Goal: Task Accomplishment & Management: Use online tool/utility

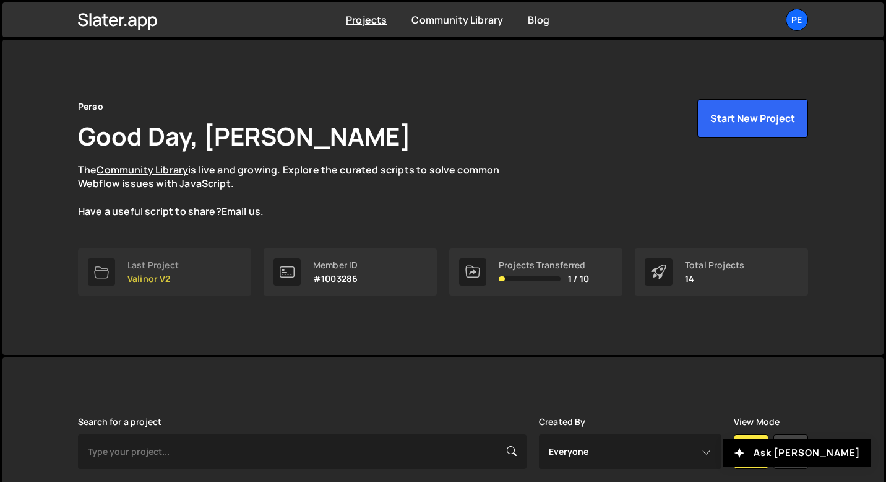
scroll to position [293, 0]
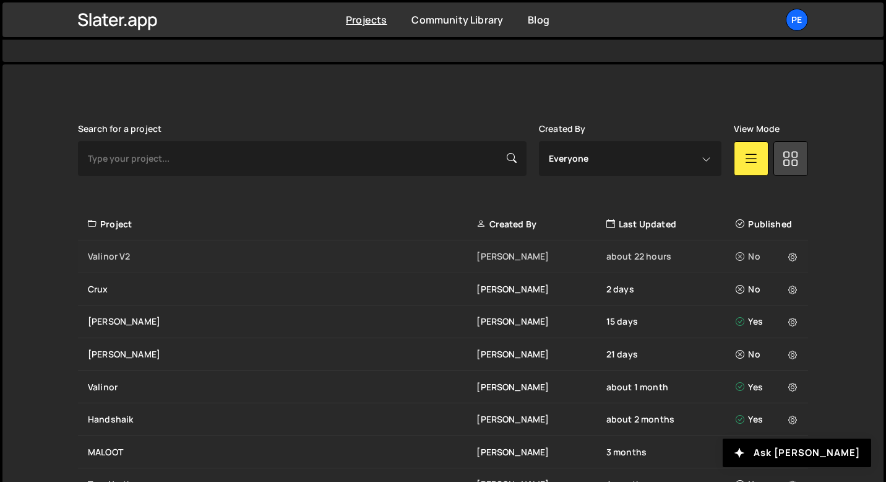
click at [106, 252] on div "Valinor V2" at bounding box center [282, 256] width 389 height 12
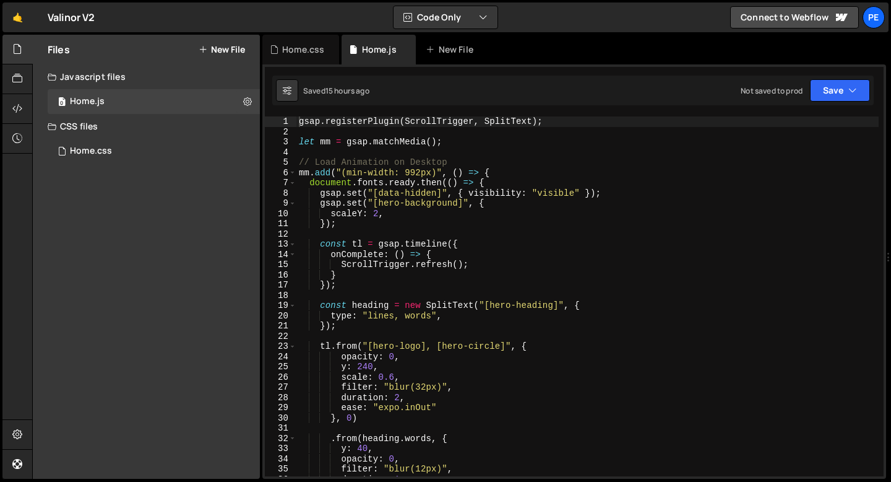
click at [209, 53] on button "New File" at bounding box center [222, 50] width 46 height 10
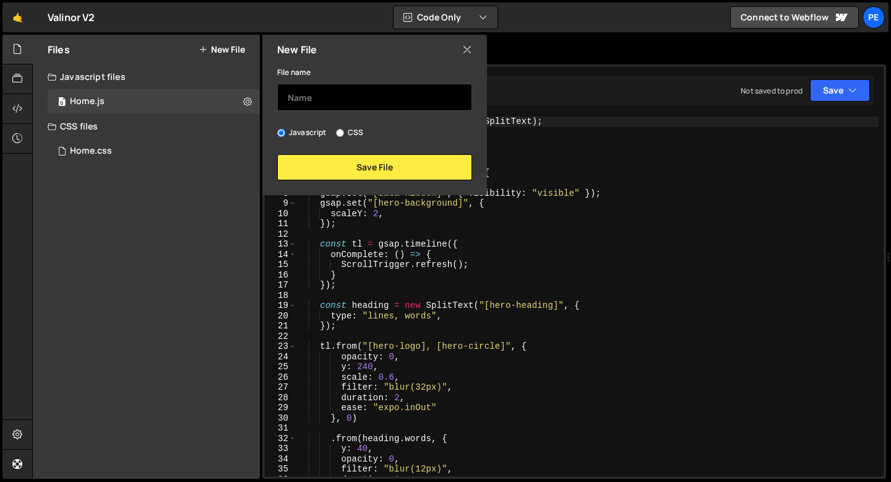
click at [332, 97] on input "text" at bounding box center [374, 97] width 195 height 27
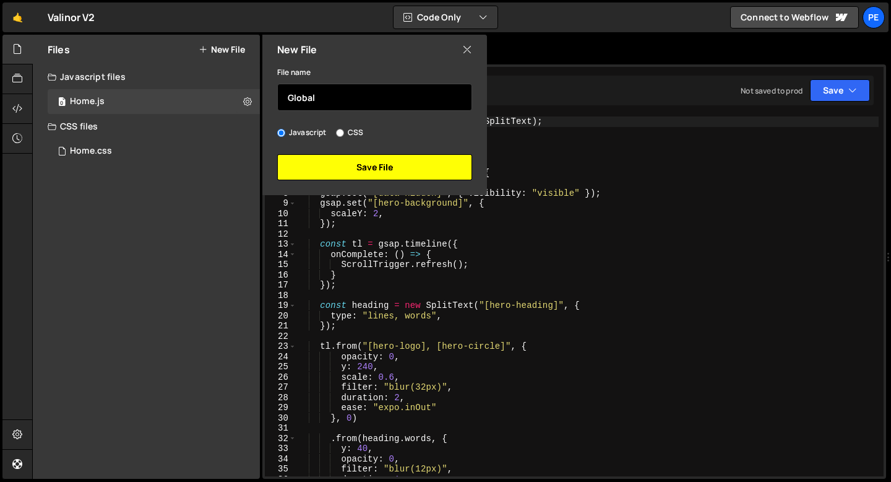
type input "Global"
click at [346, 165] on button "Save File" at bounding box center [374, 167] width 195 height 26
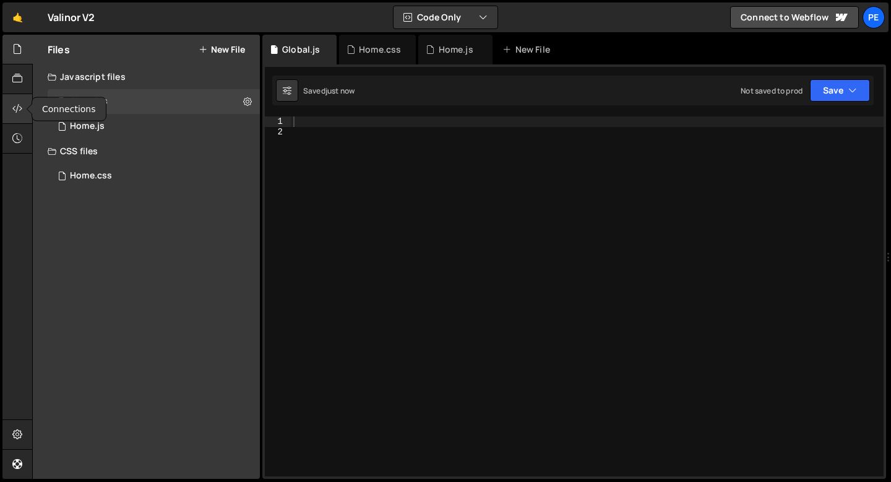
click at [20, 112] on icon at bounding box center [17, 109] width 10 height 14
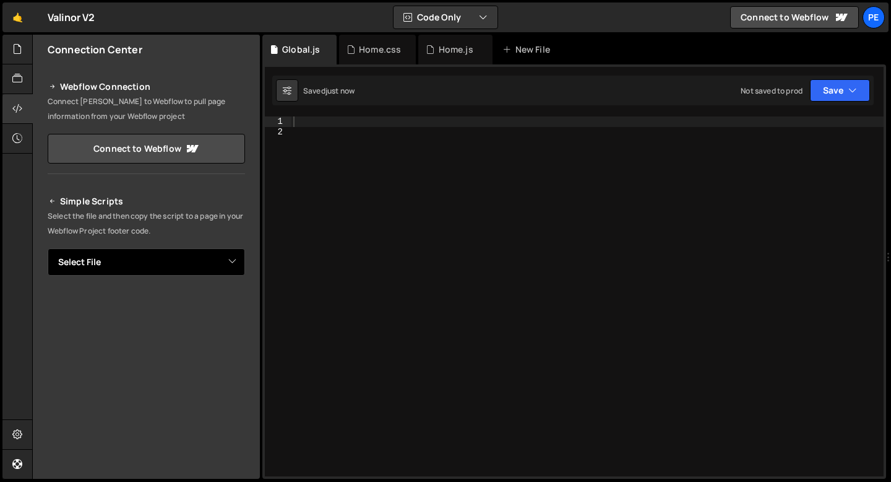
click at [119, 265] on select "Select File Home.js Home.css Global.js" at bounding box center [146, 261] width 197 height 27
select select "48098"
click at [48, 248] on select "Select File Home.js Home.css Global.js" at bounding box center [146, 261] width 197 height 27
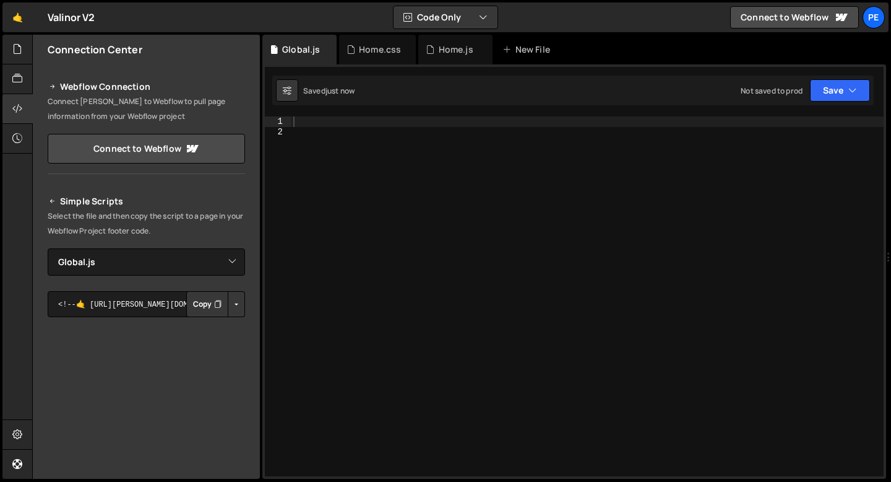
click at [214, 308] on icon "Button group with nested dropdown" at bounding box center [217, 304] width 7 height 12
click at [332, 133] on div at bounding box center [587, 306] width 593 height 380
paste textarea "}));"
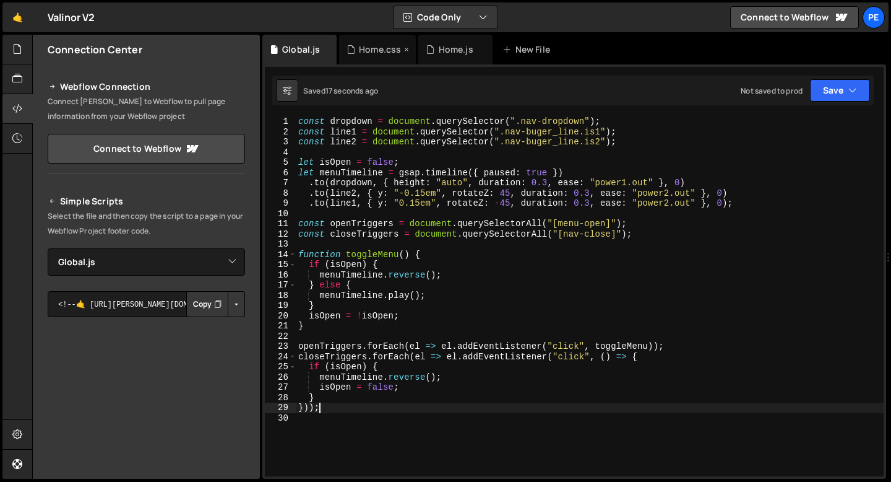
click at [371, 57] on div "Home.css" at bounding box center [377, 50] width 77 height 30
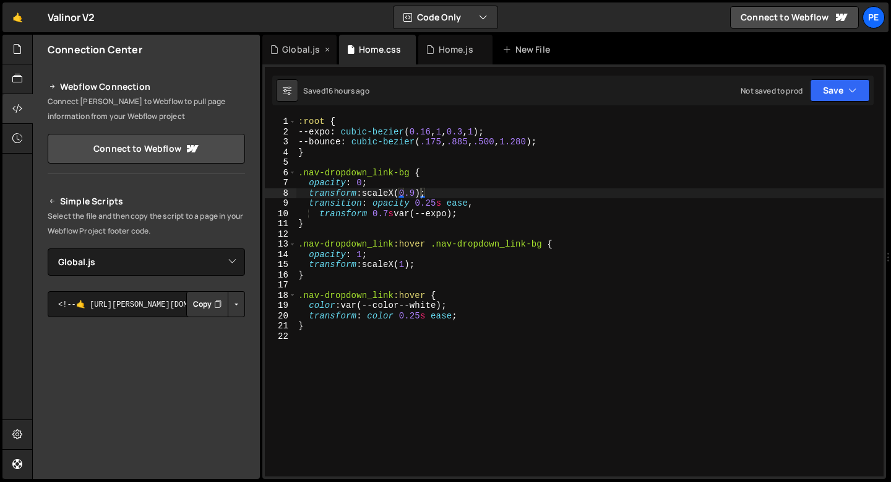
click at [283, 51] on div "Global.js" at bounding box center [301, 49] width 38 height 12
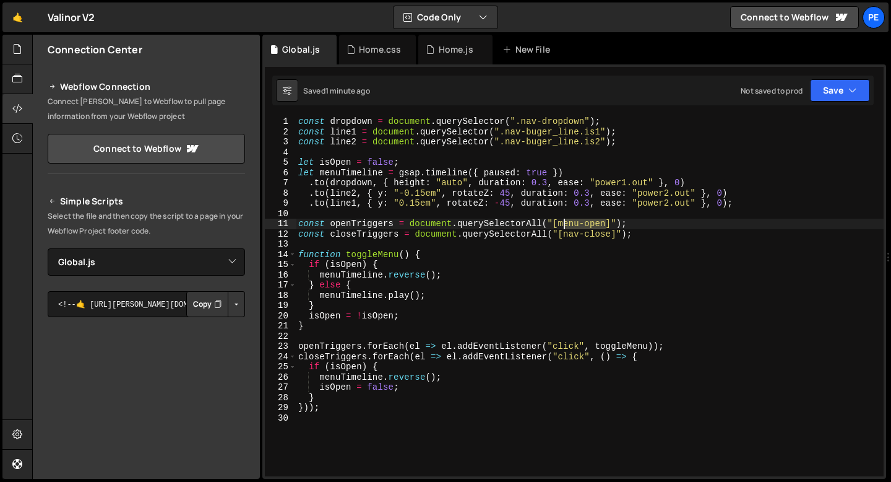
drag, startPoint x: 605, startPoint y: 222, endPoint x: 560, endPoint y: 222, distance: 45.8
click at [560, 223] on div "const dropdown = document . querySelector ( ".nav-dropdown" ) ; const line1 = d…" at bounding box center [590, 306] width 588 height 380
drag, startPoint x: 610, startPoint y: 235, endPoint x: 566, endPoint y: 234, distance: 44.0
click at [566, 234] on div "const dropdown = document . querySelector ( ".nav-dropdown" ) ; const line1 = d…" at bounding box center [590, 306] width 588 height 380
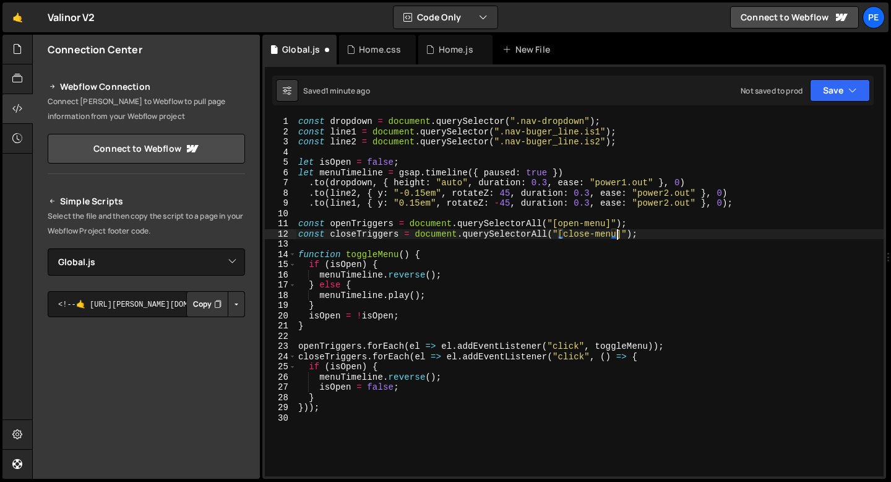
scroll to position [0, 22]
click at [519, 263] on div "const dropdown = document . querySelector ( ".nav-dropdown" ) ; const line1 = d…" at bounding box center [590, 306] width 588 height 380
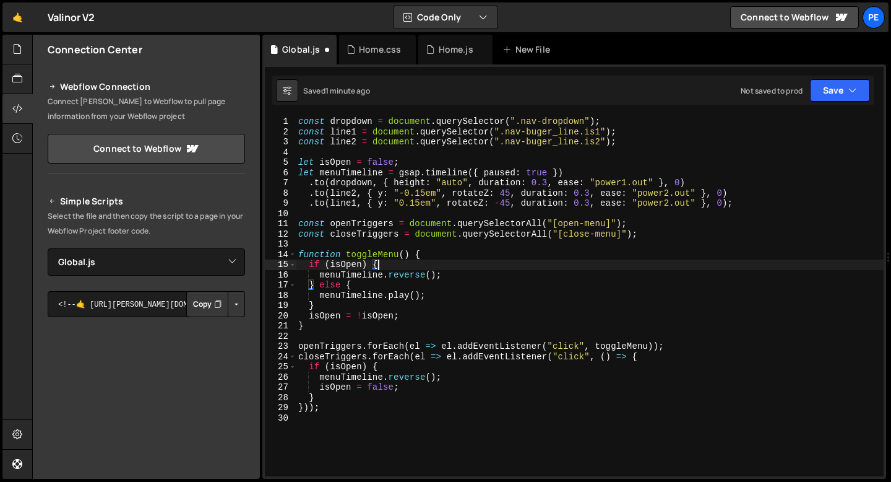
scroll to position [0, 5]
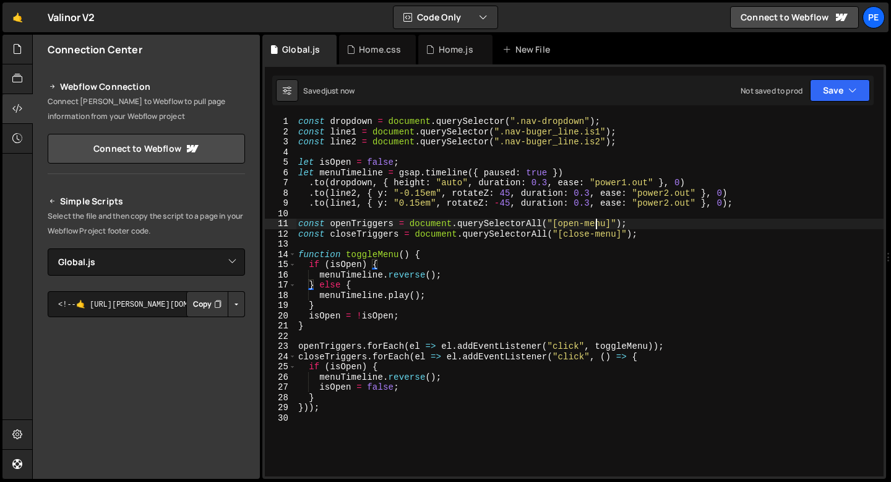
click at [597, 227] on div "const dropdown = document . querySelector ( ".nav-dropdown" ) ; const line1 = d…" at bounding box center [590, 306] width 588 height 380
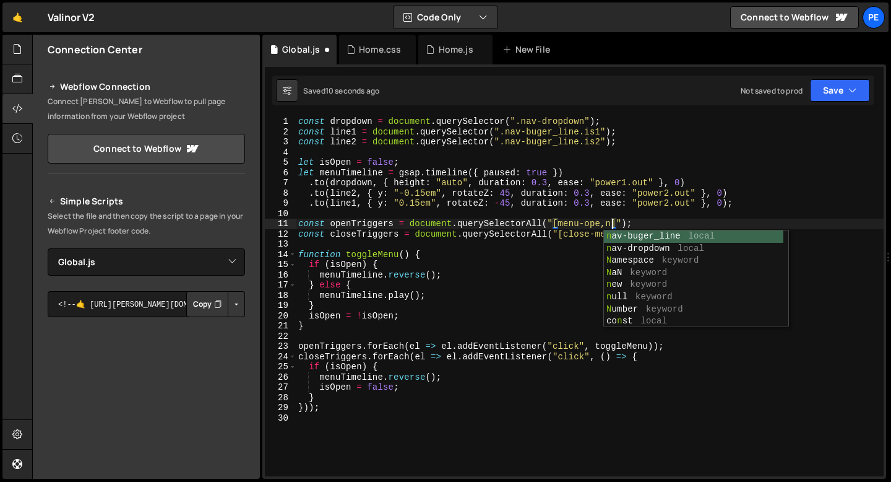
scroll to position [0, 22]
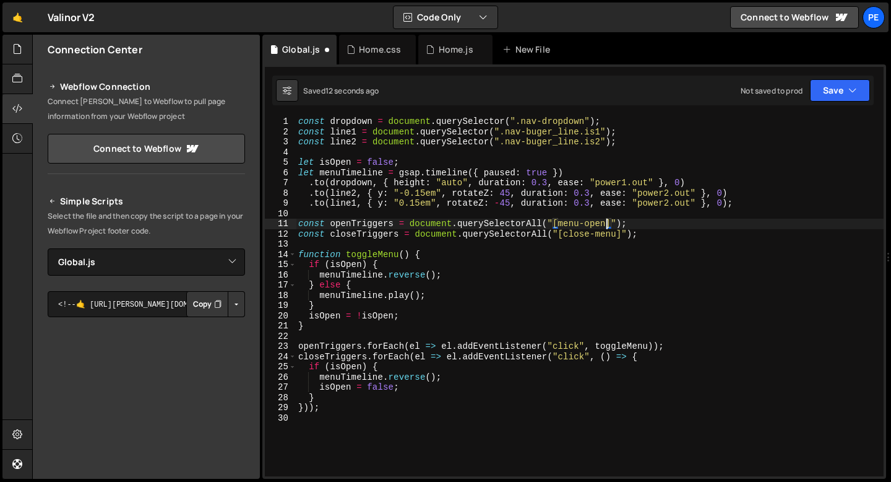
click at [608, 235] on div "const dropdown = document . querySelector ( ".nav-dropdown" ) ; const line1 = d…" at bounding box center [590, 306] width 588 height 380
click at [607, 235] on div "const dropdown = document . querySelector ( ".nav-dropdown" ) ; const line1 = d…" at bounding box center [590, 306] width 588 height 380
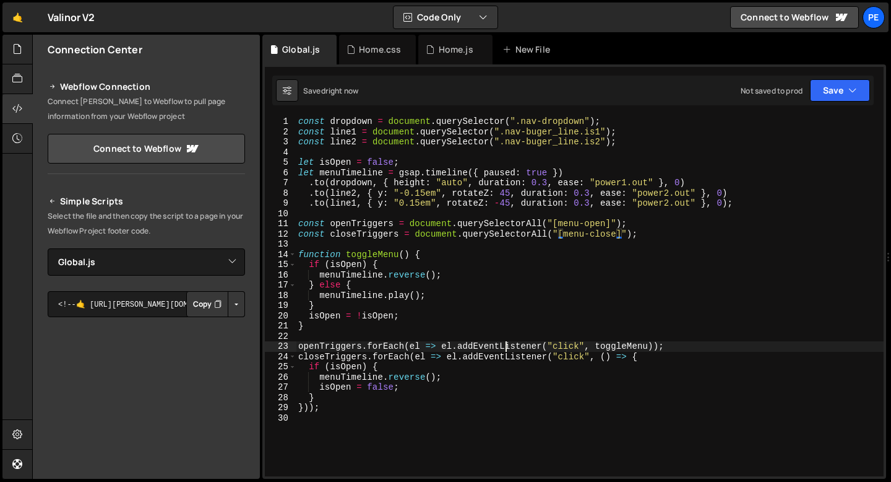
click at [507, 342] on div "const dropdown = document . querySelector ( ".nav-dropdown" ) ; const line1 = d…" at bounding box center [590, 306] width 588 height 380
click at [427, 157] on div "const dropdown = document . querySelector ( ".nav-dropdown" ) ; const line1 = d…" at bounding box center [590, 306] width 588 height 380
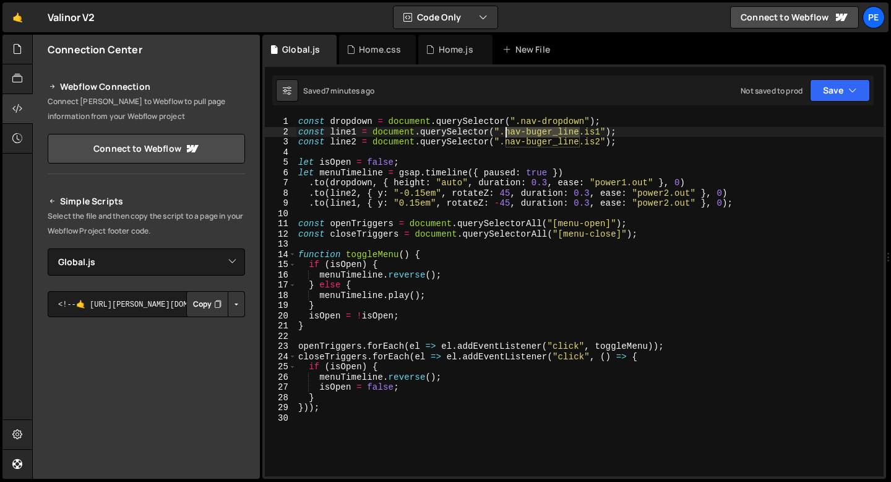
drag, startPoint x: 579, startPoint y: 133, endPoint x: 508, endPoint y: 132, distance: 71.2
click at [508, 132] on div "const dropdown = document . querySelector ( ".nav-dropdown" ) ; const line1 = d…" at bounding box center [590, 306] width 588 height 380
paste textarea "r"
drag, startPoint x: 579, startPoint y: 140, endPoint x: 506, endPoint y: 142, distance: 72.4
click at [507, 142] on div "const dropdown = document . querySelector ( ".nav-dropdown" ) ; const line1 = d…" at bounding box center [590, 306] width 588 height 380
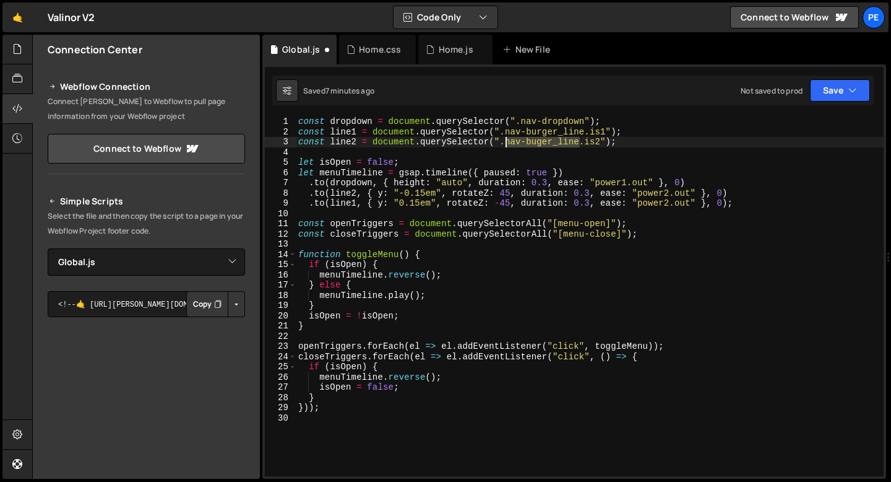
paste textarea "r"
click at [425, 192] on div "const dropdown = document . querySelector ( ".nav-dropdown" ) ; const line1 = d…" at bounding box center [590, 306] width 588 height 380
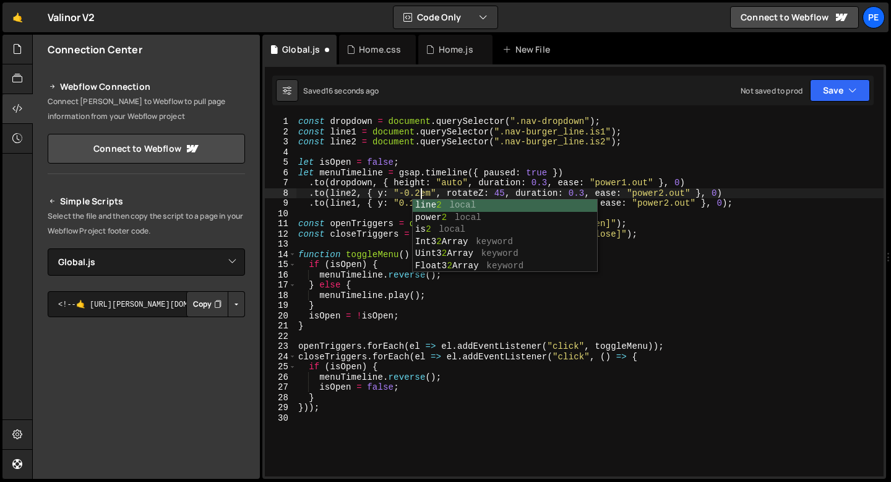
scroll to position [0, 8]
click at [392, 197] on div "const dropdown = document . querySelector ( ".nav-dropdown" ) ; const line1 = d…" at bounding box center [590, 306] width 588 height 380
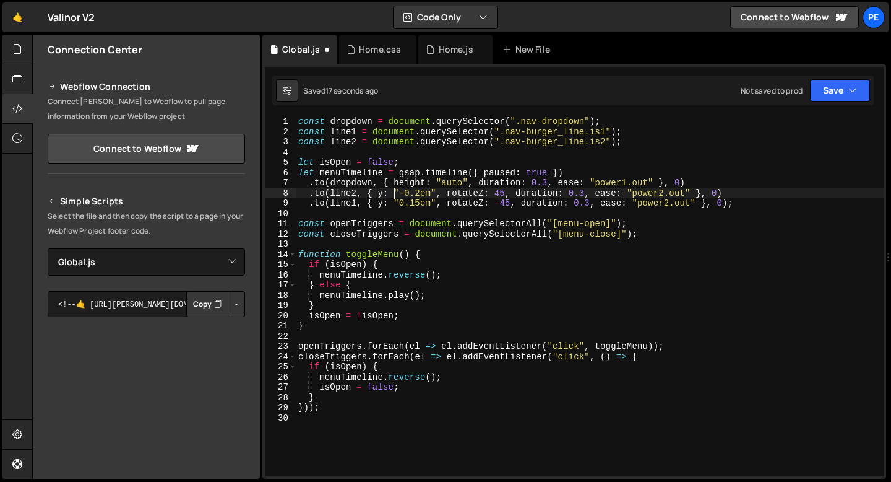
click at [418, 202] on div "const dropdown = document . querySelector ( ".nav-dropdown" ) ; const line1 = d…" at bounding box center [590, 306] width 588 height 380
click at [419, 193] on div "const dropdown = document . querySelector ( ".nav-dropdown" ) ; const line1 = d…" at bounding box center [590, 306] width 588 height 380
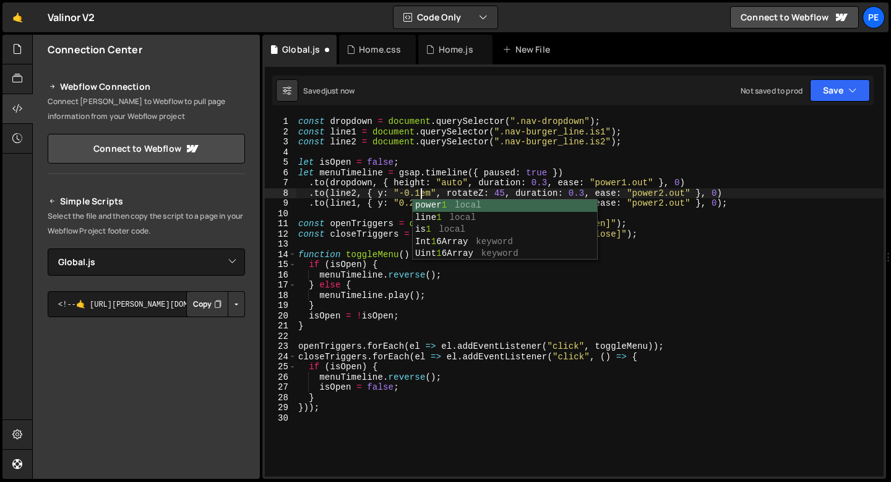
scroll to position [0, 9]
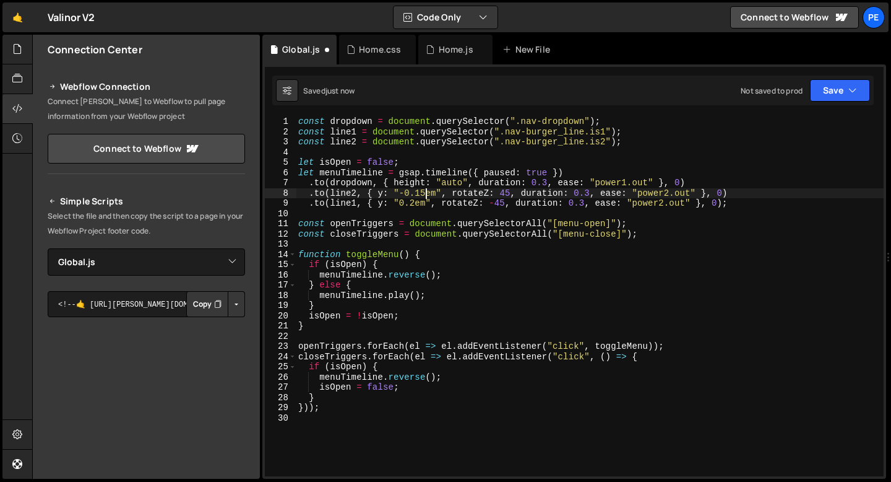
click at [415, 204] on div "const dropdown = document . querySelector ( ".nav-dropdown" ) ; const line1 = d…" at bounding box center [590, 306] width 588 height 380
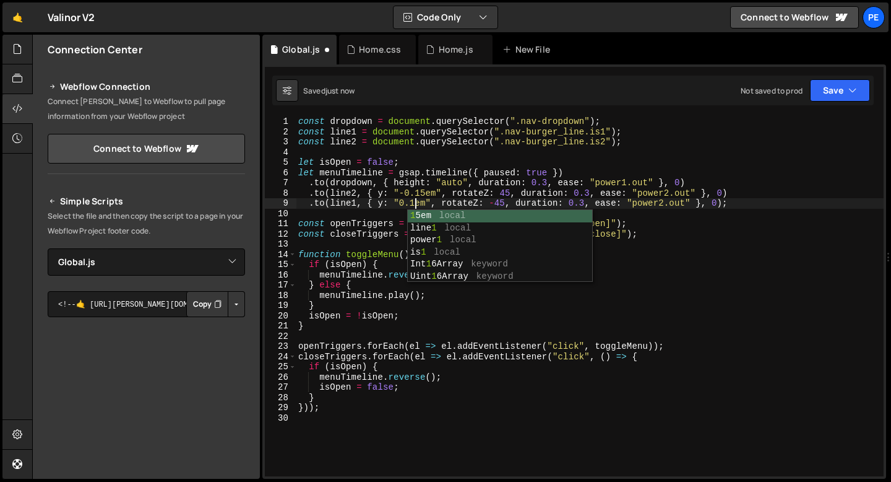
scroll to position [0, 8]
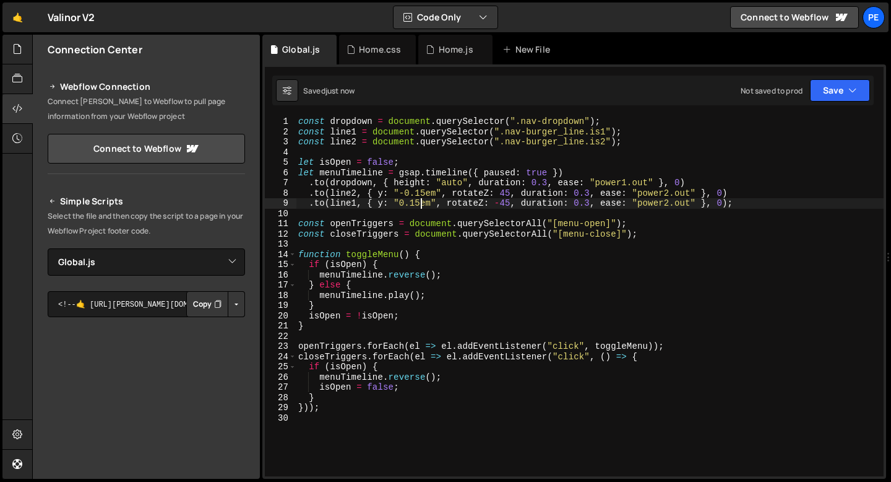
click at [670, 194] on div "const dropdown = document . querySelector ( ".nav-dropdown" ) ; const line1 = d…" at bounding box center [590, 306] width 588 height 380
click at [669, 206] on div "const dropdown = document . querySelector ( ".nav-dropdown" ) ; const line1 = d…" at bounding box center [590, 306] width 588 height 380
click at [590, 192] on div "const dropdown = document . querySelector ( ".nav-dropdown" ) ; const line1 = d…" at bounding box center [590, 306] width 588 height 380
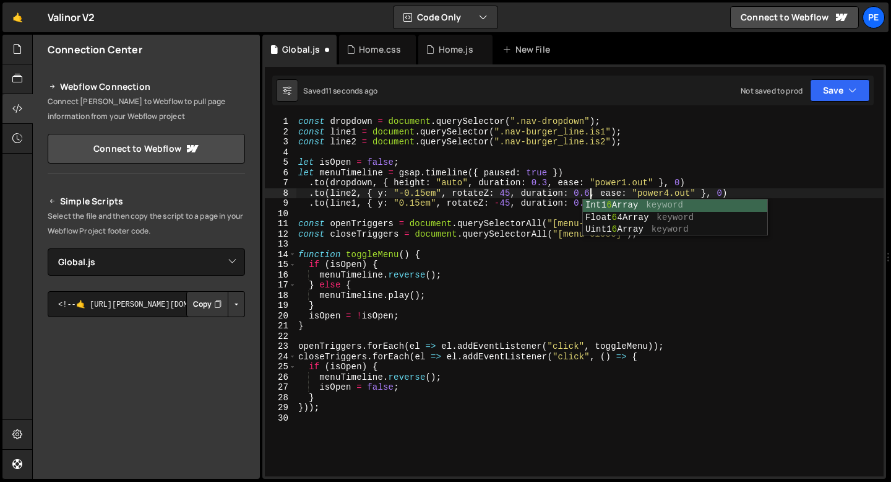
scroll to position [0, 20]
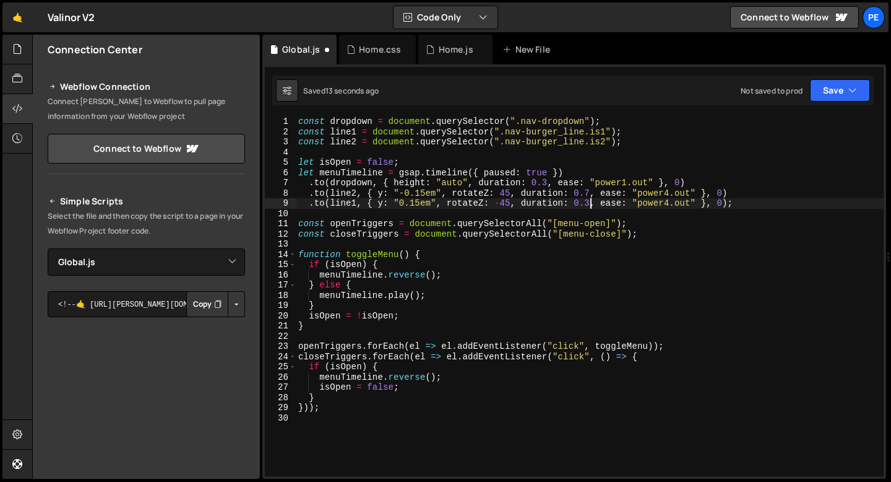
click at [589, 203] on div "const dropdown = document . querySelector ( ".nav-dropdown" ) ; const line1 = d…" at bounding box center [590, 306] width 588 height 380
click at [589, 191] on div "const dropdown = document . querySelector ( ".nav-dropdown" ) ; const line1 = d…" at bounding box center [590, 306] width 588 height 380
click at [547, 181] on div "const dropdown = document . querySelector ( ".nav-dropdown" ) ; const line1 = d…" at bounding box center [590, 306] width 588 height 380
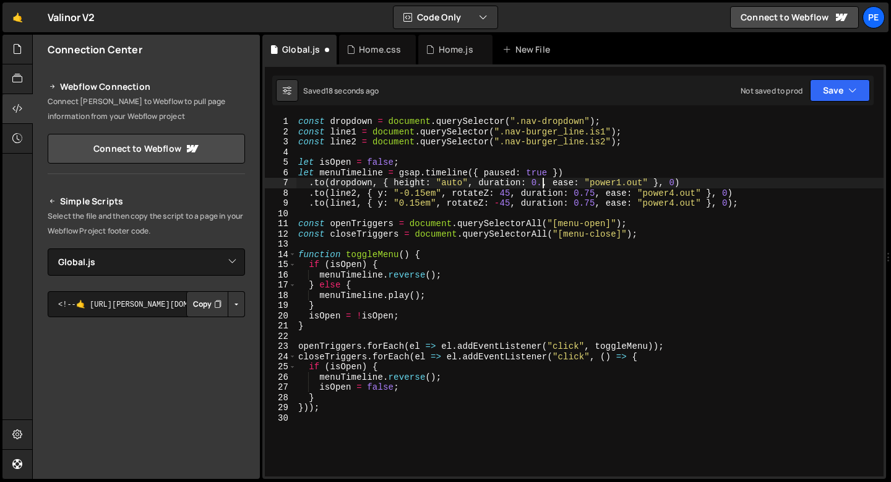
scroll to position [0, 18]
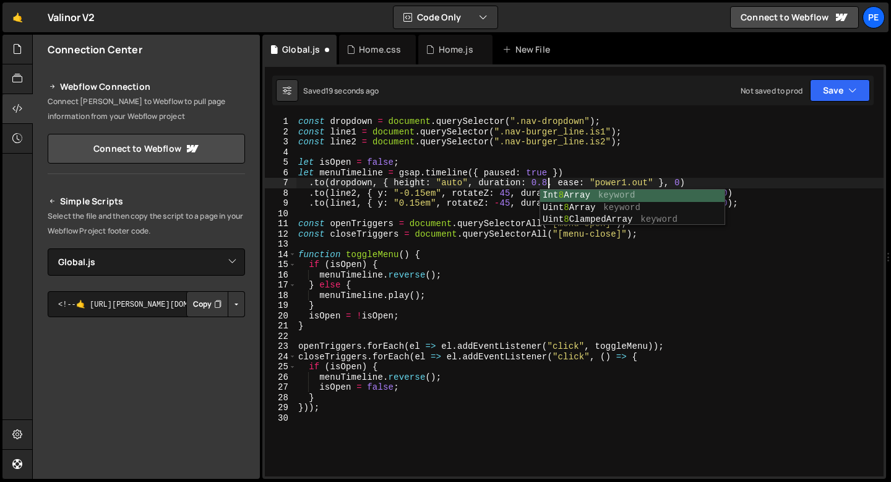
click at [628, 177] on div "const dropdown = document . querySelector ( ".nav-dropdown" ) ; const line1 = d…" at bounding box center [590, 306] width 588 height 380
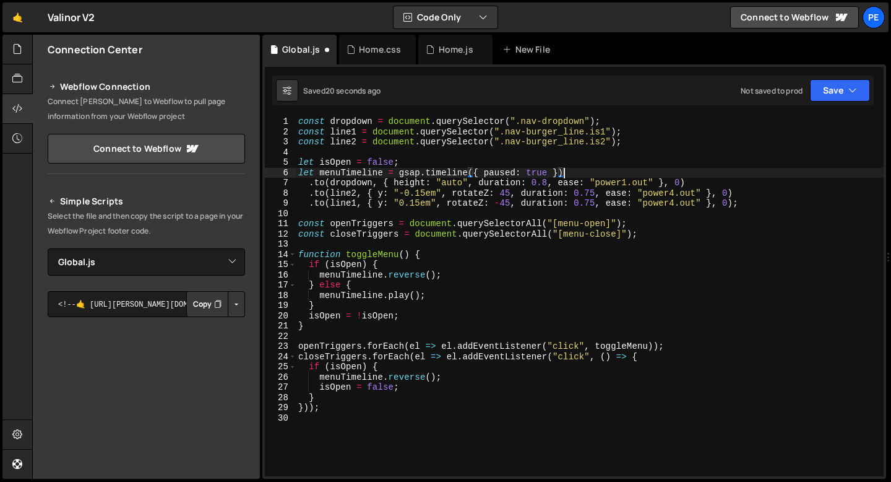
click at [628, 183] on div "const dropdown = document . querySelector ( ".nav-dropdown" ) ; const line1 = d…" at bounding box center [590, 306] width 588 height 380
click at [681, 180] on div "const dropdown = document . querySelector ( ".nav-dropdown" ) ; const line1 = d…" at bounding box center [590, 306] width 588 height 380
click at [628, 146] on div "const dropdown = document . querySelector ( ".nav-dropdown" ) ; const line1 = d…" at bounding box center [590, 306] width 588 height 380
type textarea "const line2 = document.querySelector(".nav-burger_line.is2");"
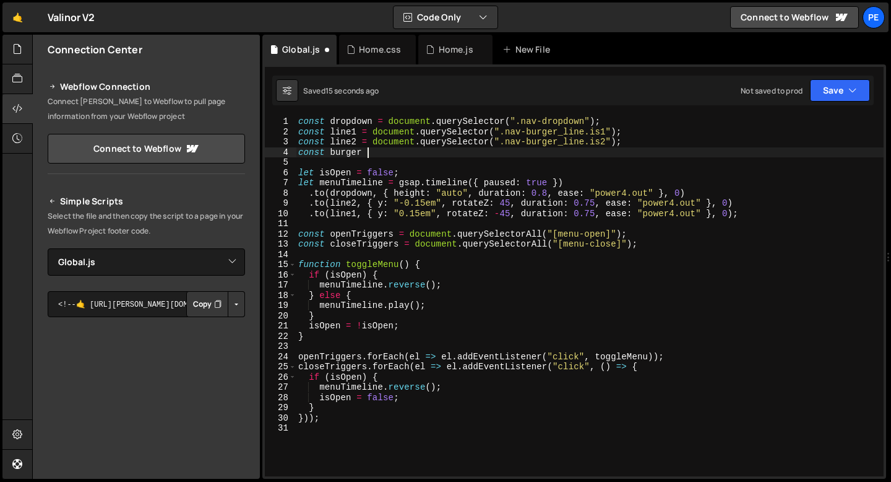
scroll to position [0, 5]
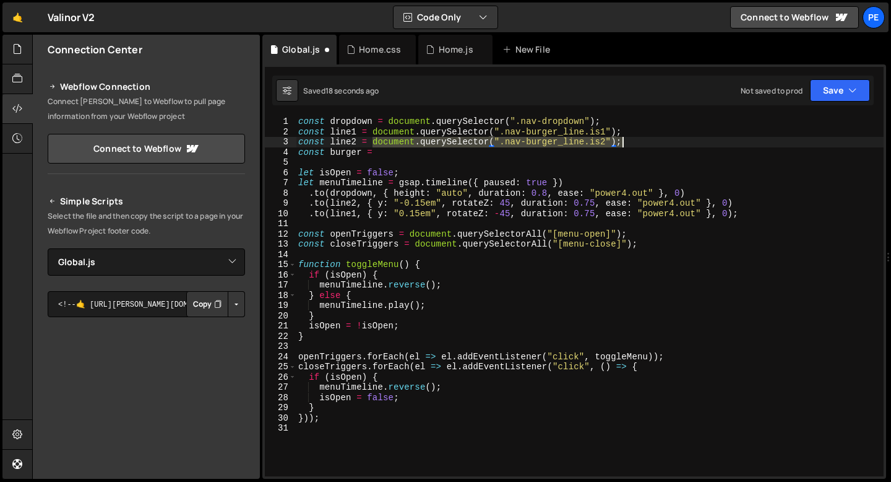
drag, startPoint x: 374, startPoint y: 144, endPoint x: 639, endPoint y: 138, distance: 265.6
click at [639, 138] on div "const dropdown = document . querySelector ( ".nav-dropdown" ) ; const line1 = d…" at bounding box center [590, 306] width 588 height 380
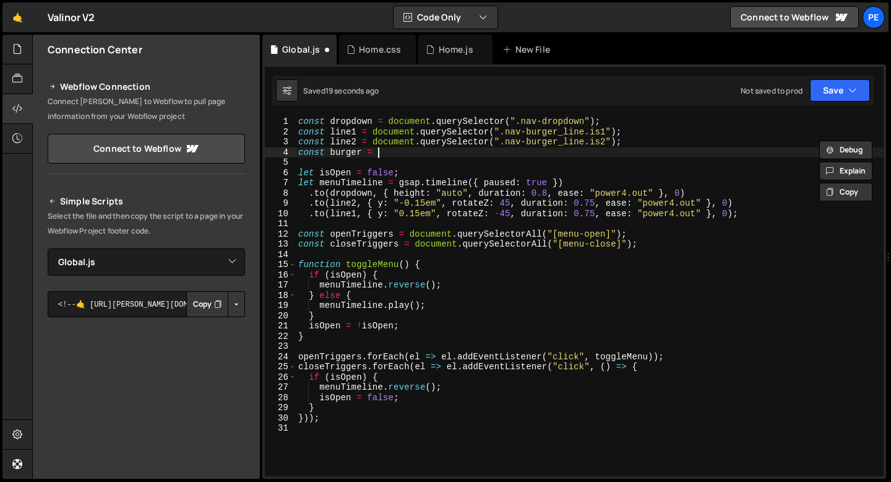
click at [385, 153] on div "const dropdown = document . querySelector ( ".nav-dropdown" ) ; const line1 = d…" at bounding box center [590, 306] width 588 height 380
paste textarea "document.querySelector(".nav-burger_line.is2");"
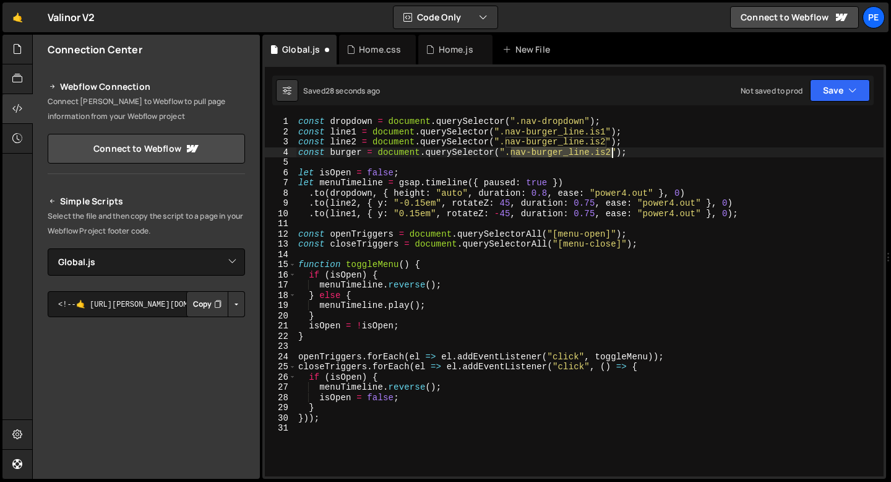
drag, startPoint x: 511, startPoint y: 152, endPoint x: 611, endPoint y: 154, distance: 100.3
click at [611, 153] on div "const dropdown = document . querySelector ( ".nav-dropdown" ) ; const line1 = d…" at bounding box center [590, 306] width 588 height 380
paste textarea
click at [732, 205] on div "const dropdown = document . querySelector ( ".nav-dropdown" ) ; const line1 = d…" at bounding box center [590, 306] width 588 height 380
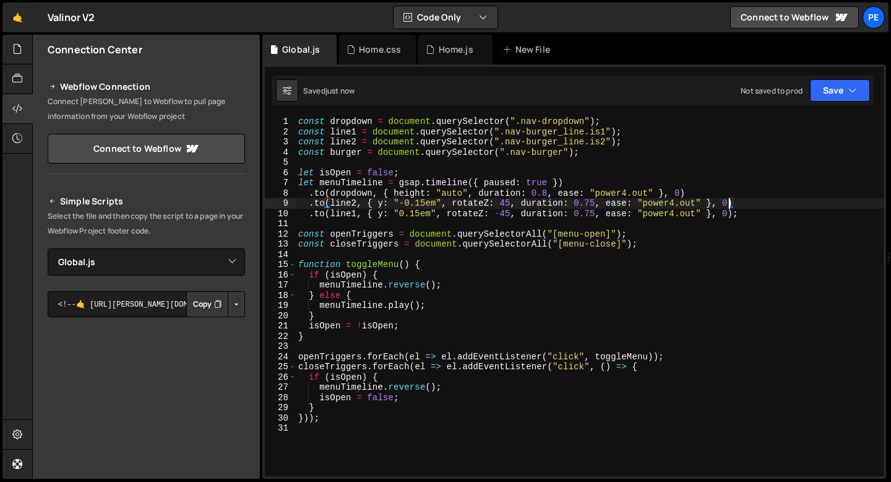
click at [732, 205] on div "const dropdown = document . querySelector ( ".nav-dropdown" ) ; const line1 = d…" at bounding box center [590, 306] width 588 height 380
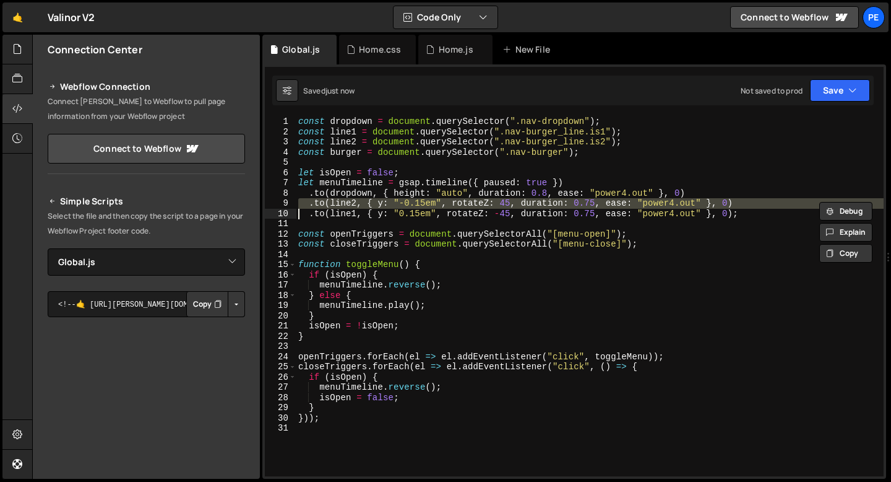
click at [737, 202] on div "const dropdown = document . querySelector ( ".nav-dropdown" ) ; const line1 = d…" at bounding box center [590, 296] width 588 height 360
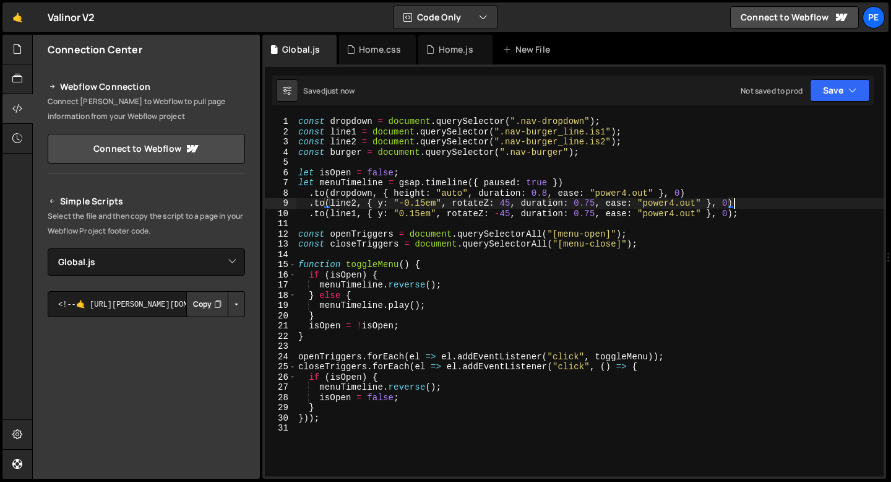
click at [735, 212] on div "const dropdown = document . querySelector ( ".nav-dropdown" ) ; const line1 = d…" at bounding box center [590, 306] width 588 height 380
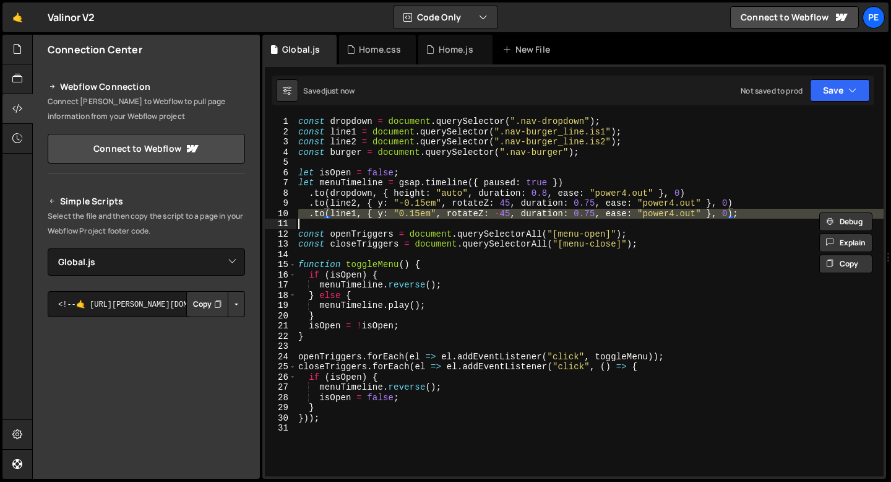
click at [735, 212] on div "const dropdown = document . querySelector ( ".nav-dropdown" ) ; const line1 = d…" at bounding box center [590, 306] width 588 height 380
click at [745, 214] on div "const dropdown = document . querySelector ( ".nav-dropdown" ) ; const line1 = d…" at bounding box center [590, 296] width 588 height 360
type textarea ".to(line1, { y: "0.15em", rotateZ: -45, duration: 0.75, ease: "power4.out" }, 0…"
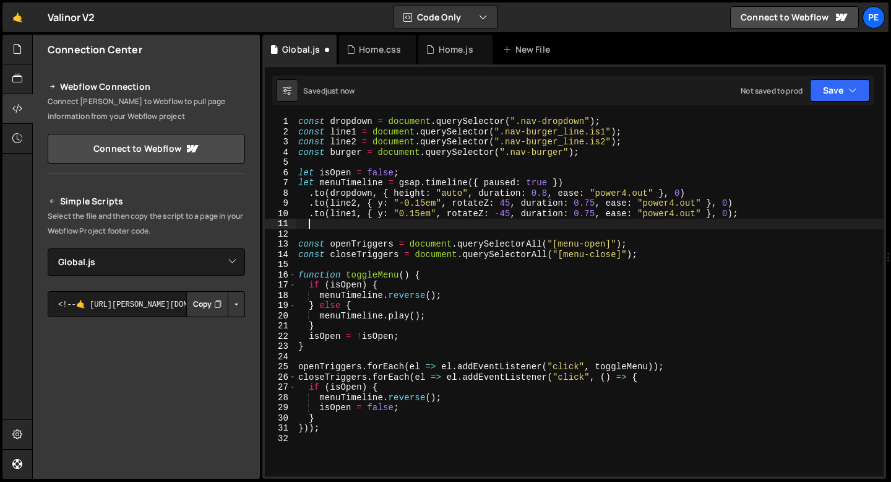
scroll to position [0, 0]
paste textarea
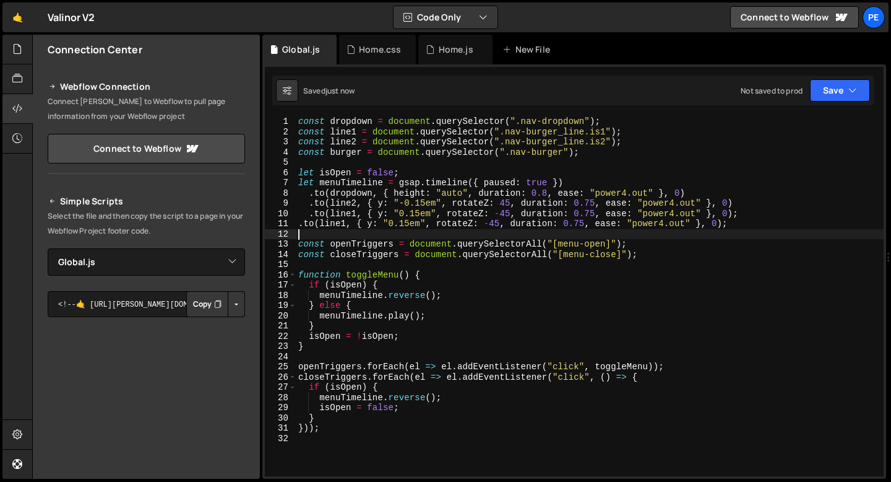
click at [741, 217] on div "const dropdown = document . querySelector ( ".nav-dropdown" ) ; const line1 = d…" at bounding box center [590, 306] width 588 height 380
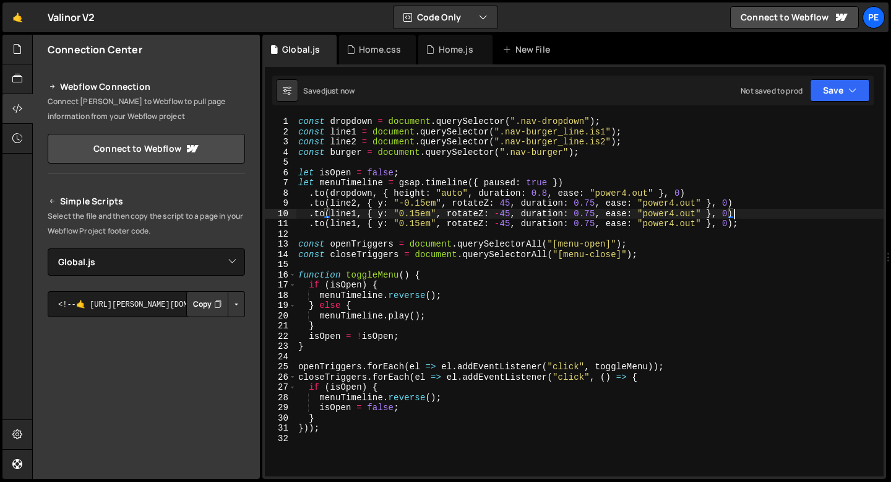
click at [356, 225] on div "const dropdown = document . querySelector ( ".nav-dropdown" ) ; const line1 = d…" at bounding box center [590, 306] width 588 height 380
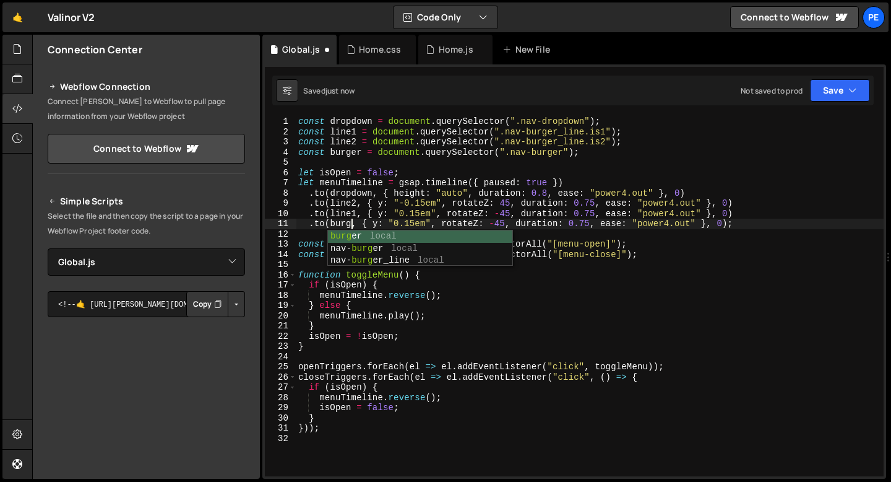
scroll to position [0, 4]
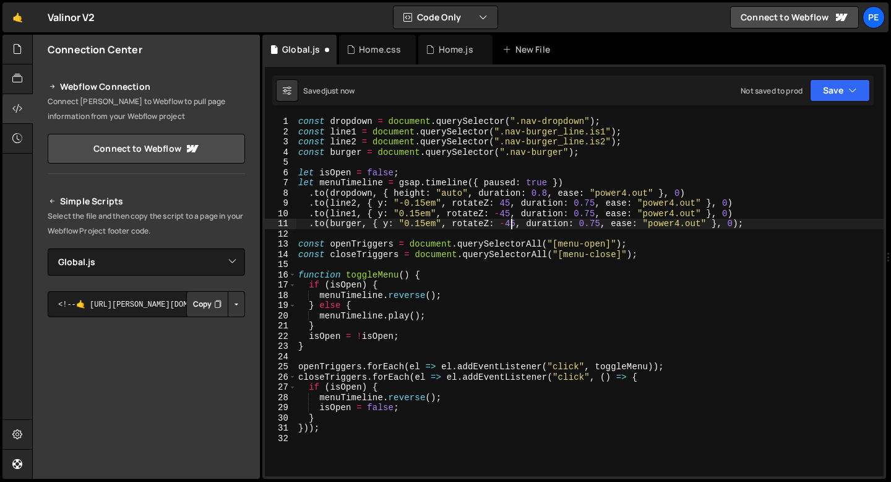
click at [513, 223] on div "const dropdown = document . querySelector ( ".nav-dropdown" ) ; const line1 = d…" at bounding box center [590, 306] width 588 height 380
drag, startPoint x: 452, startPoint y: 221, endPoint x: 384, endPoint y: 222, distance: 68.7
click at [382, 223] on div "const dropdown = document . querySelector ( ".nav-dropdown" ) ; const line1 = d…" at bounding box center [590, 306] width 588 height 380
click at [531, 223] on div "const dropdown = document . querySelector ( ".nav-dropdown" ) ; const line1 = d…" at bounding box center [590, 306] width 588 height 380
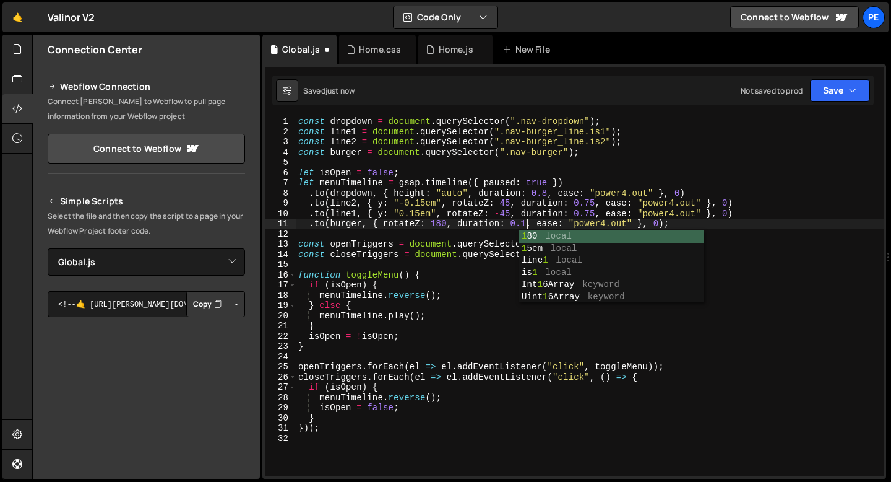
scroll to position [0, 15]
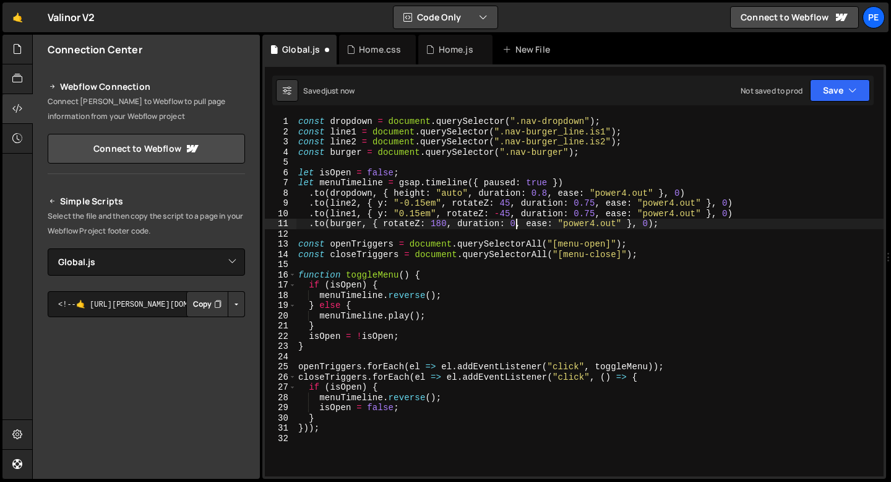
type textarea ".to([PERSON_NAME], { rotateZ: 180, duration: 1, ease: "power4.out" }, 0);"
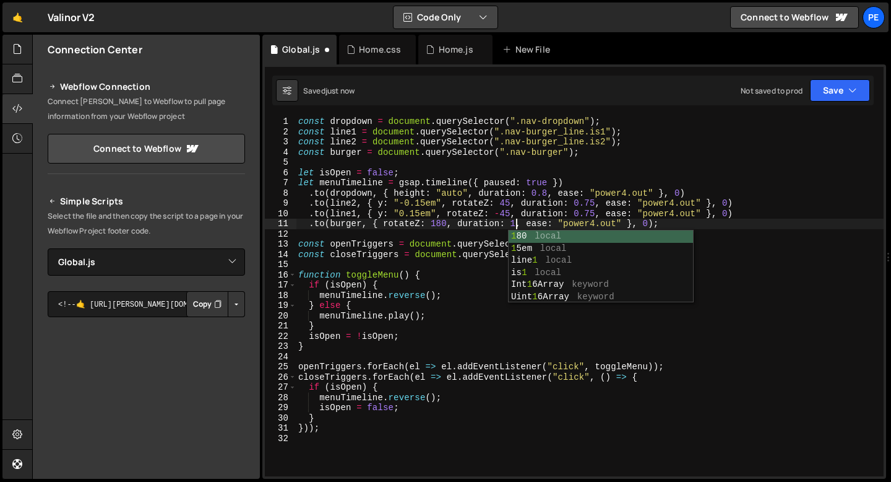
scroll to position [0, 0]
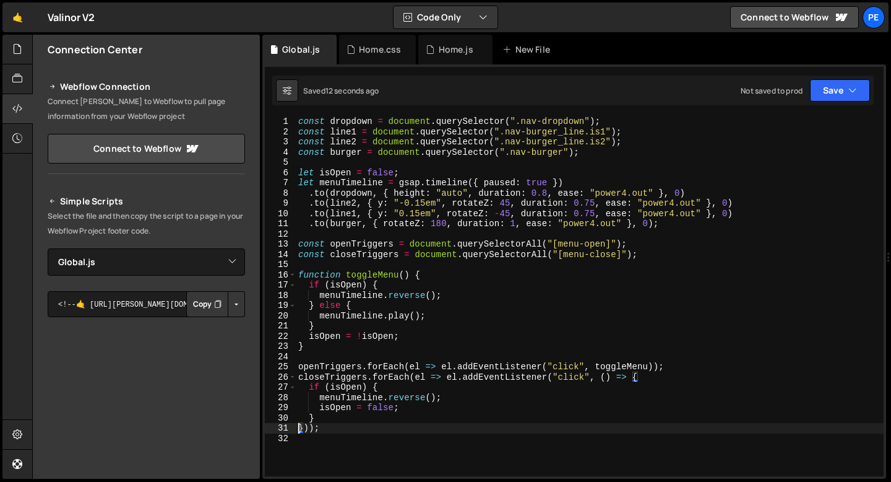
click at [420, 213] on div "const dropdown = document . querySelector ( ".nav-dropdown" ) ; const line1 = d…" at bounding box center [590, 306] width 588 height 380
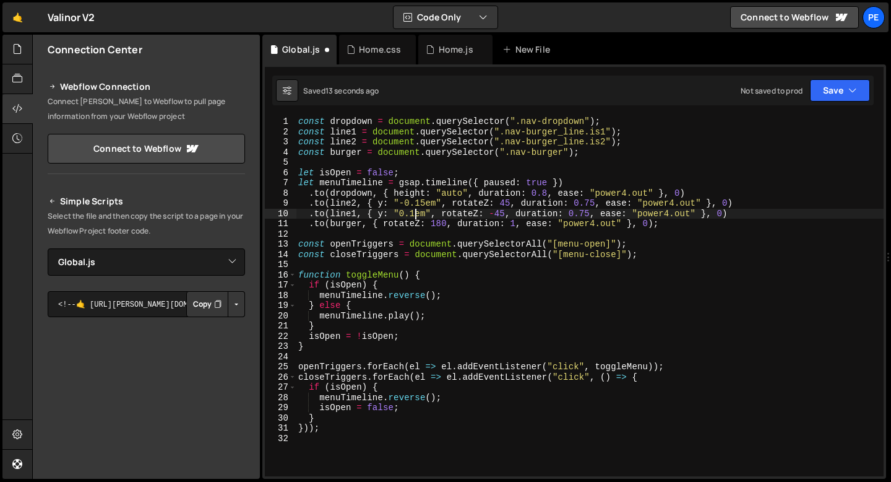
scroll to position [0, 8]
click at [425, 199] on div "const dropdown = document . querySelector ( ".nav-dropdown" ) ; const line1 = d…" at bounding box center [590, 306] width 588 height 380
click at [595, 212] on div "const dropdown = document . querySelector ( ".nav-dropdown" ) ; const line1 = d…" at bounding box center [590, 306] width 588 height 380
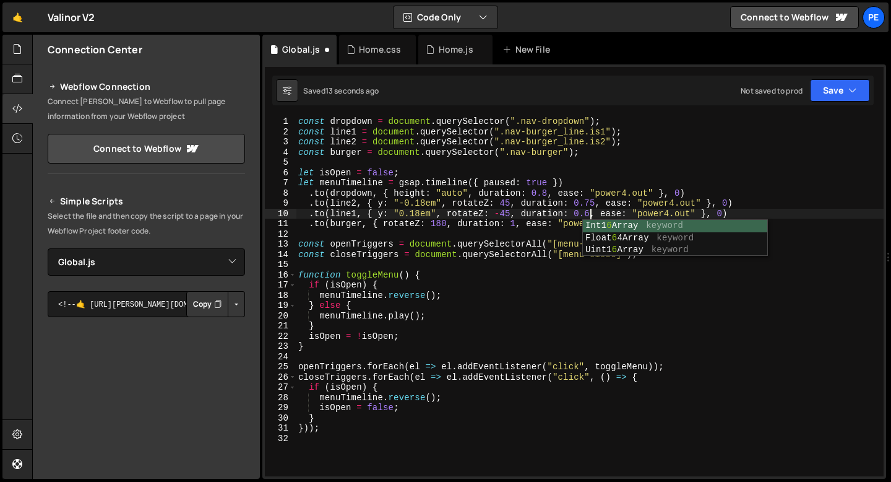
scroll to position [0, 20]
click at [597, 202] on div "const dropdown = document . querySelector ( ".nav-dropdown" ) ; const line1 = d…" at bounding box center [590, 306] width 588 height 380
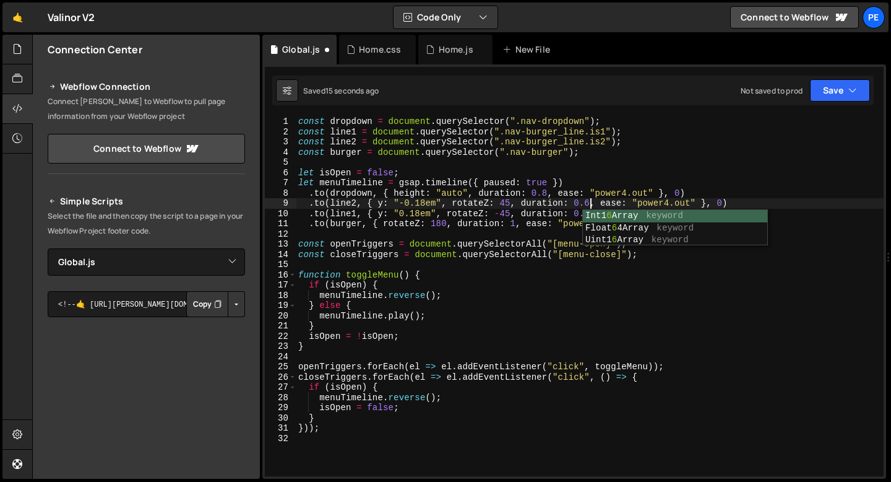
click at [711, 201] on div "const dropdown = document . querySelector ( ".nav-dropdown" ) ; const line1 = d…" at bounding box center [590, 306] width 588 height 380
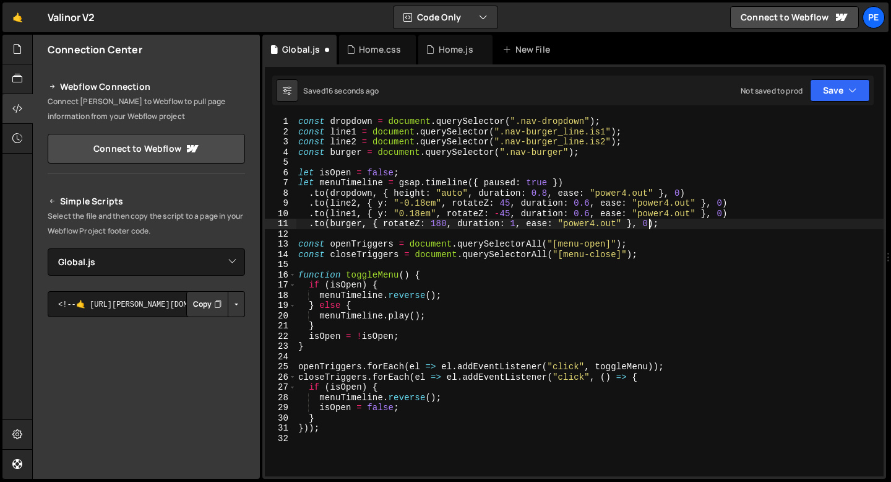
click at [652, 228] on div "const dropdown = document . querySelector ( ".nav-dropdown" ) ; const line1 = d…" at bounding box center [590, 306] width 588 height 380
click at [585, 222] on div "const dropdown = document . querySelector ( ".nav-dropdown" ) ; const line1 = d…" at bounding box center [590, 306] width 588 height 380
click at [584, 222] on div "const dropdown = document . querySelector ( ".nav-dropdown" ) ; const line1 = d…" at bounding box center [590, 306] width 588 height 380
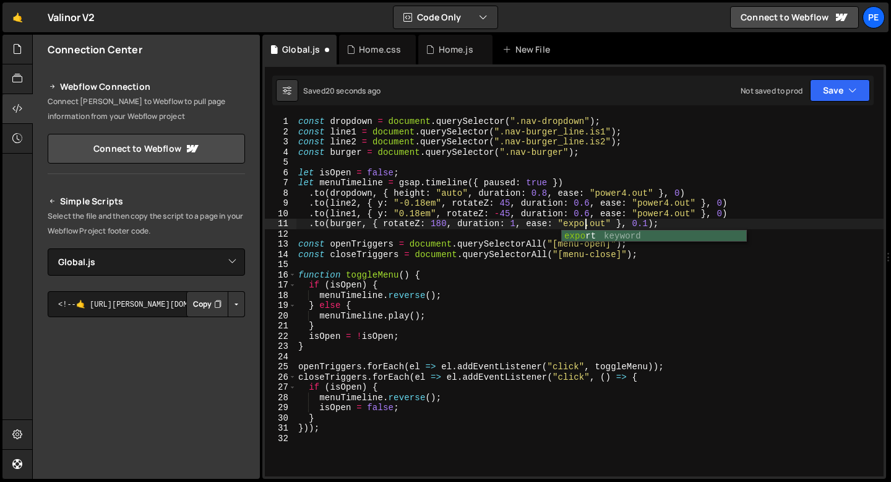
click at [649, 223] on div "const dropdown = document . querySelector ( ".nav-dropdown" ) ; const line1 = d…" at bounding box center [590, 306] width 588 height 380
click at [583, 151] on div "const dropdown = document . querySelector ( ".nav-dropdown" ) ; const line1 = d…" at bounding box center [590, 306] width 588 height 380
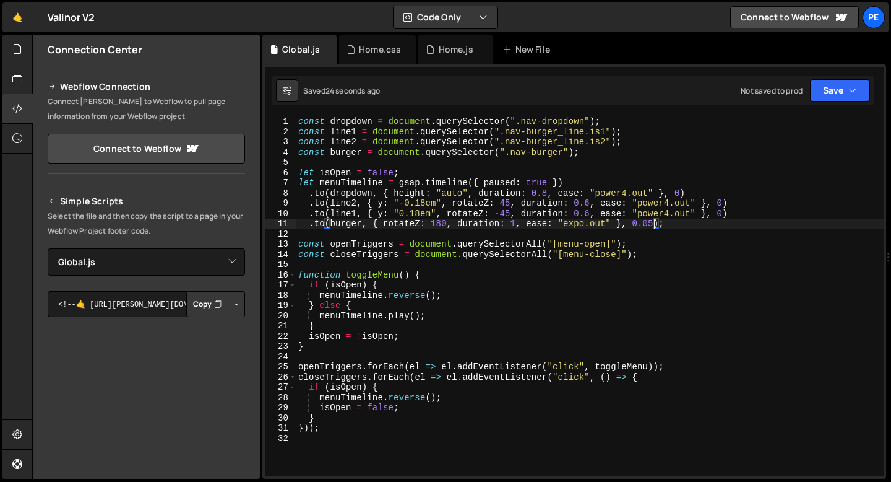
click at [583, 151] on div "const dropdown = document . querySelector ( ".nav-dropdown" ) ; const line1 = d…" at bounding box center [590, 306] width 588 height 380
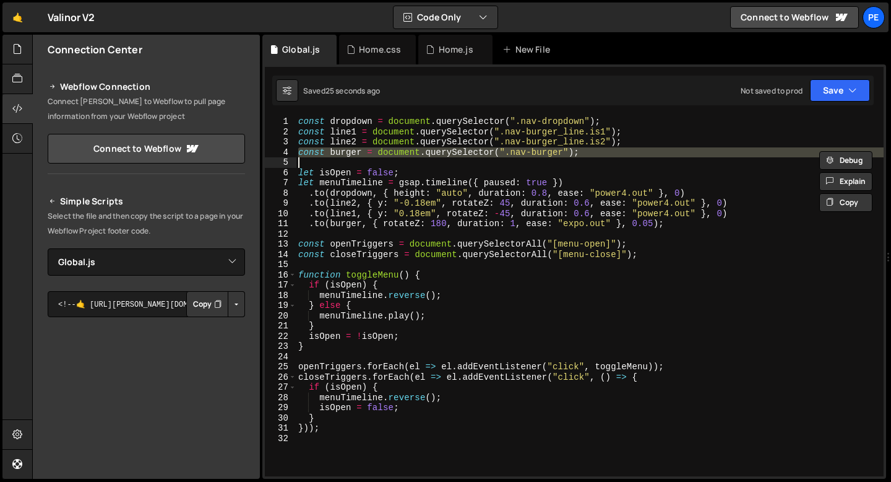
click at [584, 151] on div "const dropdown = document . querySelector ( ".nav-dropdown" ) ; const line1 = d…" at bounding box center [590, 296] width 588 height 360
type textarea "const burger = document.querySelector(".nav-burger");"
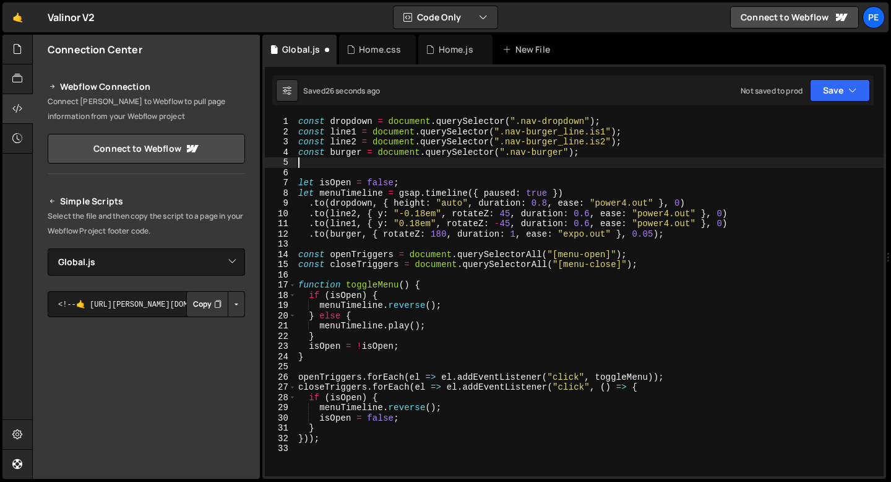
scroll to position [0, 0]
paste textarea "const burger = document.querySelector(".nav-burger");"
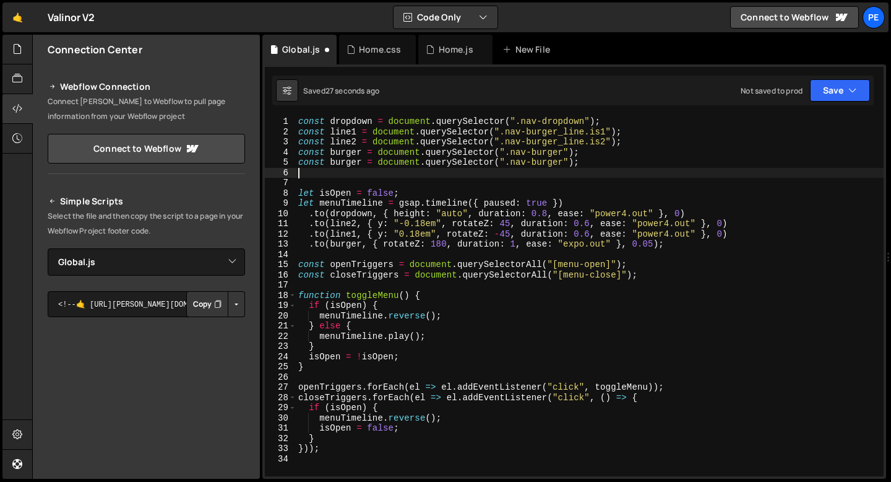
click at [350, 161] on div "const dropdown = document . querySelector ( ".nav-dropdown" ) ; const line1 = d…" at bounding box center [590, 306] width 588 height 380
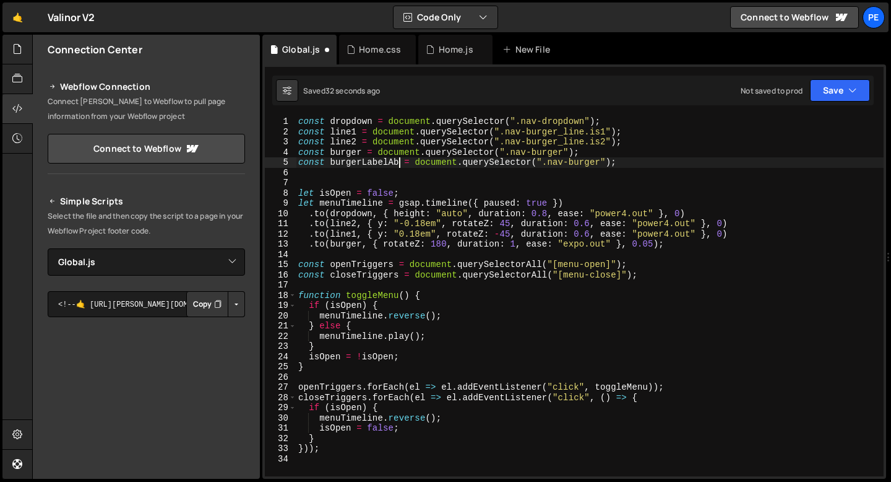
scroll to position [0, 7]
drag, startPoint x: 361, startPoint y: 162, endPoint x: 331, endPoint y: 163, distance: 31.0
click at [331, 163] on div "const dropdown = document . querySelector ( ".nav-dropdown" ) ; const line1 = d…" at bounding box center [590, 306] width 588 height 380
click at [336, 163] on div "const dropdown = document . querySelector ( ".nav-dropdown" ) ; const line1 = d…" at bounding box center [590, 306] width 588 height 380
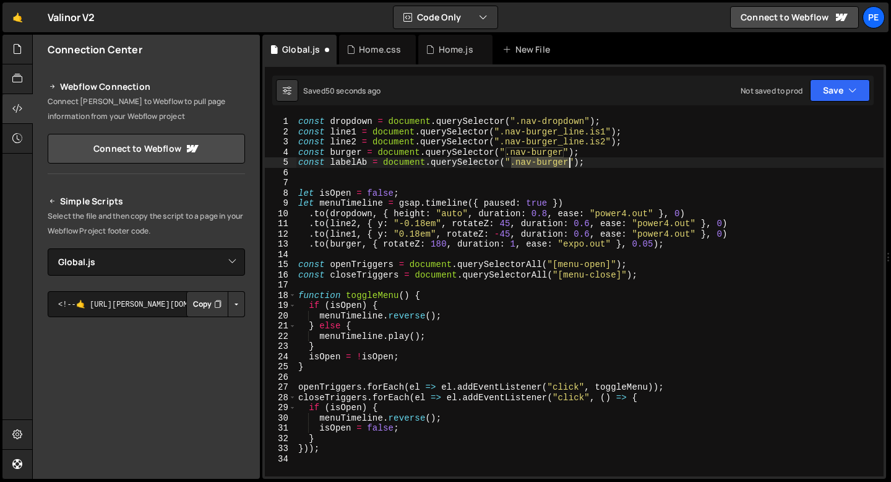
drag, startPoint x: 514, startPoint y: 162, endPoint x: 569, endPoint y: 161, distance: 55.7
click at [569, 161] on div "const dropdown = document . querySelector ( ".nav-dropdown" ) ; const line1 = d…" at bounding box center [590, 306] width 588 height 380
paste textarea "menu-label-absolute"
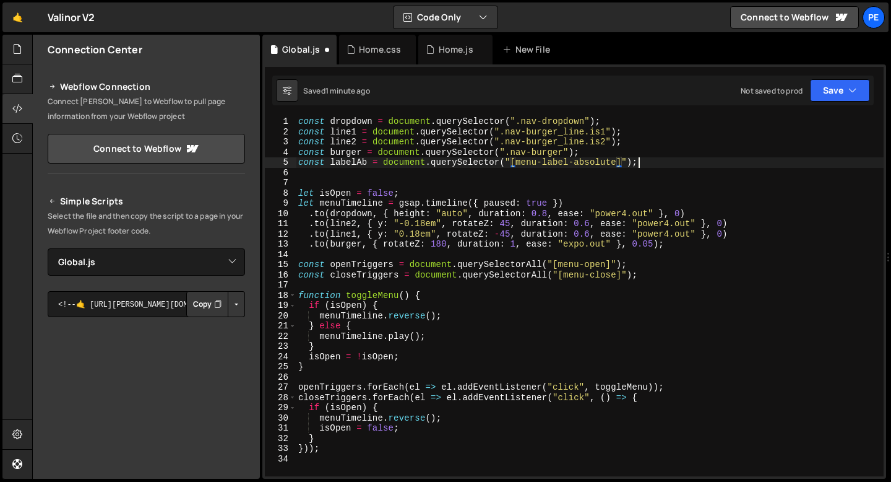
click at [639, 162] on div "const dropdown = document . querySelector ( ".nav-dropdown" ) ; const line1 = d…" at bounding box center [590, 306] width 588 height 380
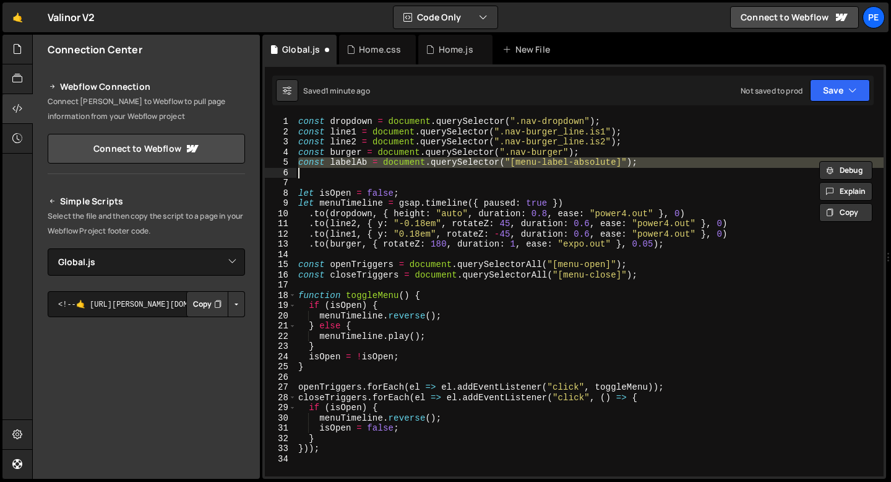
click at [639, 162] on div "const dropdown = document . querySelector ( ".nav-dropdown" ) ; const line1 = d…" at bounding box center [590, 296] width 588 height 360
type textarea "const labelAb = document.querySelector("[menu-label-absolute]");"
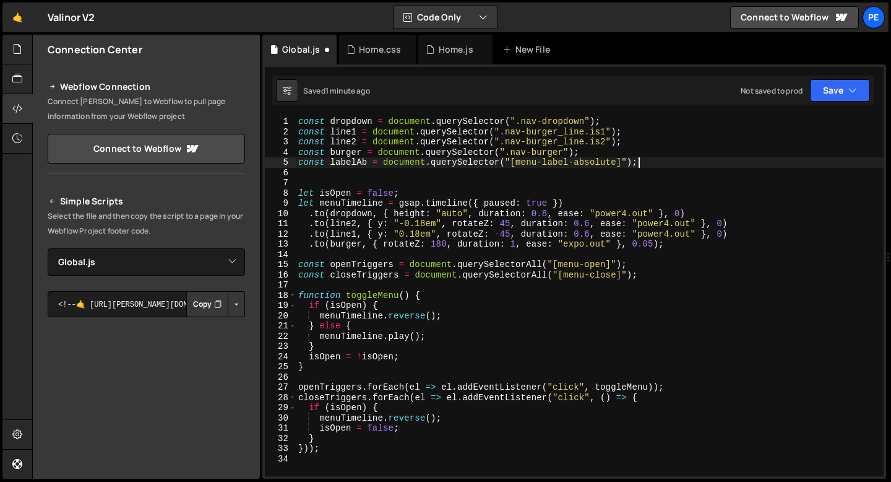
scroll to position [0, 0]
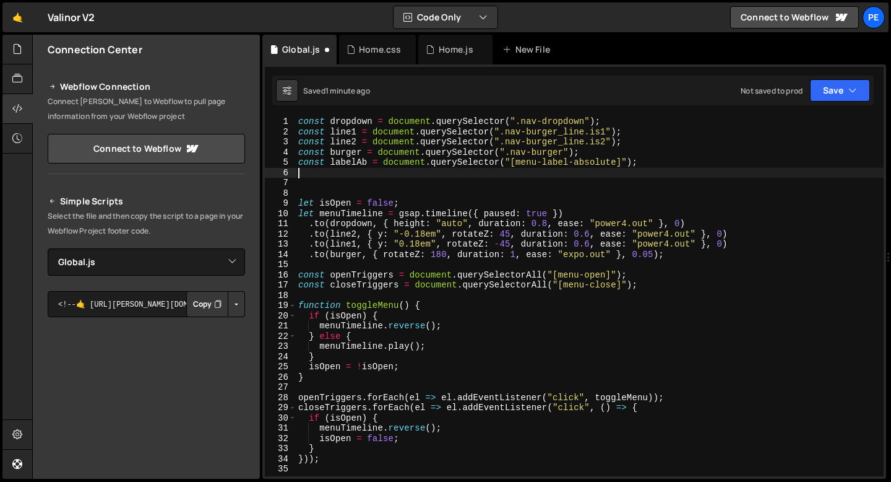
paste textarea "const labelAb = document.querySelector("[menu-label-absolute]");"
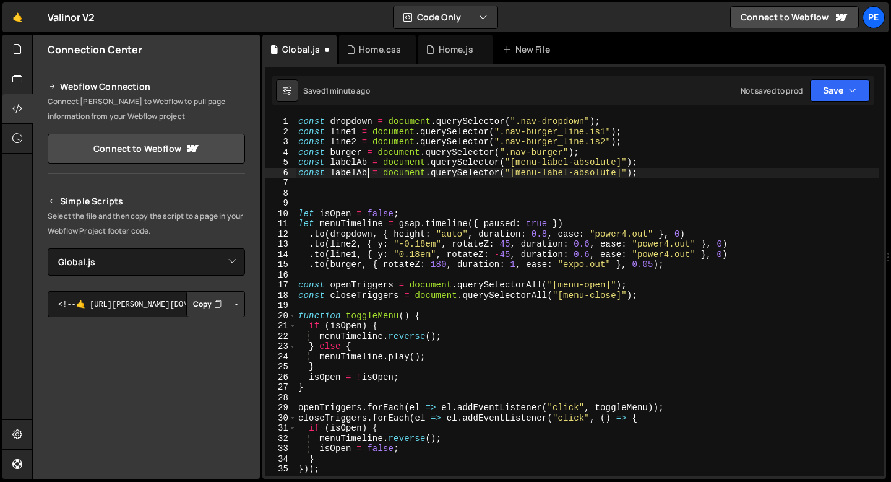
click at [366, 173] on div "const dropdown = document . querySelector ( ".nav-dropdown" ) ; const line1 = d…" at bounding box center [587, 306] width 583 height 380
click at [586, 171] on div "const dropdown = document . querySelector ( ".nav-dropdown" ) ; const line1 = d…" at bounding box center [587, 306] width 583 height 380
type textarea "const labelDef = document.querySelector("[menu-label-default]");"
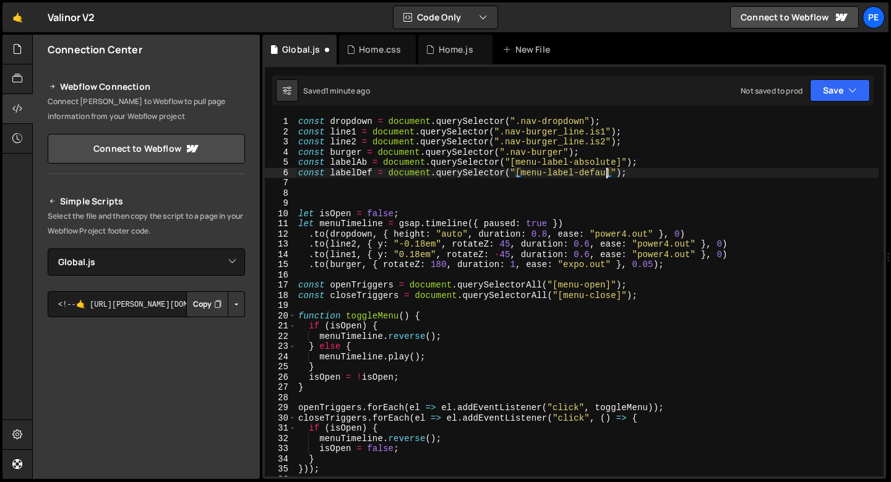
scroll to position [0, 22]
click at [597, 184] on div "const dropdown = document . querySelector ( ".nav-dropdown" ) ; const line1 = d…" at bounding box center [587, 306] width 583 height 380
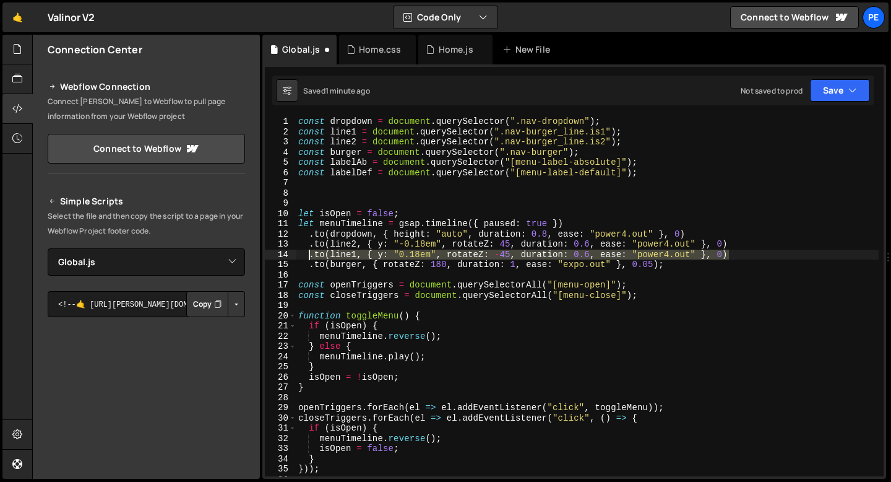
drag, startPoint x: 730, startPoint y: 256, endPoint x: 308, endPoint y: 256, distance: 421.5
click at [308, 256] on div "const dropdown = document . querySelector ( ".nav-dropdown" ) ; const line1 = d…" at bounding box center [587, 306] width 583 height 380
type textarea ".to(line1, { y: "0.18em", rotateZ: -45, duration: 0.6, ease: "power4.out" }, 0)"
click at [736, 257] on div "const dropdown = document . querySelector ( ".nav-dropdown" ) ; const line1 = d…" at bounding box center [587, 296] width 583 height 360
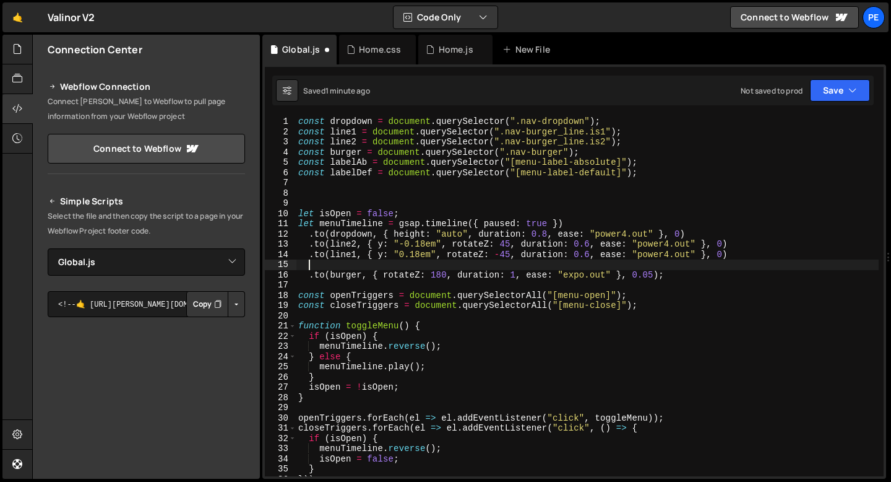
paste textarea ".to(line1, { y: "0.18em", rotateZ: -45, duration: 0.6, ease: "power4.out" }, 0)"
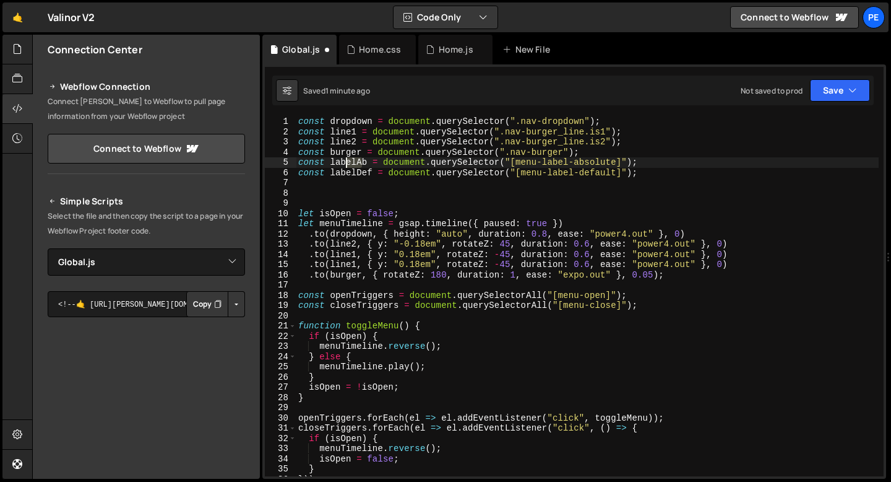
drag, startPoint x: 365, startPoint y: 163, endPoint x: 342, endPoint y: 165, distance: 22.9
click at [343, 165] on div "const dropdown = document . querySelector ( ".nav-dropdown" ) ; const line1 = d…" at bounding box center [587, 306] width 583 height 380
drag, startPoint x: 365, startPoint y: 163, endPoint x: 332, endPoint y: 163, distance: 33.4
click at [332, 163] on div "const dropdown = document . querySelector ( ".nav-dropdown" ) ; const line1 = d…" at bounding box center [587, 306] width 583 height 380
click at [345, 262] on div "const dropdown = document . querySelector ( ".nav-dropdown" ) ; const line1 = d…" at bounding box center [587, 306] width 583 height 380
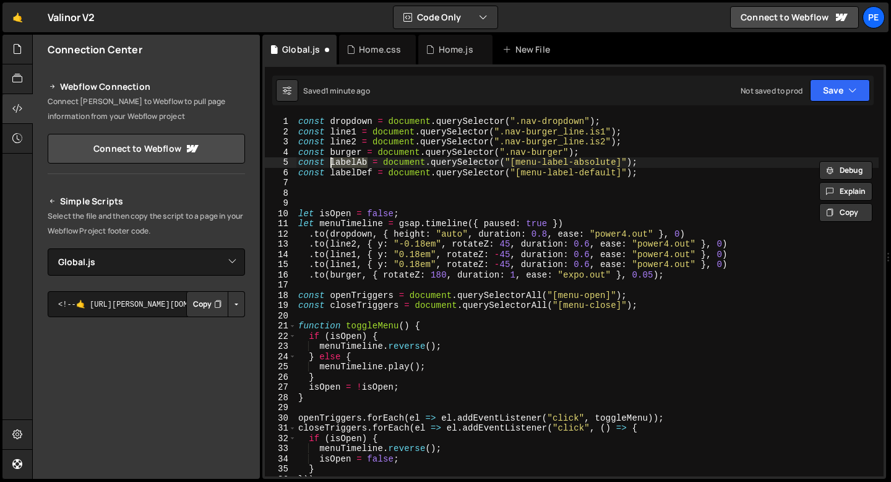
click at [345, 262] on div "const dropdown = document . querySelector ( ".nav-dropdown" ) ; const line1 = d…" at bounding box center [587, 306] width 583 height 380
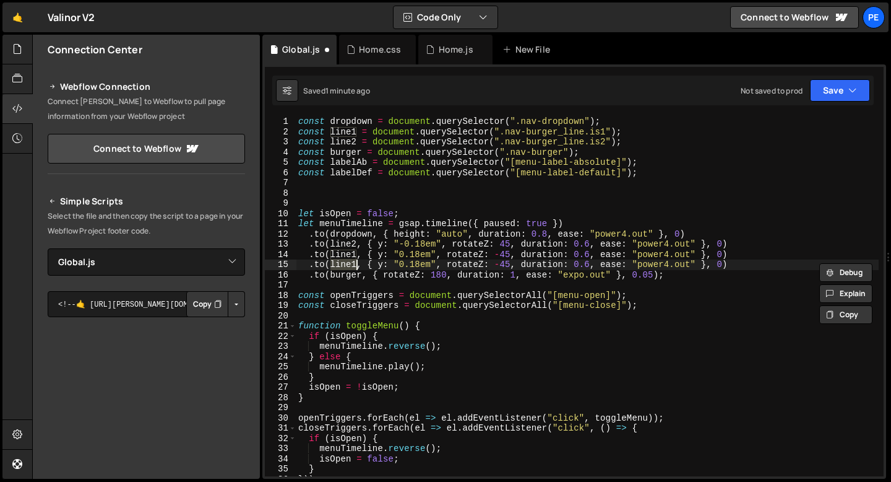
paste textarea "abelAb"
click at [442, 265] on div "const dropdown = document . querySelector ( ".nav-dropdown" ) ; const line1 = d…" at bounding box center [587, 306] width 583 height 380
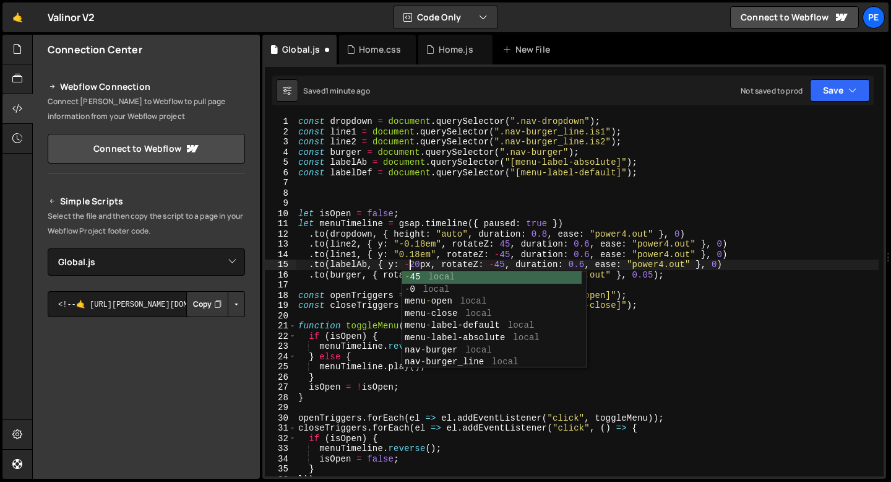
scroll to position [0, 8]
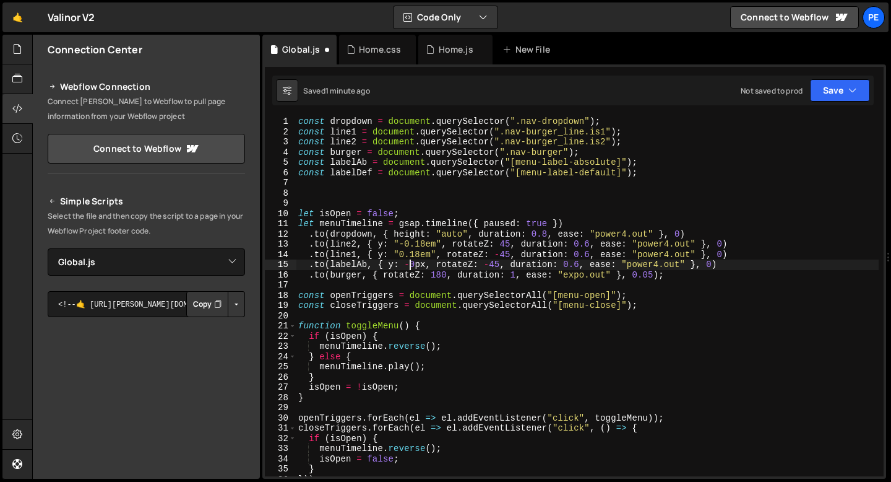
type textarea ".to(labelAb, { y: 0px, rotateZ: -45, duration: 0.6, ease: "power4.out" }, 0)"
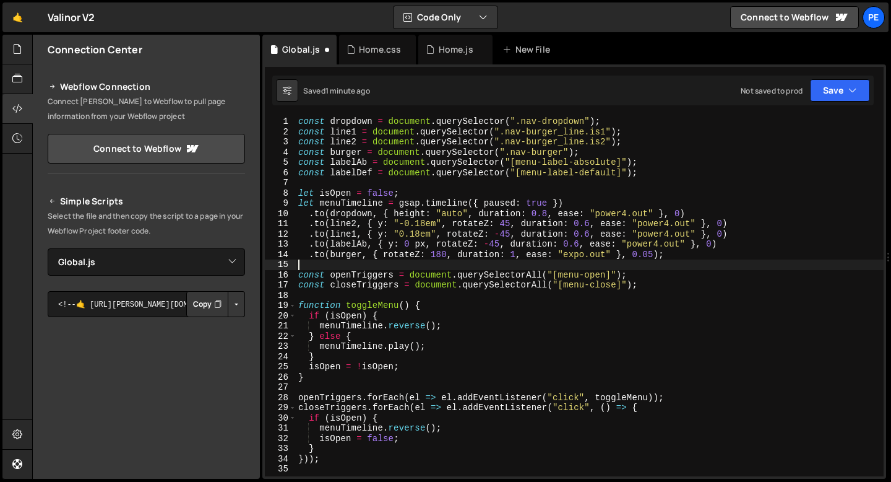
scroll to position [0, 0]
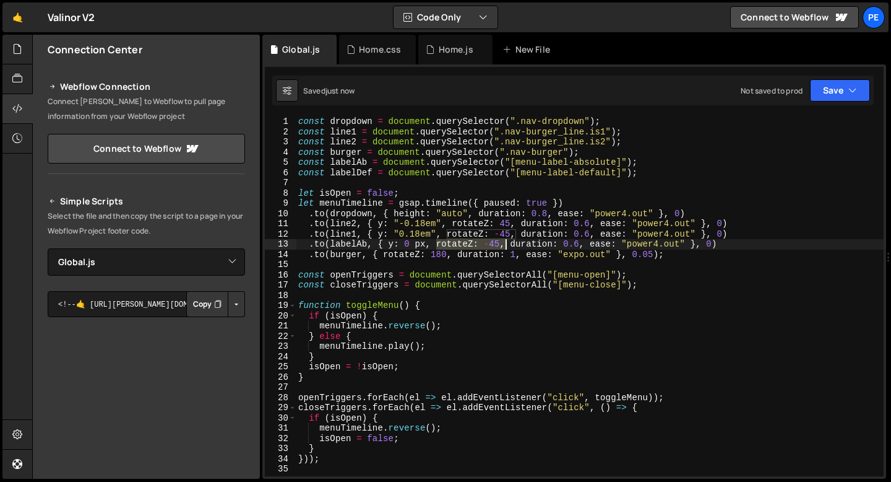
drag, startPoint x: 436, startPoint y: 244, endPoint x: 504, endPoint y: 243, distance: 68.7
click at [504, 243] on div "const dropdown = document . querySelector ( ".nav-dropdown" ) ; const line1 = d…" at bounding box center [590, 306] width 588 height 380
click at [645, 245] on div "const dropdown = document . querySelector ( ".nav-dropdown" ) ; const line1 = d…" at bounding box center [590, 306] width 588 height 380
drag, startPoint x: 645, startPoint y: 244, endPoint x: 309, endPoint y: 246, distance: 336.1
click at [309, 246] on div "const dropdown = document . querySelector ( ".nav-dropdown" ) ; const line1 = d…" at bounding box center [590, 306] width 588 height 380
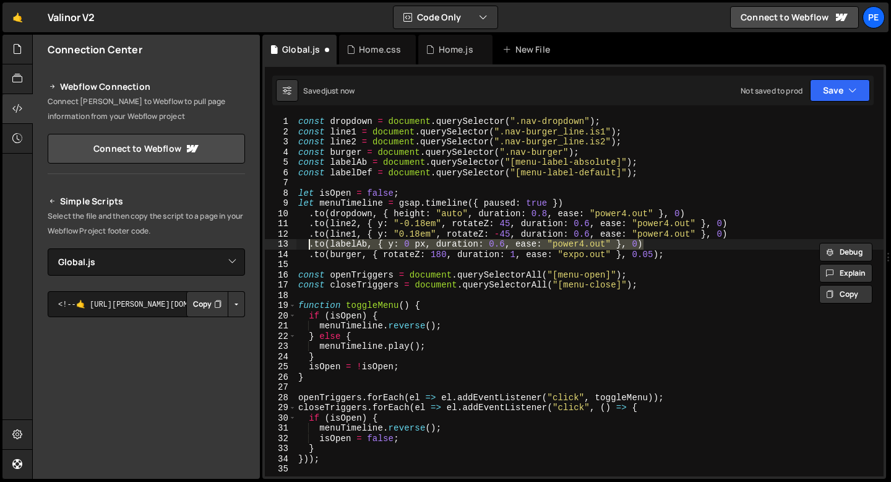
type textarea ".to(labelAb, { y: 0 px, duration: 0.6, ease: "power4.out" }, 0)"
click at [650, 246] on div "const dropdown = document . querySelector ( ".nav-dropdown" ) ; const line1 = d…" at bounding box center [590, 306] width 588 height 380
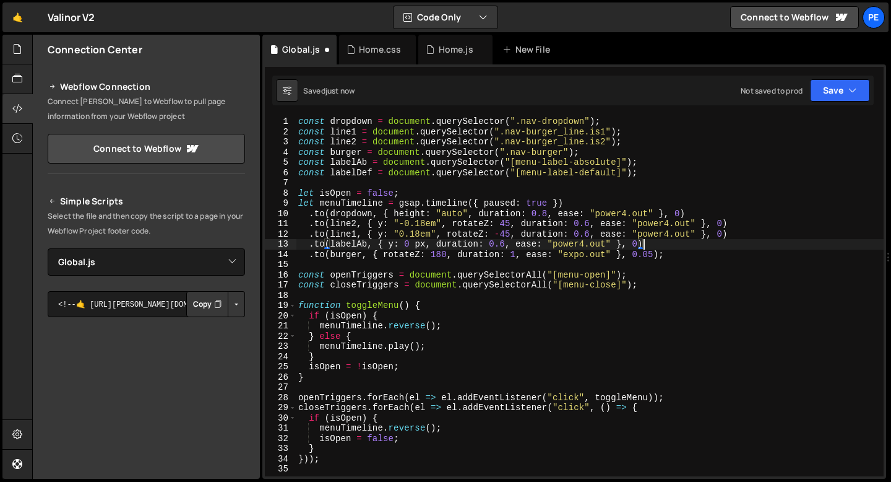
paste textarea ".to(labelAb, { y: 0 px, duration: 0.6, ease: "power4.out" }, 0)"
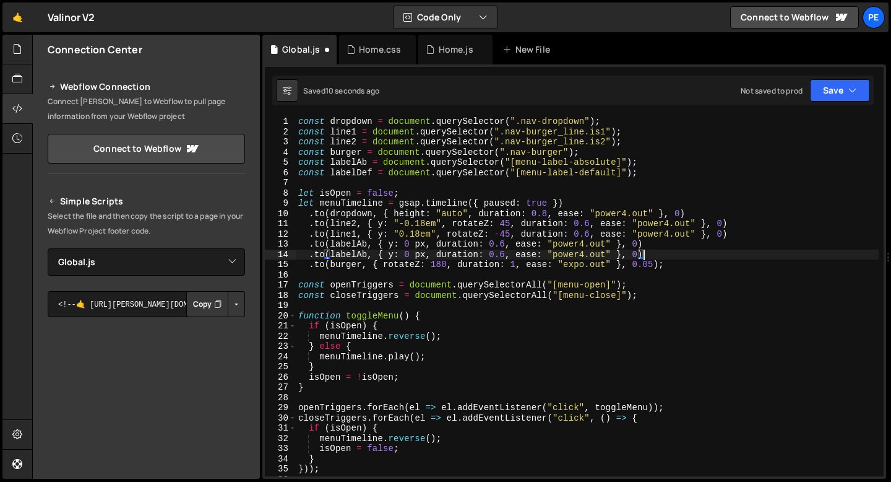
click at [367, 255] on div "const dropdown = document . querySelector ( ".nav-dropdown" ) ; const line1 = d…" at bounding box center [587, 306] width 583 height 380
click at [412, 254] on div "const dropdown = document . querySelector ( ".nav-dropdown" ) ; const line1 = d…" at bounding box center [587, 306] width 583 height 380
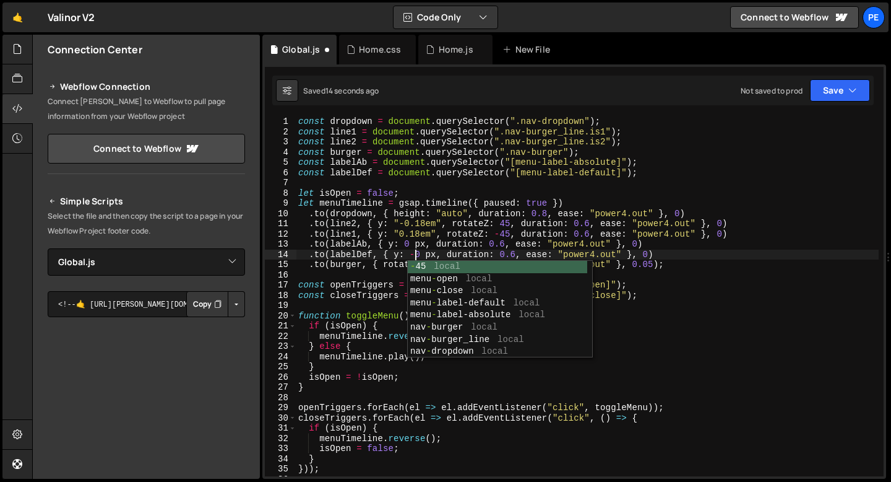
scroll to position [0, 8]
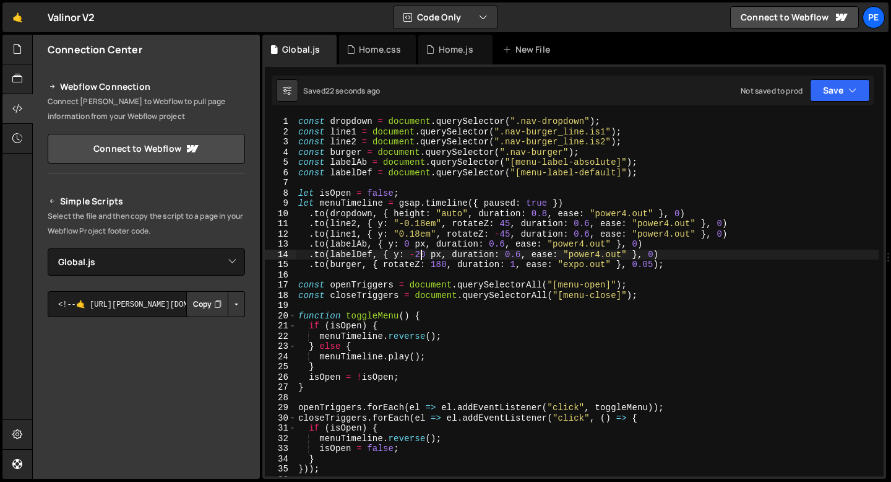
click at [433, 254] on div "const dropdown = document . querySelector ( ".nav-dropdown" ) ; const line1 = d…" at bounding box center [587, 306] width 583 height 380
click at [426, 244] on div "const dropdown = document . querySelector ( ".nav-dropdown" ) ; const line1 = d…" at bounding box center [587, 306] width 583 height 380
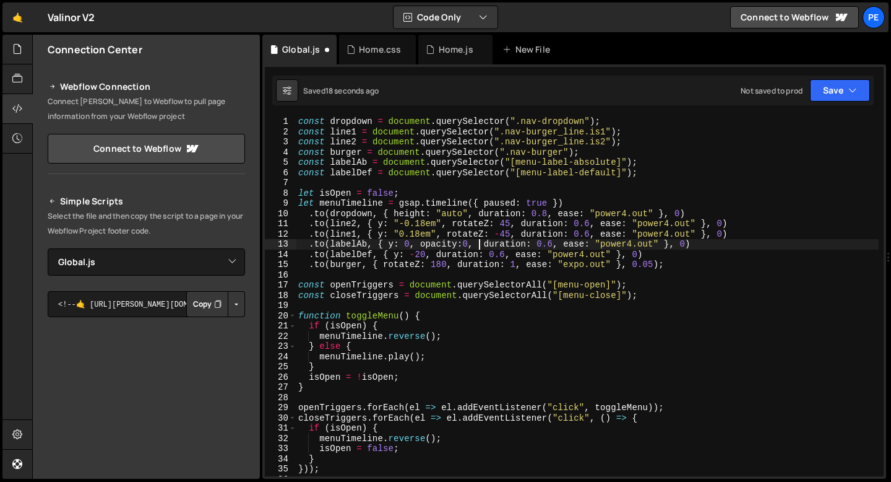
scroll to position [0, 12]
click at [464, 244] on div "const dropdown = document . querySelector ( ".nav-dropdown" ) ; const line1 = d…" at bounding box center [587, 306] width 583 height 380
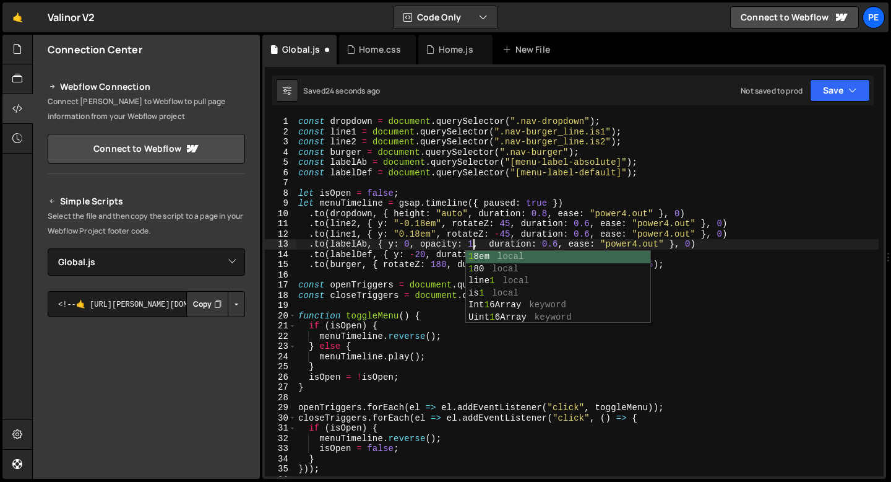
click at [430, 256] on div "const dropdown = document . querySelector ( ".nav-dropdown" ) ; const line1 = d…" at bounding box center [587, 306] width 583 height 380
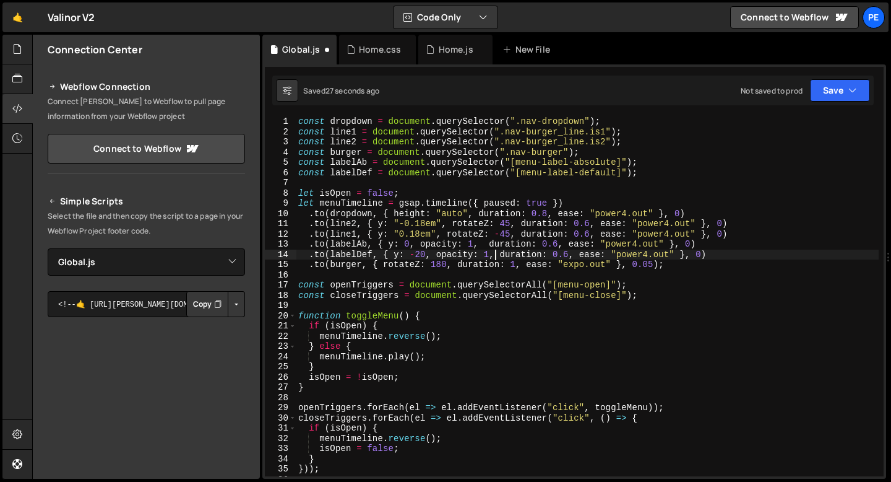
scroll to position [0, 14]
click at [569, 251] on div "const dropdown = document . querySelector ( ".nav-dropdown" ) ; const line1 = d…" at bounding box center [587, 306] width 583 height 380
click at [553, 243] on div "const dropdown = document . querySelector ( ".nav-dropdown" ) ; const line1 = d…" at bounding box center [587, 306] width 583 height 380
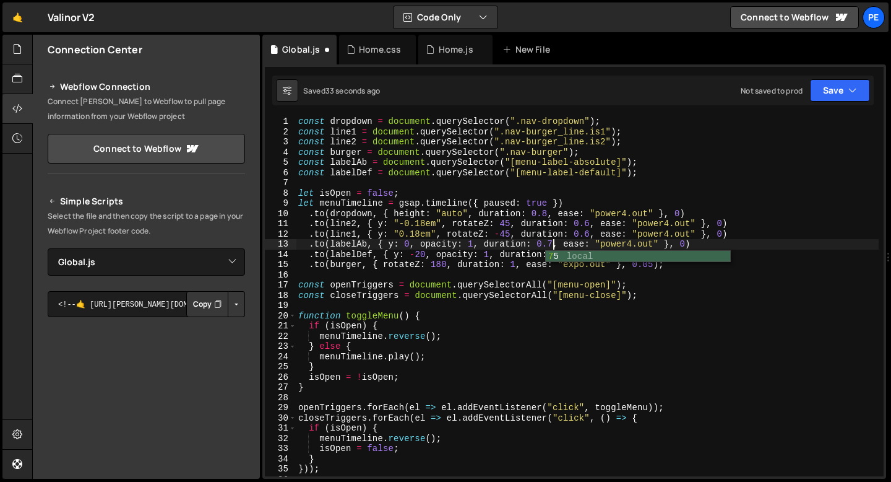
scroll to position [0, 18]
type textarea ".to(labelAb, { y: 0, opacity: 1, duration: 0.75, ease: "power4.out" }, 0)"
click at [369, 53] on div "Home.css" at bounding box center [380, 49] width 42 height 12
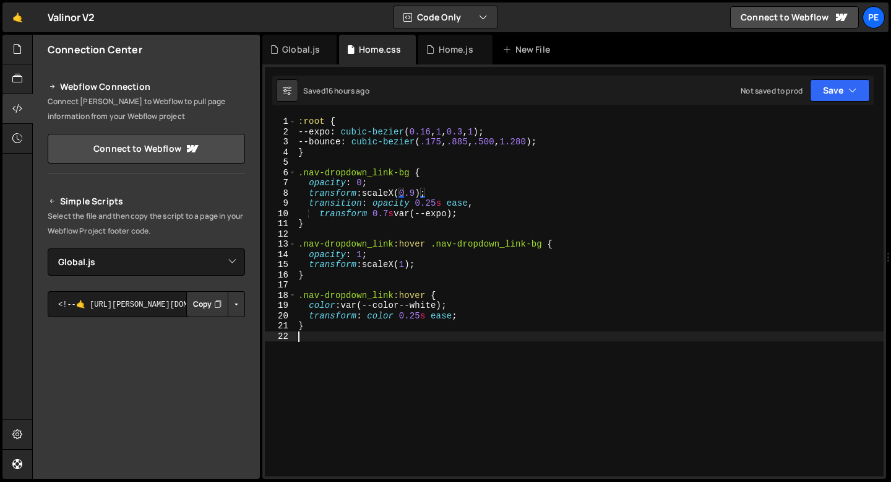
click at [322, 342] on div ":root { --expo : cubic-bezier ( 0.16 , 1 , 0.3 , 1 ) ; --bounce : cubic-bezier …" at bounding box center [590, 306] width 588 height 380
paste textarea "nav-trigger"
paste textarea "nav-burger_border"
type textarea ".nav-trigger:hover .nav-burger_border {"
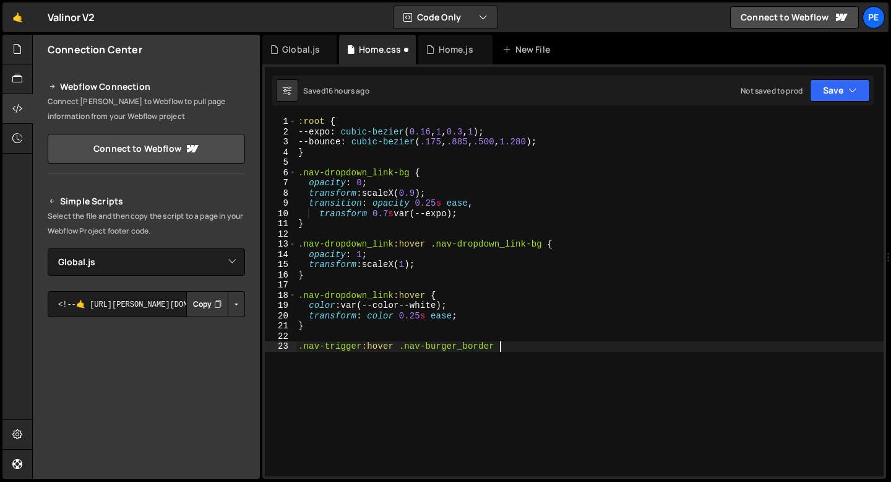
scroll to position [0, 14]
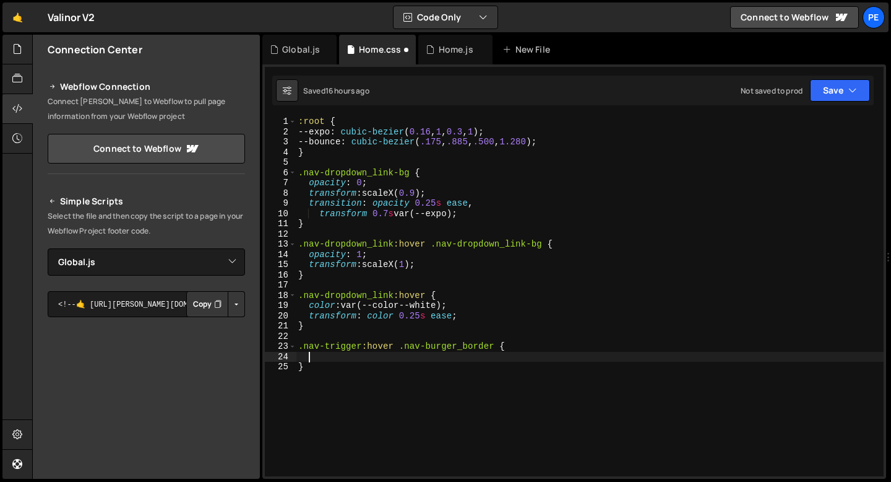
type textarea "p"
type textarea "opacity:1;"
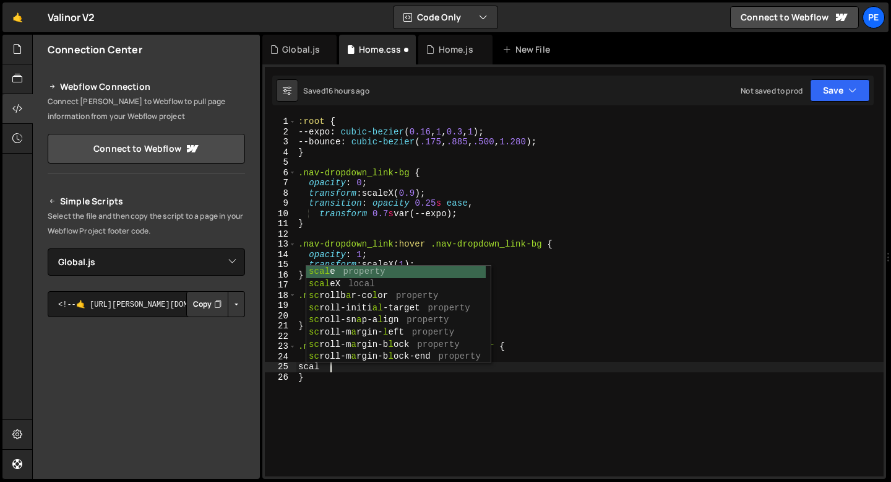
scroll to position [0, 2]
type textarea "s"
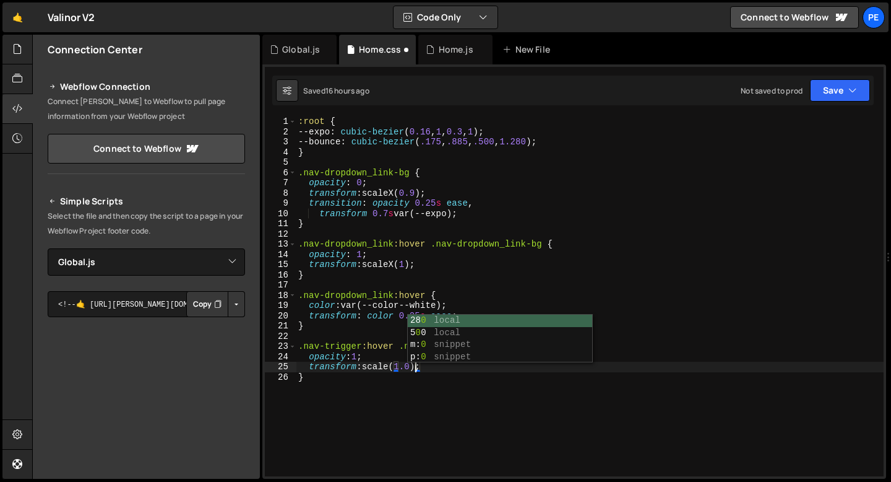
scroll to position [0, 8]
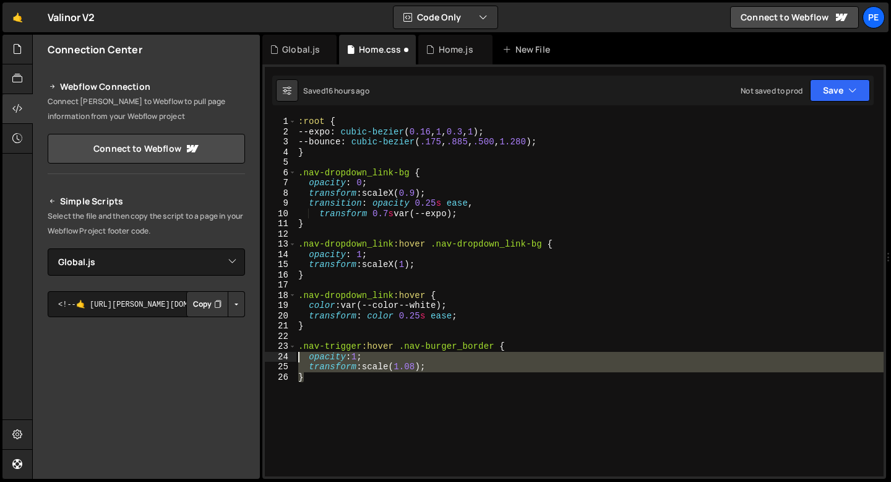
drag, startPoint x: 312, startPoint y: 374, endPoint x: 297, endPoint y: 348, distance: 30.5
click at [297, 348] on div ":root { --expo : cubic-bezier ( 0.16 , 1 , 0.3 , 1 ) ; --bounce : cubic-bezier …" at bounding box center [590, 306] width 588 height 380
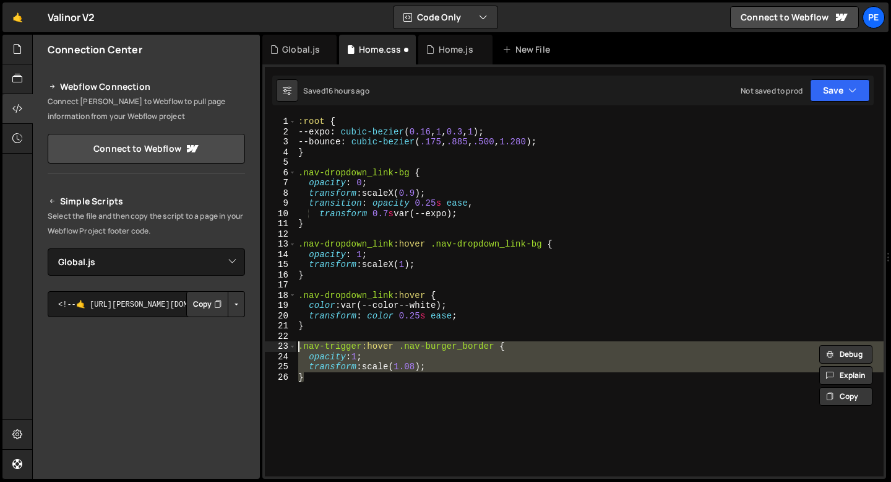
click at [320, 380] on div ":root { --expo : cubic-bezier ( 0.16 , 1 , 0.3 , 1 ) ; --bounce : cubic-bezier …" at bounding box center [590, 296] width 588 height 360
type textarea "}"
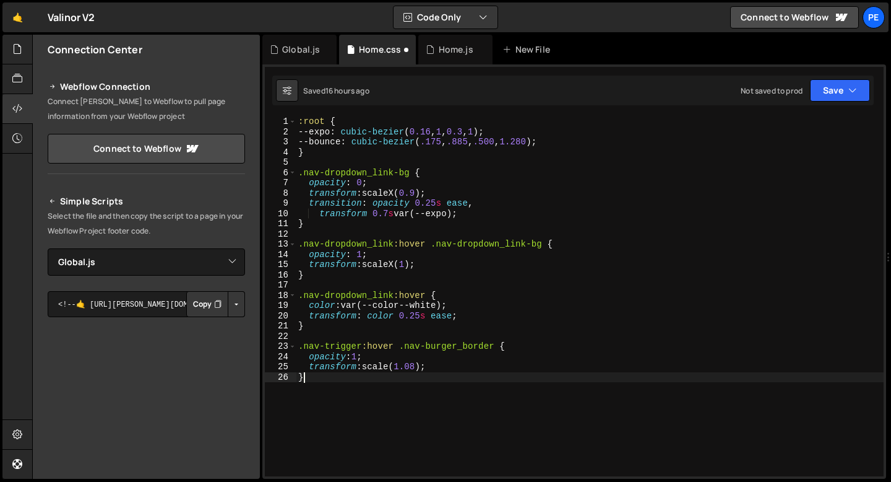
scroll to position [0, 0]
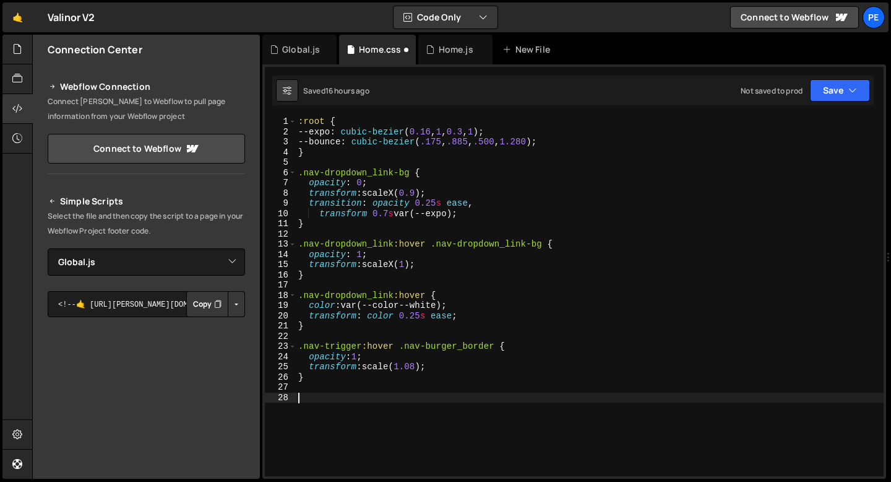
paste textarea "}"
drag, startPoint x: 399, startPoint y: 399, endPoint x: 305, endPoint y: 396, distance: 94.7
click at [304, 396] on div ":root { --expo : cubic-bezier ( 0.16 , 1 , 0.3 , 1 ) ; --bounce : cubic-bezier …" at bounding box center [590, 306] width 588 height 380
type textarea ".nav-burger_border {"
click at [414, 398] on div ":root { --expo : cubic-bezier ( 0.16 , 1 , 0.3 , 1 ) ; --bounce : cubic-bezier …" at bounding box center [590, 306] width 588 height 380
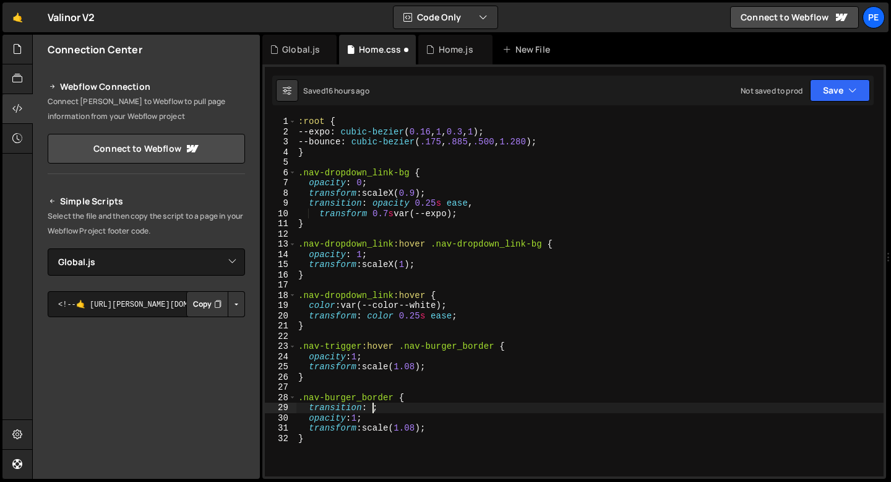
scroll to position [0, 4]
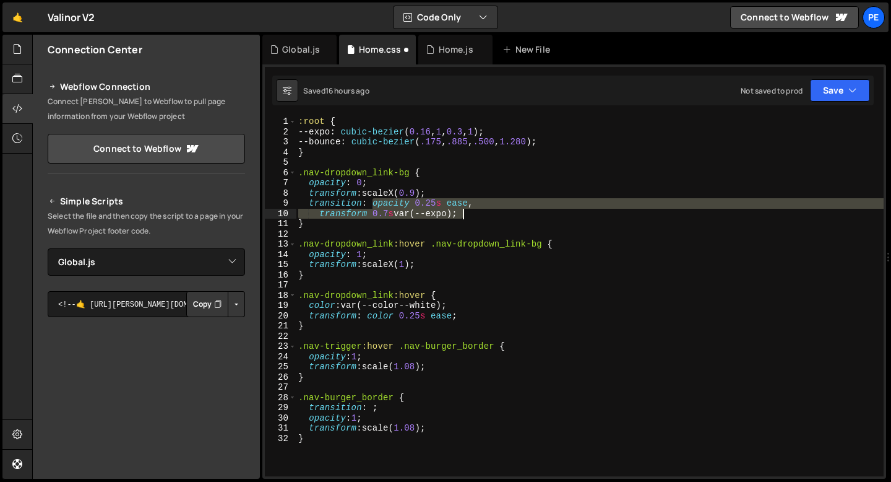
drag, startPoint x: 374, startPoint y: 204, endPoint x: 480, endPoint y: 219, distance: 107.6
click at [480, 218] on div ":root { --expo : cubic-bezier ( 0.16 , 1 , 0.3 , 1 ) ; --bounce : cubic-bezier …" at bounding box center [590, 306] width 588 height 380
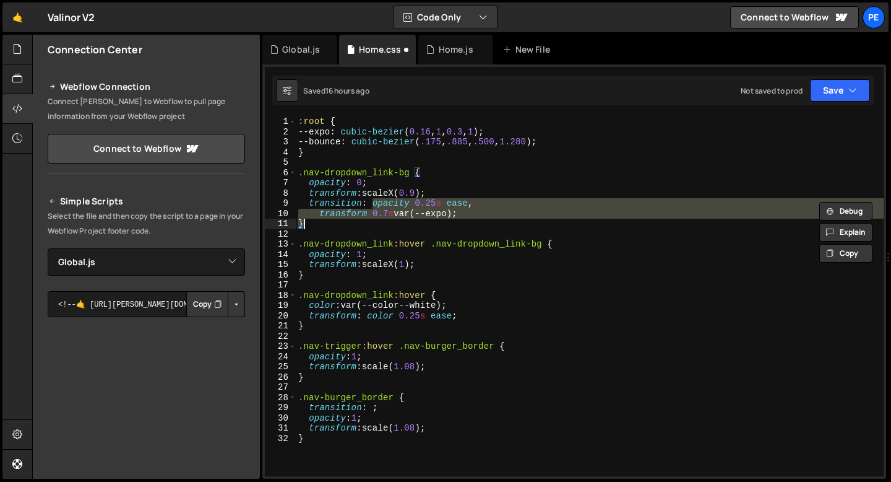
click at [374, 202] on div ":root { --expo : cubic-bezier ( 0.16 , 1 , 0.3 , 1 ) ; --bounce : cubic-bezier …" at bounding box center [590, 296] width 588 height 360
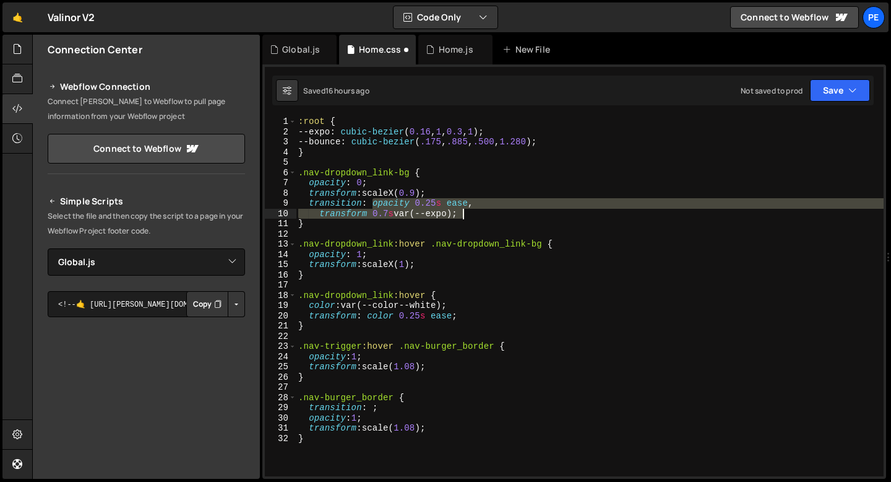
drag, startPoint x: 373, startPoint y: 205, endPoint x: 462, endPoint y: 214, distance: 90.2
click at [463, 214] on div ":root { --expo : cubic-bezier ( 0.16 , 1 , 0.3 , 1 ) ; --bounce : cubic-bezier …" at bounding box center [590, 306] width 588 height 380
drag, startPoint x: 308, startPoint y: 204, endPoint x: 464, endPoint y: 218, distance: 156.6
click at [464, 218] on div ":root { --expo : cubic-bezier ( 0.16 , 1 , 0.3 , 1 ) ; --bounce : cubic-bezier …" at bounding box center [590, 306] width 588 height 380
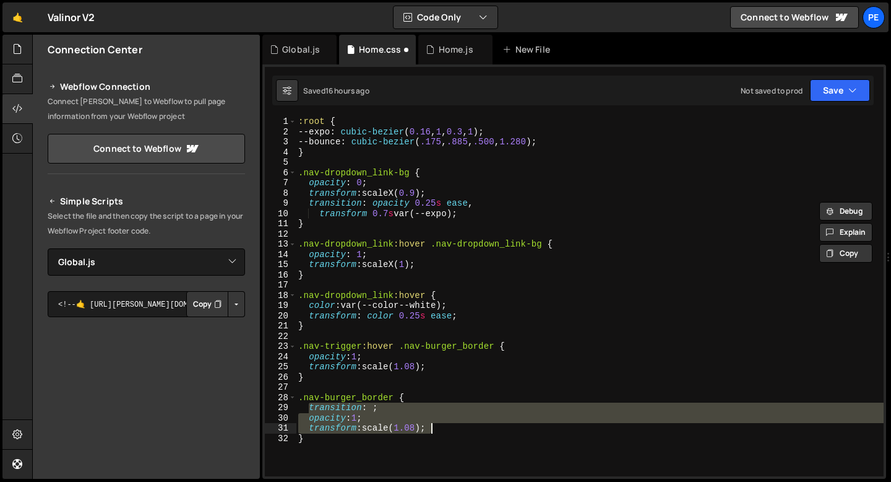
drag, startPoint x: 309, startPoint y: 408, endPoint x: 456, endPoint y: 428, distance: 148.6
click at [456, 428] on div ":root { --expo : cubic-bezier ( 0.16 , 1 , 0.3 , 1 ) ; --bounce : cubic-bezier …" at bounding box center [590, 306] width 588 height 380
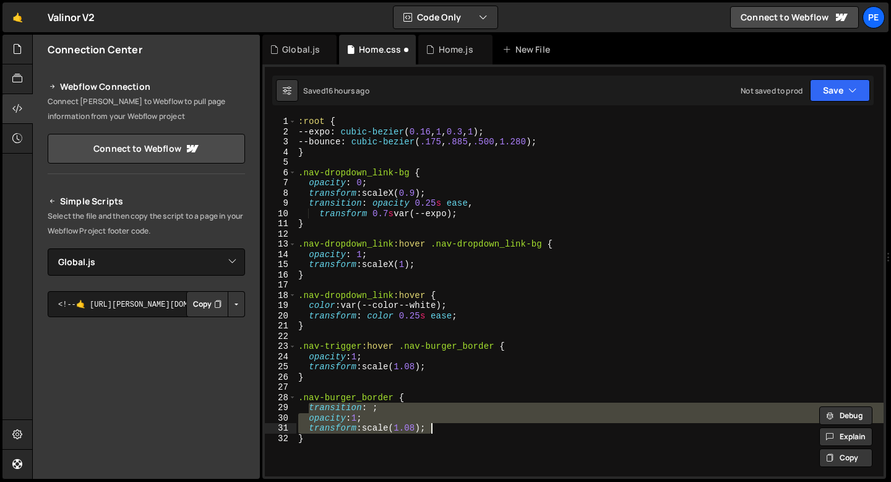
paste textarea "transform 0.7s var(--expo"
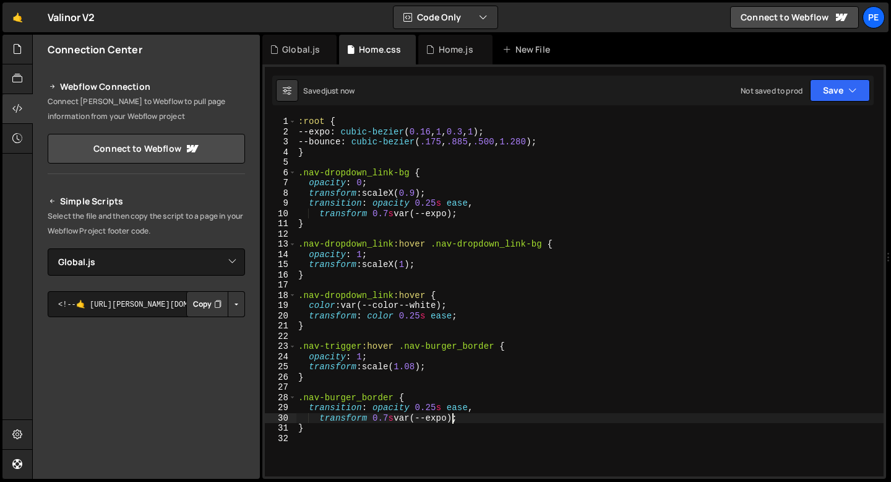
click at [452, 418] on div ":root { --expo : cubic-bezier ( 0.16 , 1 , 0.3 , 1 ) ; --bounce : cubic-bezier …" at bounding box center [590, 306] width 588 height 380
click at [389, 418] on div ":root { --expo : cubic-bezier ( 0.16 , 1 , 0.3 , 1 ) ; --bounce : cubic-bezier …" at bounding box center [590, 306] width 588 height 380
click at [420, 366] on div ":root { --expo : cubic-bezier ( 0.16 , 1 , 0.3 , 1 ) ; --bounce : cubic-bezier …" at bounding box center [590, 306] width 588 height 380
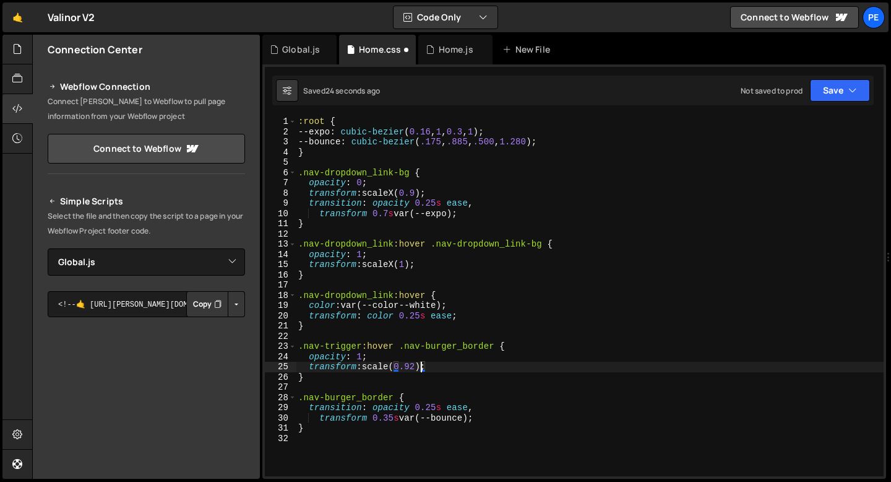
scroll to position [0, 8]
type textarea "transform: scale(0.92);"
click at [438, 367] on div ":root { --expo : cubic-bezier ( 0.16 , 1 , 0.3 , 1 ) ; --bounce : cubic-bezier …" at bounding box center [590, 306] width 588 height 380
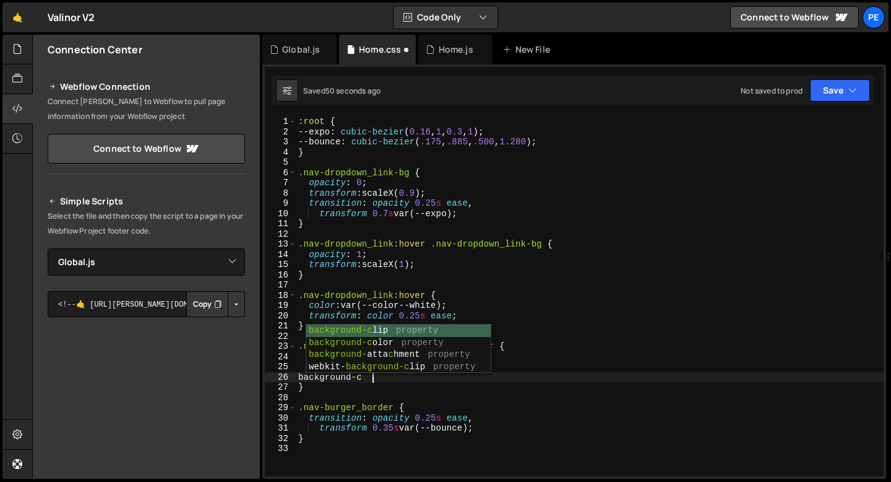
scroll to position [0, 5]
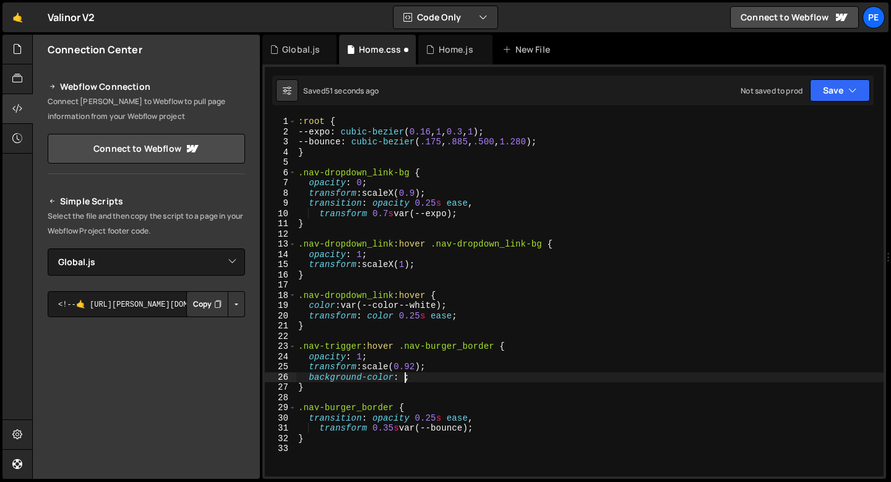
paste textarea "rgba(255, 255, 255, 0.08)"
click at [450, 415] on div ":root { --expo : cubic-bezier ( 0.16 , 1 , 0.3 , 1 ) ; --bounce : cubic-bezier …" at bounding box center [590, 306] width 588 height 380
click at [449, 415] on div ":root { --expo : cubic-bezier ( 0.16 , 1 , 0.3 , 1 ) ; --bounce : cubic-bezier …" at bounding box center [590, 306] width 588 height 380
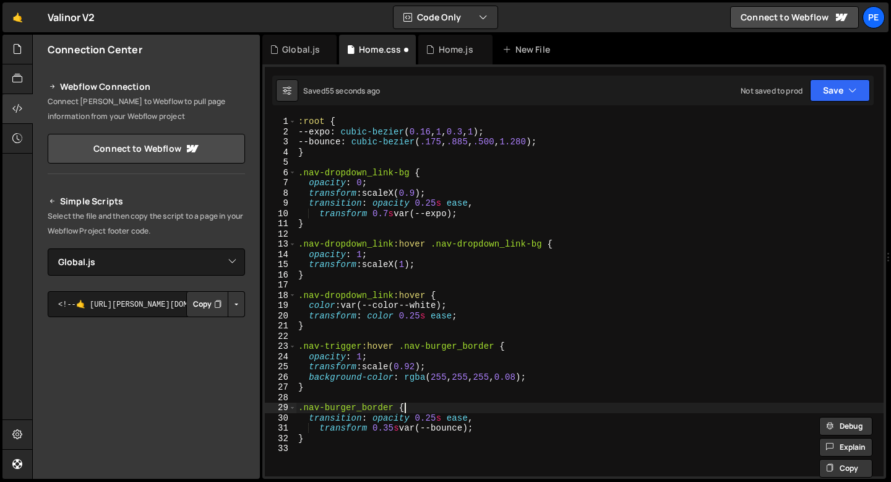
click at [415, 408] on div ":root { --expo : cubic-bezier ( 0.16 , 1 , 0.3 , 1 ) ; --bounce : cubic-bezier …" at bounding box center [590, 306] width 588 height 380
type textarea ".nav-burger_border {"
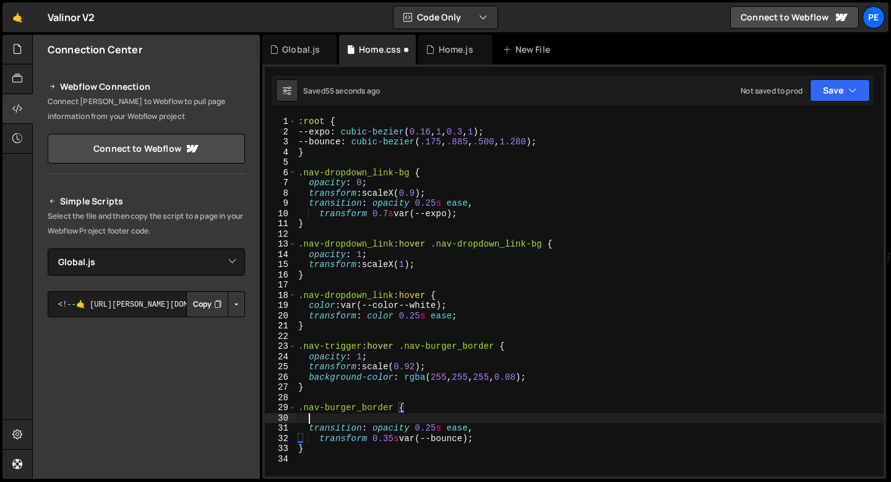
scroll to position [0, 0]
paste textarea
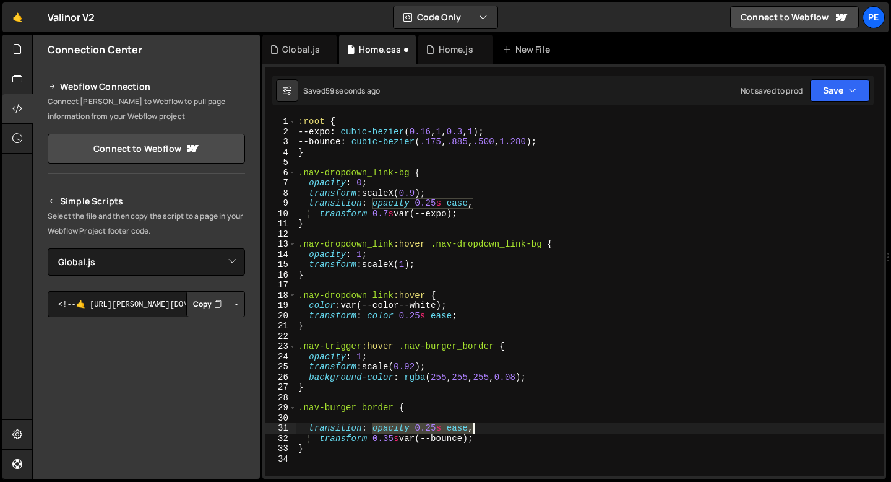
drag, startPoint x: 375, startPoint y: 429, endPoint x: 475, endPoint y: 429, distance: 99.6
click at [475, 429] on div ":root { --expo : cubic-bezier ( 0.16 , 1 , 0.3 , 1 ) ; --bounce : cubic-bezier …" at bounding box center [590, 306] width 588 height 380
click at [478, 428] on div ":root { --expo : cubic-bezier ( 0.16 , 1 , 0.3 , 1 ) ; --bounce : cubic-bezier …" at bounding box center [590, 296] width 588 height 360
paste textarea "opacity 0.25s ease,"
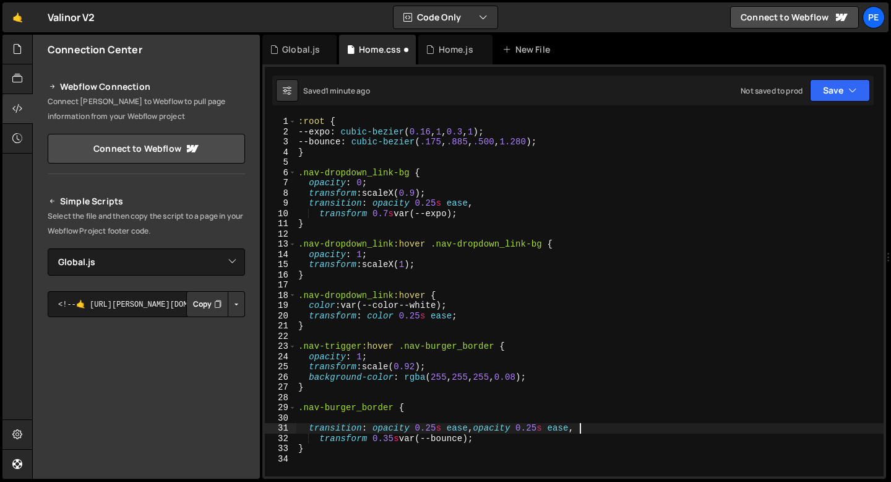
click at [491, 429] on div ":root { --expo : cubic-bezier ( 0.16 , 1 , 0.3 , 1 ) ; --bounce : cubic-bezier …" at bounding box center [590, 306] width 588 height 380
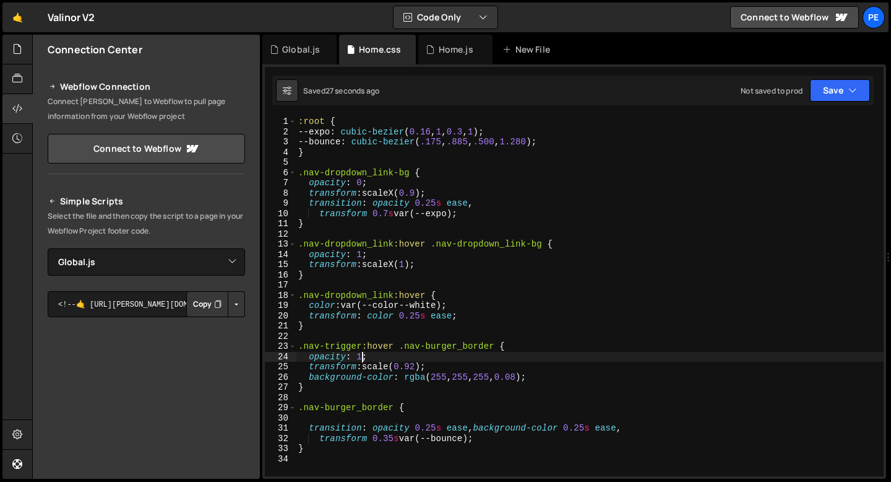
click at [363, 358] on div ":root { --expo : cubic-bezier ( 0.16 , 1 , 0.3 , 1 ) ; --bounce : cubic-bezier …" at bounding box center [590, 306] width 588 height 380
type textarea "opacity: 0.6;"
click at [314, 53] on div "Global.js" at bounding box center [301, 49] width 38 height 12
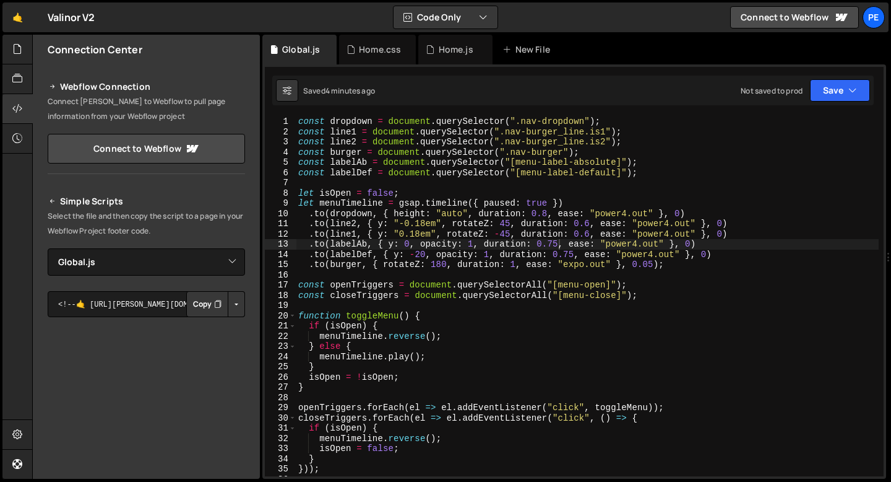
click at [560, 242] on div "const dropdown = document . querySelector ( ".nav-dropdown" ) ; const line1 = d…" at bounding box center [587, 306] width 583 height 380
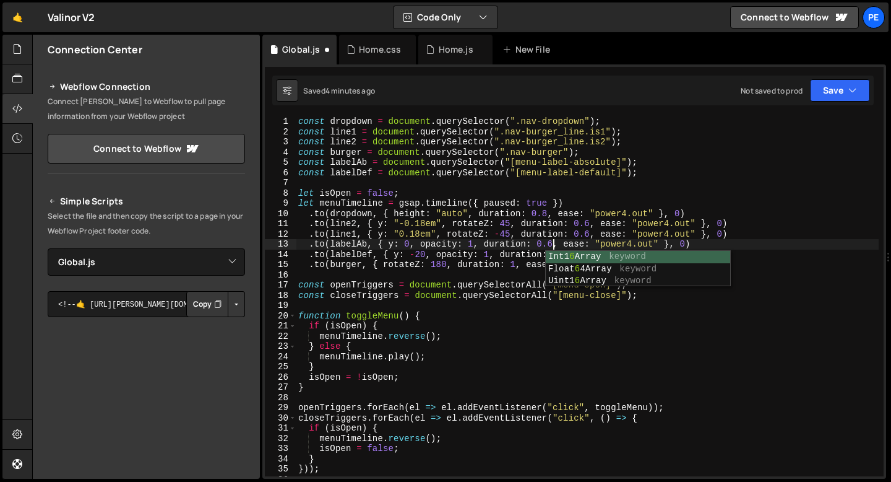
click at [589, 231] on div "const dropdown = document . querySelector ( ".nav-dropdown" ) ; const line1 = d…" at bounding box center [587, 306] width 583 height 380
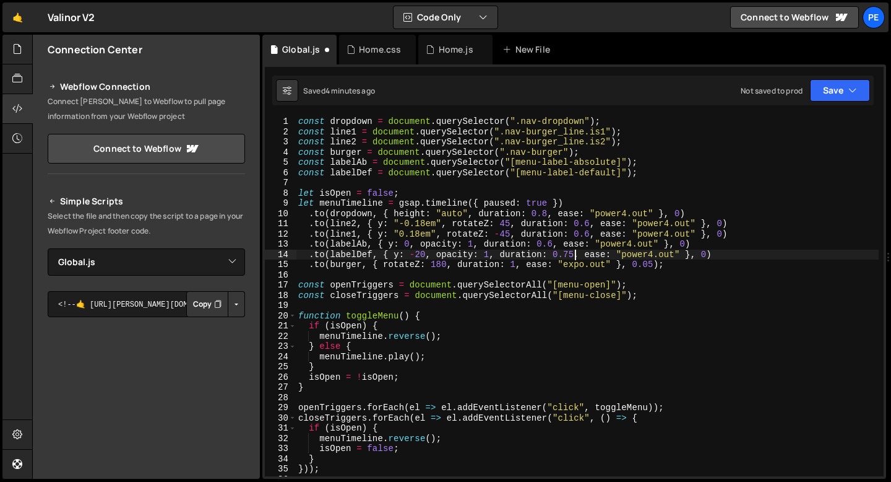
click at [572, 251] on div "const dropdown = document . querySelector ( ".nav-dropdown" ) ; const line1 = d…" at bounding box center [587, 306] width 583 height 380
click at [516, 265] on div "const dropdown = document . querySelector ( ".nav-dropdown" ) ; const line1 = d…" at bounding box center [587, 306] width 583 height 380
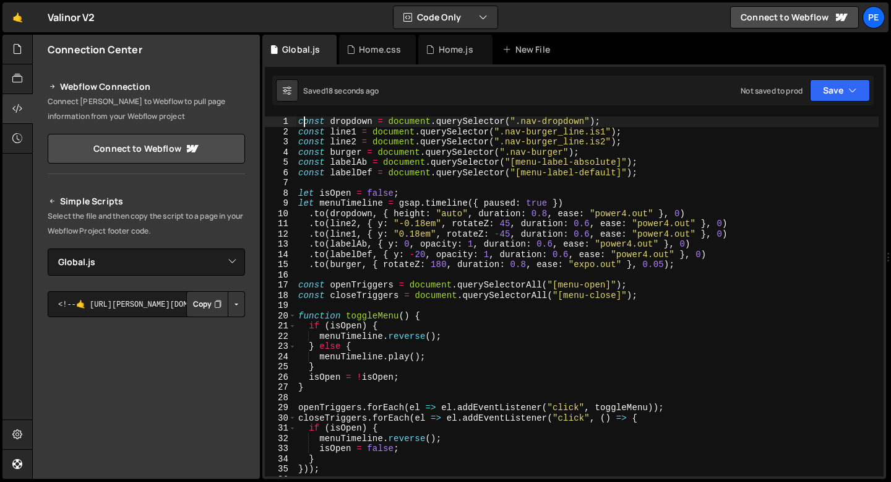
click at [301, 121] on div "const dropdown = document . querySelector ( ".nav-dropdown" ) ; const line1 = d…" at bounding box center [587, 306] width 583 height 380
type textarea "}));"
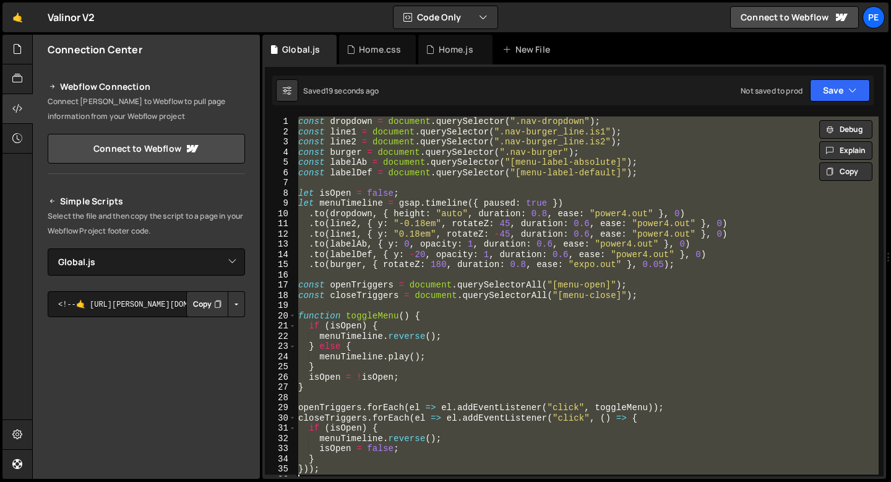
scroll to position [0, 1]
paste textarea
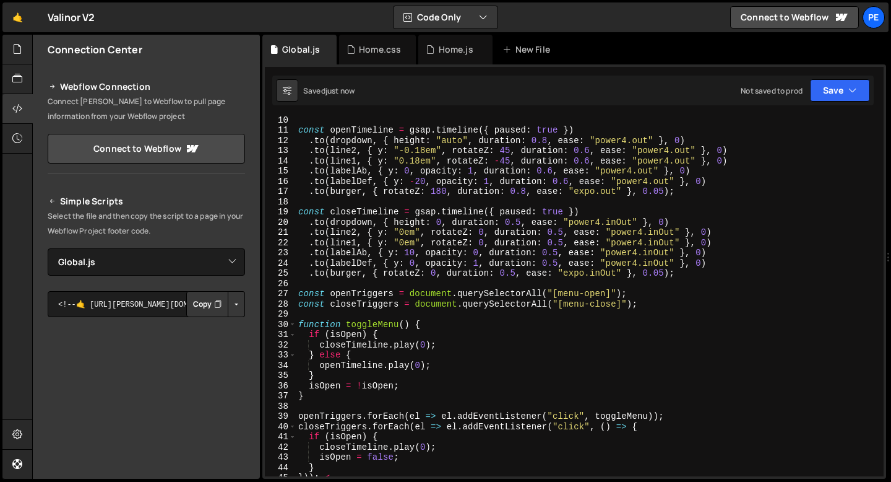
scroll to position [66, 0]
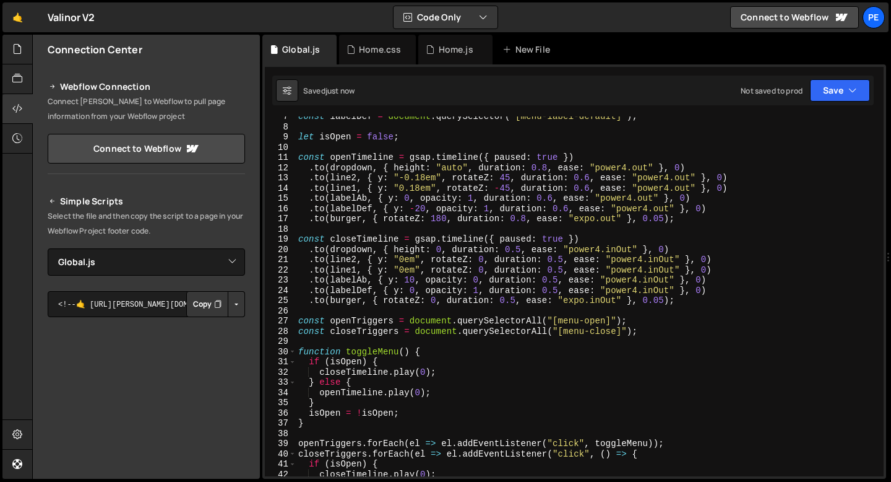
click at [416, 259] on div "const labelDef = document . querySelector ( "[menu-label-default]" ) ; let isOp…" at bounding box center [587, 301] width 583 height 380
click at [657, 259] on div "const labelDef = document . querySelector ( "[menu-label-default]" ) ; let isOp…" at bounding box center [587, 301] width 583 height 380
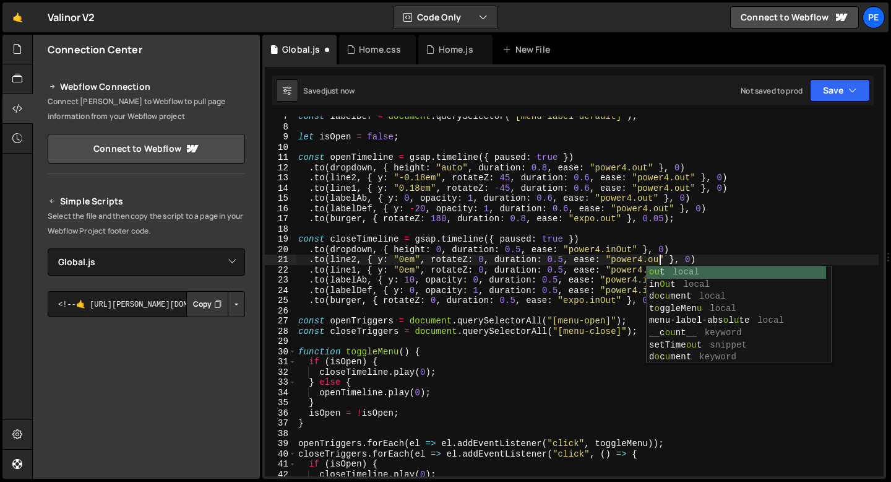
scroll to position [0, 25]
click at [623, 251] on div "const labelDef = document . querySelector ( "[menu-label-default]" ) ; let isOp…" at bounding box center [587, 301] width 583 height 380
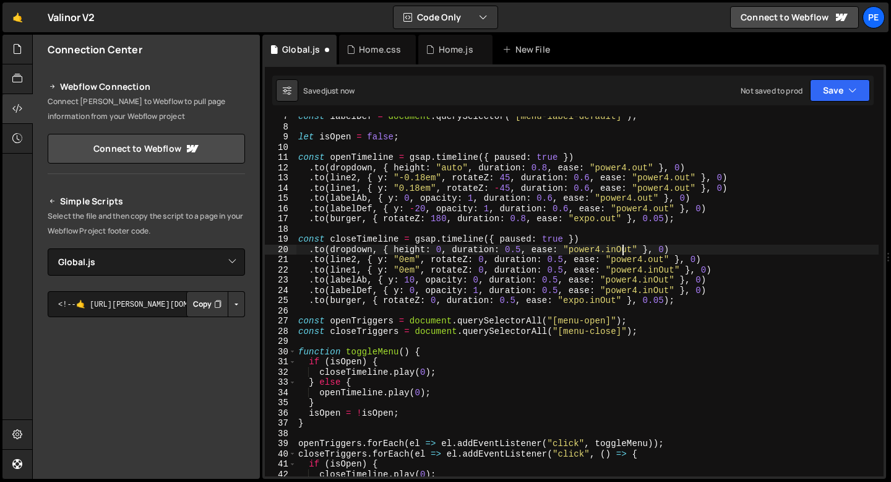
click at [623, 251] on div "const labelDef = document . querySelector ( "[menu-label-default]" ) ; let isOp…" at bounding box center [587, 301] width 583 height 380
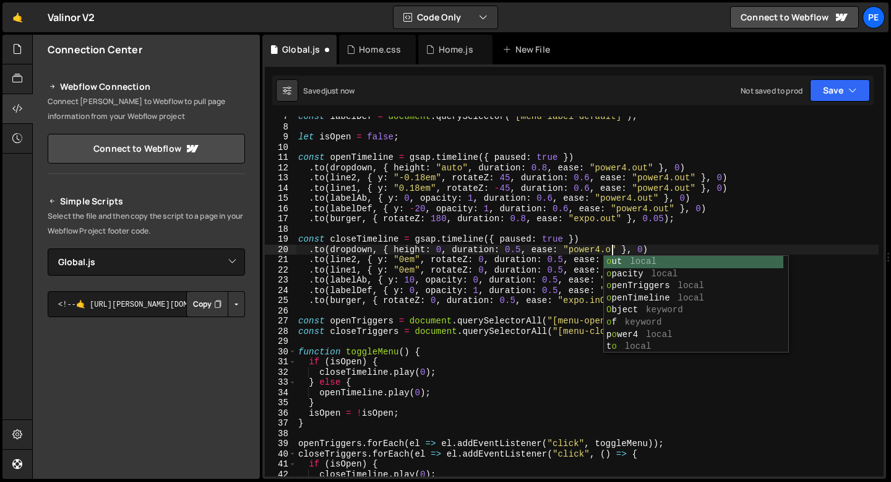
scroll to position [0, 22]
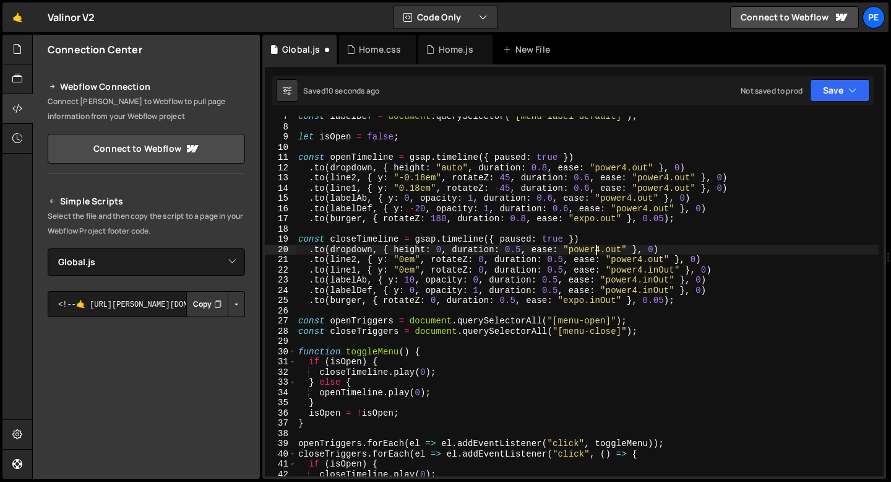
click at [598, 251] on div "const labelDef = document . querySelector ( "[menu-label-default]" ) ; let isOp…" at bounding box center [587, 301] width 583 height 380
click at [659, 270] on div "const labelDef = document . querySelector ( "[menu-label-default]" ) ; let isOp…" at bounding box center [587, 301] width 583 height 380
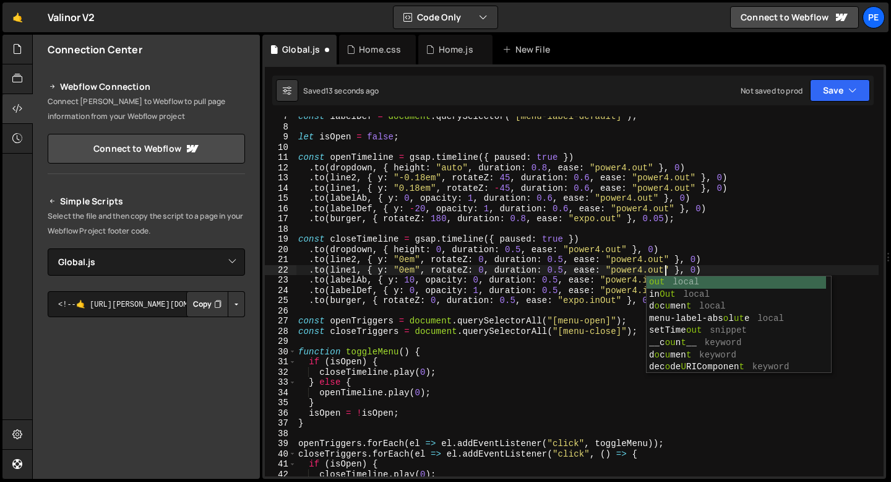
scroll to position [0, 25]
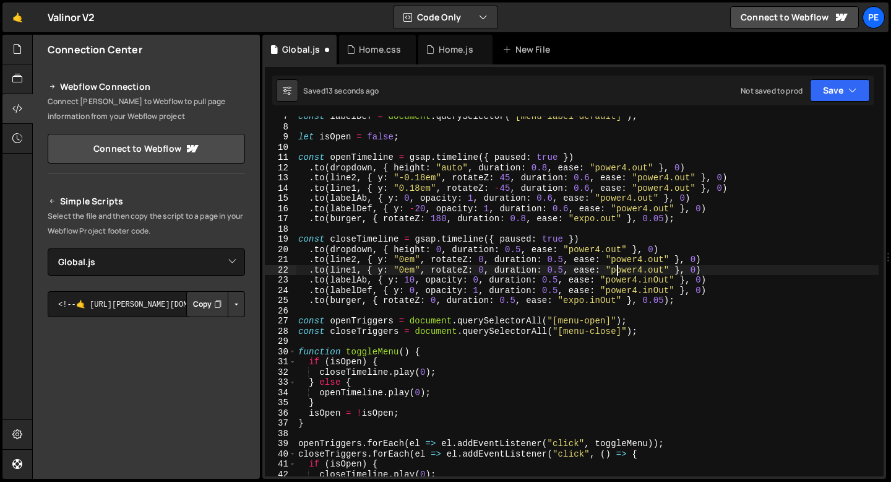
click at [620, 272] on div "const labelDef = document . querySelector ( "[menu-label-default]" ) ; let isOp…" at bounding box center [587, 301] width 583 height 380
click at [656, 281] on div "const labelDef = document . querySelector ( "[menu-label-default]" ) ; let isOp…" at bounding box center [587, 301] width 583 height 380
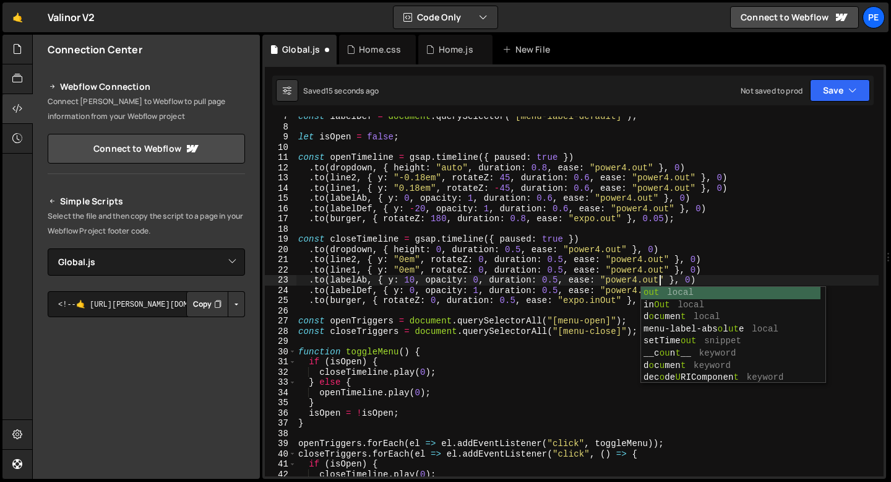
scroll to position [0, 25]
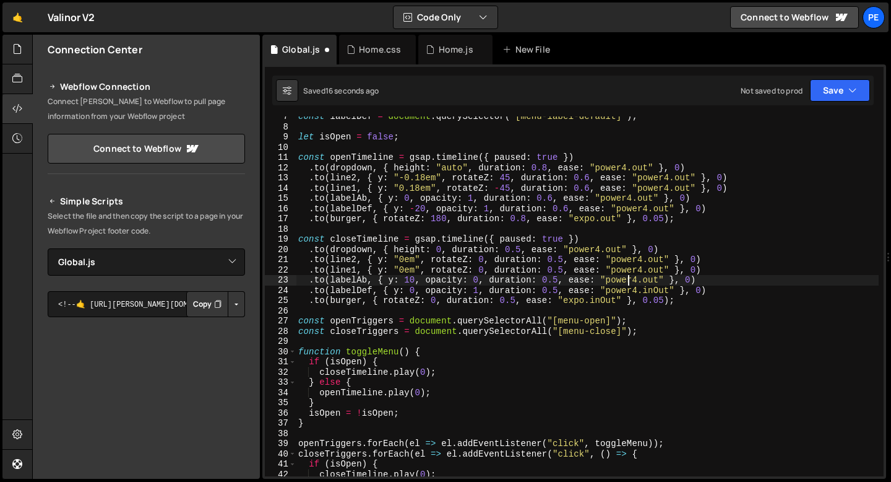
click at [627, 280] on div "const labelDef = document . querySelector ( "[menu-label-default]" ) ; let isOp…" at bounding box center [587, 301] width 583 height 380
click at [659, 292] on div "const labelDef = document . querySelector ( "[menu-label-default]" ) ; let isOp…" at bounding box center [587, 301] width 583 height 380
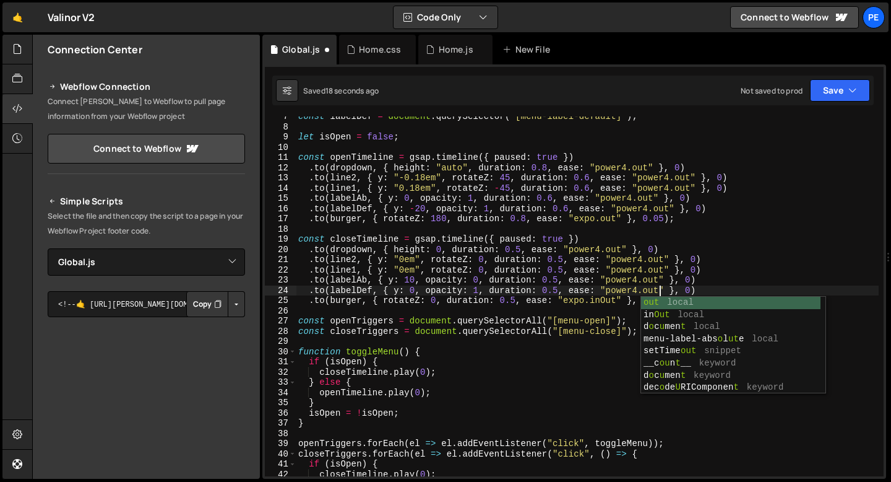
click at [627, 292] on div "const labelDef = document . querySelector ( "[menu-label-default]" ) ; let isOp…" at bounding box center [587, 301] width 583 height 380
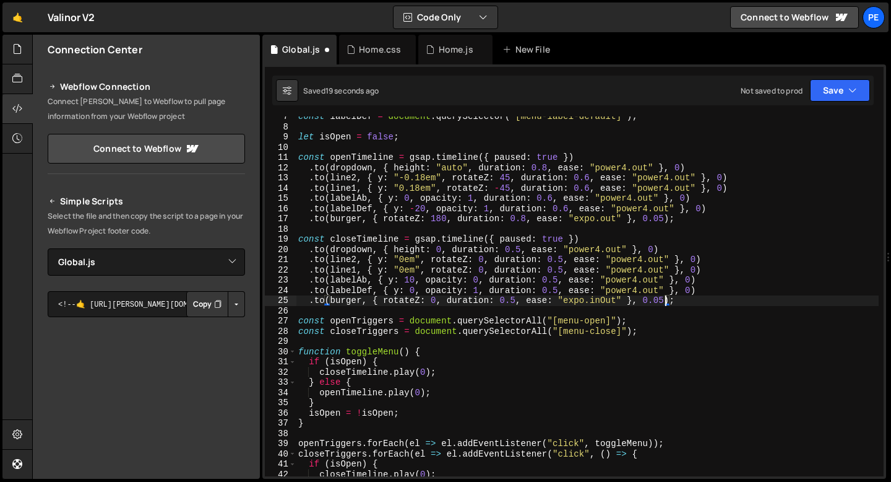
click at [667, 301] on div "const labelDef = document . querySelector ( "[menu-label-default]" ) ; let isOp…" at bounding box center [587, 301] width 583 height 380
click at [597, 303] on div "const labelDef = document . querySelector ( "[menu-label-default]" ) ; let isOp…" at bounding box center [587, 301] width 583 height 380
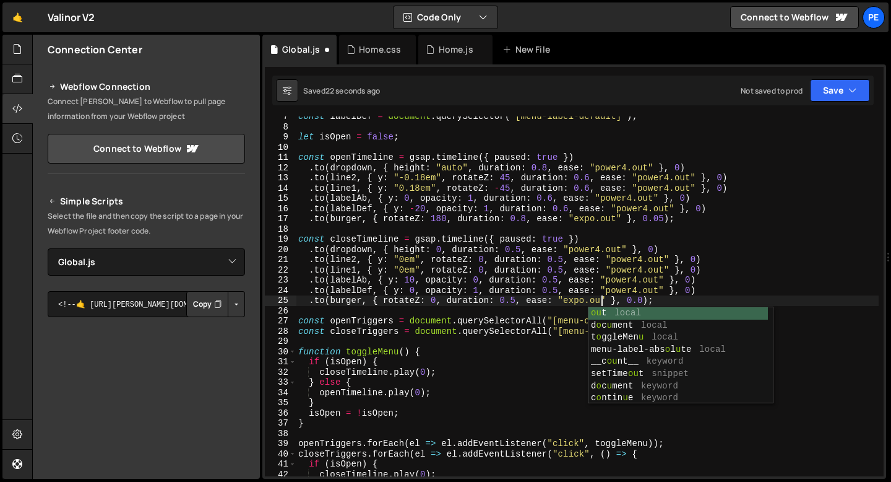
scroll to position [0, 21]
click at [647, 302] on div "const labelDef = document . querySelector ( "[menu-label-default]" ) ; let isOp…" at bounding box center [587, 301] width 583 height 380
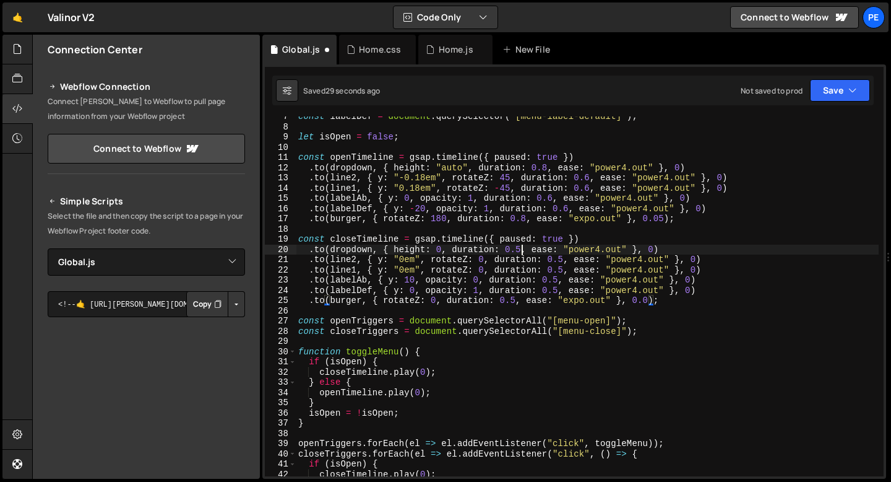
click at [521, 251] on div "const labelDef = document . querySelector ( "[menu-label-default]" ) ; let isOp…" at bounding box center [587, 301] width 583 height 380
click at [600, 250] on div "const labelDef = document . querySelector ( "[menu-label-default]" ) ; let isOp…" at bounding box center [587, 301] width 583 height 380
click at [587, 251] on div "const labelDef = document . querySelector ( "[menu-label-default]" ) ; let isOp…" at bounding box center [587, 301] width 583 height 380
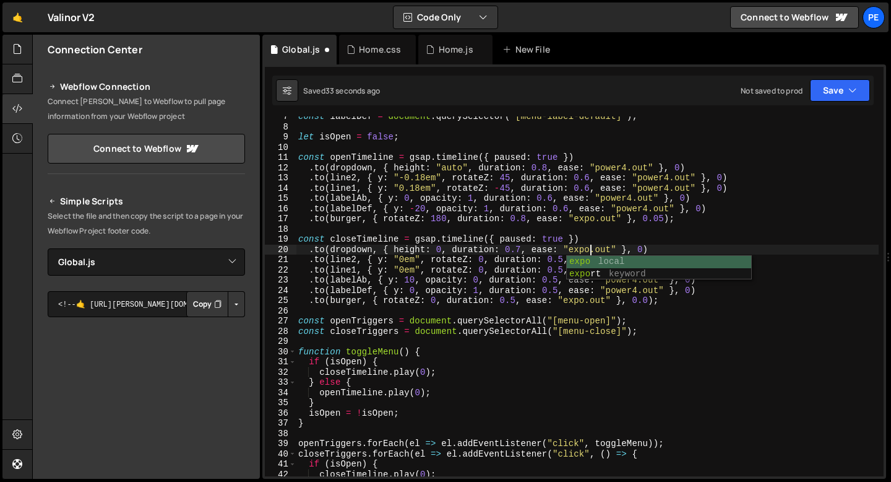
scroll to position [0, 20]
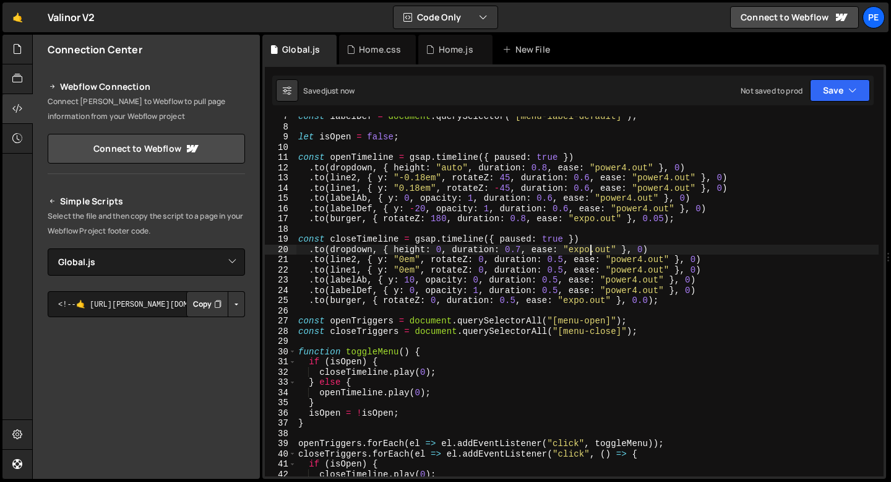
click at [409, 280] on div "const labelDef = document . querySelector ( "[menu-label-default]" ) ; let isOp…" at bounding box center [587, 301] width 583 height 380
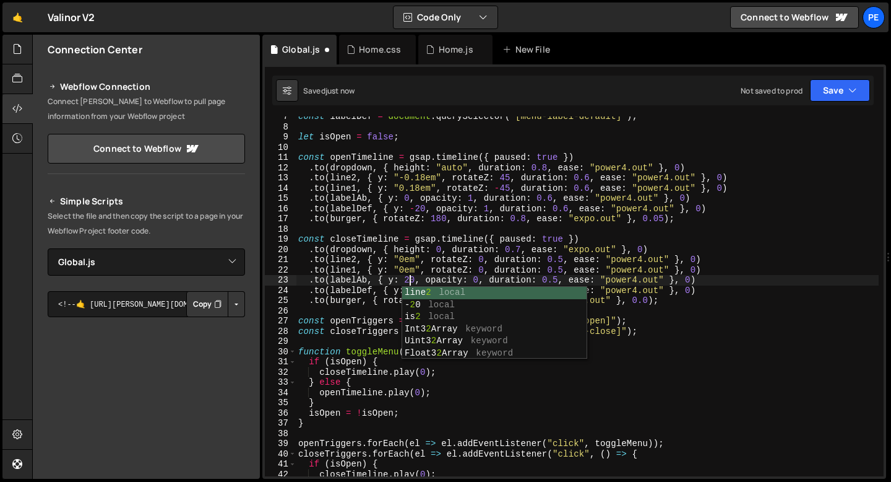
scroll to position [0, 8]
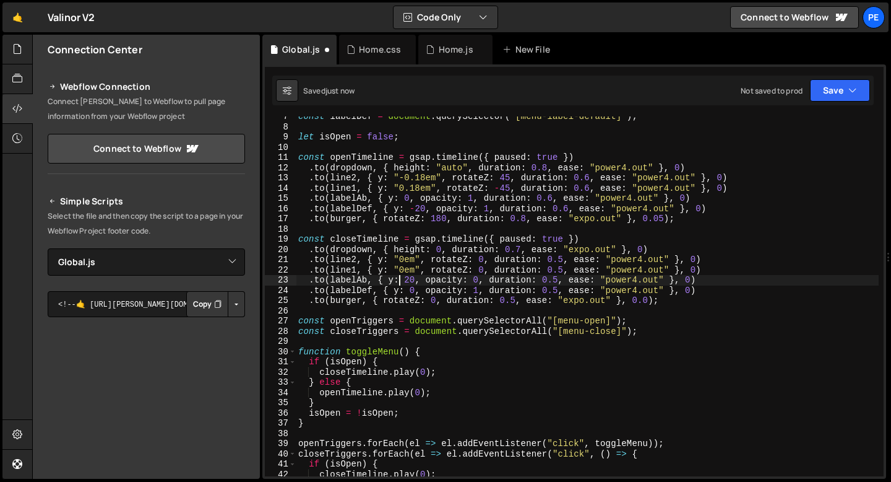
click at [398, 280] on div "const labelDef = document . querySelector ( "[menu-label-default]" ) ; let isOp…" at bounding box center [587, 301] width 583 height 380
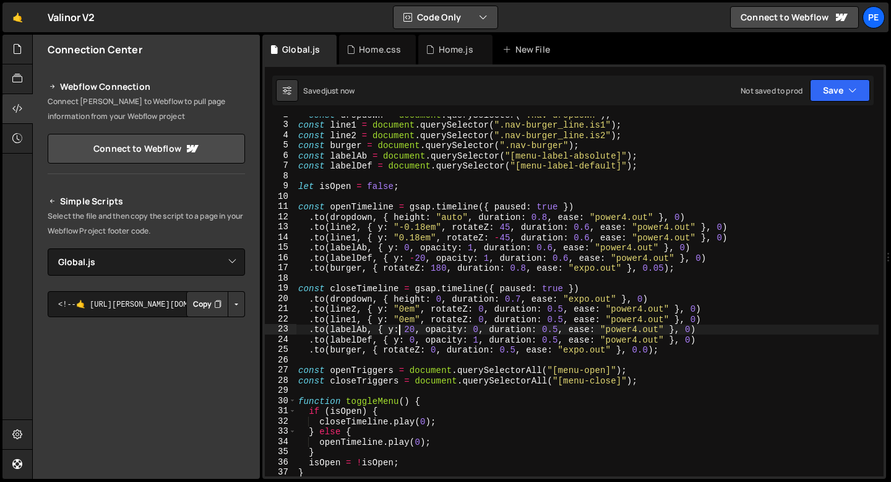
scroll to position [0, 0]
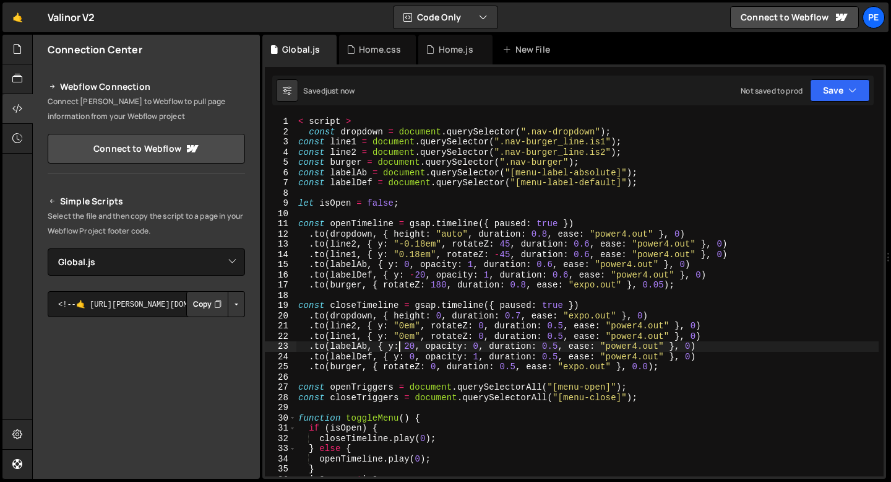
click at [376, 122] on div "< script > const dropdown = document . querySelector ( ".nav-dropdown" ) ; cons…" at bounding box center [587, 306] width 583 height 380
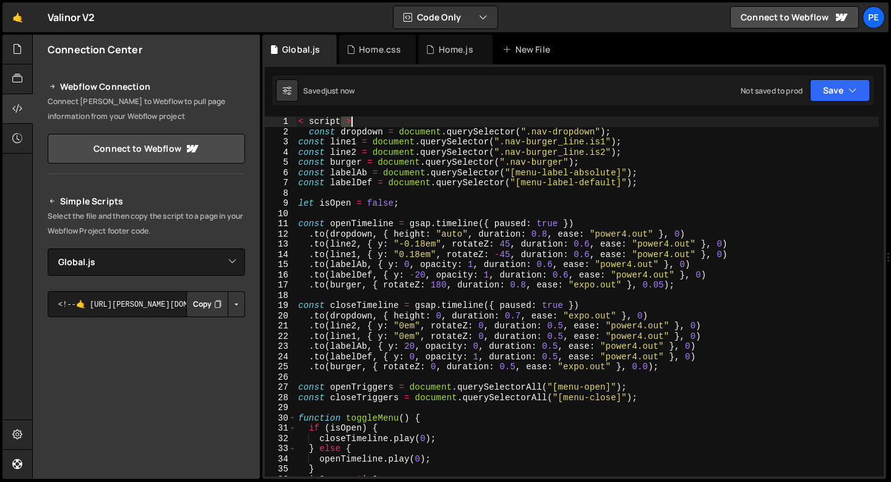
click at [376, 121] on div "< script > const dropdown = document . querySelector ( ".nav-dropdown" ) ; cons…" at bounding box center [587, 306] width 583 height 380
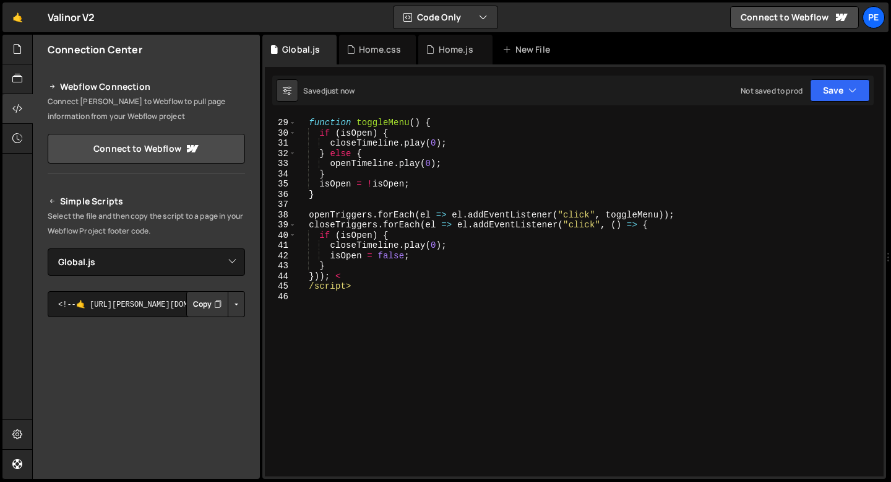
scroll to position [285, 0]
click at [353, 285] on div "function toggleMenu ( ) { if ( isOpen ) { closeTimeline . play ( 0 ) ; } else {…" at bounding box center [587, 297] width 583 height 380
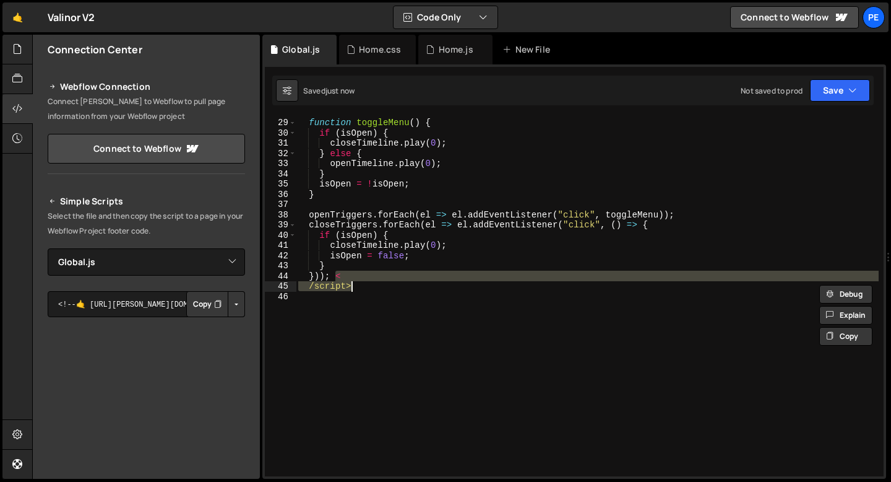
drag, startPoint x: 335, startPoint y: 277, endPoint x: 354, endPoint y: 290, distance: 22.7
click at [354, 290] on div "function toggleMenu ( ) { if ( isOpen ) { closeTimeline . play ( 0 ) ; } else {…" at bounding box center [587, 297] width 583 height 380
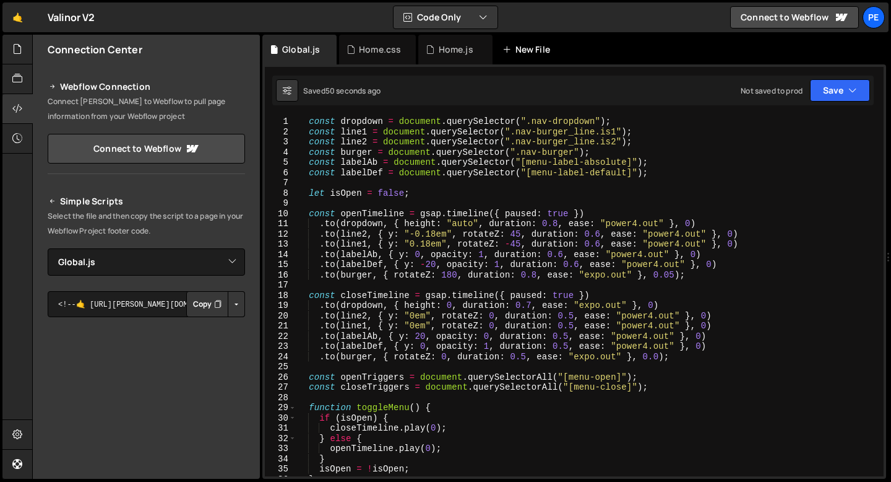
scroll to position [0, 0]
click at [659, 173] on div "const dropdown = document . querySelector ( ".nav-dropdown" ) ; const line1 = d…" at bounding box center [587, 306] width 583 height 380
type textarea "const labelDef = document.querySelector("[menu-label-default]");"
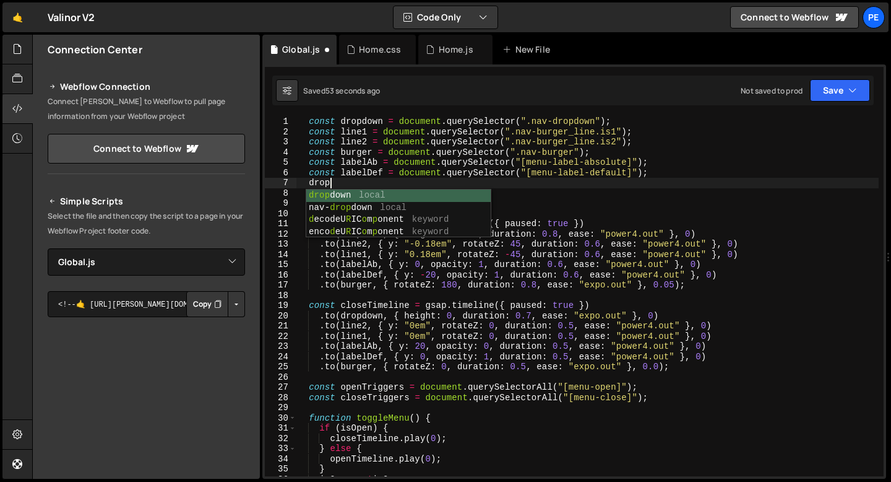
scroll to position [0, 2]
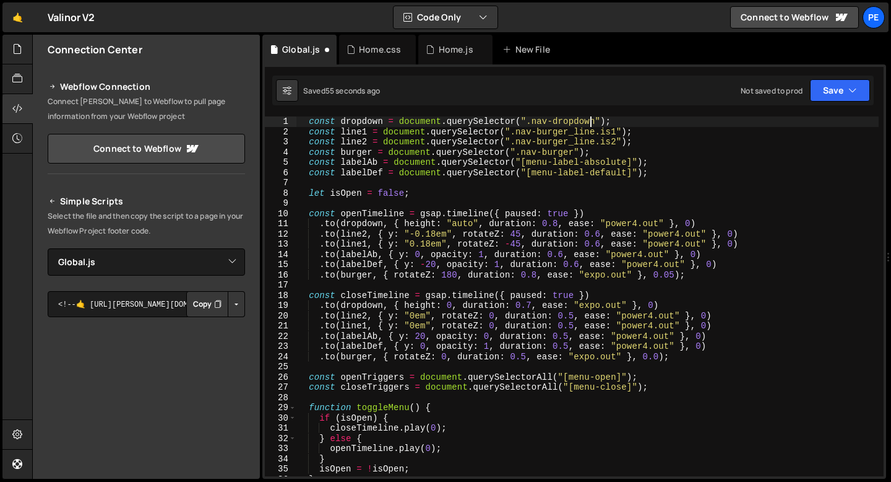
click at [592, 124] on div "const dropdown = document . querySelector ( ".nav-dropdown" ) ; const line1 = d…" at bounding box center [587, 306] width 583 height 380
click at [592, 123] on div "const dropdown = document . querySelector ( ".nav-dropdown" ) ; const line1 = d…" at bounding box center [587, 306] width 583 height 380
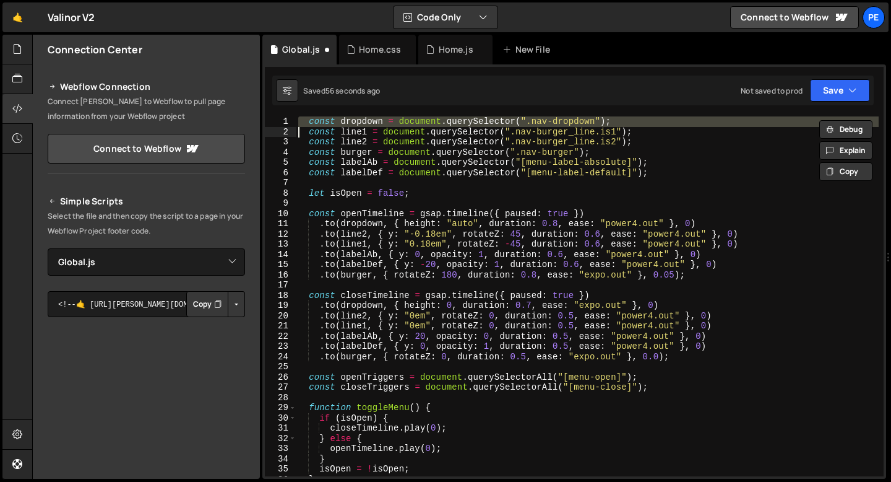
click at [628, 123] on div "const dropdown = document . querySelector ( ".nav-dropdown" ) ; const line1 = d…" at bounding box center [587, 296] width 583 height 360
type textarea "const dropdown = document.querySelector(".nav-dropdown");"
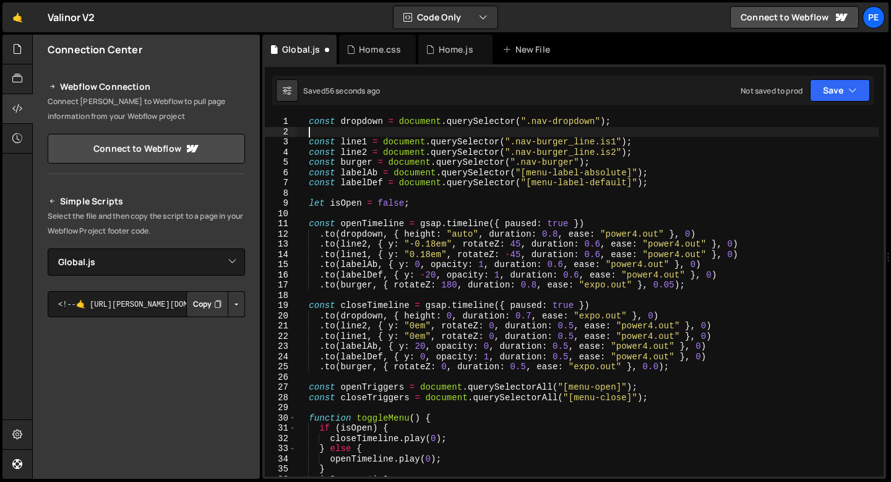
scroll to position [0, 0]
paste textarea
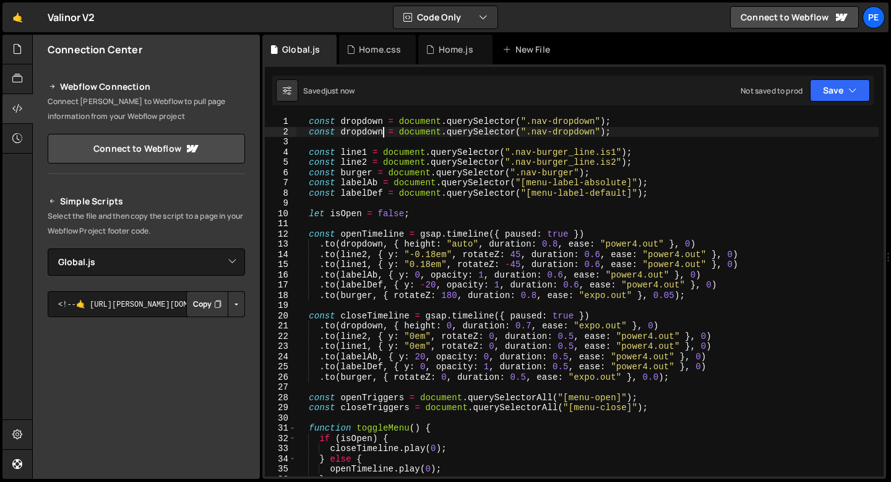
click at [381, 132] on div "const dropdown = document . querySelector ( ".nav-dropdown" ) ; const dropdown …" at bounding box center [587, 306] width 583 height 380
drag, startPoint x: 606, startPoint y: 132, endPoint x: 544, endPoint y: 132, distance: 61.9
click at [544, 132] on div "const dropdown = document . querySelector ( ".nav-dropdown" ) ; const dropdownB…" at bounding box center [587, 306] width 583 height 380
paste textarea "_bg"
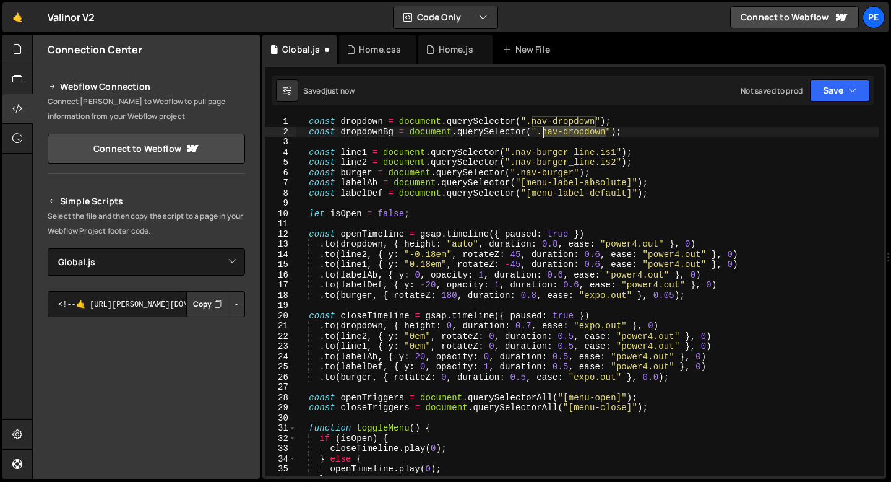
type textarea "const dropdownBg = document.querySelector(".nav-dropdown_bg");"
click at [535, 143] on div "const dropdown = document . querySelector ( ".nav-dropdown" ) ; const dropdownB…" at bounding box center [587, 306] width 583 height 380
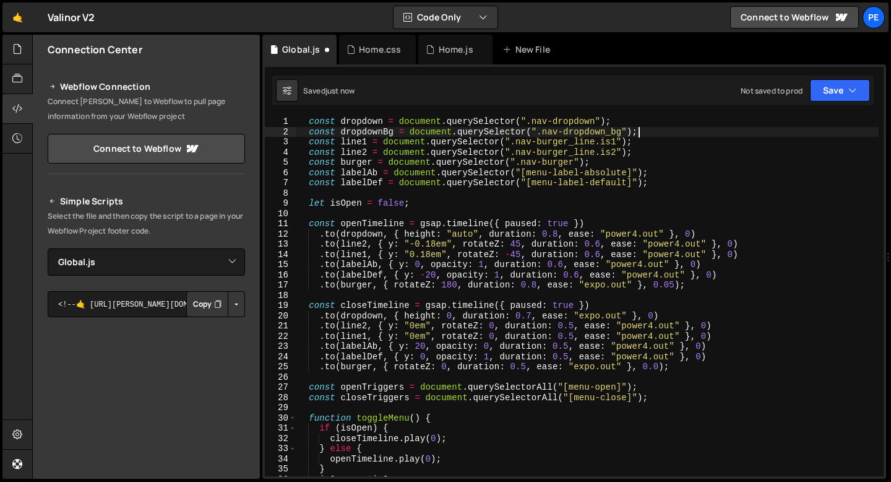
click at [699, 234] on div "const dropdown = document . querySelector ( ".nav-dropdown" ) ; const dropdownB…" at bounding box center [587, 306] width 583 height 380
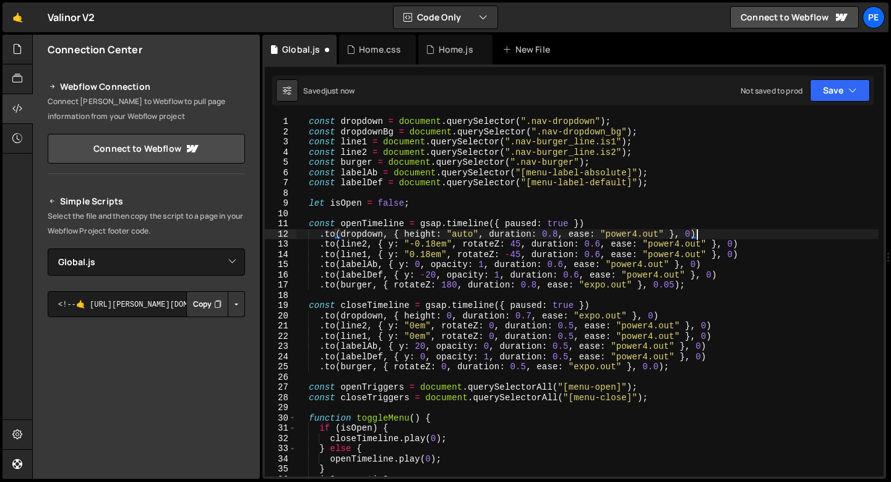
click at [698, 233] on div "const dropdown = document . querySelector ( ".nav-dropdown" ) ; const dropdownB…" at bounding box center [587, 306] width 583 height 380
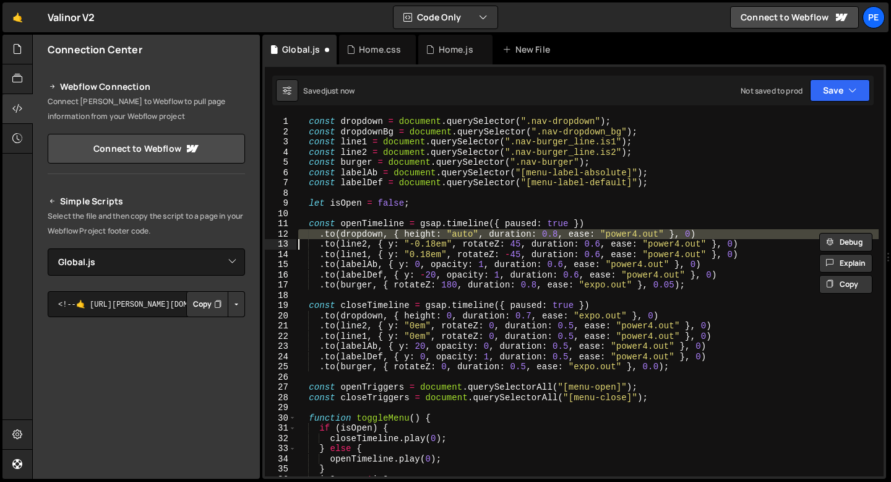
click at [706, 234] on div "const dropdown = document . querySelector ( ".nav-dropdown" ) ; const dropdownB…" at bounding box center [587, 296] width 583 height 360
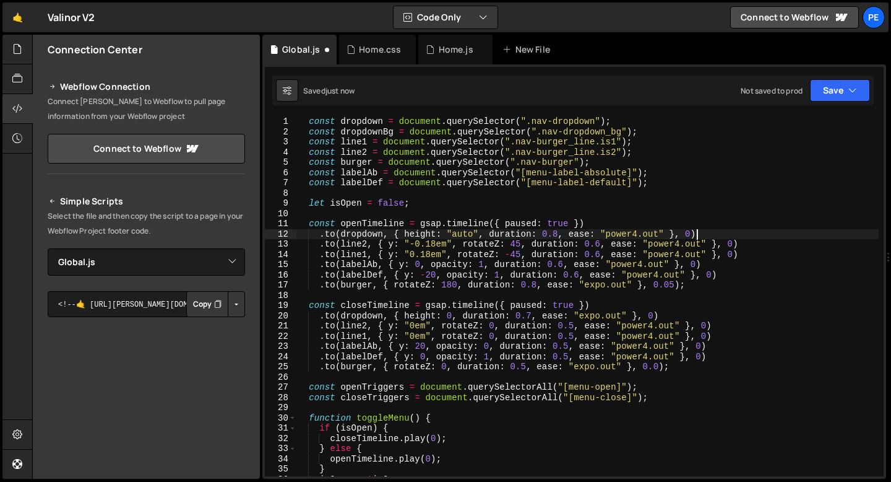
type textarea ".to(dropdown, { height: "auto", duration: 0.8, ease: "power4.out" }, 0)"
paste textarea
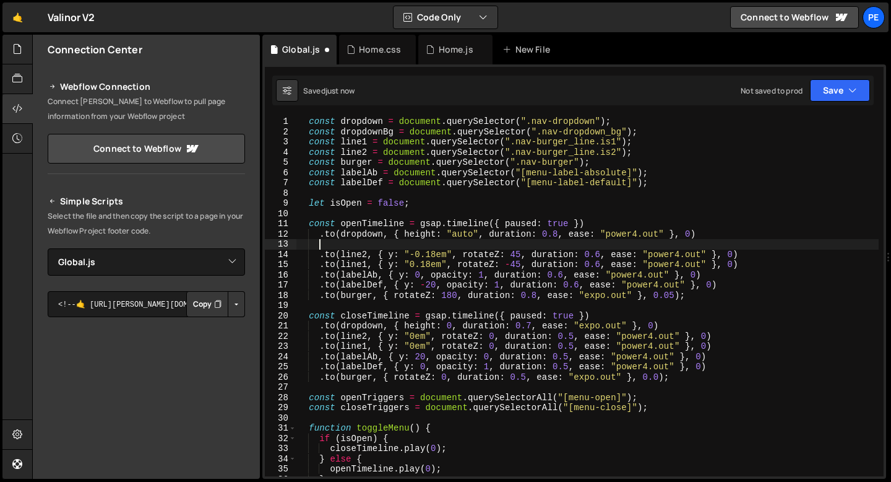
scroll to position [0, 0]
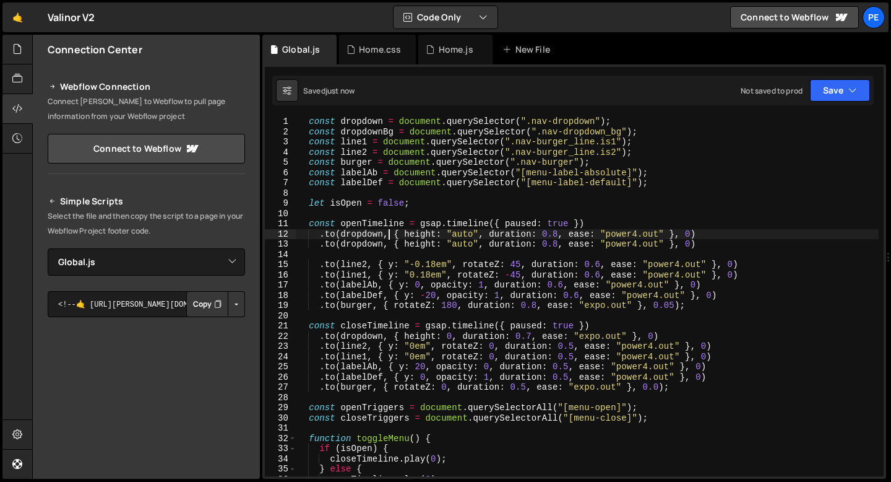
click at [388, 236] on div "const dropdown = document . querySelector ( ".nav-dropdown" ) ; const dropdownB…" at bounding box center [587, 306] width 583 height 380
click at [384, 244] on div "const dropdown = document . querySelector ( ".nav-dropdown" ) ; const dropdownB…" at bounding box center [587, 306] width 583 height 380
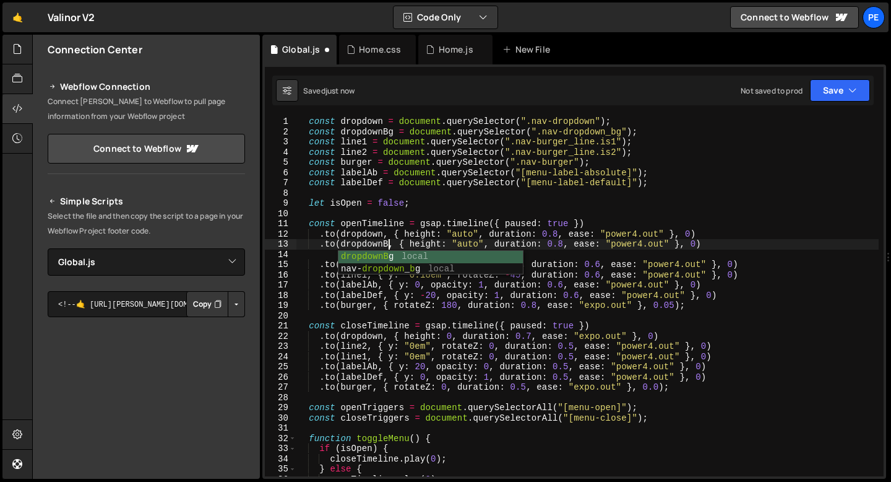
scroll to position [0, 6]
click at [433, 244] on div "const dropdown = document . querySelector ( ".nav-dropdown" ) ; const dropdownB…" at bounding box center [587, 306] width 583 height 380
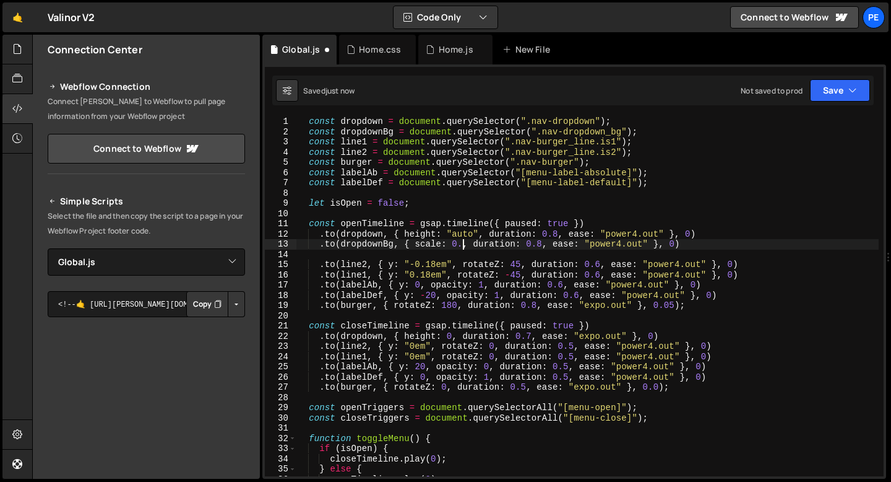
scroll to position [0, 12]
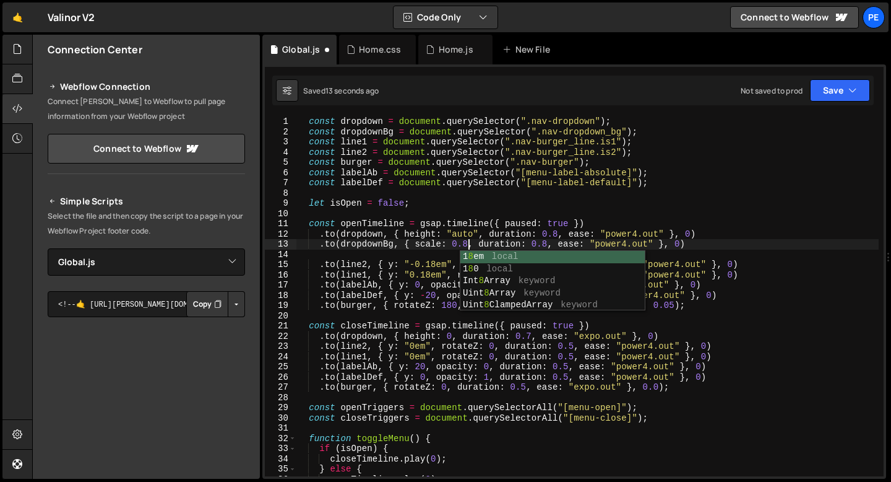
click at [335, 246] on div "const dropdown = document . querySelector ( ".nav-dropdown" ) ; const dropdownB…" at bounding box center [587, 306] width 583 height 380
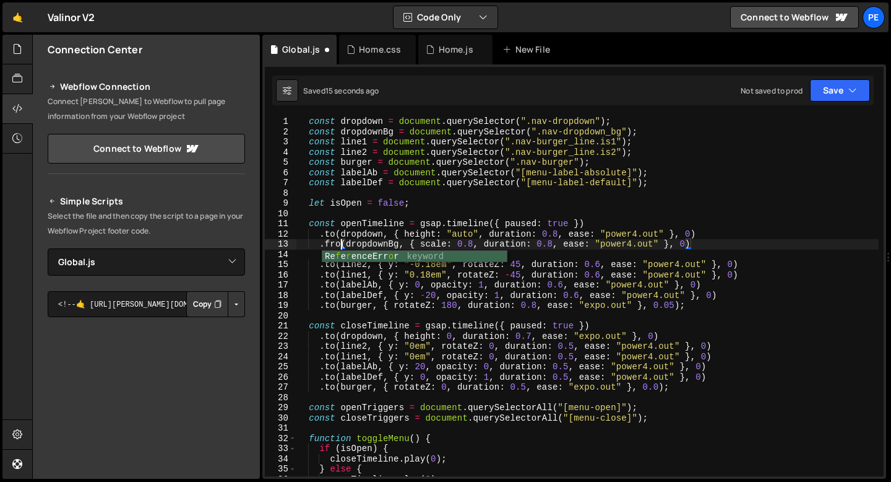
type textarea ".from(dropdownBg, { scale: 0.8, duration: 0.8, ease: "power4.out" }, 0)"
click at [330, 258] on div "const dropdown = document . querySelector ( ".nav-dropdown" ) ; const dropdownB…" at bounding box center [587, 306] width 583 height 380
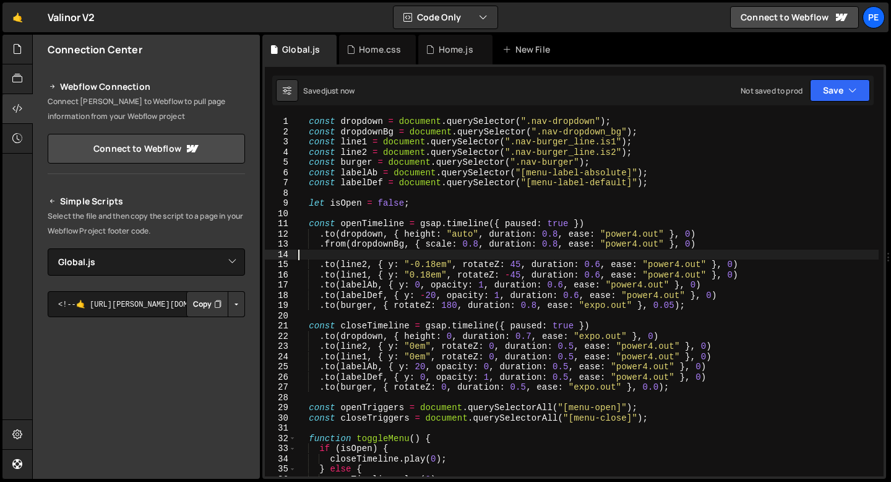
scroll to position [0, 0]
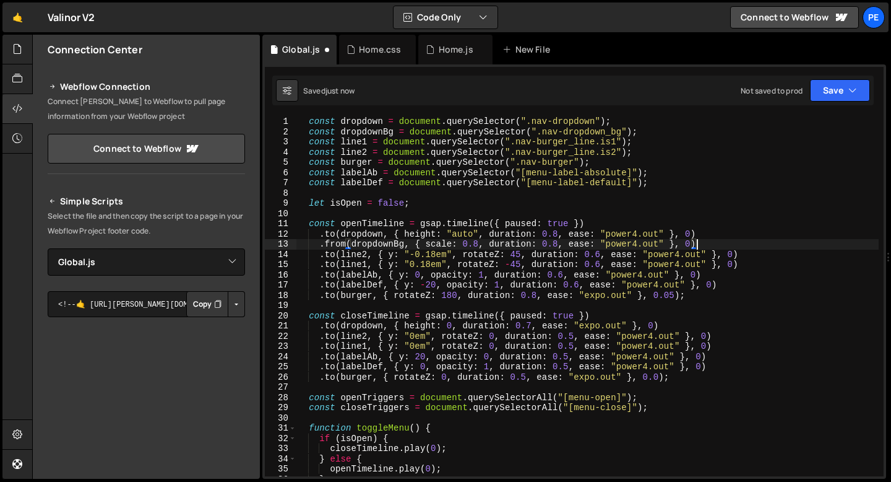
click at [357, 245] on div "const dropdown = document . querySelector ( ".nav-dropdown" ) ; const dropdownB…" at bounding box center [587, 306] width 583 height 380
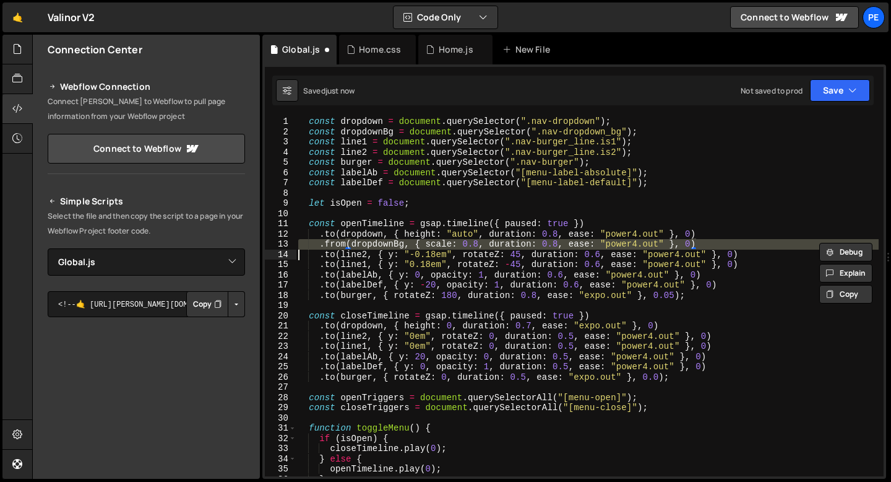
click at [357, 245] on div "const dropdown = document . querySelector ( ".nav-dropdown" ) ; const dropdownB…" at bounding box center [587, 306] width 583 height 380
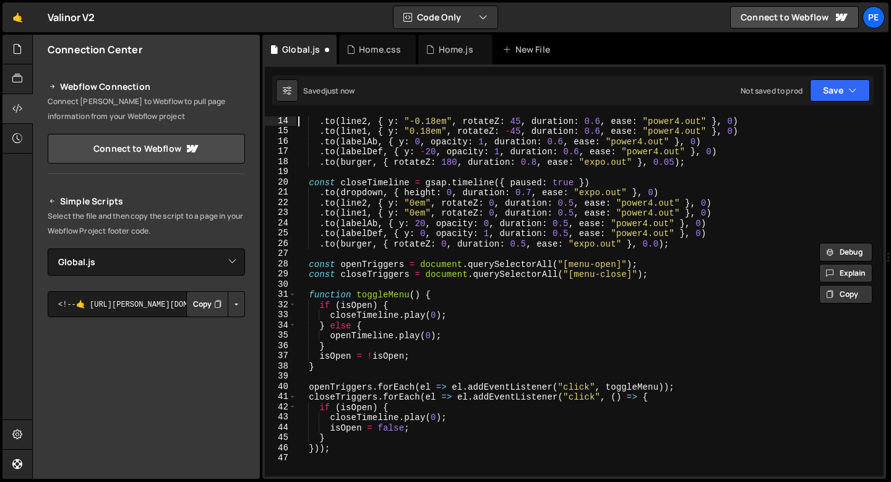
scroll to position [134, 0]
click at [667, 193] on div ". to ( line2 , { y : "-0.18em" , rotateZ : 45 , duration : 0.6 , ease : "power4…" at bounding box center [587, 306] width 583 height 380
type textarea ".to(dropdown, { height: 0, duration: 0.7, ease: "expo.out" }, 0)"
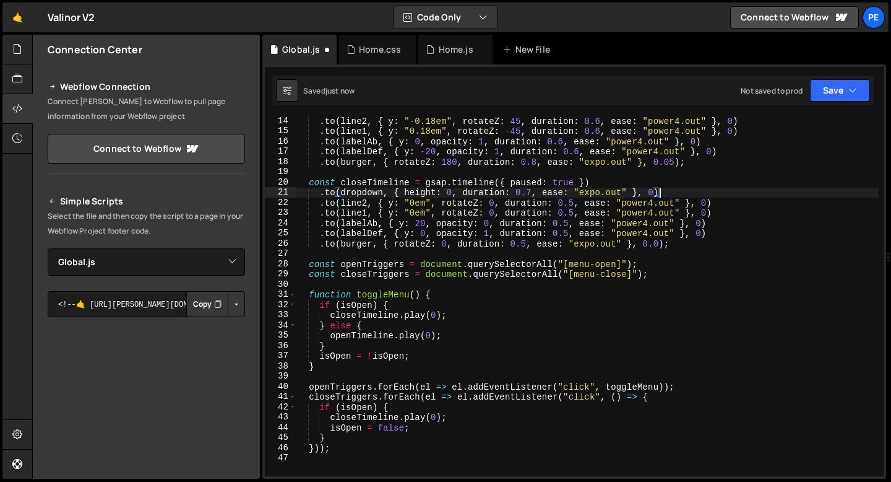
scroll to position [0, 1]
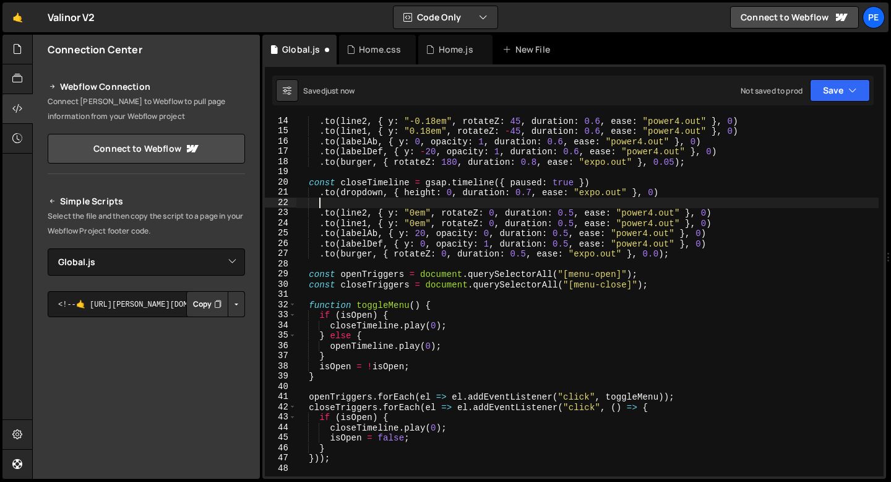
paste textarea
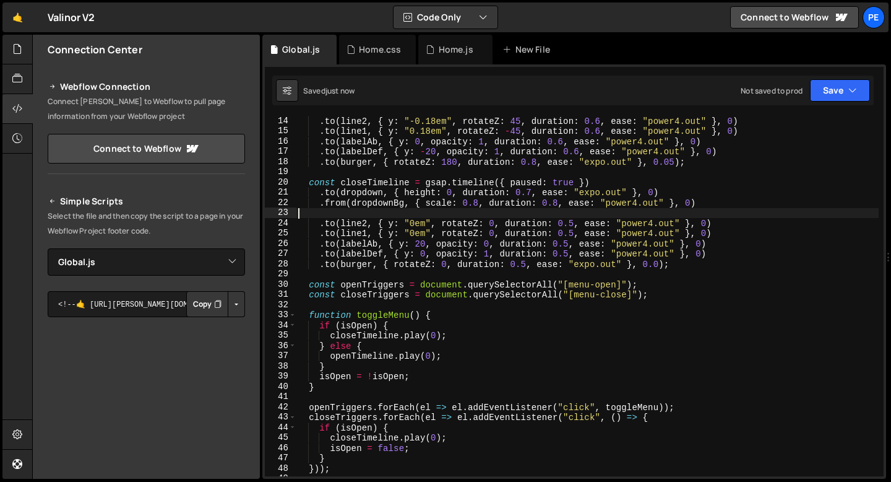
click at [558, 202] on div ". to ( line2 , { y : "-0.18em" , rotateZ : 45 , duration : 0.6 , ease : "power4…" at bounding box center [587, 306] width 583 height 380
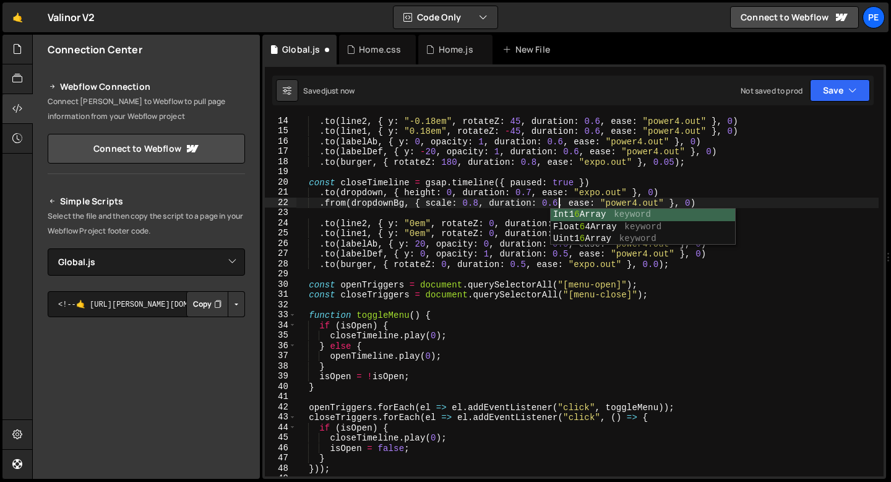
scroll to position [0, 18]
click at [623, 202] on div ". to ( line2 , { y : "-0.18em" , rotateZ : 45 , duration : 0.6 , ease : "power4…" at bounding box center [587, 306] width 583 height 380
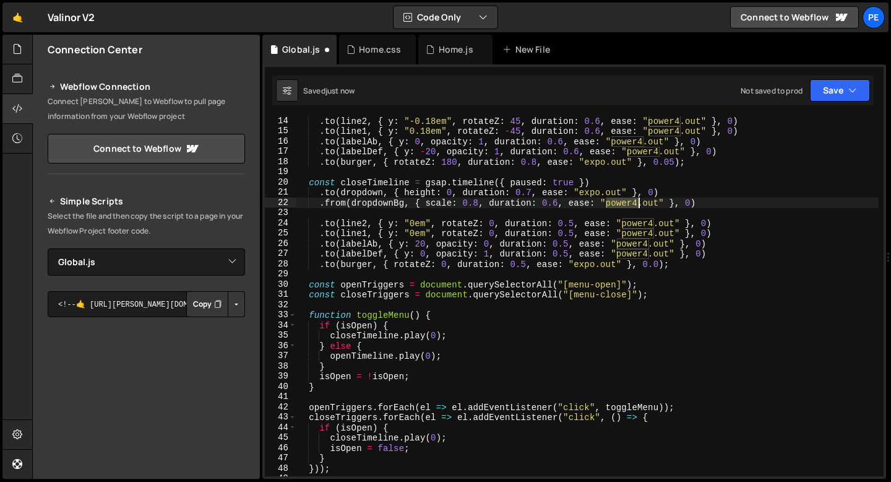
click at [623, 202] on div ". to ( line2 , { y : "-0.18em" , rotateZ : 45 , duration : 0.6 , ease : "power4…" at bounding box center [587, 306] width 583 height 380
click at [558, 202] on div ". to ( line2 , { y : "-0.18em" , rotateZ : 45 , duration : 0.6 , ease : "power4…" at bounding box center [587, 306] width 583 height 380
click at [337, 201] on div ". to ( line2 , { y : "-0.18em" , rotateZ : 45 , duration : 0.6 , ease : "power4…" at bounding box center [587, 306] width 583 height 380
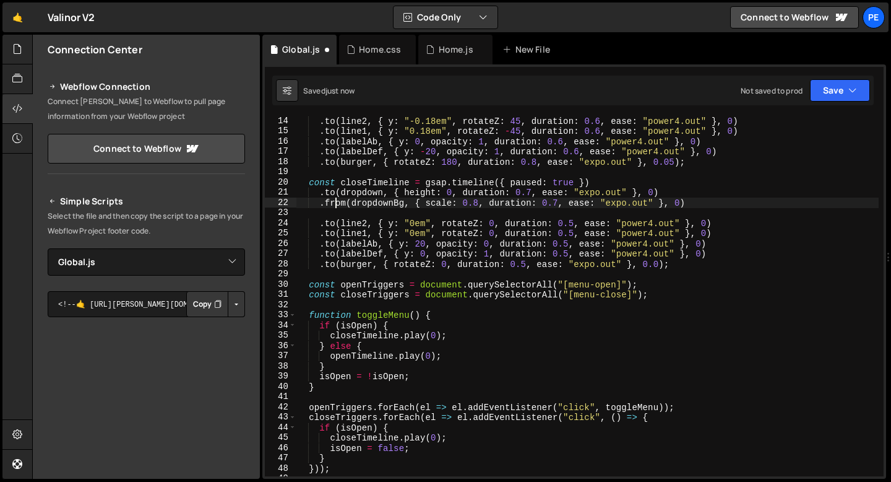
click at [337, 202] on div ". to ( line2 , { y : "-0.18em" , rotateZ : 45 , duration : 0.6 , ease : "power4…" at bounding box center [587, 306] width 583 height 380
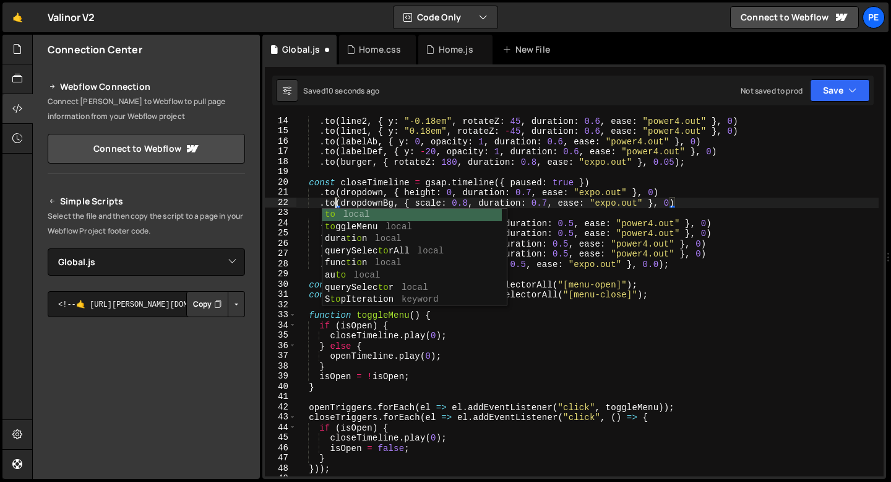
click at [467, 201] on div ". to ( line2 , { y : "-0.18em" , rotateZ : 45 , duration : 0.6 , ease : "power4…" at bounding box center [587, 306] width 583 height 380
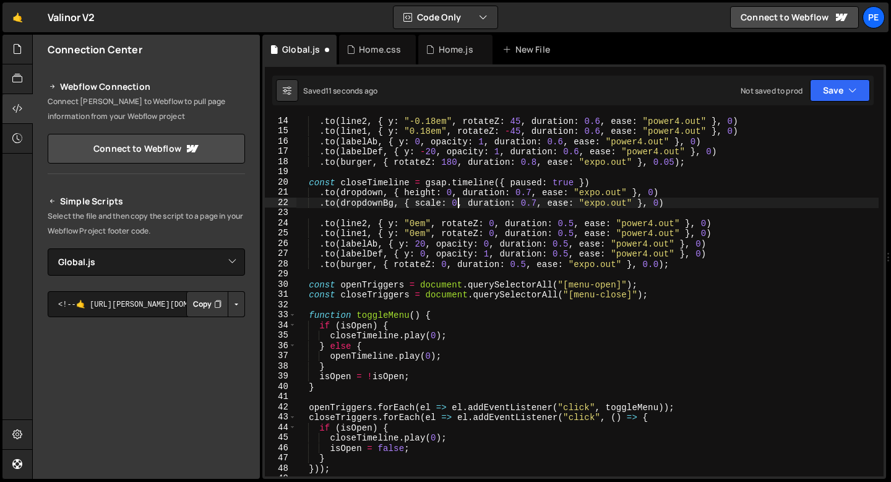
type textarea ".to(dropdownBg, { scale: 1, duration: 0.7, ease: "expo.out" }, 0)"
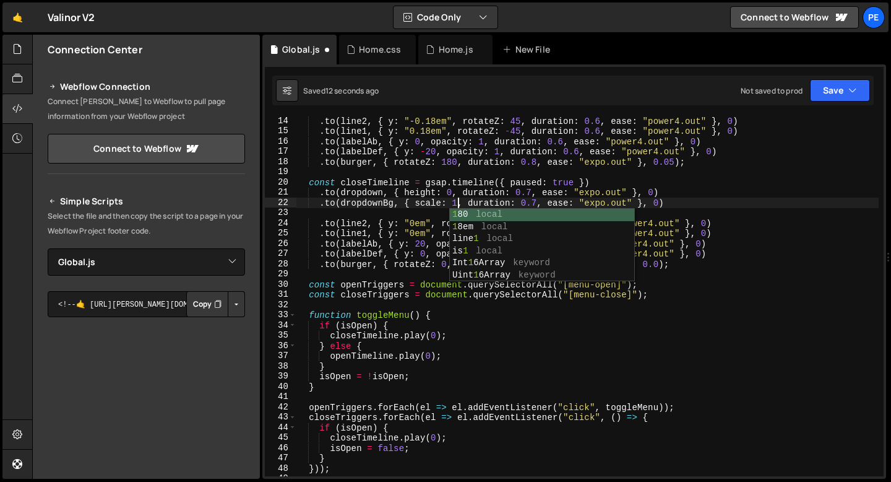
click at [358, 211] on div ". to ( line2 , { y : "-0.18em" , rotateZ : 45 , duration : 0.6 , ease : "power4…" at bounding box center [587, 306] width 583 height 380
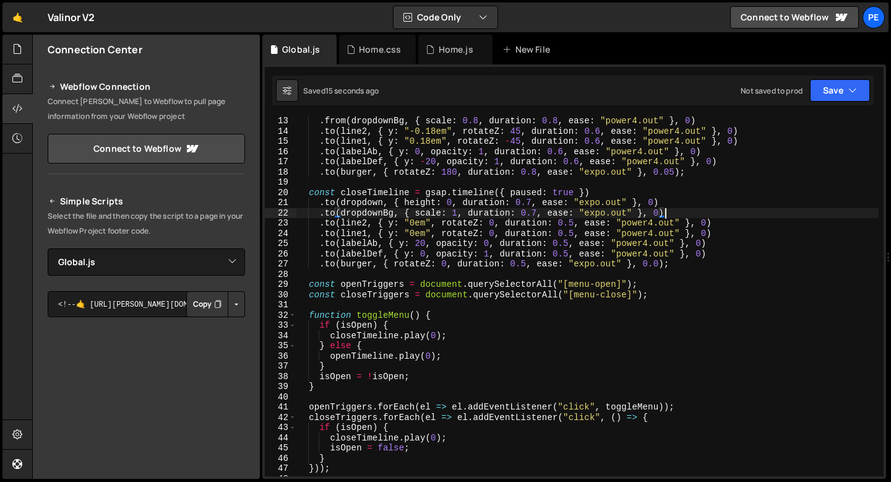
scroll to position [123, 0]
click at [456, 211] on div ". from ( dropdownBg , { scale : 0.8 , duration : 0.8 , ease : "power4.out" } , …" at bounding box center [587, 306] width 583 height 380
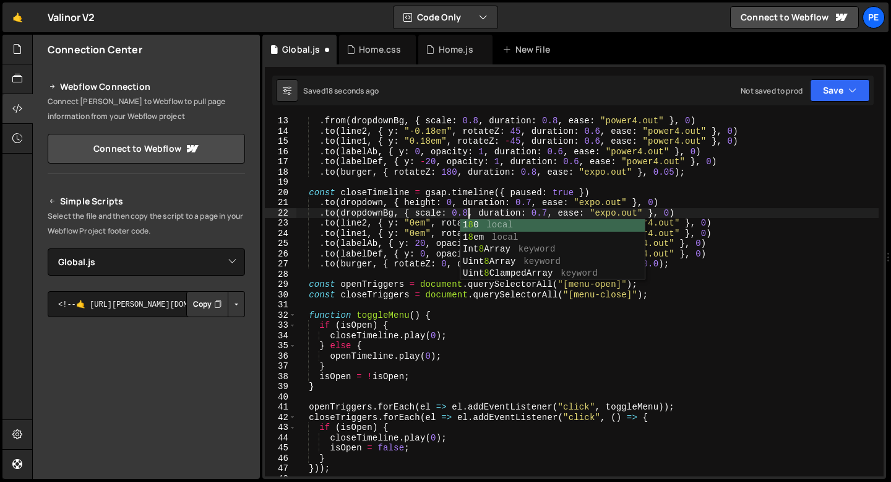
scroll to position [0, 12]
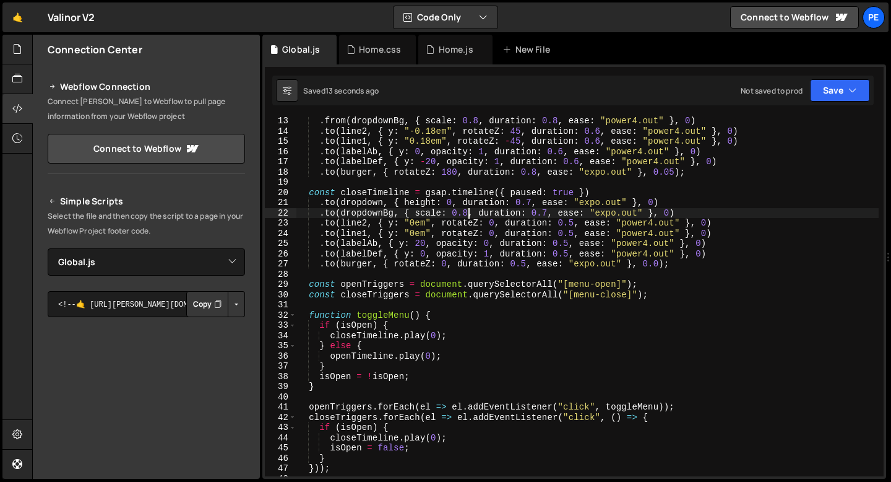
click at [545, 211] on div ". from ( dropdownBg , { scale : 0.8 , duration : 0.8 , ease : "power4.out" } , …" at bounding box center [587, 306] width 583 height 380
click at [547, 210] on div ". from ( dropdownBg , { scale : 0.8 , duration : 0.8 , ease : "power4.out" } , …" at bounding box center [587, 306] width 583 height 380
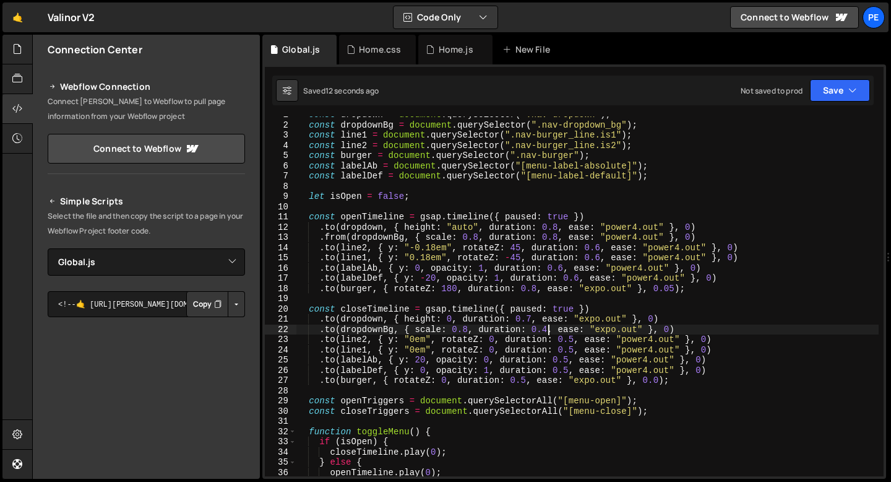
scroll to position [0, 0]
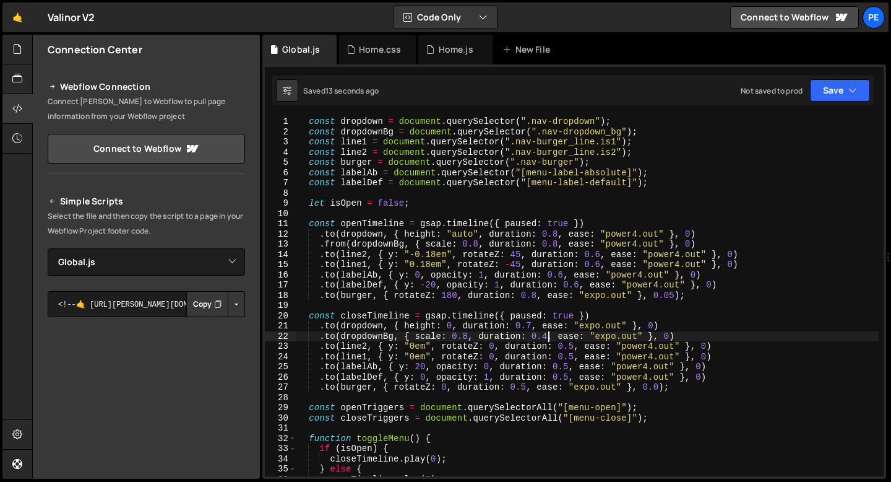
click at [478, 244] on div "const dropdown = document . querySelector ( ".nav-dropdown" ) ; const dropdownB…" at bounding box center [587, 306] width 583 height 380
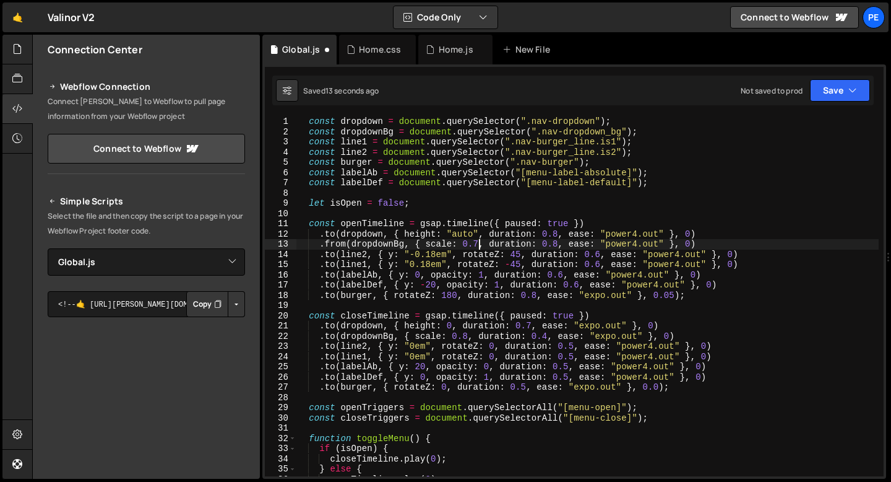
scroll to position [0, 13]
click at [467, 335] on div "const dropdown = document . querySelector ( ".nav-dropdown" ) ; const dropdownB…" at bounding box center [587, 306] width 583 height 380
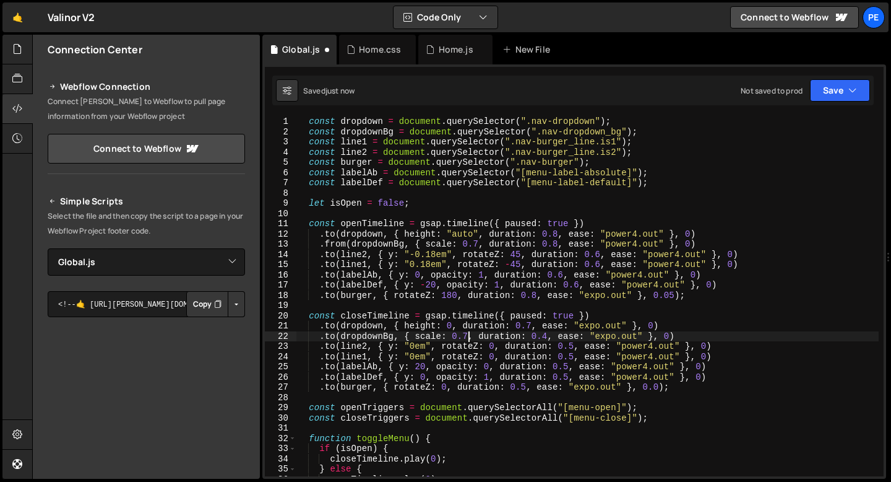
scroll to position [0, 12]
click at [548, 335] on div "const dropdown = document . querySelector ( ".nav-dropdown" ) ; const dropdownB…" at bounding box center [587, 306] width 583 height 380
click at [658, 332] on div "const dropdown = document . querySelector ( ".nav-dropdown" ) ; const dropdownB…" at bounding box center [587, 306] width 583 height 380
type textarea ".to(dropdownBg, { scale: 0.7, duration: 0, ease: "expo.out" }, 0.7)"
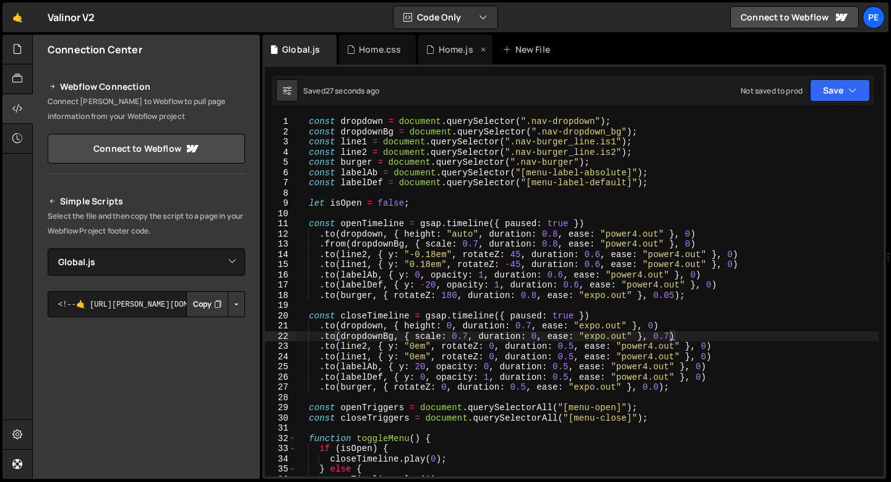
click at [455, 54] on div "Home.js" at bounding box center [456, 49] width 35 height 12
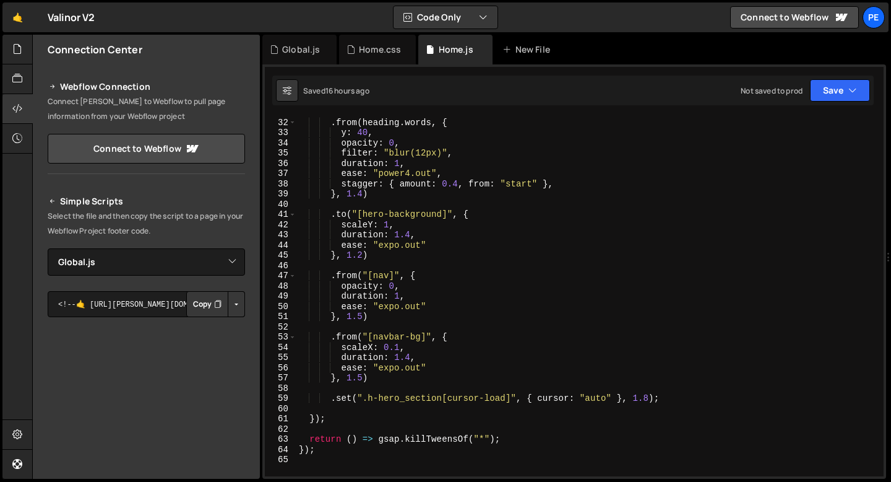
scroll to position [329, 0]
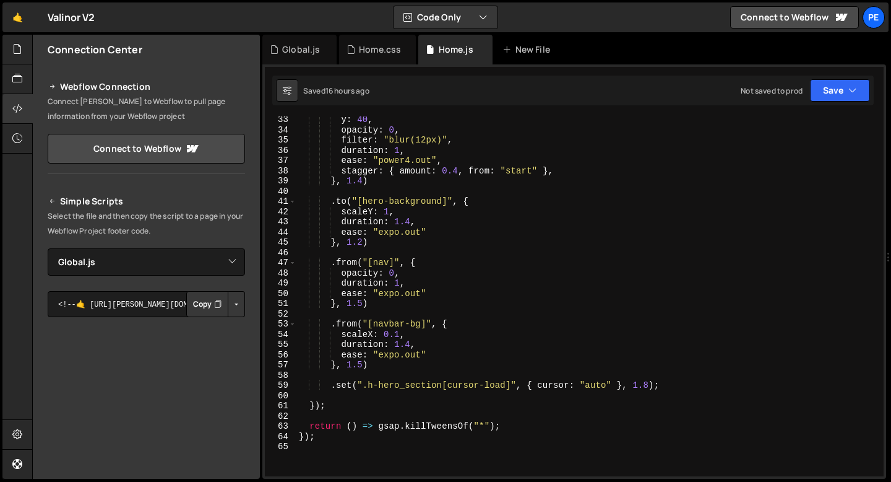
click at [376, 261] on div "y : 40 , opacity : 0 , filter : "blur(12px)" , duration : 1 , ease : "power4.ou…" at bounding box center [587, 304] width 582 height 380
click at [377, 261] on div "y : 40 , opacity : 0 , filter : "blur(12px)" , duration : 1 , ease : "power4.ou…" at bounding box center [587, 304] width 582 height 380
click at [407, 274] on div "y : 40 , opacity : 0 , filter : "blur(12px)" , duration : 1 , ease : "power4.ou…" at bounding box center [587, 304] width 582 height 380
type textarea "opacity: 0,"
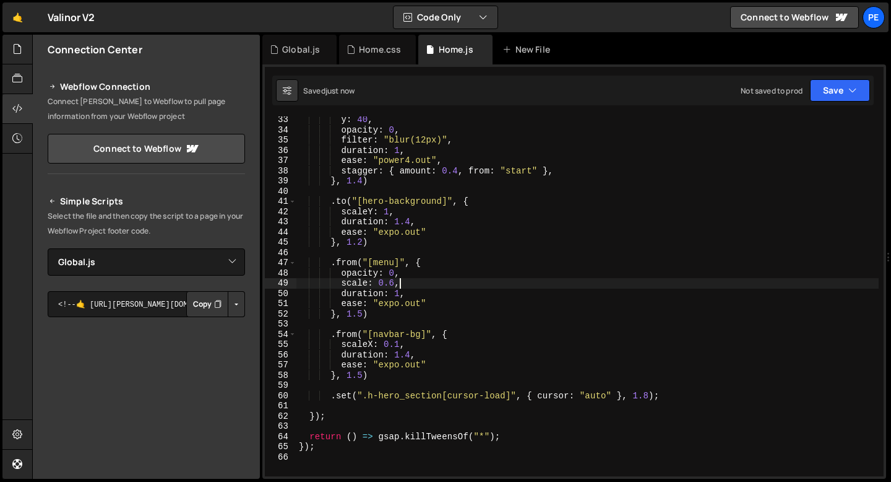
click at [361, 310] on div "y : 40 , opacity : 0 , filter : "blur(12px)" , duration : 1 , ease : "power4.ou…" at bounding box center [587, 304] width 582 height 380
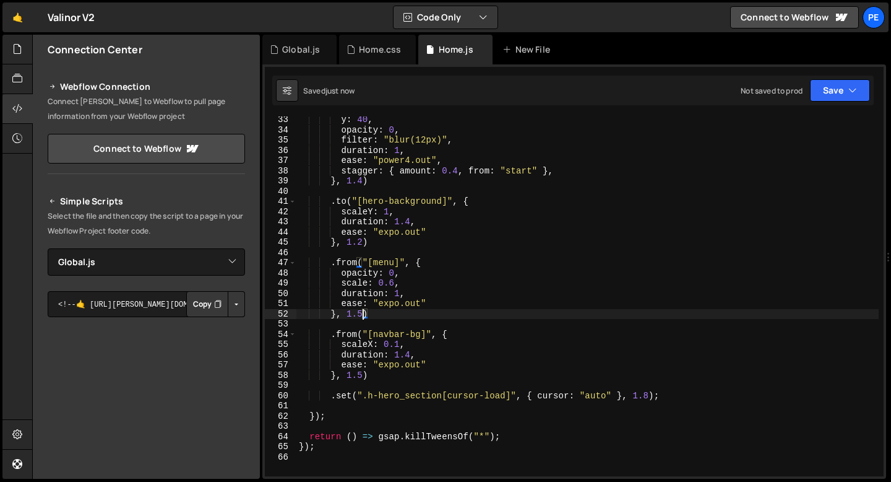
scroll to position [0, 4]
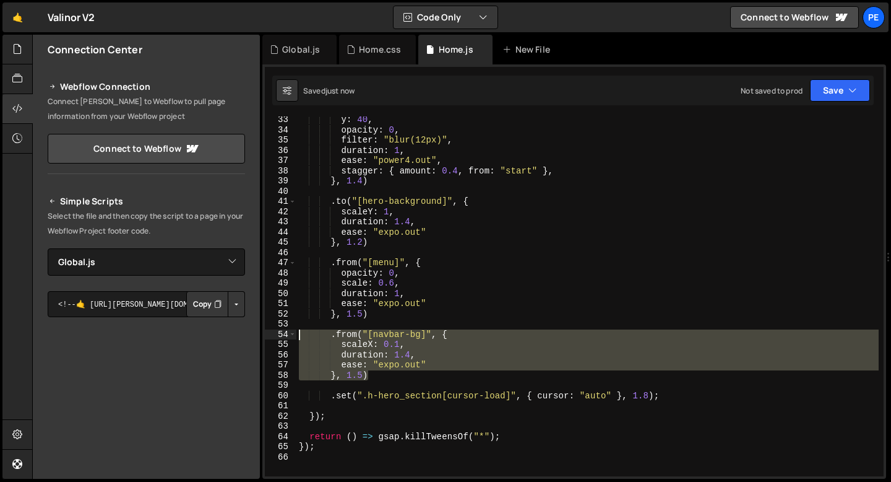
drag, startPoint x: 366, startPoint y: 372, endPoint x: 283, endPoint y: 332, distance: 92.5
click at [283, 332] on div "}, 1.5) 33 34 35 36 37 38 39 40 41 42 43 44 45 46 47 48 49 50 51 52 53 54 55 56…" at bounding box center [574, 296] width 619 height 360
type textarea ".from("[navbar-bg]", { scaleX: 0.1,"
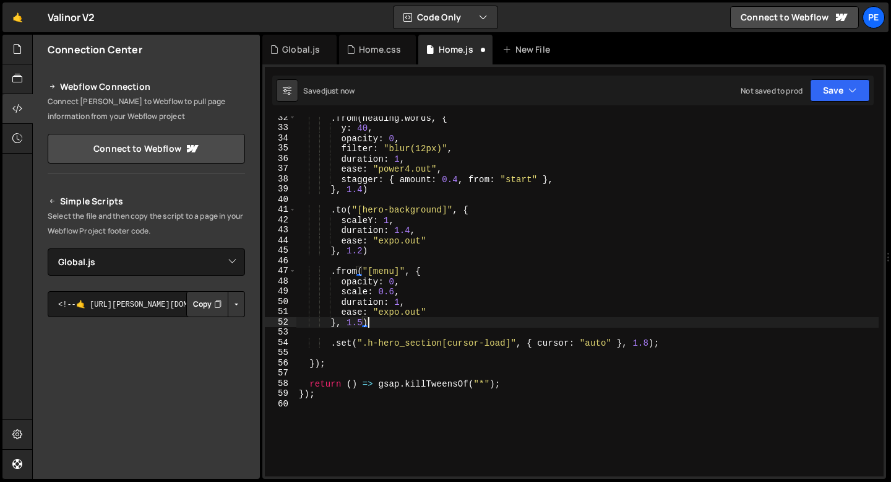
scroll to position [321, 0]
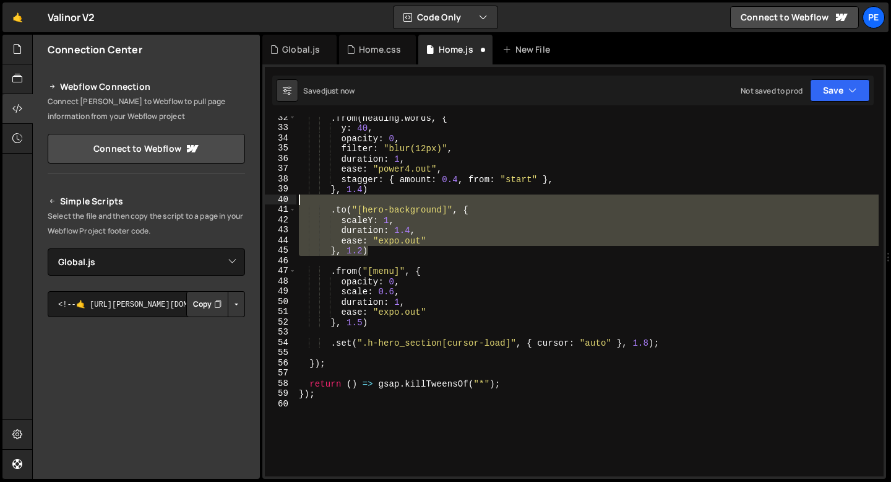
drag, startPoint x: 371, startPoint y: 249, endPoint x: 269, endPoint y: 195, distance: 116.3
click at [267, 195] on div "}, 1.5) 32 33 34 35 36 37 38 39 40 41 42 43 44 45 46 47 48 49 50 51 52 53 54 55…" at bounding box center [574, 296] width 619 height 360
click at [373, 251] on div ". from ( heading . words , { y : 40 , opacity : 0 , filter : "blur(12px)" , dur…" at bounding box center [587, 296] width 582 height 360
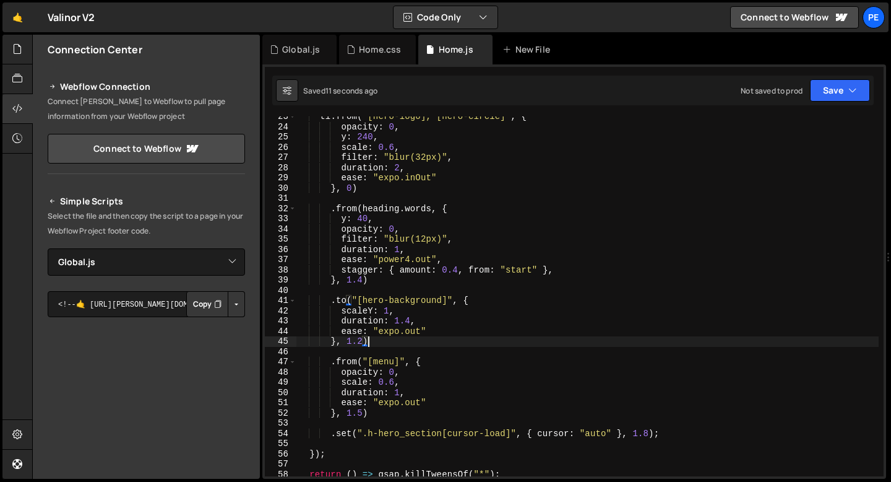
scroll to position [228, 0]
click at [362, 344] on div "tl . from ( "[hero-logo], [hero-circle]" , { opacity : 0 , y : 240 , scale : 0.…" at bounding box center [587, 303] width 582 height 380
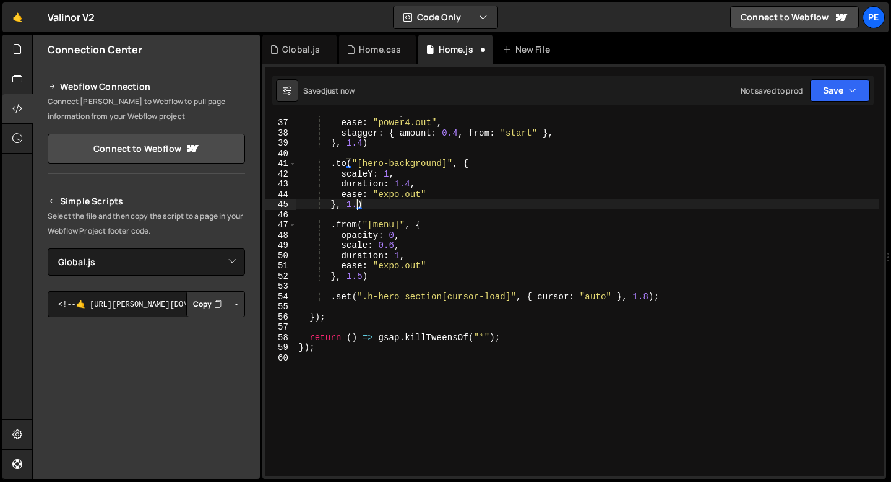
scroll to position [0, 4]
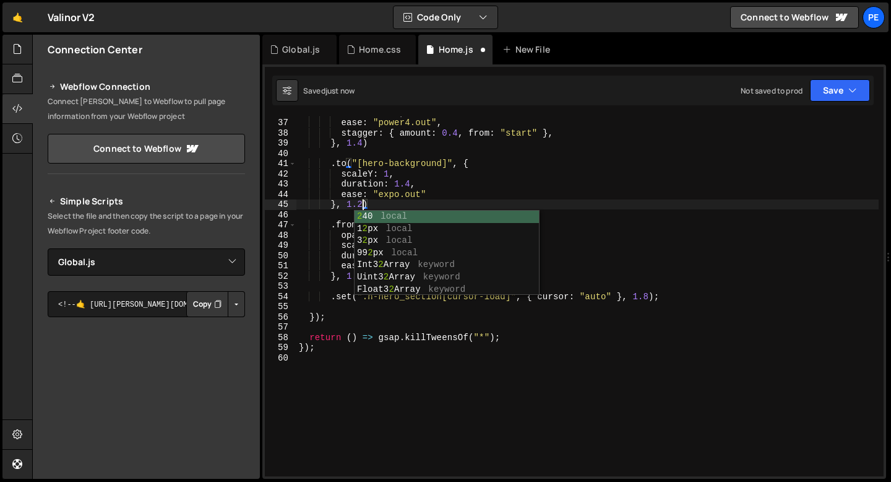
click at [338, 267] on div "duration : 1 , ease : "power4.out" , stagger : { amount : 0.4 , from : "start" …" at bounding box center [587, 297] width 582 height 380
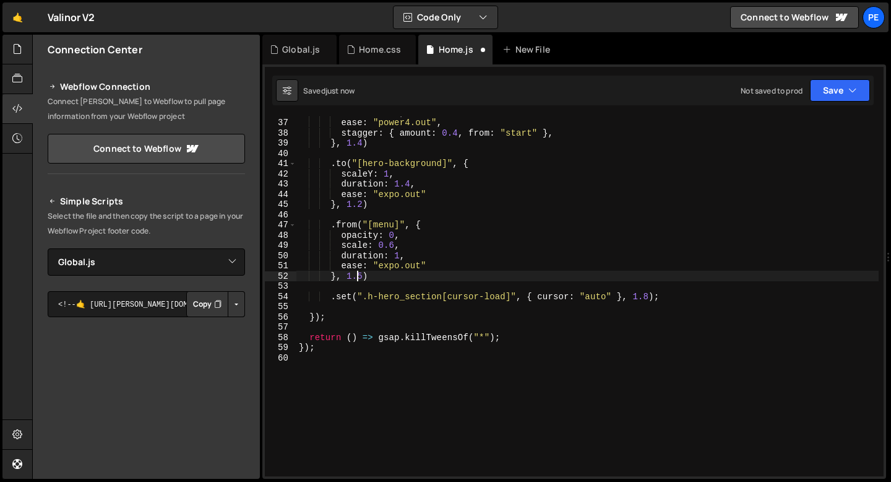
click at [360, 276] on div "duration : 1 , ease : "power4.out" , stagger : { amount : 0.4 , from : "start" …" at bounding box center [587, 297] width 582 height 380
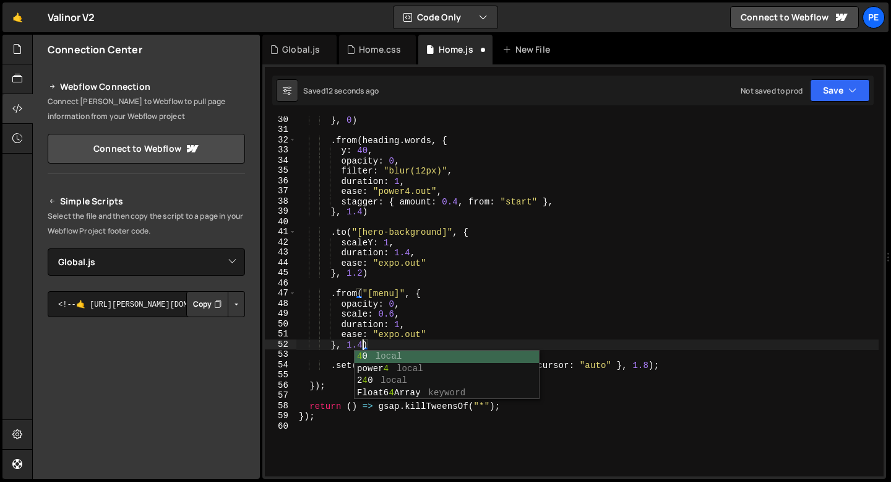
click at [398, 316] on div "} , 0 ) . from ( heading . words , { y : 40 , opacity : 0 , filter : "blur(12px…" at bounding box center [587, 304] width 582 height 380
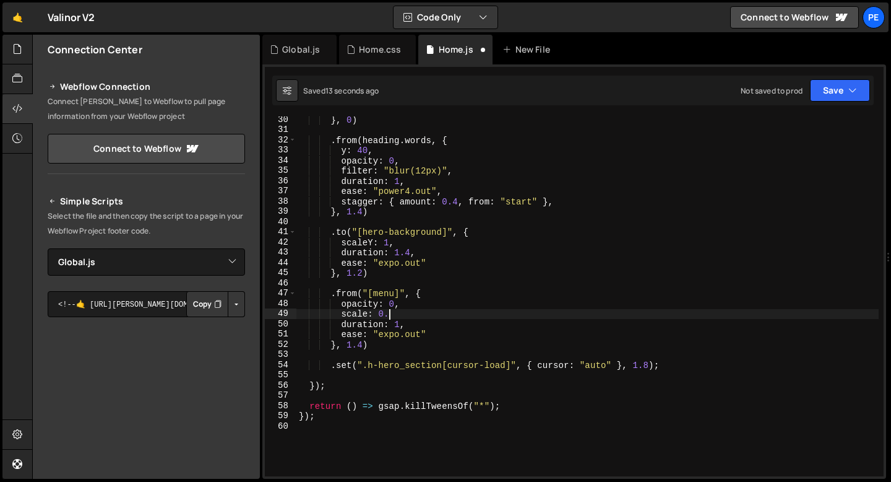
scroll to position [0, 6]
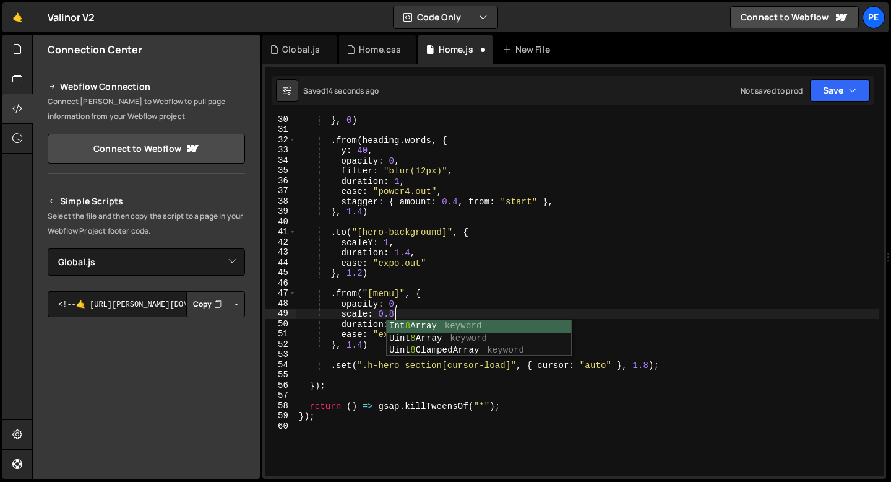
click at [353, 331] on div "} , 0 ) . from ( heading . words , { y : 40 , opacity : 0 , filter : "blur(12px…" at bounding box center [587, 304] width 582 height 380
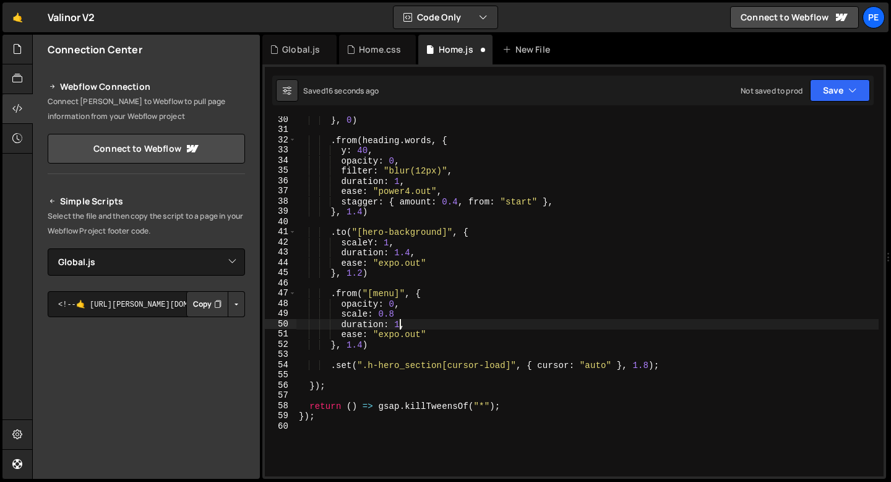
click at [400, 325] on div "} , 0 ) . from ( heading . words , { y : 40 , opacity : 0 , filter : "blur(12px…" at bounding box center [587, 304] width 582 height 380
click at [394, 315] on div "} , 0 ) . from ( heading . words , { y : 40 , opacity : 0 , filter : "blur(12px…" at bounding box center [587, 304] width 582 height 380
click at [360, 314] on div "} , 0 ) . from ( heading . words , { y : 40 , opacity : 0 , filter : "blur(12px…" at bounding box center [587, 304] width 582 height 380
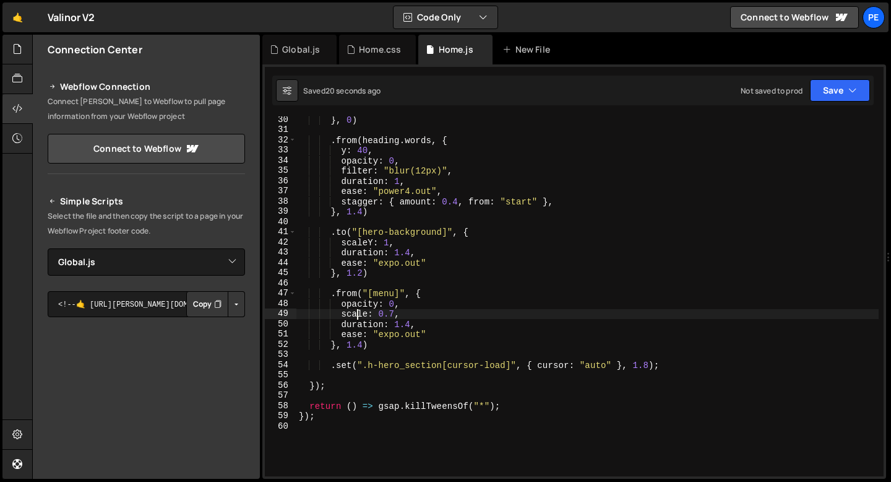
click at [360, 314] on div "} , 0 ) . from ( heading . words , { y : 40 , opacity : 0 , filter : "blur(12px…" at bounding box center [587, 304] width 582 height 380
click at [373, 313] on div "} , 0 ) . from ( heading . words , { y : 40 , opacity : 0 , filter : "blur(12px…" at bounding box center [587, 304] width 582 height 380
click at [411, 324] on div "} , 0 ) . from ( heading . words , { y : 40 , opacity : 0 , filter : "blur(12px…" at bounding box center [587, 304] width 582 height 380
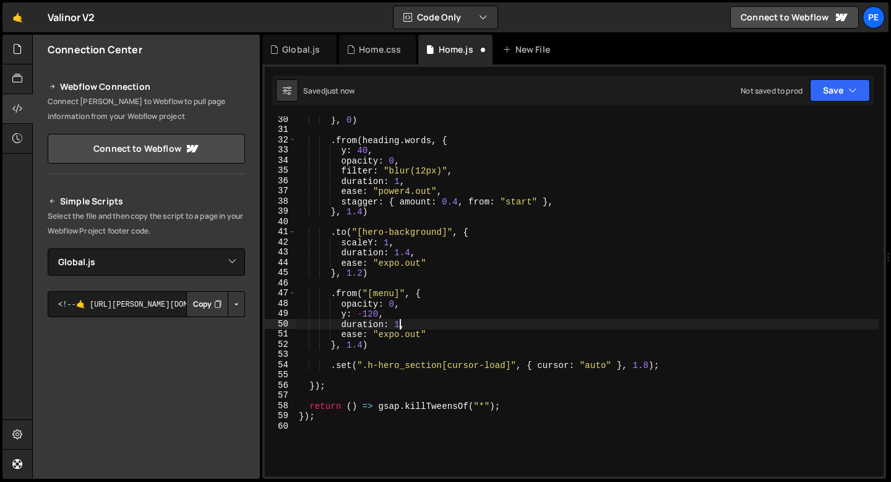
click at [390, 314] on div "} , 0 ) . from ( heading . words , { y : 40 , opacity : 0 , filter : "blur(12px…" at bounding box center [587, 304] width 582 height 380
click at [386, 336] on div "} , 0 ) . from ( heading . words , { y : 40 , opacity : 0 , filter : "blur(12px…" at bounding box center [587, 304] width 582 height 380
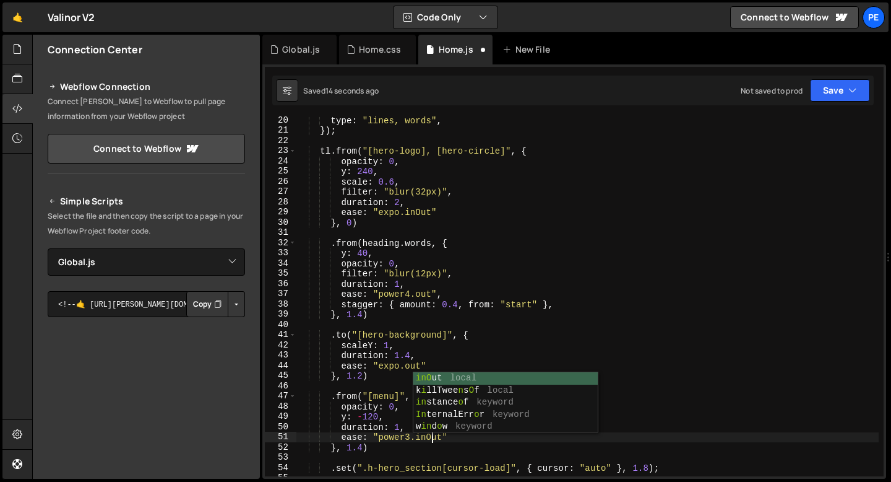
scroll to position [0, 9]
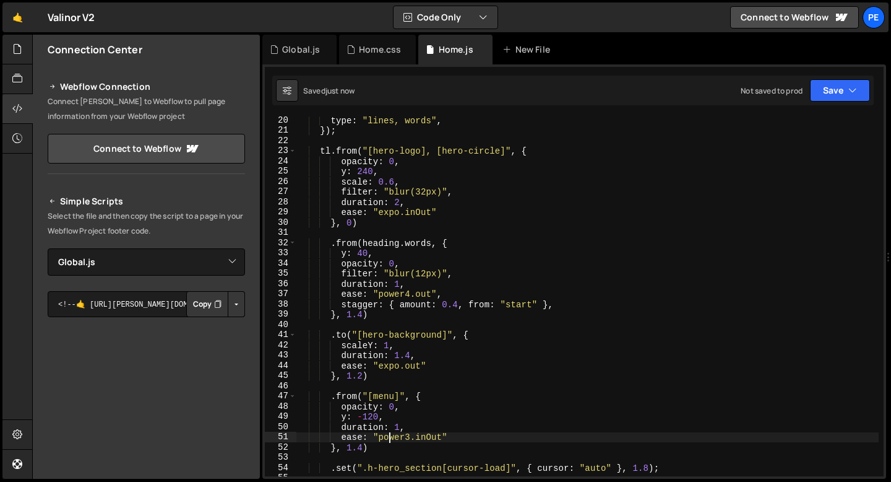
click at [387, 438] on div "type : "lines, words" , }) ; tl . from ( "[hero-logo], [hero-circle]" , { opaci…" at bounding box center [587, 305] width 582 height 380
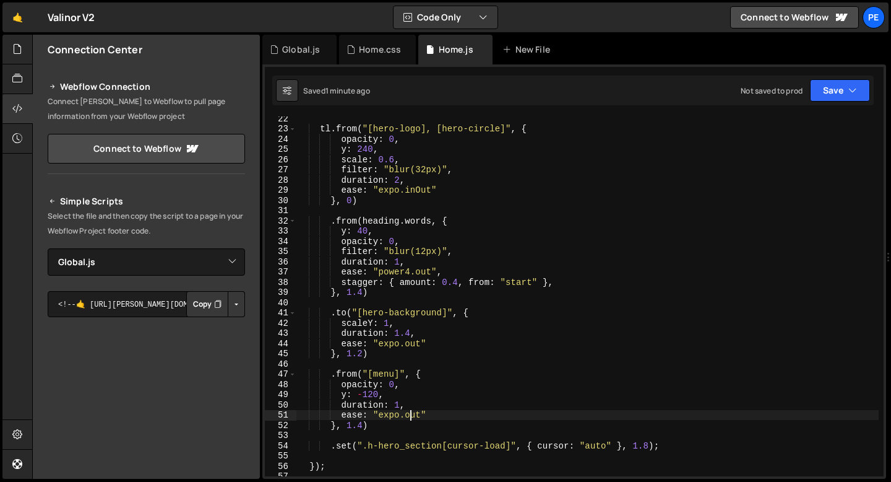
scroll to position [227, 0]
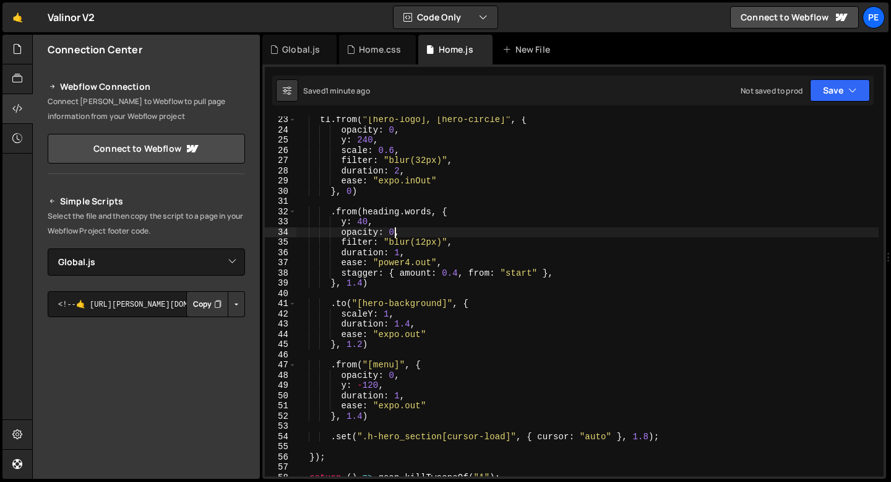
click at [394, 236] on div "tl . from ( "[hero-logo], [hero-circle]" , { opacity : 0 , y : 240 , scale : 0.…" at bounding box center [587, 304] width 582 height 380
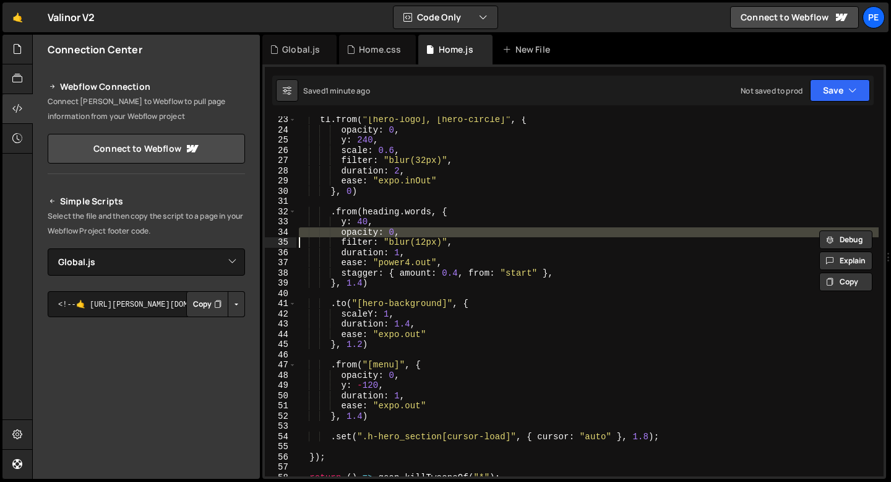
click at [394, 243] on div "tl . from ( "[hero-logo], [hero-circle]" , { opacity : 0 , y : 240 , scale : 0.…" at bounding box center [587, 304] width 582 height 380
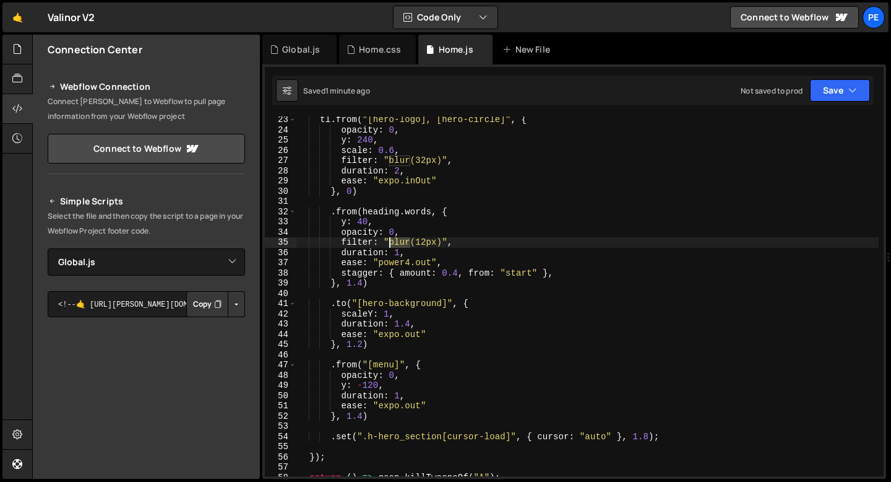
click at [394, 243] on div "tl . from ( "[hero-logo], [hero-circle]" , { opacity : 0 , y : 240 , scale : 0.…" at bounding box center [587, 304] width 582 height 380
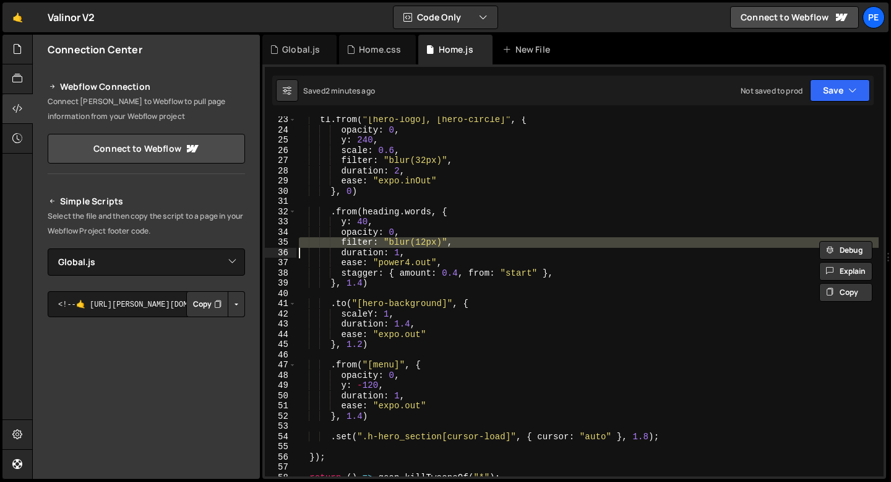
click at [405, 378] on div "tl . from ( "[hero-logo], [hero-circle]" , { opacity : 0 , y : 240 , scale : 0.…" at bounding box center [587, 304] width 582 height 380
type textarea "opacity: 0,"
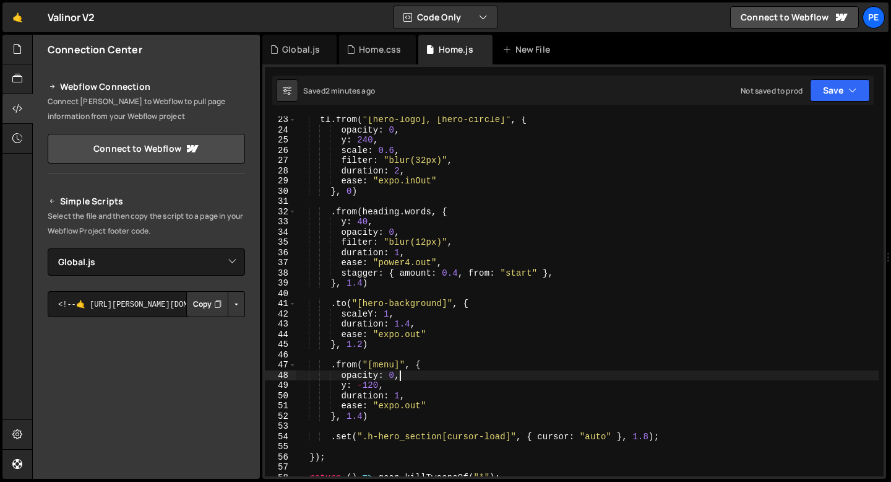
scroll to position [0, 2]
paste textarea
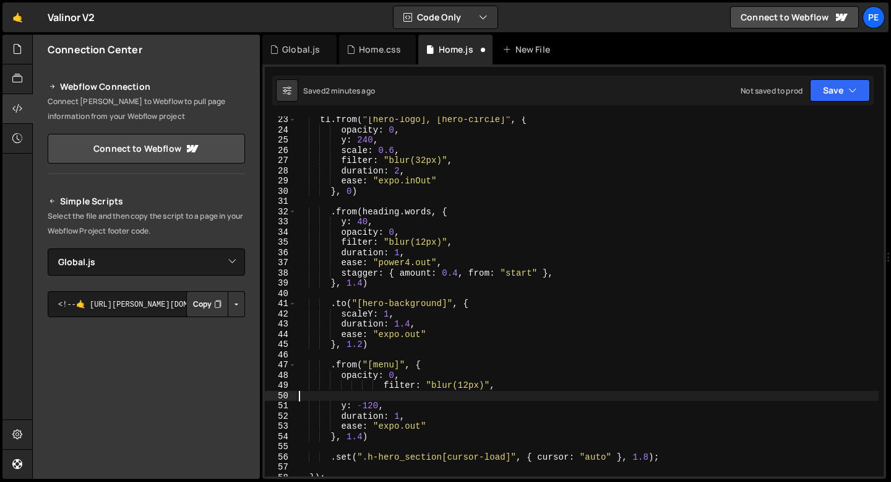
scroll to position [0, 0]
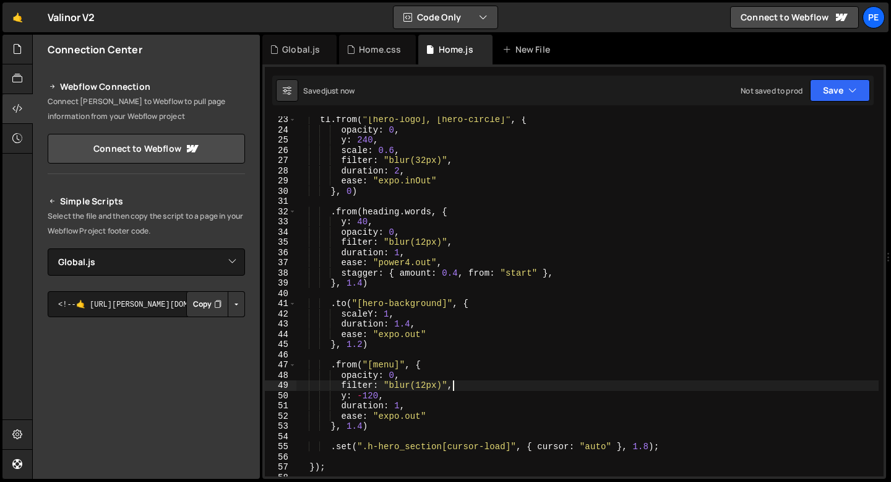
type textarea "filter: "blur(12px)","
click at [363, 46] on div "Home.css" at bounding box center [380, 49] width 42 height 12
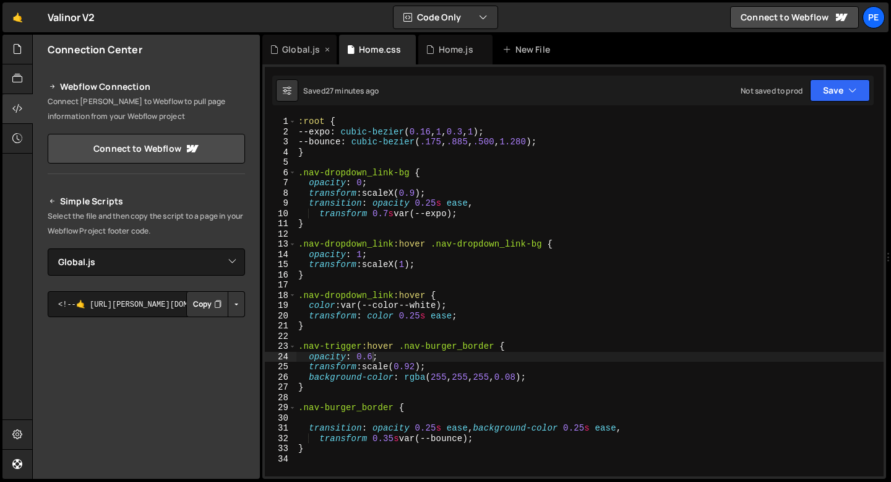
click at [295, 50] on div "Global.js" at bounding box center [301, 49] width 38 height 12
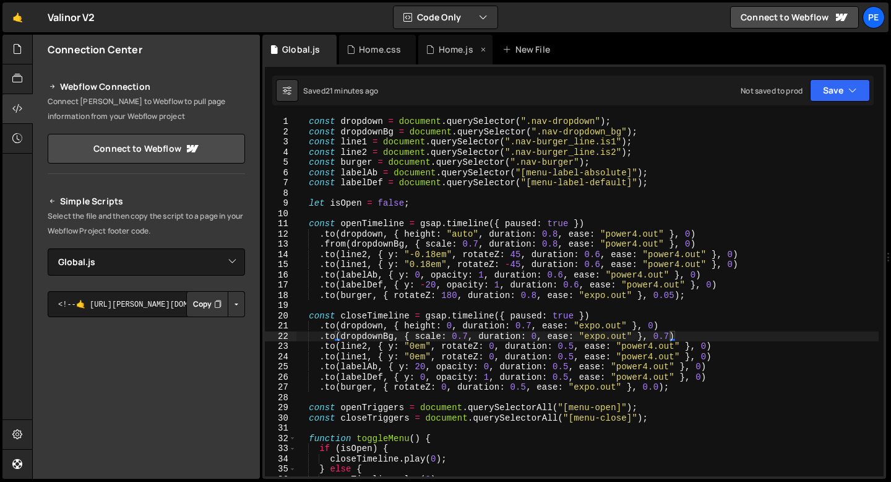
click at [451, 46] on div "Home.js" at bounding box center [456, 49] width 35 height 12
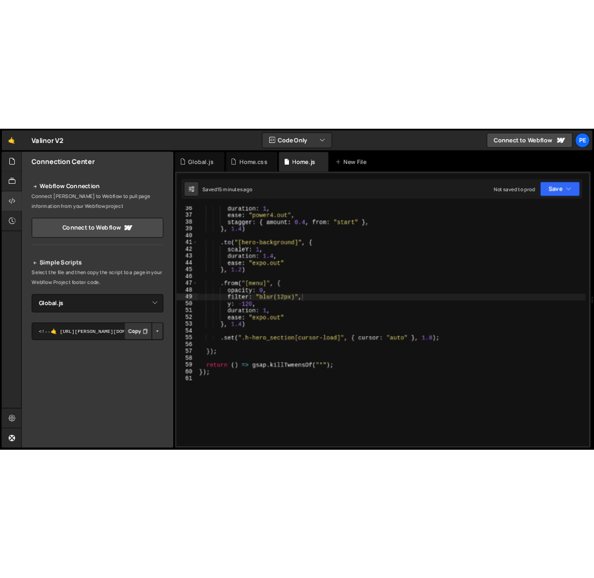
scroll to position [360, 0]
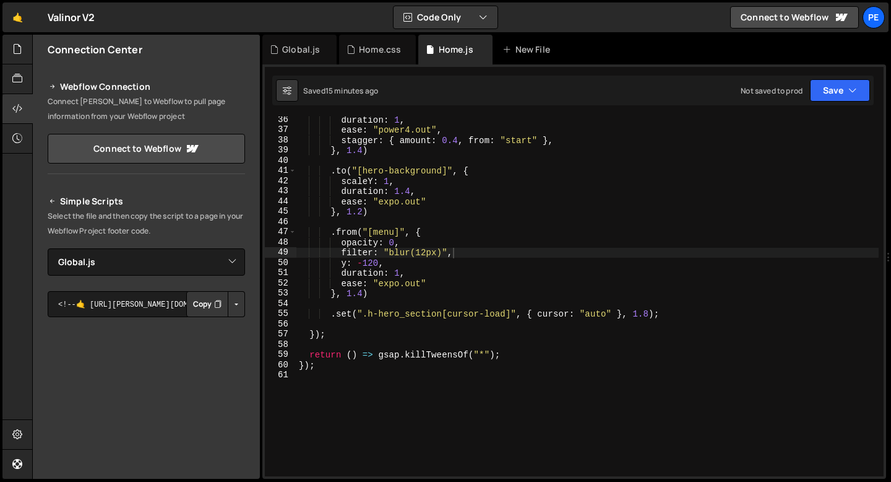
click at [331, 372] on div "duration : 1 , ease : "power4.out" , stagger : { amount : 0.4 , from : "start" …" at bounding box center [587, 304] width 582 height 380
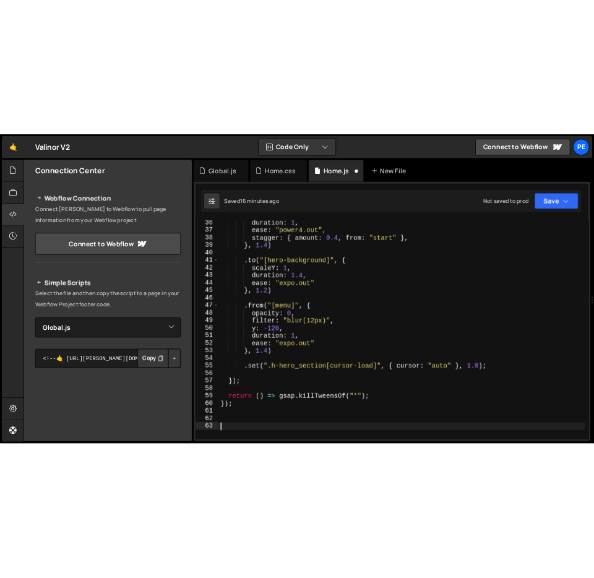
scroll to position [380, 0]
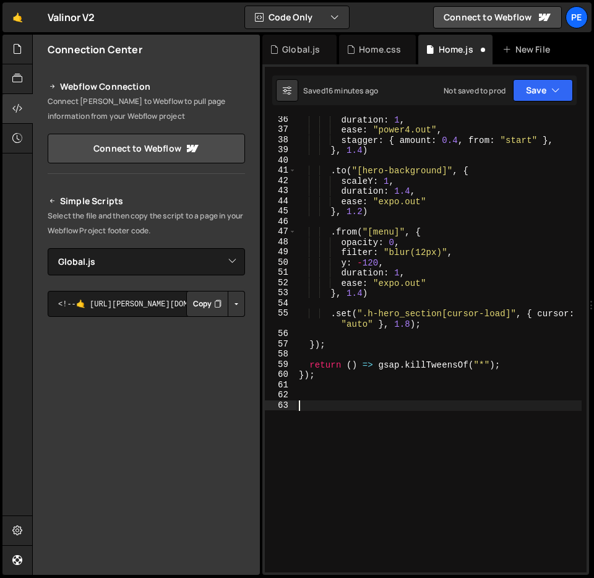
click at [262, 70] on div "36 37 38 39 40 41 42 43 44 45 46 47 48 49 50 51 52 53 54 55 56 57 58 59 60 61 6…" at bounding box center [425, 319] width 327 height 511
click at [20, 50] on icon at bounding box center [17, 49] width 10 height 14
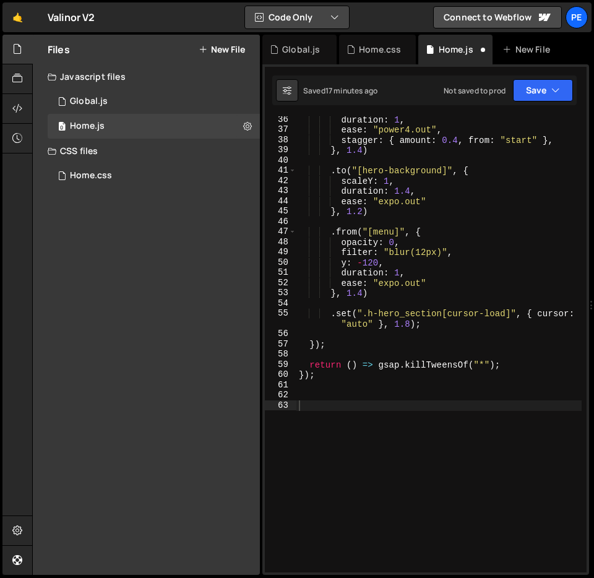
click at [309, 14] on button "Code Only" at bounding box center [297, 17] width 104 height 22
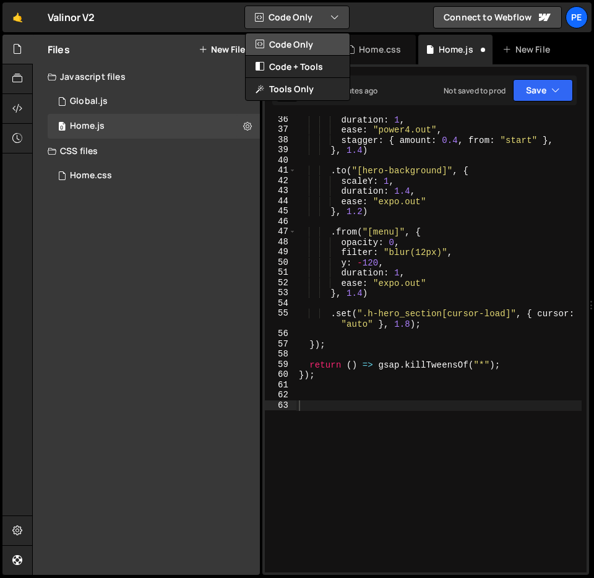
click at [301, 46] on button "Code Only" at bounding box center [298, 44] width 104 height 22
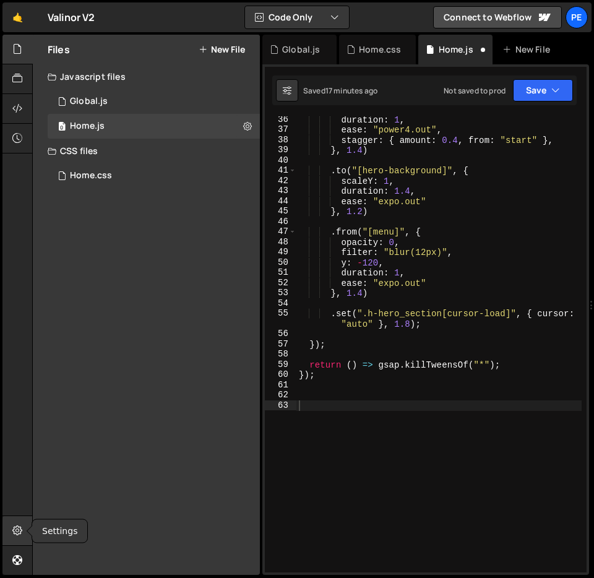
click at [12, 481] on icon at bounding box center [17, 531] width 10 height 14
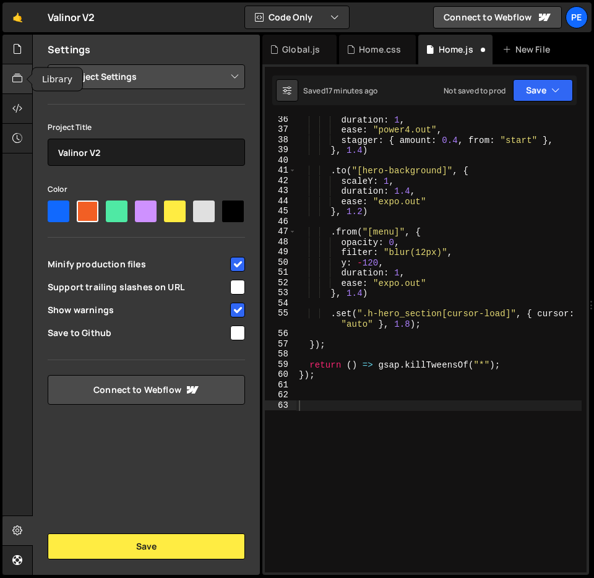
click at [19, 80] on icon at bounding box center [17, 79] width 10 height 14
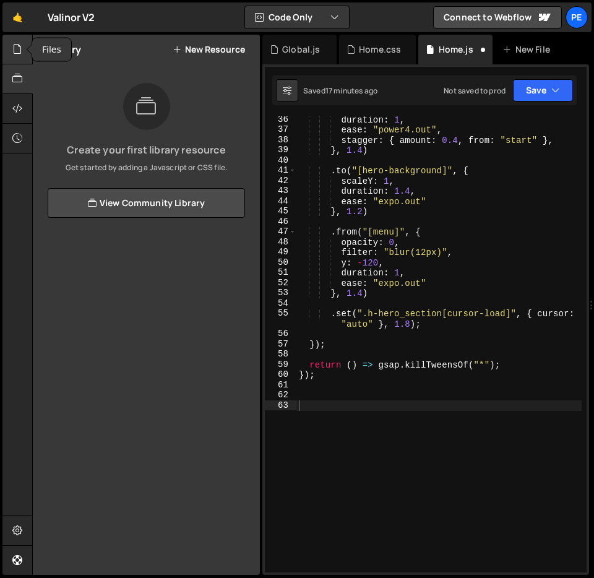
click at [15, 53] on icon at bounding box center [17, 49] width 10 height 14
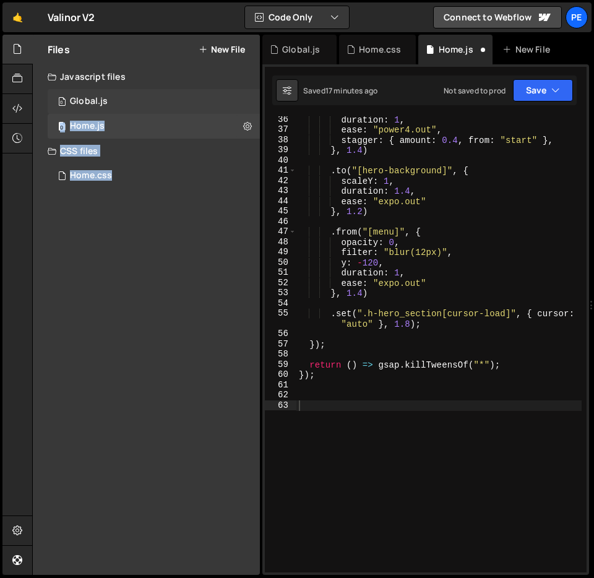
drag, startPoint x: 261, startPoint y: 101, endPoint x: 218, endPoint y: 100, distance: 42.7
click at [219, 100] on div "Files New File Javascript files 0 Global.js 0 0 Home.js 0 CSS files Home.css 0" at bounding box center [313, 305] width 562 height 541
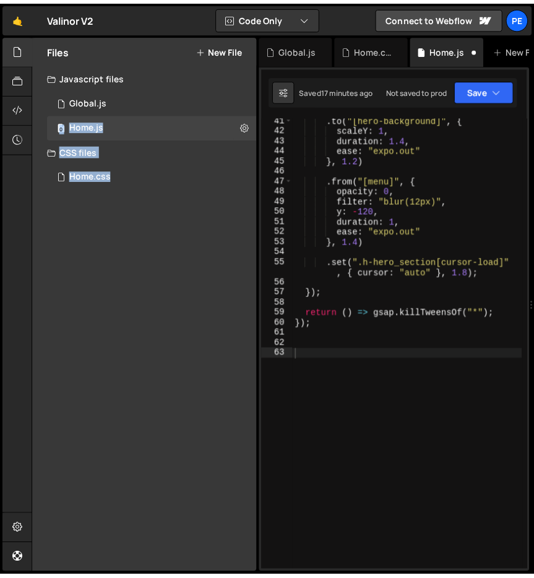
scroll to position [462, 0]
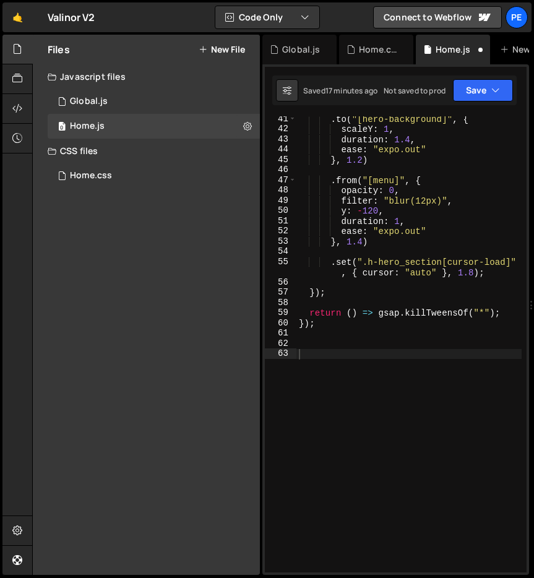
click at [316, 348] on div ". to ( "[hero-background]" , { scaleY : 1 , duration : 1.4 , ease : "expo.out" …" at bounding box center [408, 352] width 225 height 477
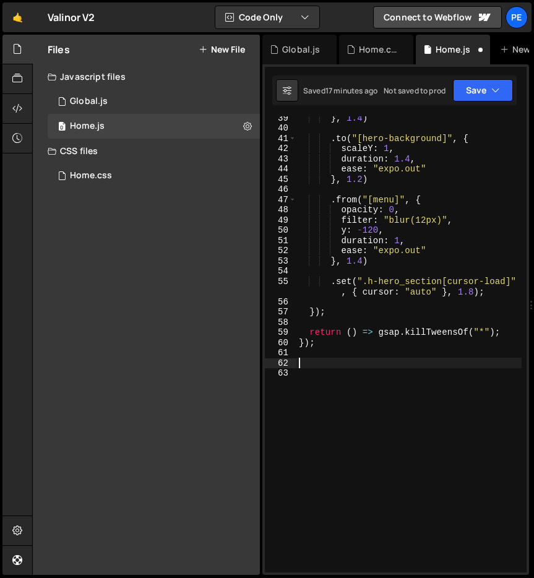
scroll to position [452, 0]
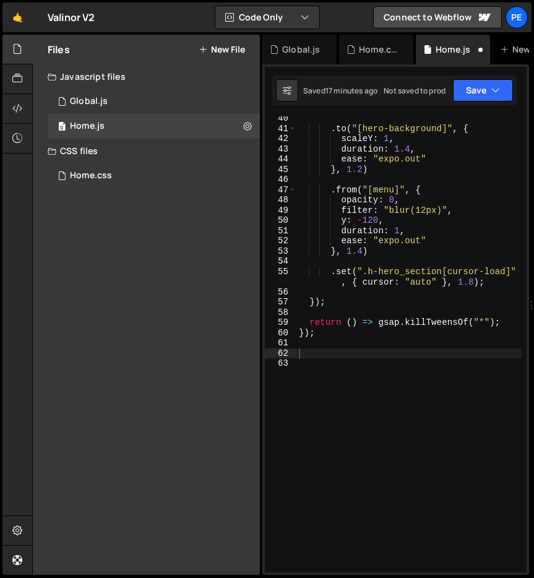
click at [261, 195] on div "Files New File Javascript files 0 Global.js 0 0 Home.js 0 CSS files Home.css 0" at bounding box center [283, 305] width 502 height 541
click at [257, 194] on div "Files New File Javascript files 0 Global.js 0 0 Home.js 0 CSS files Home.css 0" at bounding box center [146, 305] width 227 height 540
click at [262, 234] on div "40 41 42 43 44 45 46 47 48 49 50 51 52 53 54 55 56 57 58 59 60 61 62 63 . to ( …" at bounding box center [395, 319] width 267 height 511
click at [14, 481] on icon at bounding box center [17, 531] width 10 height 14
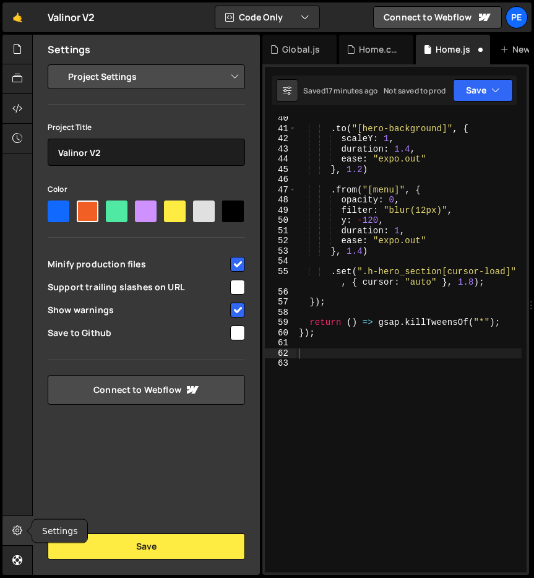
click at [16, 481] on icon at bounding box center [17, 531] width 10 height 14
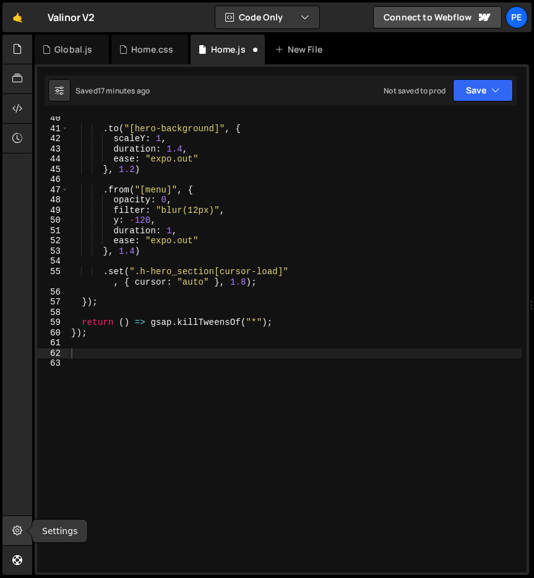
click at [16, 481] on icon at bounding box center [17, 531] width 10 height 14
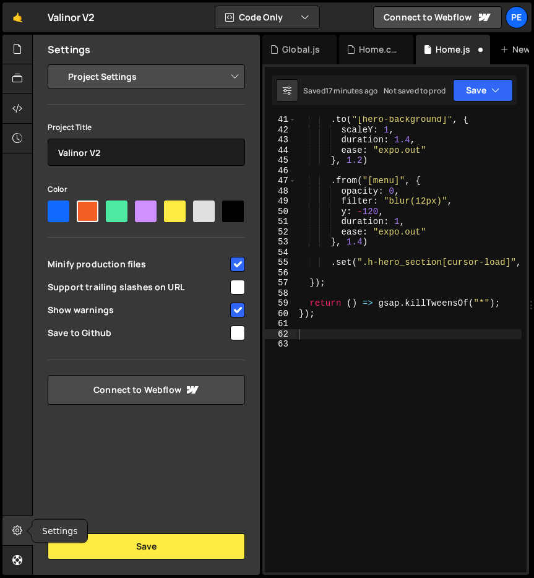
click at [16, 481] on icon at bounding box center [17, 531] width 10 height 14
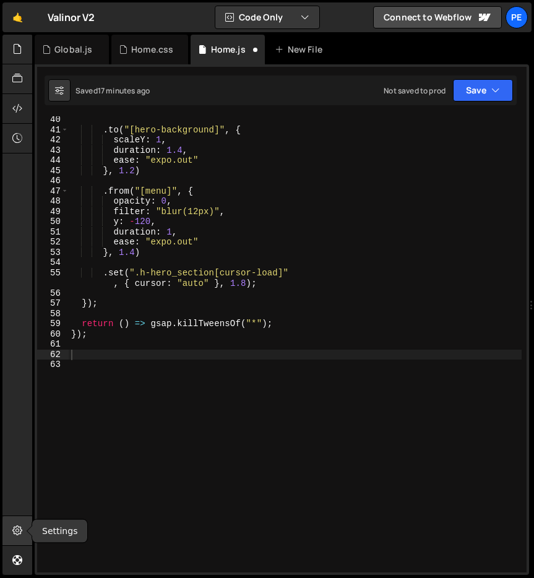
scroll to position [451, 0]
click at [19, 476] on div at bounding box center [17, 305] width 30 height 541
click at [20, 481] on div at bounding box center [17, 531] width 30 height 30
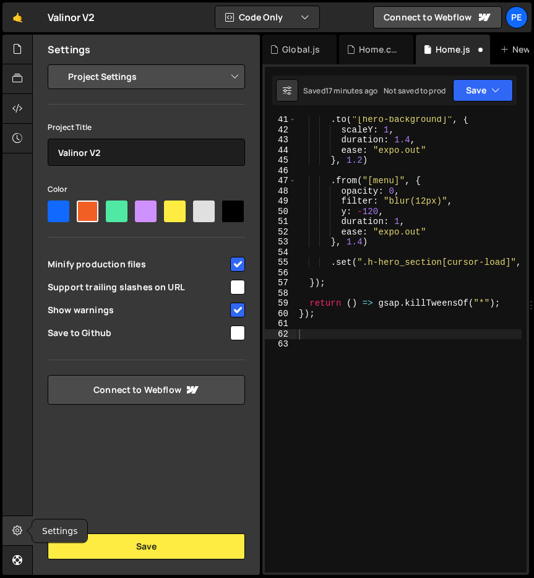
click at [20, 481] on div at bounding box center [17, 531] width 30 height 30
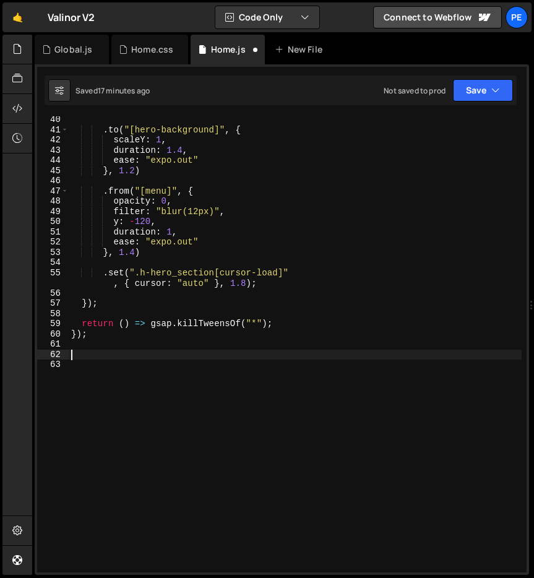
click at [108, 353] on div ". to ( "[hero-background]" , { scaleY : 1 , duration : 1.4 , ease : "expo.out" …" at bounding box center [295, 352] width 453 height 477
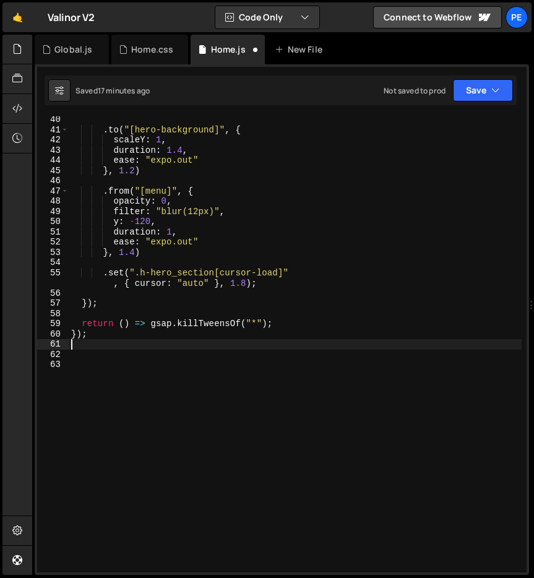
click at [85, 347] on div ". to ( "[hero-background]" , { scaleY : 1 , duration : 1.4 , ease : "expo.out" …" at bounding box center [295, 352] width 453 height 477
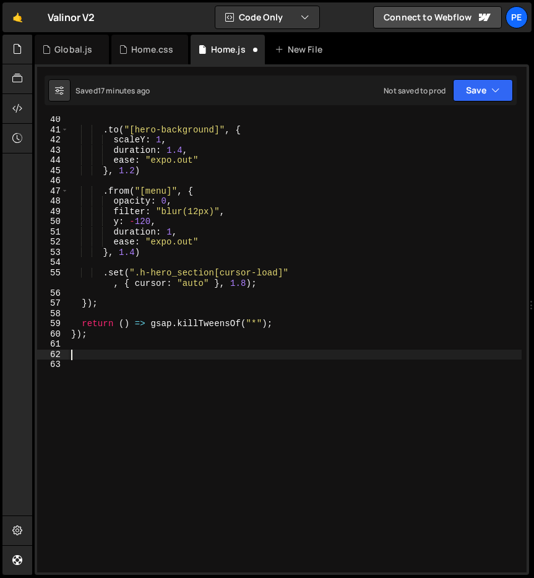
click at [83, 351] on div ". to ( "[hero-background]" , { scaleY : 1 , duration : 1.4 , ease : "expo.out" …" at bounding box center [295, 352] width 453 height 477
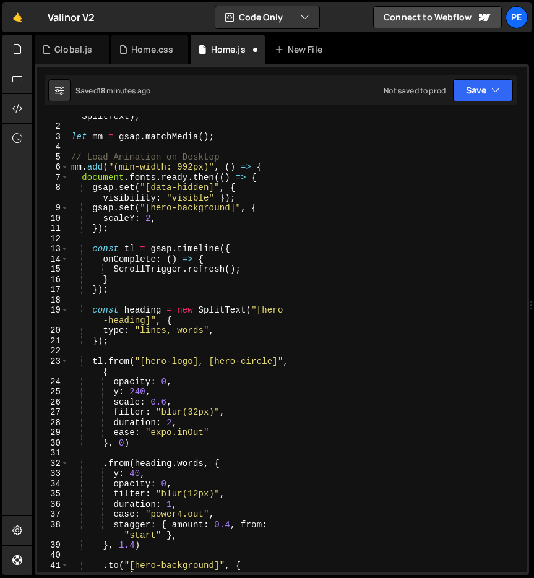
scroll to position [20, 0]
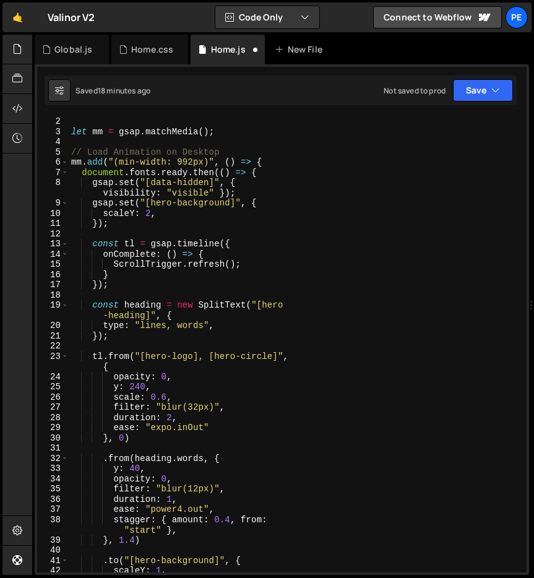
click at [72, 132] on div "let mm = gsap . matchMedia ( ) ; // Load Animation on Desktop mm . add ( "(min-…" at bounding box center [295, 354] width 453 height 477
type textarea "let mm = gsap.matchMedia();"
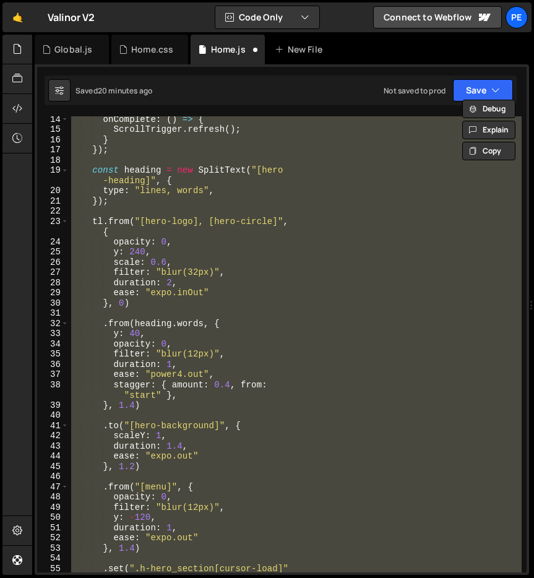
scroll to position [472, 0]
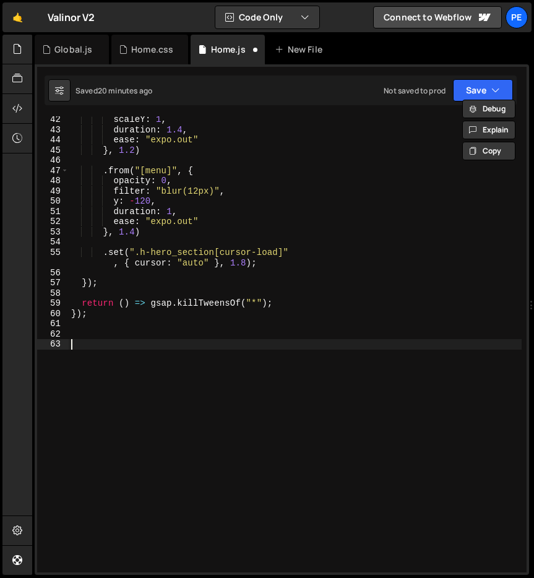
click at [131, 415] on div "scaleY : 1 , duration : 1.4 , ease : "expo.out" } , 1.2 ) . from ( "[menu]" , {…" at bounding box center [295, 352] width 453 height 477
paste textarea "});"
type textarea "});"
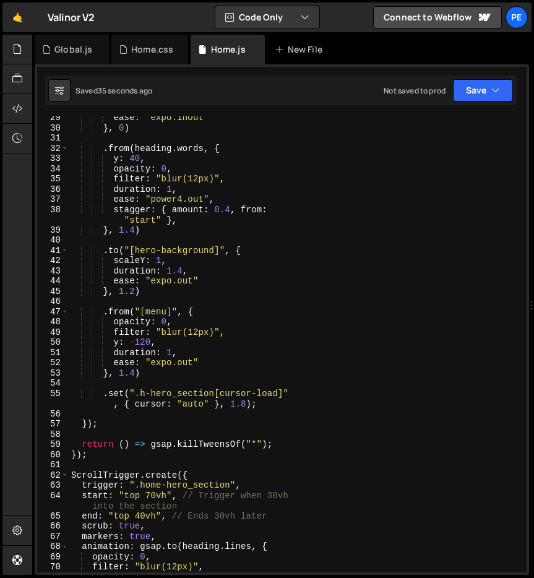
scroll to position [565, 0]
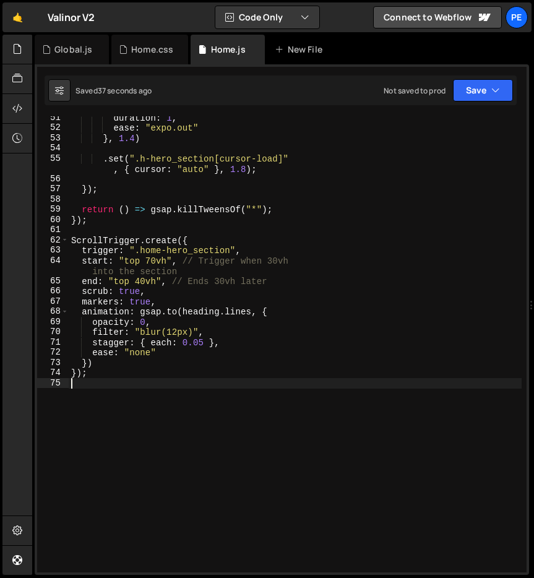
click at [235, 310] on div "duration : 1 , ease : "expo.out" } , 1.4 ) . set ( ".h-hero_section[cursor-load…" at bounding box center [295, 351] width 453 height 477
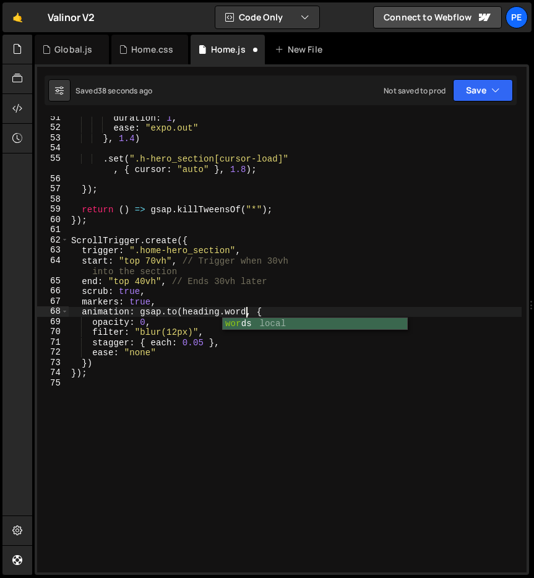
scroll to position [0, 12]
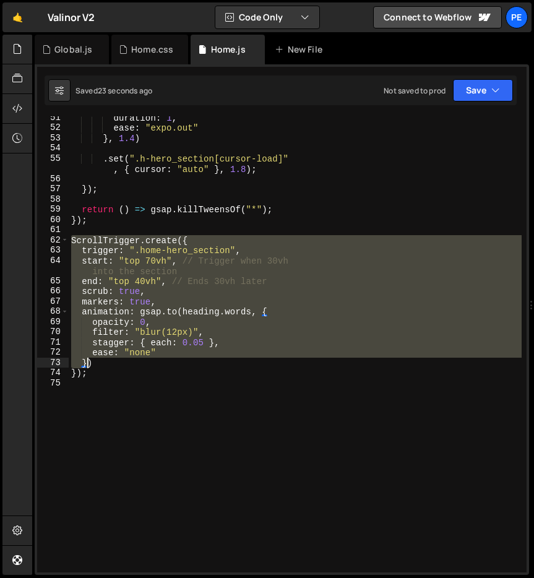
drag, startPoint x: 71, startPoint y: 243, endPoint x: 90, endPoint y: 377, distance: 135.6
click at [90, 377] on div "duration : 1 , ease : "expo.out" } , 1.4 ) . set ( ".h-hero_section[cursor-load…" at bounding box center [295, 351] width 453 height 477
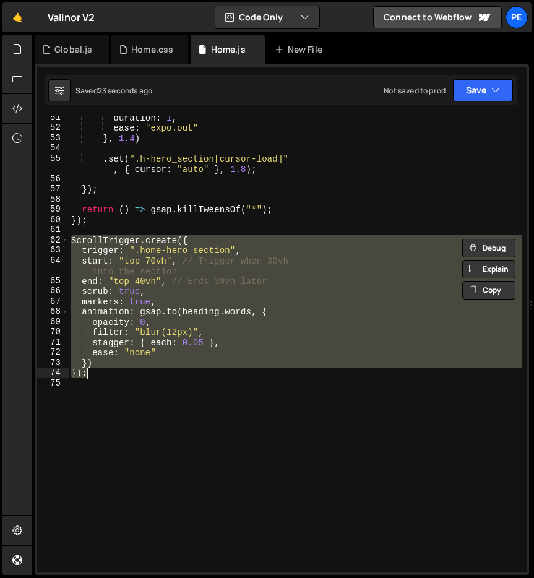
paste textarea
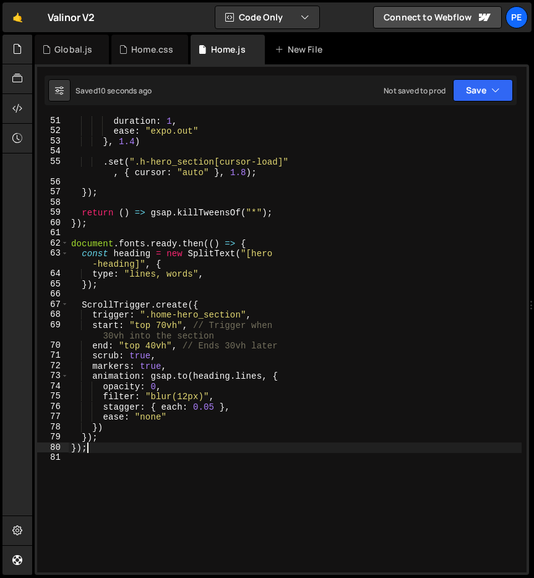
scroll to position [560, 0]
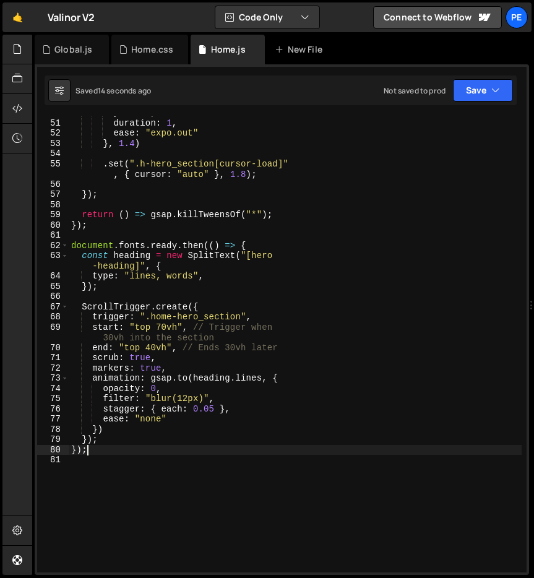
type textarea "});"
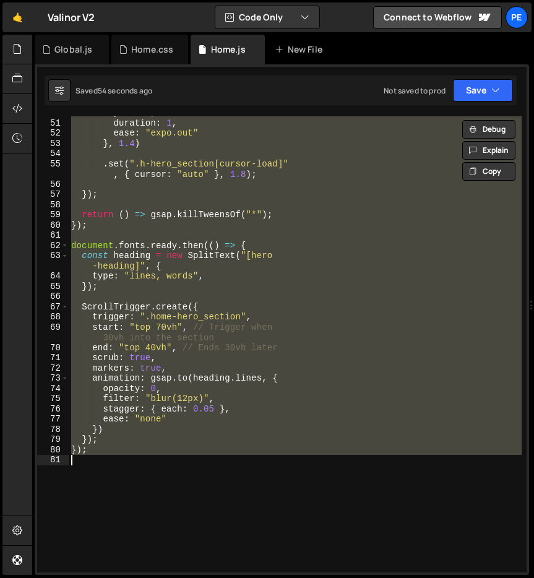
paste textarea
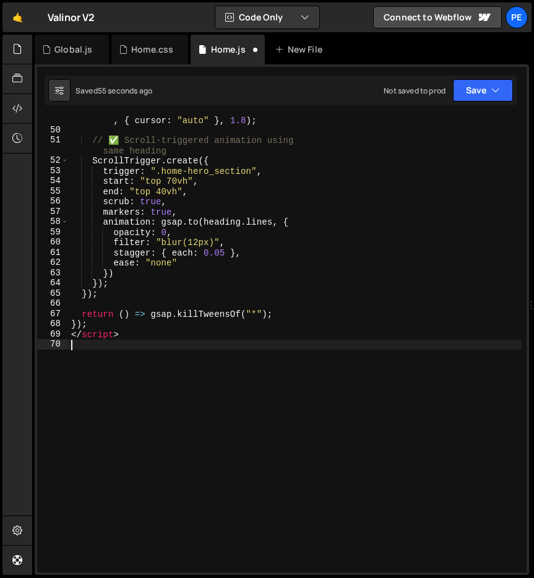
scroll to position [574, 0]
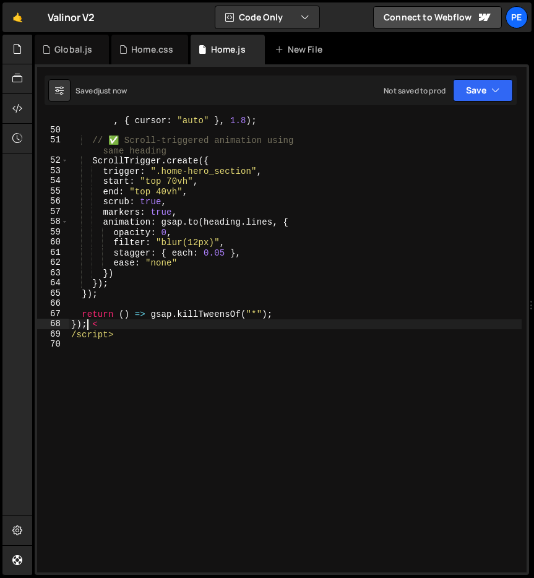
drag, startPoint x: 90, startPoint y: 323, endPoint x: 139, endPoint y: 363, distance: 62.9
click at [137, 361] on div ". set ( ".h-hero_section[cursor-load]" , { cursor : "auto" } , 1.8 ) ; // ✅ Scr…" at bounding box center [295, 348] width 453 height 487
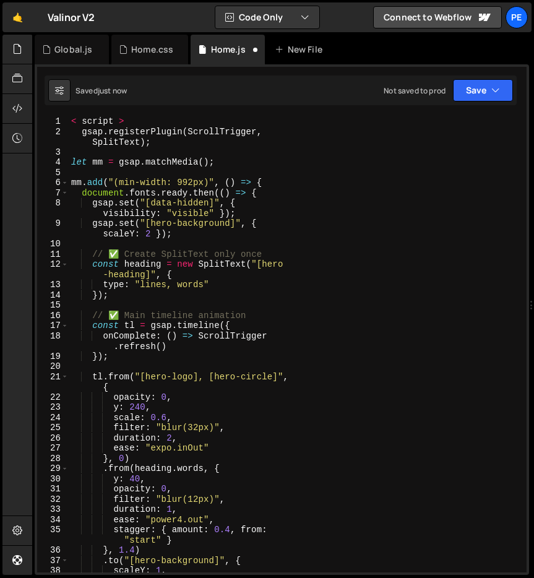
scroll to position [0, 0]
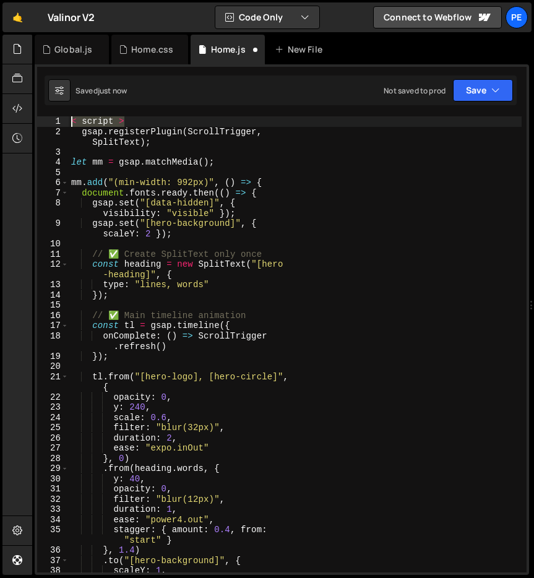
drag, startPoint x: 124, startPoint y: 123, endPoint x: 60, endPoint y: 121, distance: 63.8
click at [60, 121] on div "}); 1 2 3 4 5 6 7 8 9 10 11 12 13 14 15 16 17 18 19 20 21 22 23 24 25 26 27 28 …" at bounding box center [282, 344] width 490 height 456
type textarea "< script >"
type textarea "gsap.registerPlugin(ScrollTrigger, SplitText);"
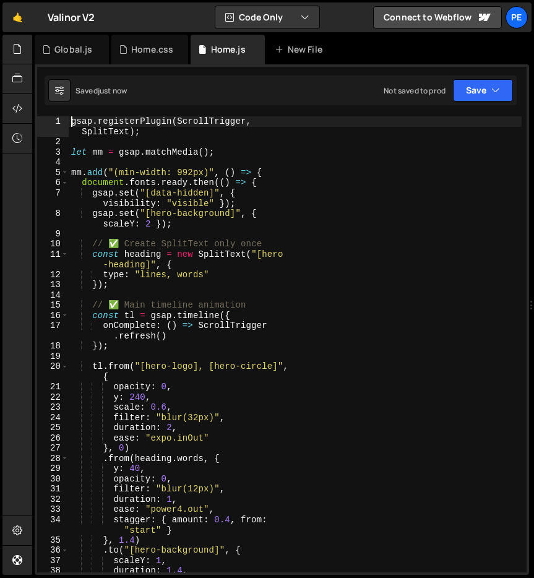
click at [157, 294] on div "gsap . registerPlugin ( ScrollTrigger , SplitText ) ; let mm = gsap . matchMedi…" at bounding box center [295, 359] width 453 height 487
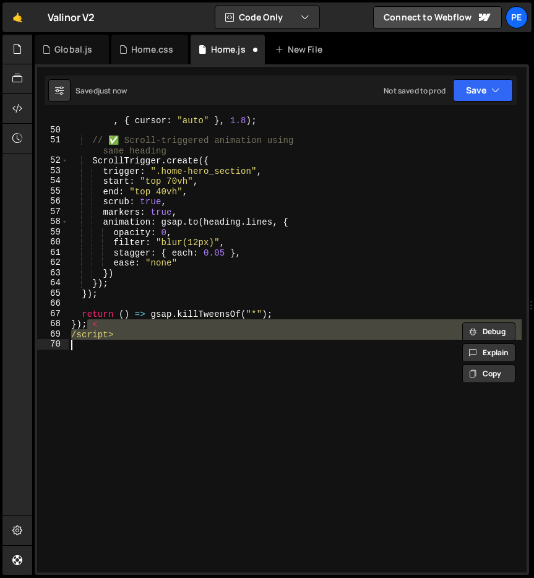
scroll to position [574, 0]
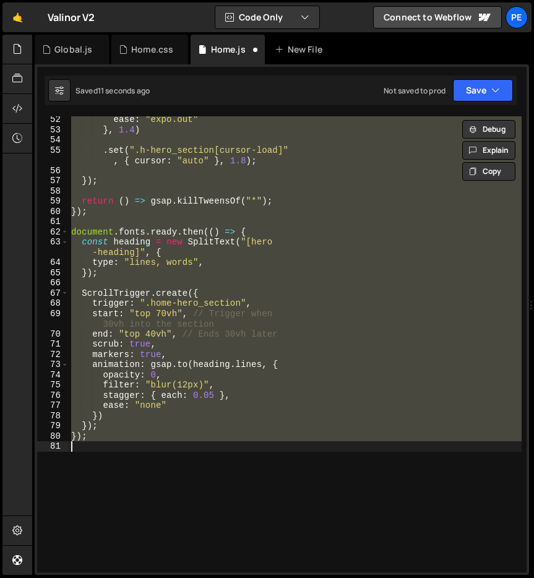
click at [93, 258] on div "ease : "expo.out" } , 1.4 ) . set ( ".h-hero_section[cursor-load]" , { cursor :…" at bounding box center [295, 344] width 453 height 456
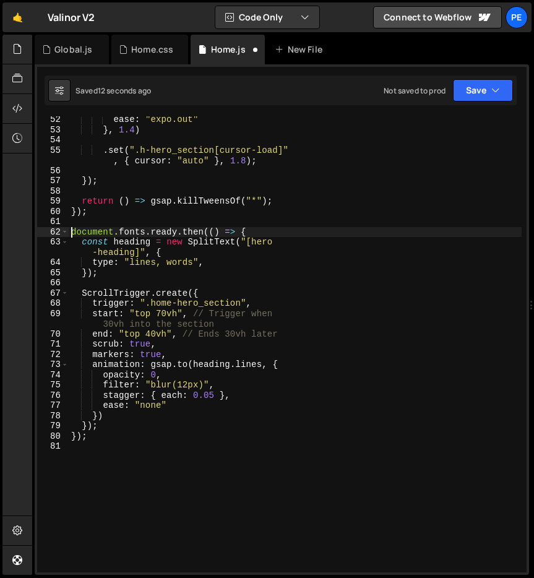
click at [72, 231] on div "ease : "expo.out" } , 1.4 ) . set ( ".h-hero_section[cursor-load]" , { cursor :…" at bounding box center [295, 352] width 453 height 477
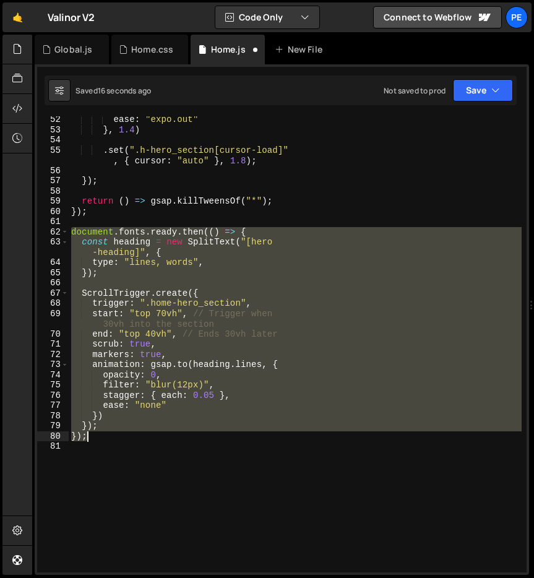
drag, startPoint x: 72, startPoint y: 231, endPoint x: 90, endPoint y: 438, distance: 208.1
click at [90, 438] on div "ease : "expo.out" } , 1.4 ) . set ( ".h-hero_section[cursor-load]" , { cursor :…" at bounding box center [295, 352] width 453 height 477
type textarea "}); });"
paste textarea
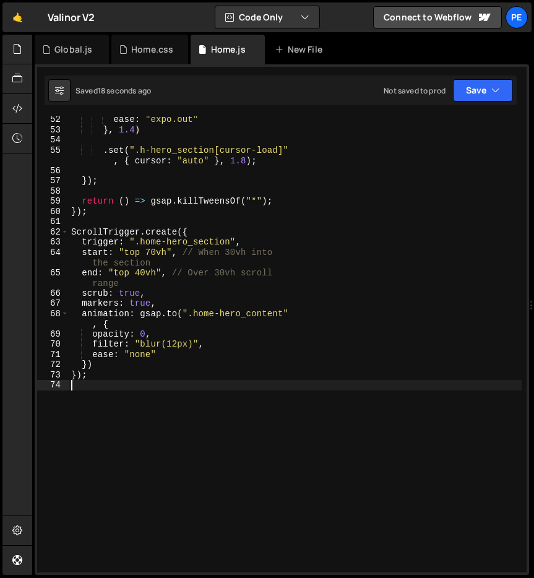
click at [158, 250] on div "ease : "expo.out" } , 1.4 ) . set ( ".h-hero_section[cursor-load]" , { cursor :…" at bounding box center [295, 352] width 453 height 477
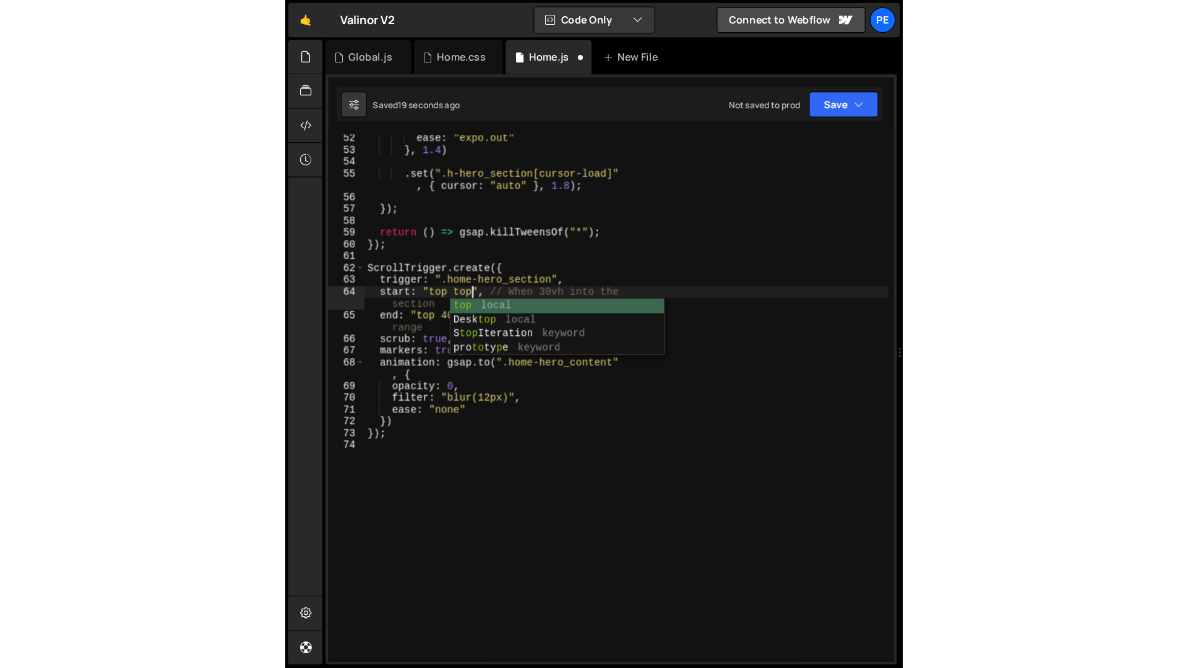
scroll to position [0, 6]
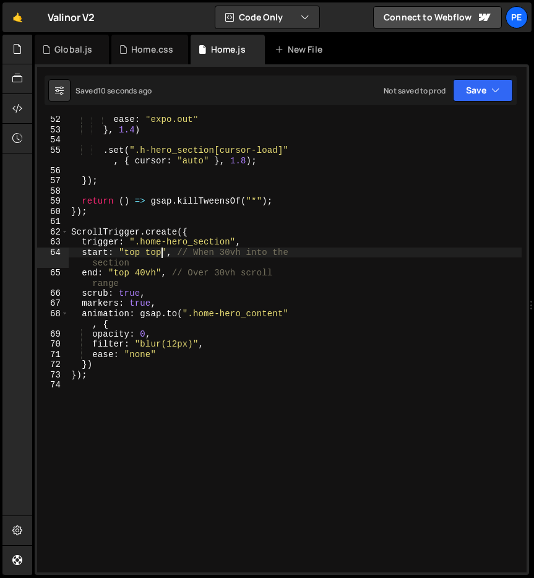
click at [90, 322] on div "ease : "expo.out" } , 1.4 ) . set ( ".h-hero_section[cursor-load]" , { cursor :…" at bounding box center [295, 352] width 453 height 477
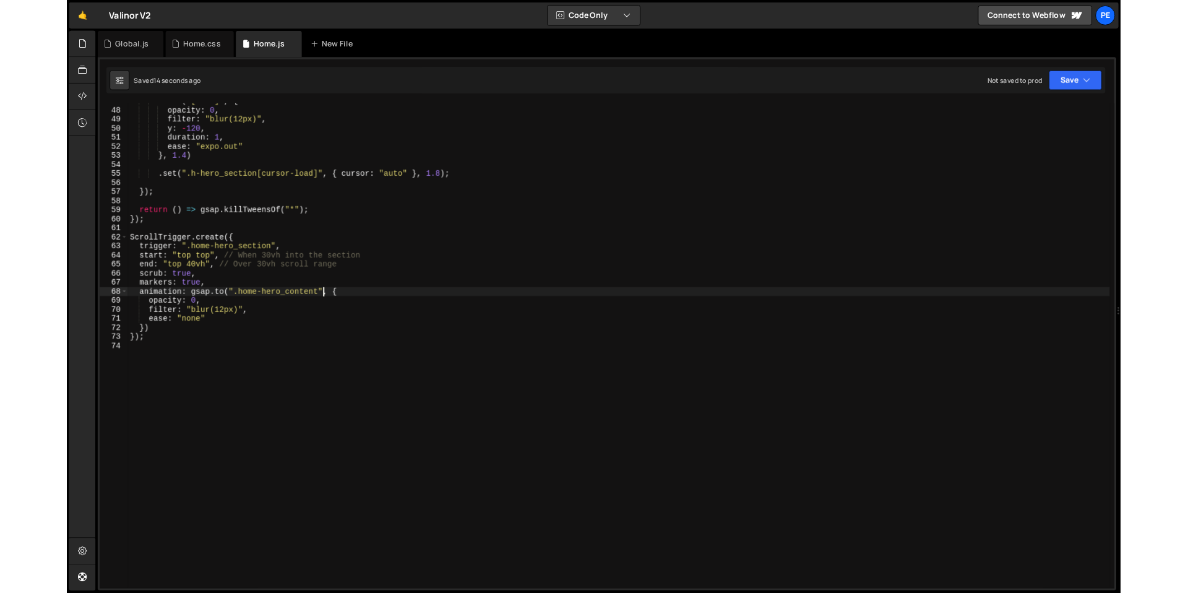
scroll to position [477, 0]
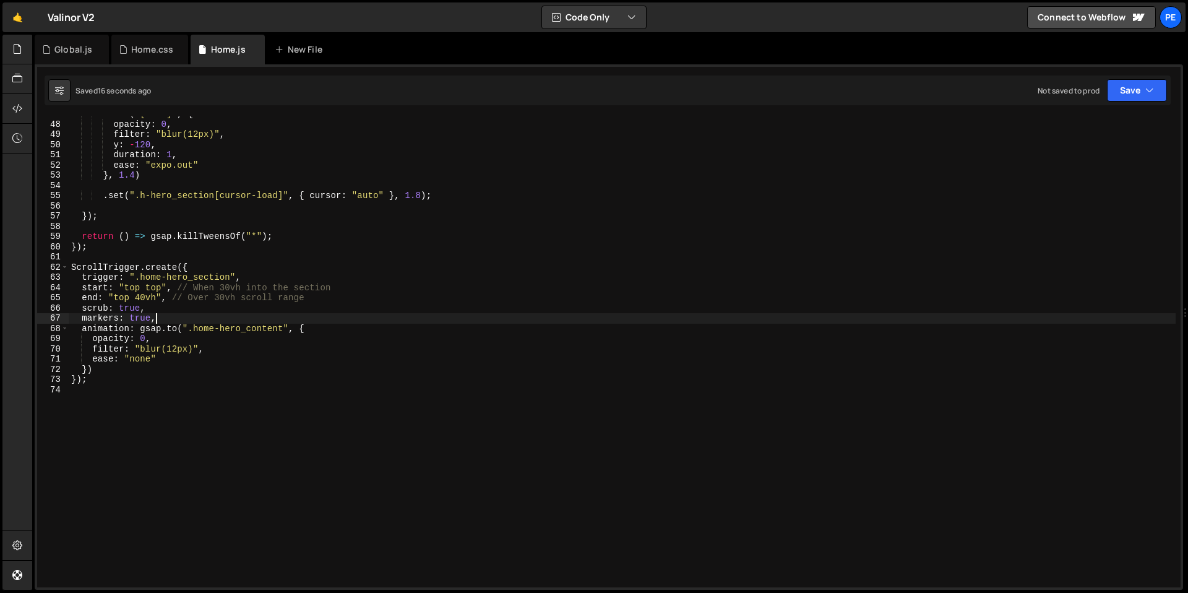
click at [489, 314] on div ". from ( "[menu]" , { opacity : 0 , filter : "blur(12px)" , y : - 120 , duratio…" at bounding box center [622, 354] width 1107 height 491
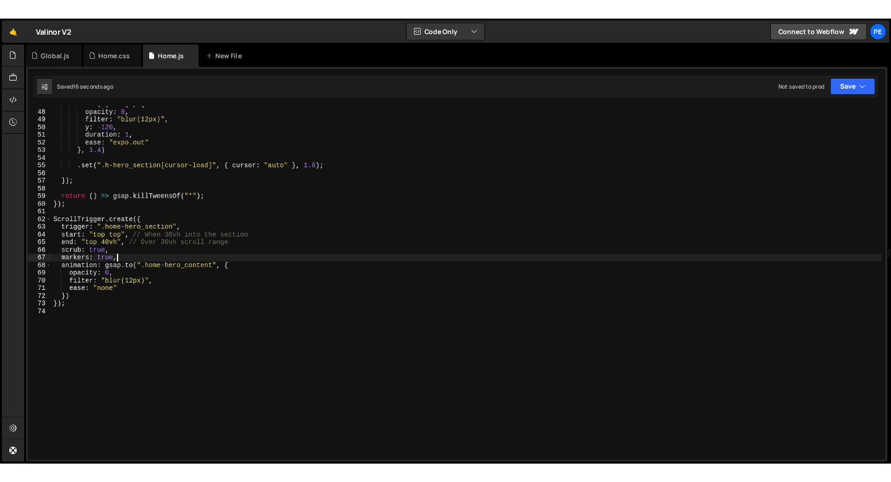
scroll to position [0, 5]
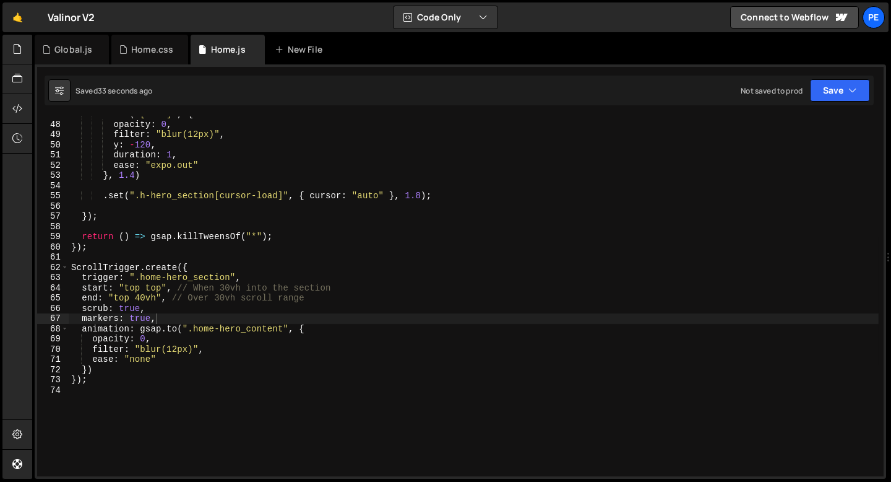
click at [151, 287] on div ". from ( "[menu]" , { opacity : 0 , filter : "blur(12px)" , y : - 120 , duratio…" at bounding box center [474, 299] width 810 height 380
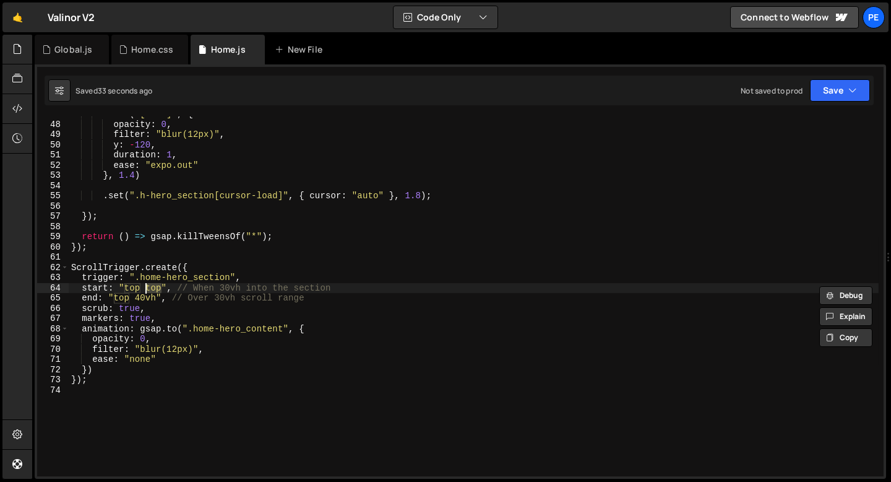
click at [151, 287] on div ". from ( "[menu]" , { opacity : 0 , filter : "blur(12px)" , y : - 120 , duratio…" at bounding box center [474, 299] width 810 height 380
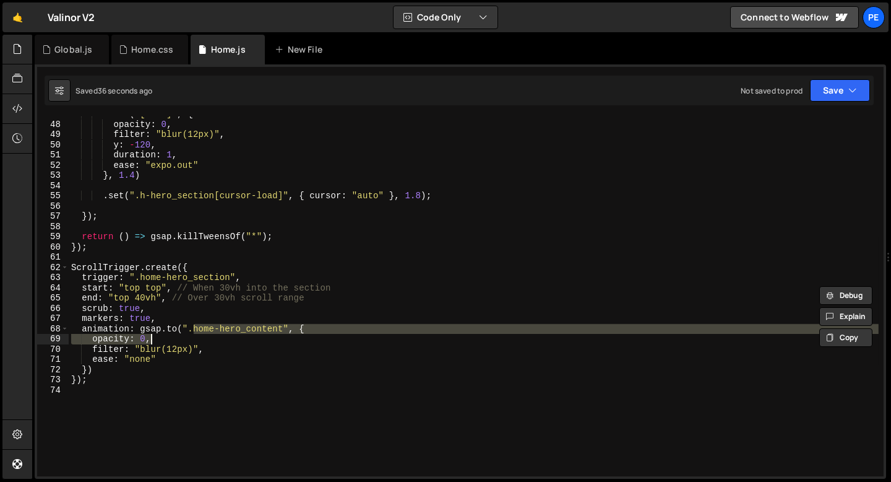
drag, startPoint x: 192, startPoint y: 329, endPoint x: 282, endPoint y: 334, distance: 89.3
click at [282, 334] on div ". from ( "[menu]" , { opacity : 0 , filter : "blur(12px)" , y : - 120 , duratio…" at bounding box center [474, 299] width 810 height 380
click at [282, 330] on div ". from ( "[menu]" , { opacity : 0 , filter : "blur(12px)" , y : - 120 , duratio…" at bounding box center [474, 296] width 810 height 360
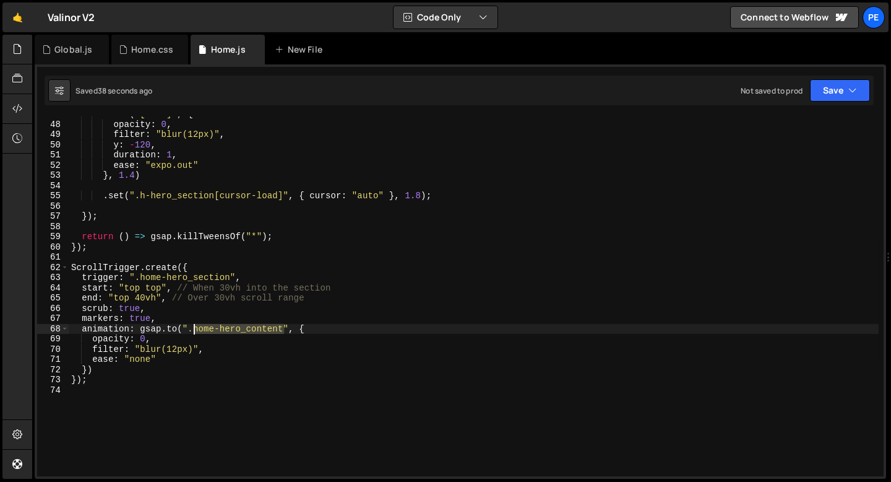
drag, startPoint x: 282, startPoint y: 330, endPoint x: 196, endPoint y: 329, distance: 86.7
click at [195, 329] on div ". from ( "[menu]" , { opacity : 0 , filter : "blur(12px)" , y : - 120 , duratio…" at bounding box center [474, 299] width 810 height 380
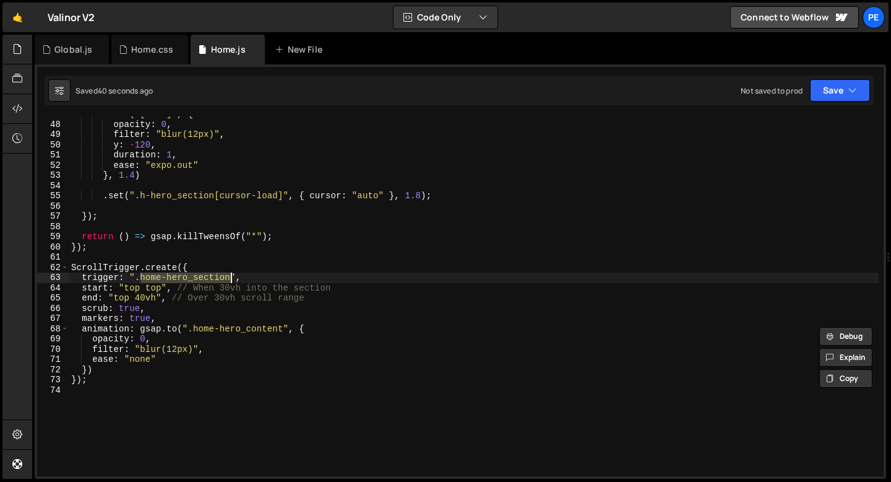
drag, startPoint x: 142, startPoint y: 277, endPoint x: 230, endPoint y: 279, distance: 87.9
click at [230, 279] on div ". from ( "[menu]" , { opacity : 0 , filter : "blur(12px)" , y : - 120 , duratio…" at bounding box center [474, 299] width 810 height 380
paste textarea "content"
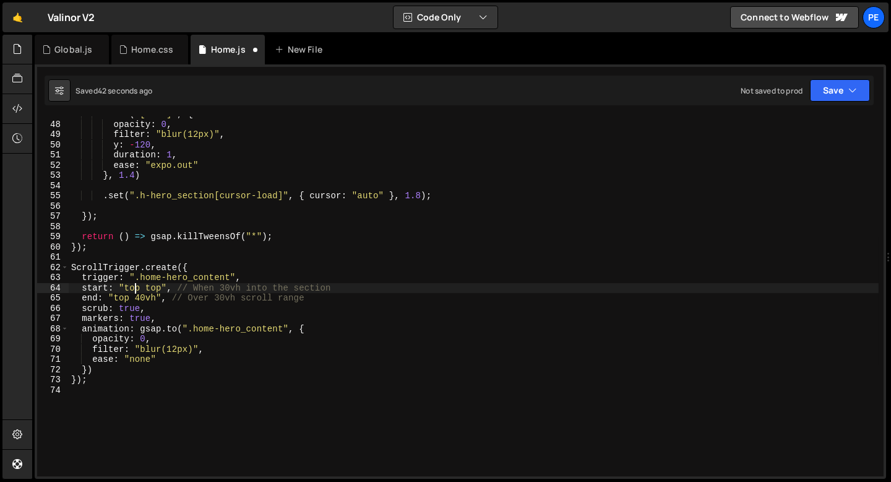
click at [134, 288] on div ". from ( "[menu]" , { opacity : 0 , filter : "blur(12px)" , y : - 120 , duratio…" at bounding box center [474, 299] width 810 height 380
click at [172, 288] on div ". from ( "[menu]" , { opacity : 0 , filter : "blur(12px)" , y : - 120 , duratio…" at bounding box center [474, 299] width 810 height 380
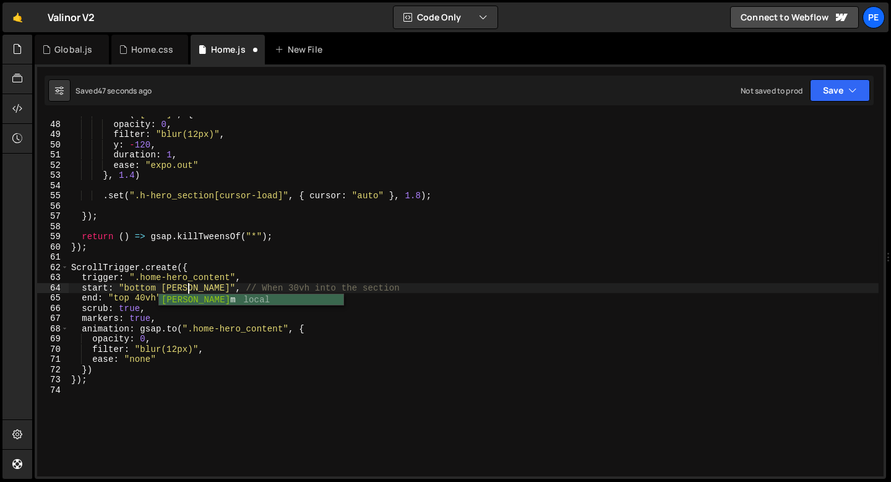
scroll to position [0, 8]
click at [121, 298] on div ". from ( "[menu]" , { opacity : 0 , filter : "blur(12px)" , y : - 120 , duratio…" at bounding box center [474, 299] width 810 height 380
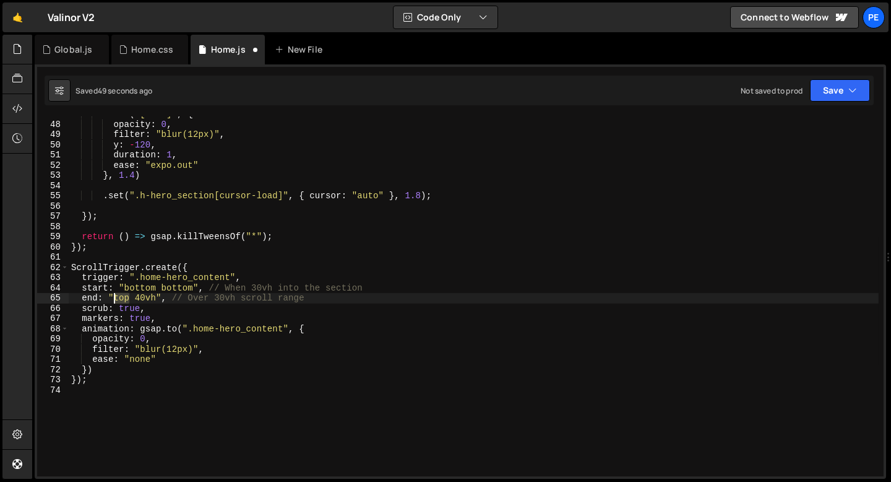
click at [121, 298] on div ". from ( "[menu]" , { opacity : 0 , filter : "blur(12px)" , y : - 120 , duratio…" at bounding box center [474, 299] width 810 height 380
click at [157, 298] on div ". from ( "[menu]" , { opacity : 0 , filter : "blur(12px)" , y : - 120 , duratio…" at bounding box center [474, 299] width 810 height 380
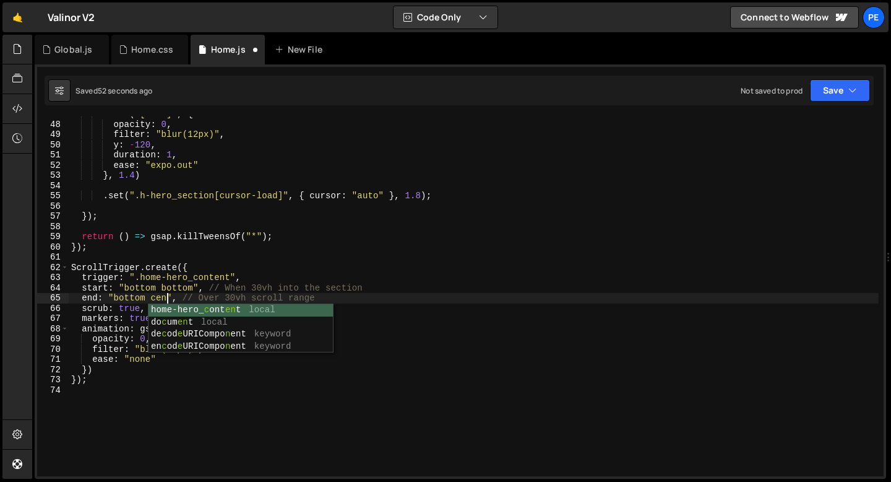
scroll to position [0, 7]
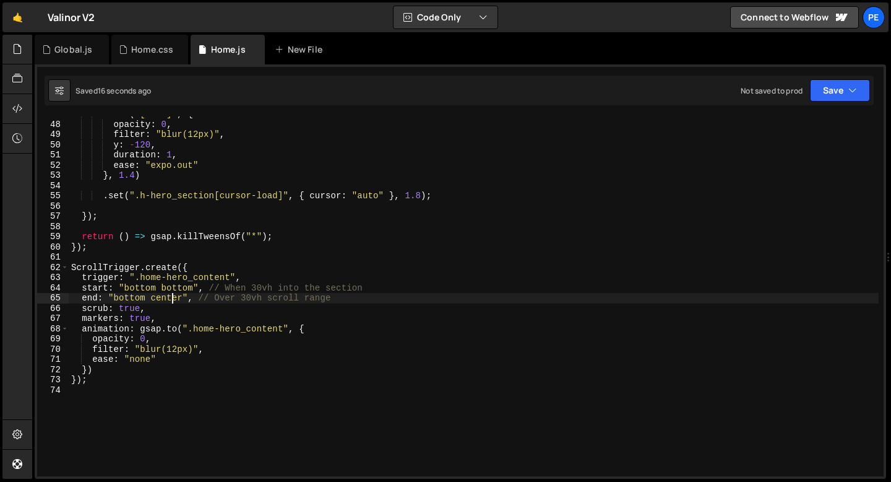
click at [173, 295] on div ". from ( "[menu]" , { opacity : 0 , filter : "blur(12px)" , y : - 120 , duratio…" at bounding box center [474, 299] width 810 height 380
click at [164, 300] on div ". from ( "[menu]" , { opacity : 0 , filter : "blur(12px)" , y : - 120 , duratio…" at bounding box center [474, 299] width 810 height 380
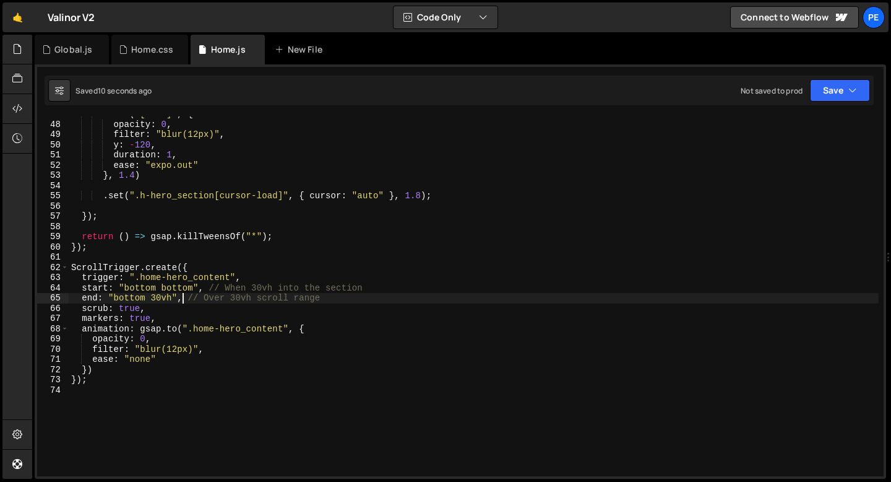
click at [181, 301] on div ". from ( "[menu]" , { opacity : 0 , filter : "blur(12px)" , y : - 120 , duratio…" at bounding box center [474, 299] width 810 height 380
click at [171, 297] on div ". from ( "[menu]" , { opacity : 0 , filter : "blur(12px)" , y : - 120 , duratio…" at bounding box center [474, 299] width 810 height 380
click at [165, 298] on div ". from ( "[menu]" , { opacity : 0 , filter : "blur(12px)" , y : - 120 , duratio…" at bounding box center [474, 299] width 810 height 380
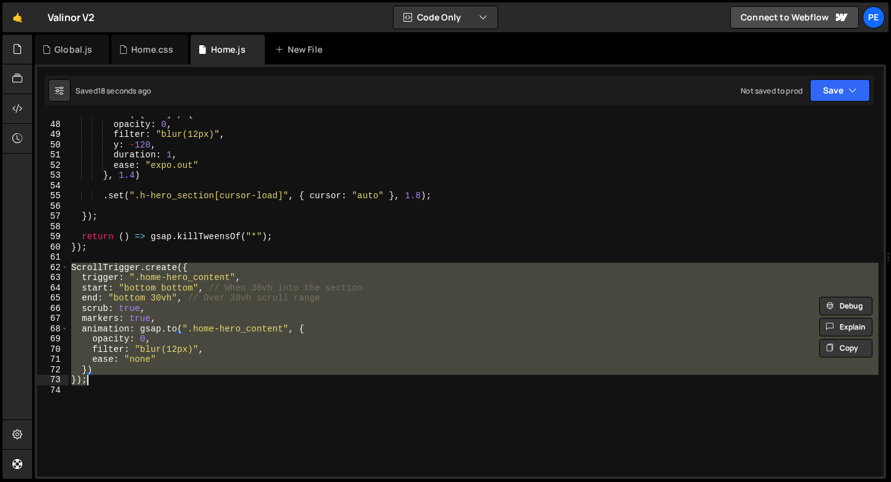
drag, startPoint x: 71, startPoint y: 269, endPoint x: 106, endPoint y: 384, distance: 121.0
click at [106, 384] on div ". from ( "[menu]" , { opacity : 0 , filter : "blur(12px)" , y : - 120 , duratio…" at bounding box center [474, 299] width 810 height 380
type textarea "}) });"
paste textarea
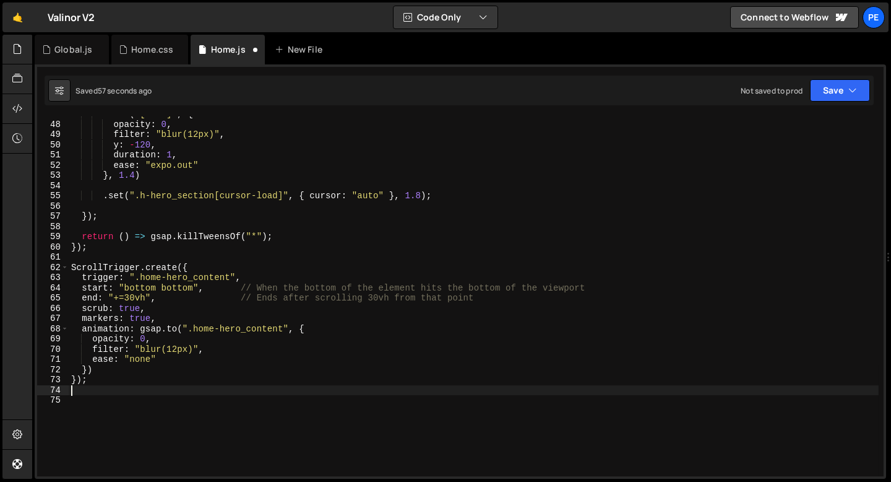
scroll to position [0, 0]
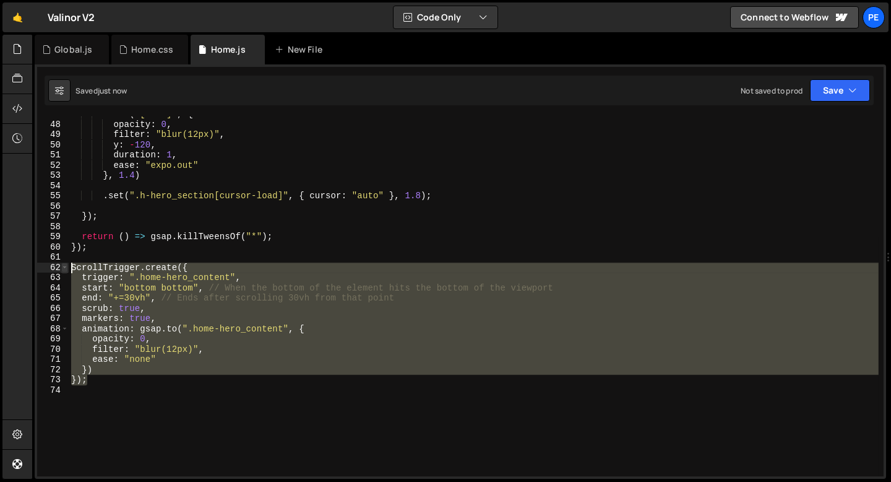
drag, startPoint x: 96, startPoint y: 379, endPoint x: 62, endPoint y: 270, distance: 114.1
click at [62, 270] on div "47 48 49 50 51 52 53 54 55 56 57 58 59 60 61 62 63 64 65 66 67 68 69 70 71 72 7…" at bounding box center [460, 296] width 847 height 360
type textarea "ScrollTrigger.create({ trigger: ".home-hero_content","
paste textarea
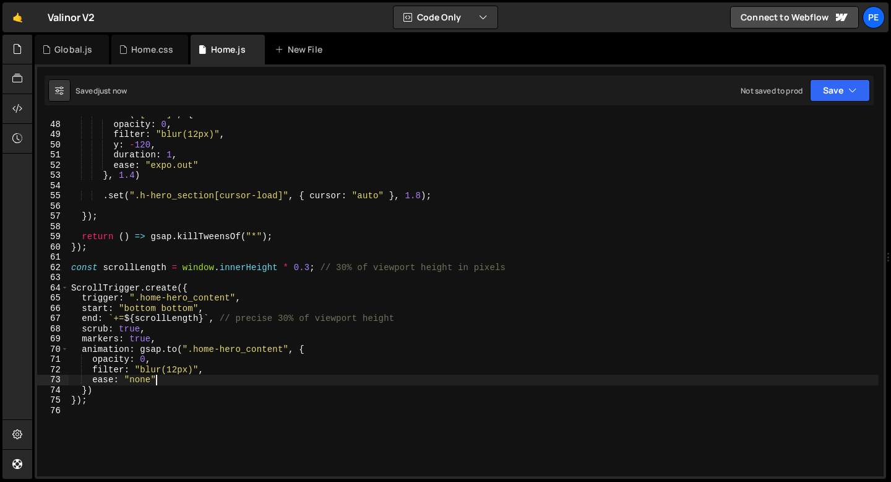
click at [221, 375] on div ". from ( "[menu]" , { opacity : 0 , filter : "blur(12px)" , y : - 120 , duratio…" at bounding box center [474, 299] width 810 height 380
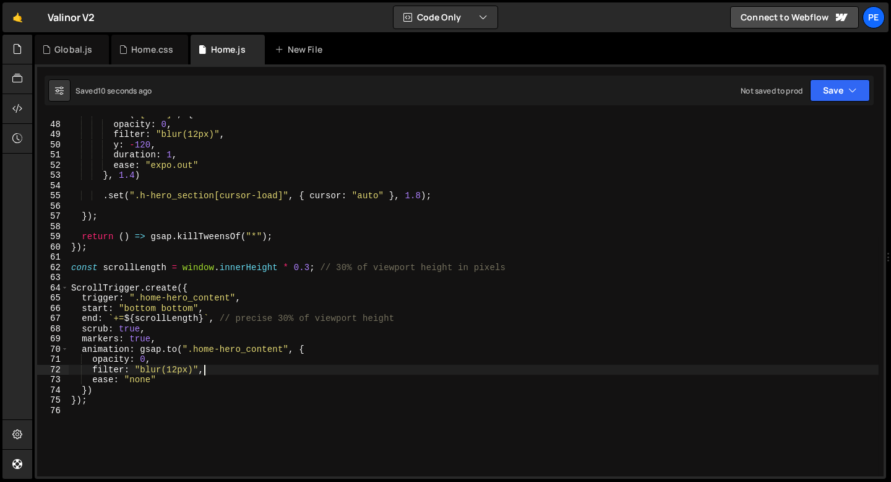
click at [216, 372] on div ". from ( "[menu]" , { opacity : 0 , filter : "blur(12px)" , y : - 120 , duratio…" at bounding box center [474, 299] width 810 height 380
click at [215, 347] on div ". from ( "[menu]" , { opacity : 0 , filter : "blur(12px)" , y : - 120 , duratio…" at bounding box center [474, 299] width 810 height 380
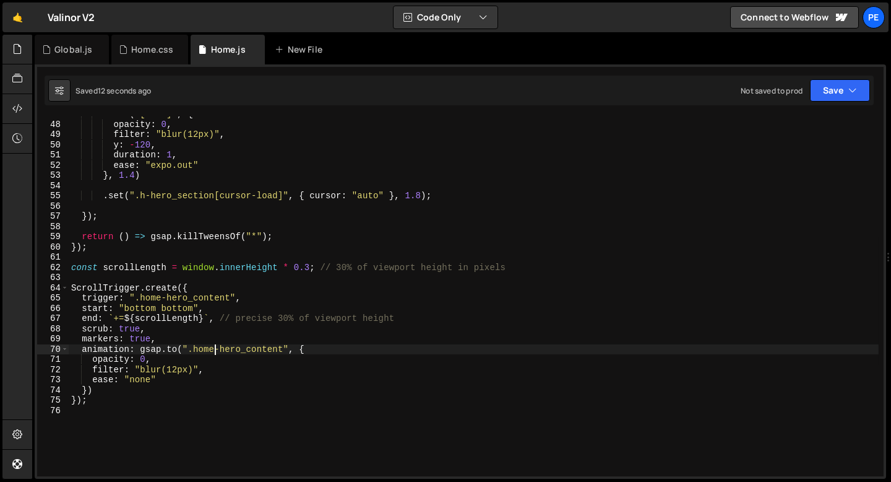
click at [192, 341] on div ". from ( "[menu]" , { opacity : 0 , filter : "blur(12px)" , y : - 120 , duratio…" at bounding box center [474, 299] width 810 height 380
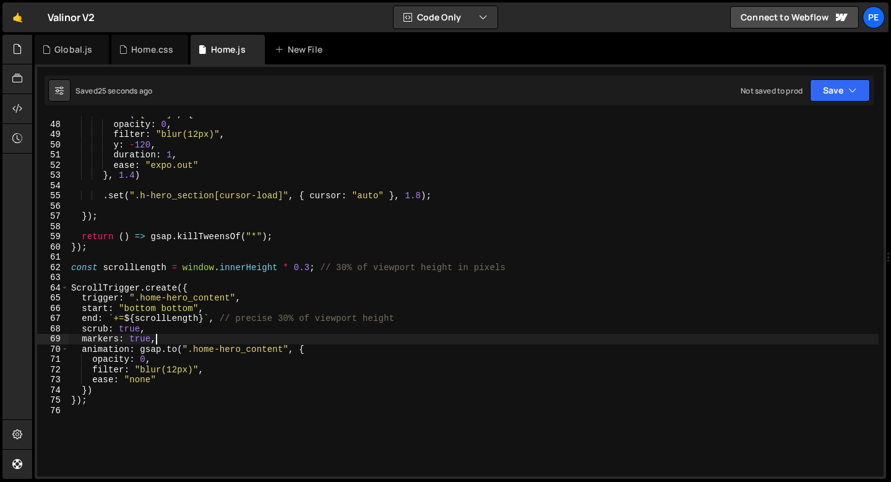
click at [211, 375] on div ". from ( "[menu]" , { opacity : 0 , filter : "blur(12px)" , y : - 120 , duratio…" at bounding box center [474, 299] width 810 height 380
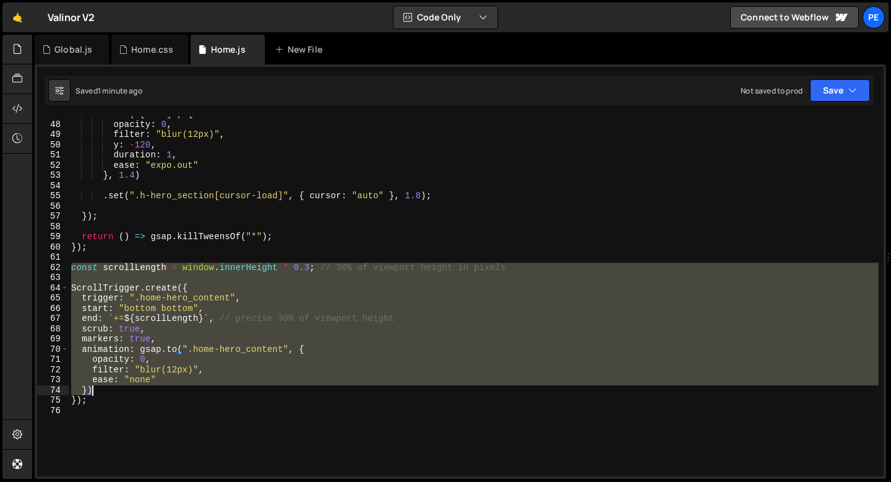
drag, startPoint x: 72, startPoint y: 270, endPoint x: 111, endPoint y: 392, distance: 128.2
click at [112, 392] on div ". from ( "[menu]" , { opacity : 0 , filter : "blur(12px)" , y : - 120 , duratio…" at bounding box center [474, 299] width 810 height 380
click at [74, 262] on div ". from ( "[menu]" , { opacity : 0 , filter : "blur(12px)" , y : - 120 , duratio…" at bounding box center [474, 296] width 810 height 360
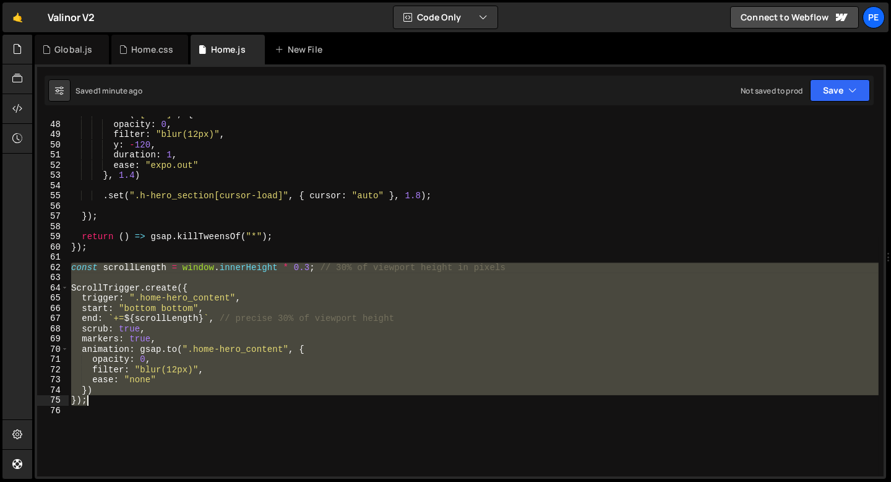
drag, startPoint x: 71, startPoint y: 267, endPoint x: 96, endPoint y: 400, distance: 134.7
click at [95, 399] on div ". from ( "[menu]" , { opacity : 0 , filter : "blur(12px)" , y : - 120 , duratio…" at bounding box center [474, 299] width 810 height 380
type textarea "}) });"
paste textarea
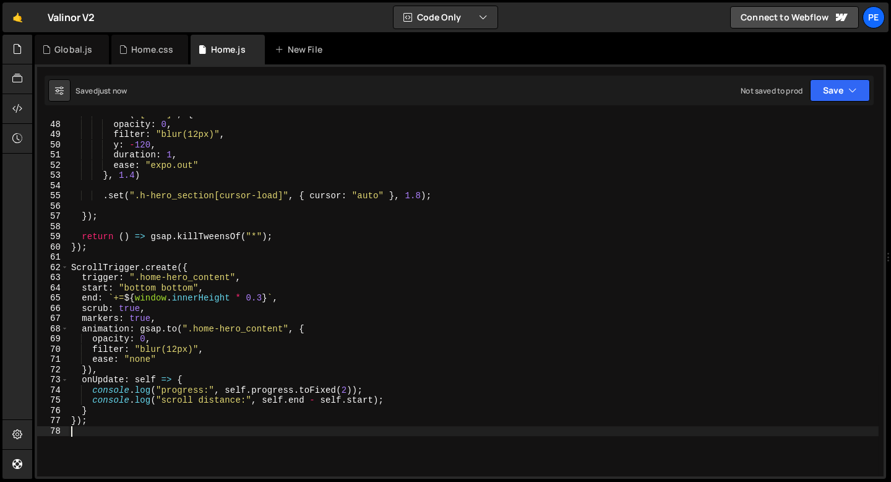
click at [196, 377] on div ". from ( "[menu]" , { opacity : 0 , filter : "blur(12px)" , y : - 120 , duratio…" at bounding box center [474, 299] width 810 height 380
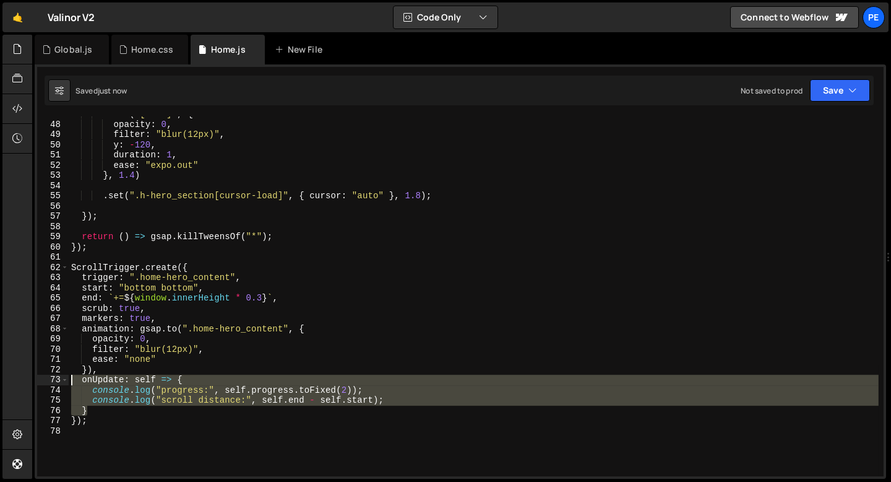
drag, startPoint x: 102, startPoint y: 410, endPoint x: 54, endPoint y: 379, distance: 56.0
click at [54, 379] on div "onUpdate: self => { 47 48 49 50 51 52 53 54 55 56 57 58 59 60 61 62 63 64 65 66…" at bounding box center [460, 296] width 847 height 360
type textarea "onUpdate: self => { console.log("progress:", self.progress.toFixed(2));"
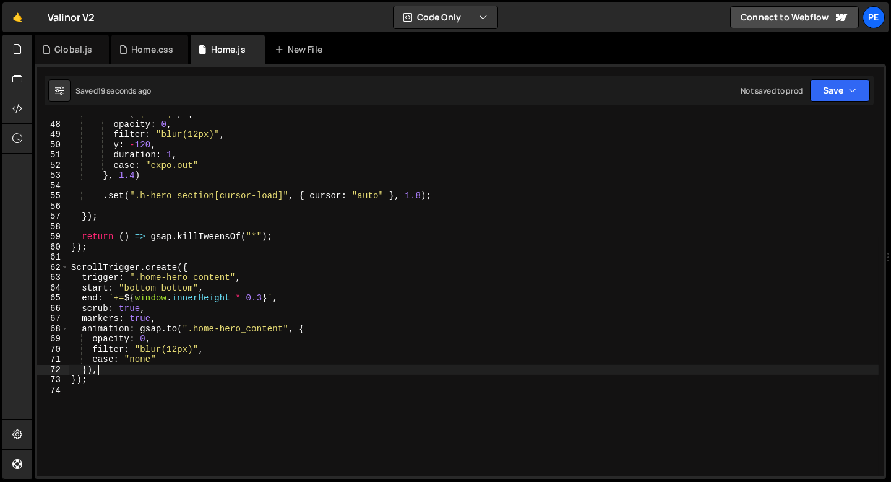
click at [228, 350] on div ". from ( "[menu]" , { opacity : 0 , filter : "blur(12px)" , y : - 120 , duratio…" at bounding box center [474, 299] width 810 height 380
type textarea "filter: "blur(12px)","
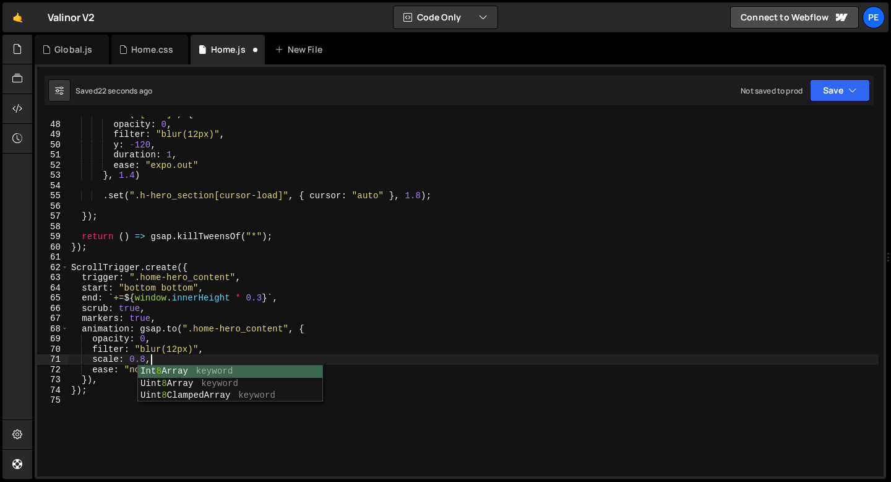
scroll to position [0, 5]
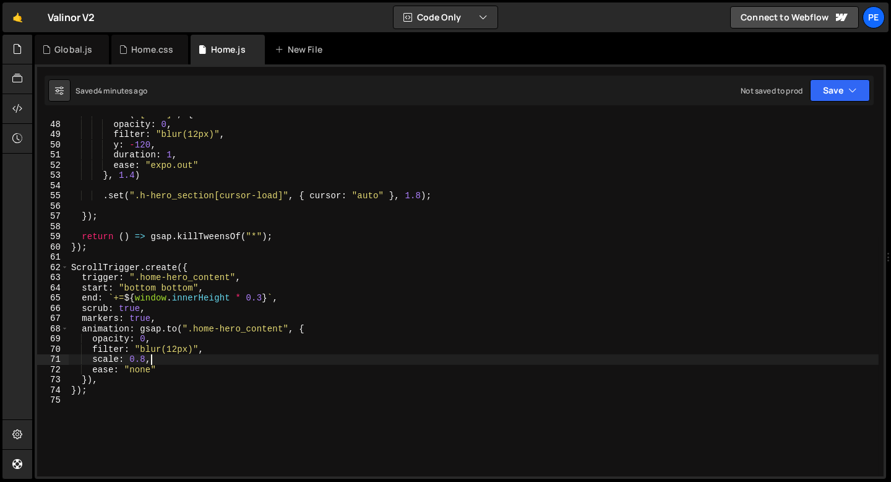
click at [192, 302] on div ". from ( "[menu]" , { opacity : 0 , filter : "blur(12px)" , y : - 120 , duratio…" at bounding box center [474, 299] width 810 height 380
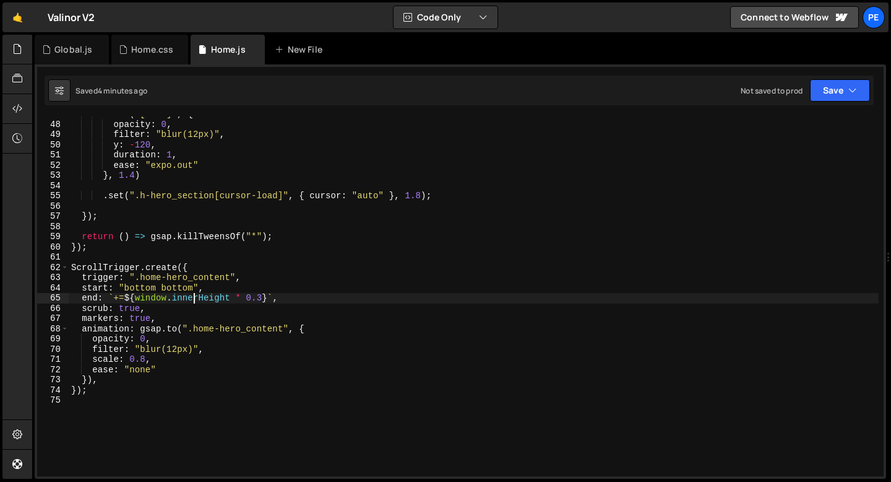
click at [192, 302] on div ". from ( "[menu]" , { opacity : 0 , filter : "blur(12px)" , y : - 120 , duratio…" at bounding box center [474, 299] width 810 height 380
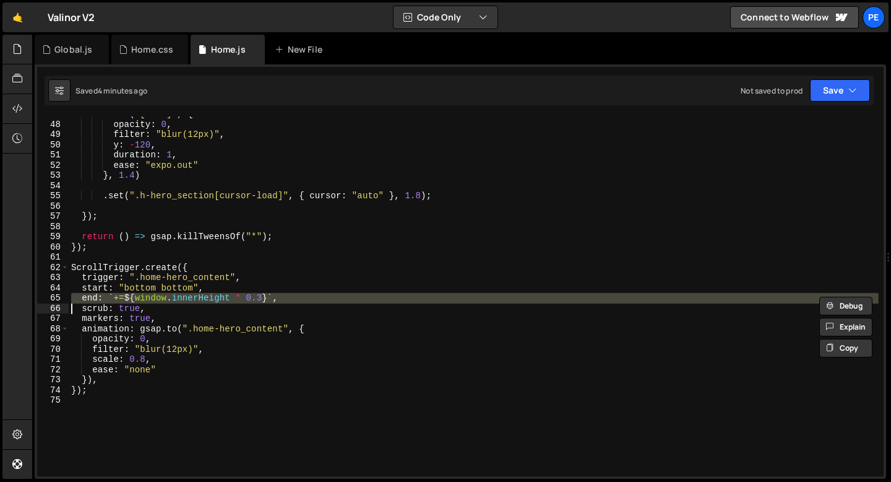
click at [192, 302] on div ". from ( "[menu]" , { opacity : 0 , filter : "blur(12px)" , y : - 120 , duratio…" at bounding box center [474, 299] width 810 height 380
click at [237, 394] on div ". from ( "[menu]" , { opacity : 0 , filter : "blur(12px)" , y : - 120 , duratio…" at bounding box center [474, 299] width 810 height 380
type textarea "});"
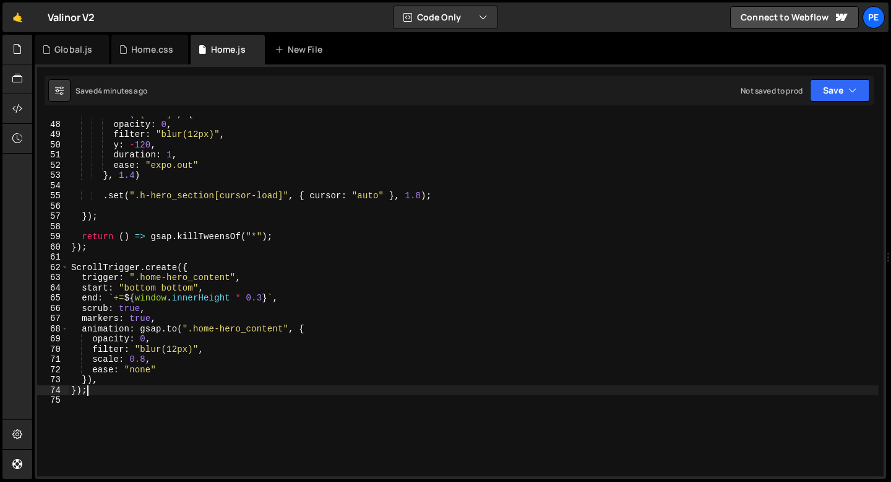
scroll to position [0, 0]
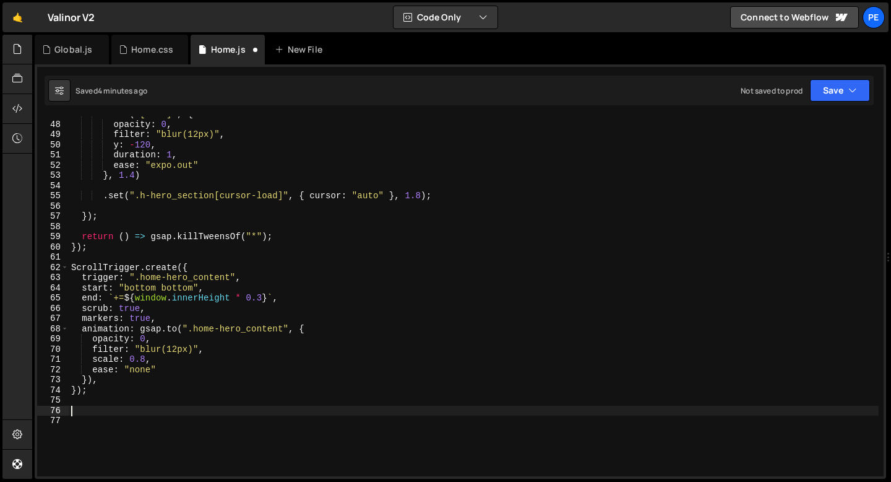
paste textarea "});"
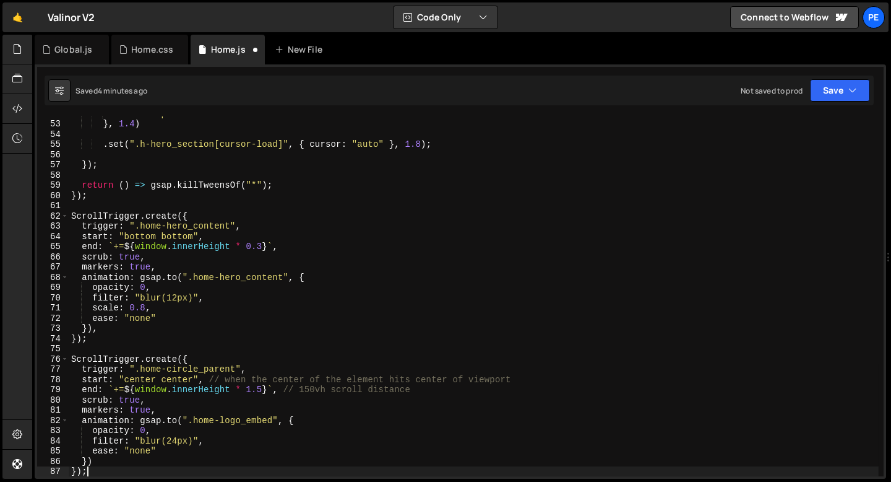
scroll to position [529, 0]
click at [140, 267] on div "ease : "expo.out" } , 1.4 ) . set ( ".h-hero_section[cursor-load]" , { cursor :…" at bounding box center [474, 298] width 810 height 380
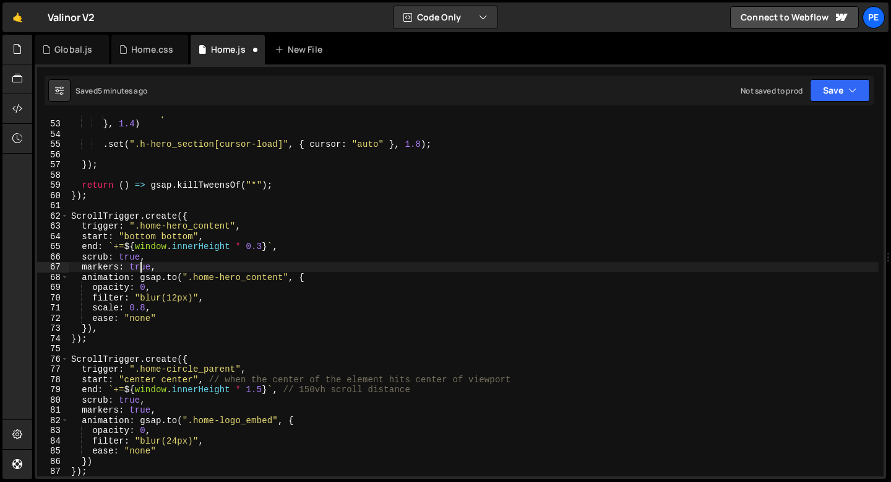
click at [140, 267] on div "ease : "expo.out" } , 1.4 ) . set ( ".h-hero_section[cursor-load]" , { cursor :…" at bounding box center [474, 298] width 810 height 380
type textarea "markers: false,"
click at [82, 51] on div "Global.js" at bounding box center [73, 49] width 38 height 12
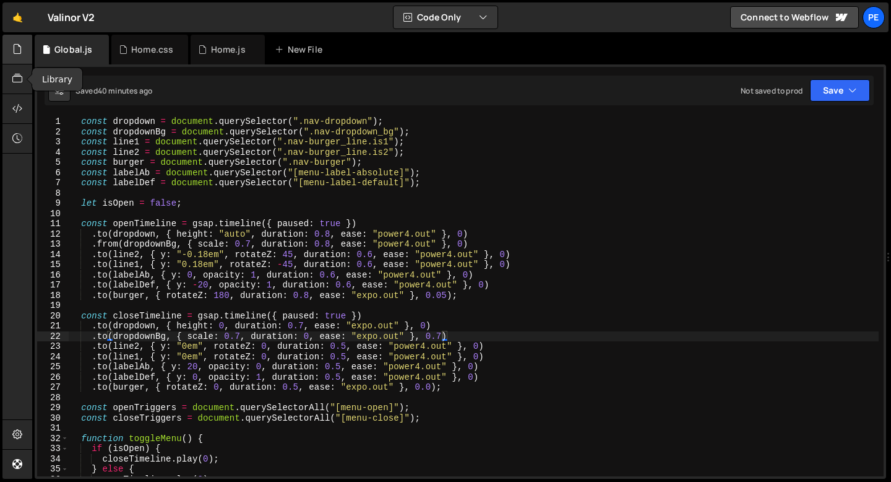
click at [20, 51] on icon at bounding box center [17, 49] width 10 height 14
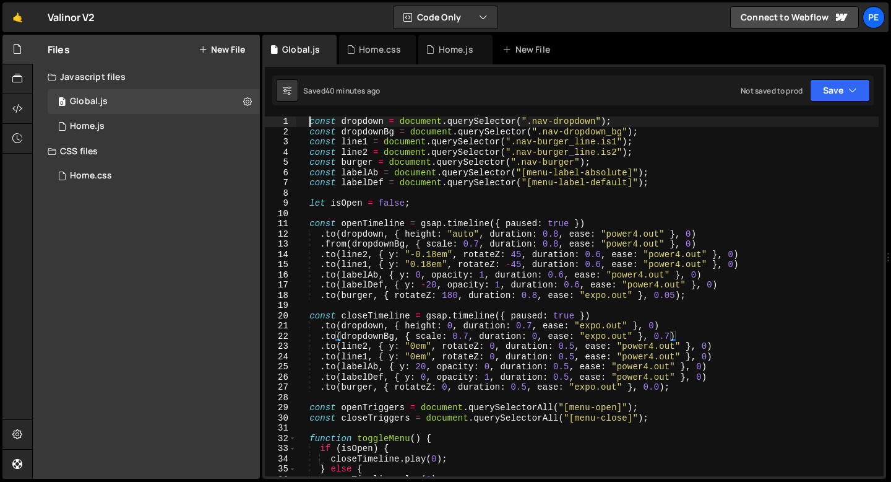
click at [308, 121] on div "const dropdown = document . querySelector ( ".nav-dropdown" ) ; const dropdownB…" at bounding box center [587, 306] width 582 height 380
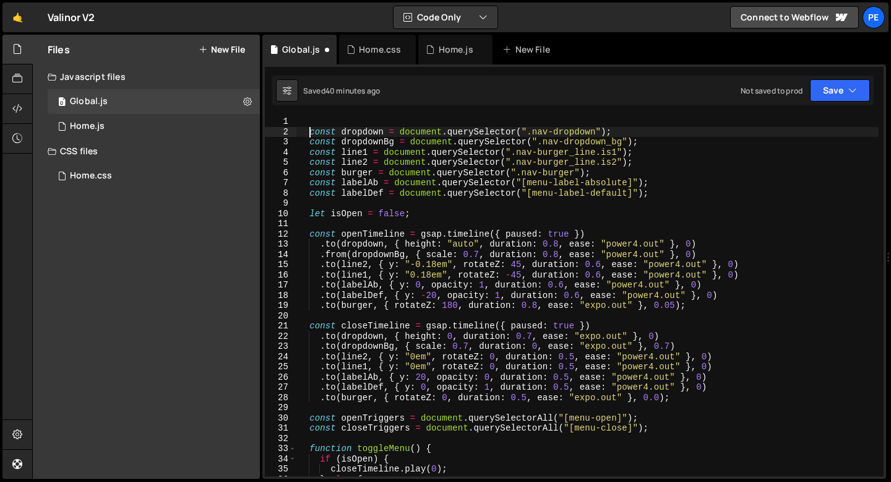
scroll to position [0, 1]
type textarea "const dropdown = document.querySelector(".nav-dropdown");"
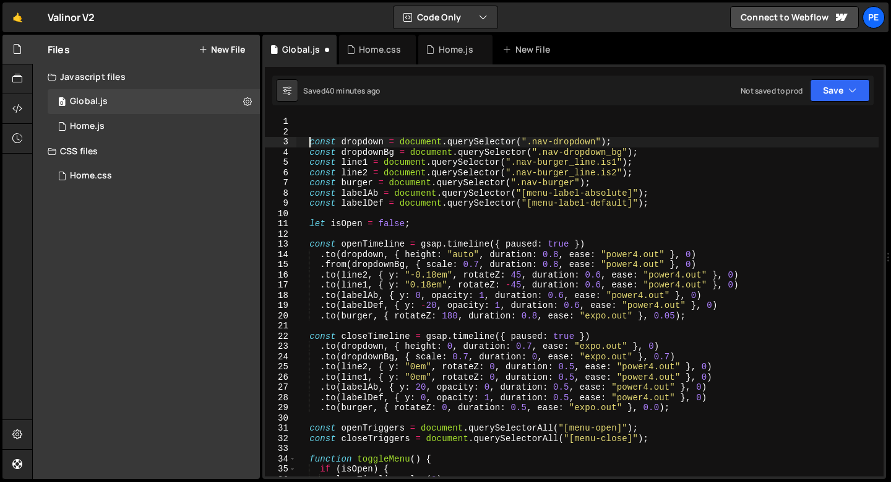
scroll to position [0, 0]
type textarea "// Menu Burger Animation"
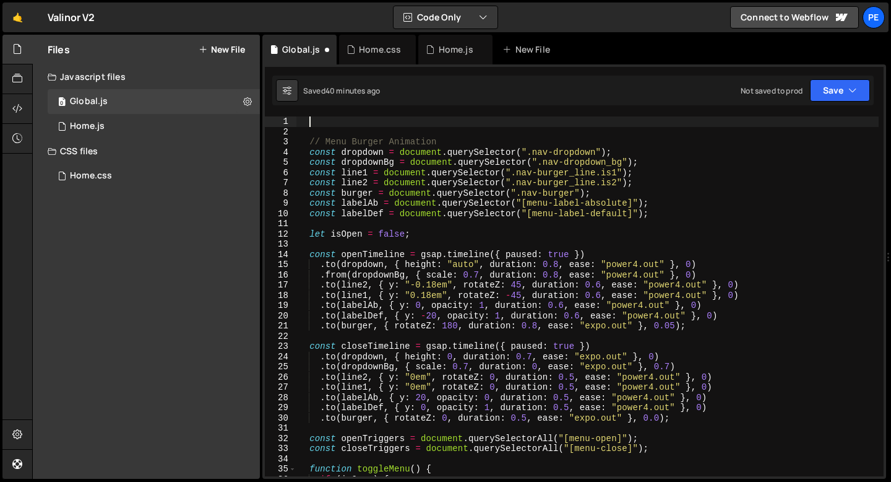
paste textarea "});"
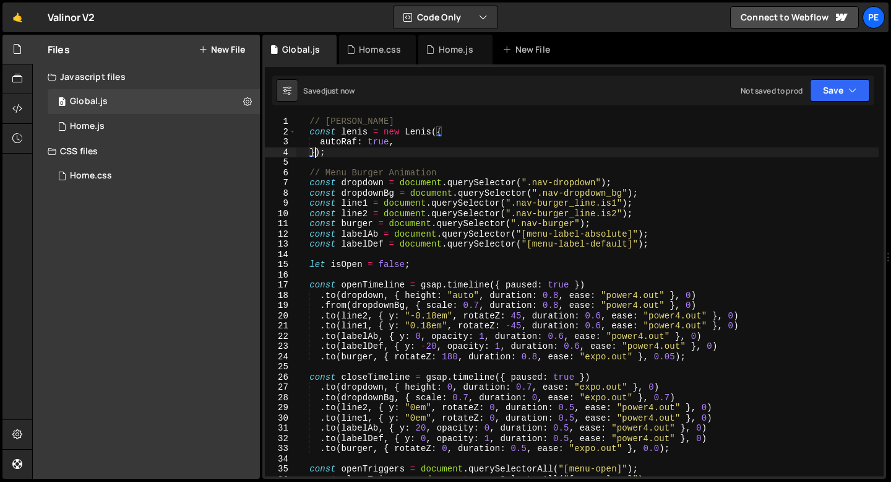
type textarea "});"
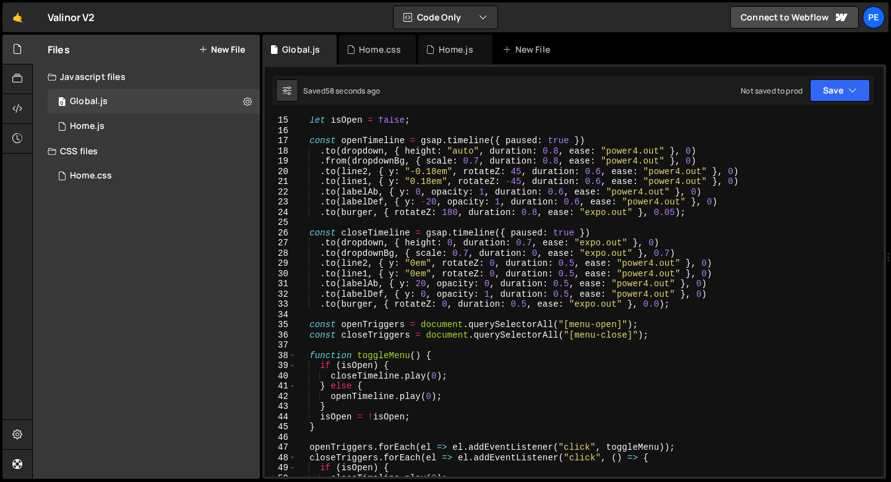
scroll to position [142, 0]
click at [431, 58] on div "Home.js" at bounding box center [455, 50] width 74 height 30
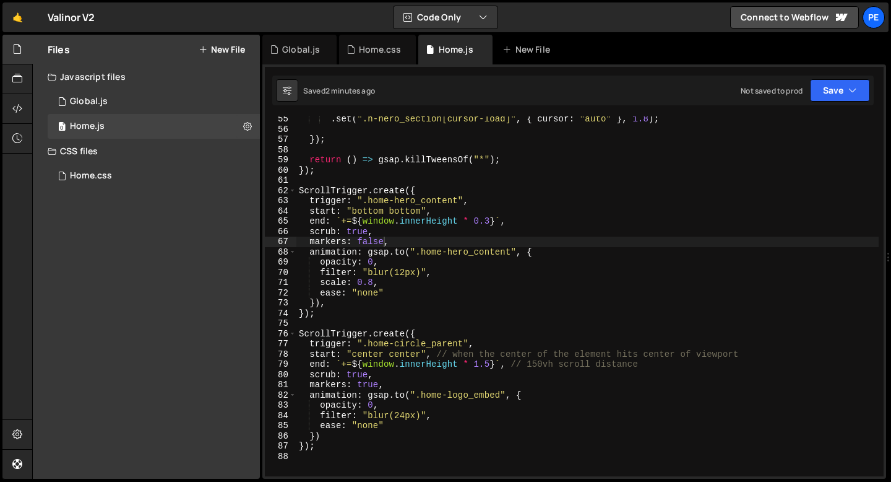
scroll to position [561, 0]
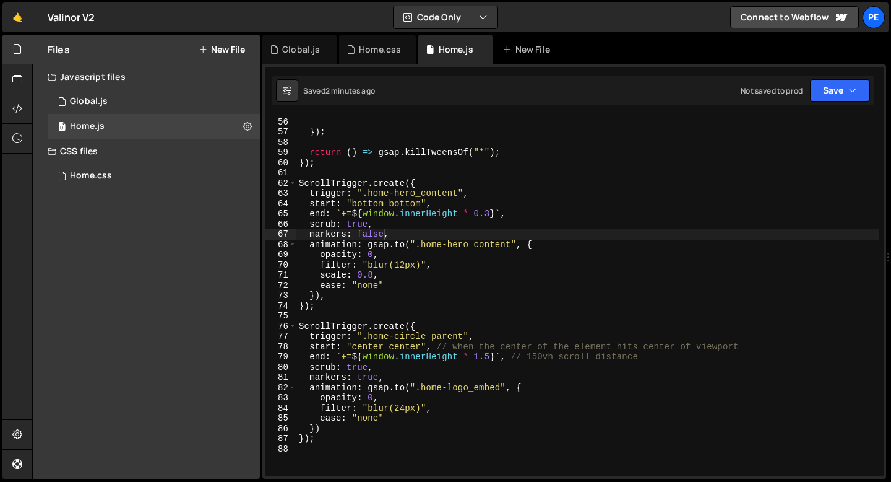
click at [489, 357] on div ". set ( ".h-hero_section[cursor-load]" , { cursor : "auto" } , 1.8 ) ; }) ; ret…" at bounding box center [701, 296] width 810 height 380
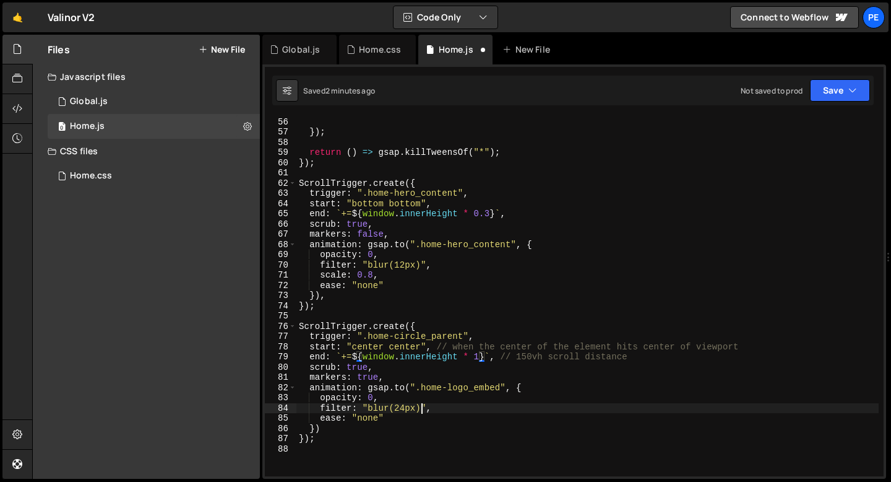
click at [420, 406] on div ". set ( ".h-hero_section[cursor-load]" , { cursor : "auto" } , 1.8 ) ; }) ; ret…" at bounding box center [701, 296] width 810 height 380
click at [481, 355] on div ". set ( ".h-hero_section[cursor-load]" , { cursor : "auto" } , 1.8 ) ; }) ; ret…" at bounding box center [701, 296] width 810 height 380
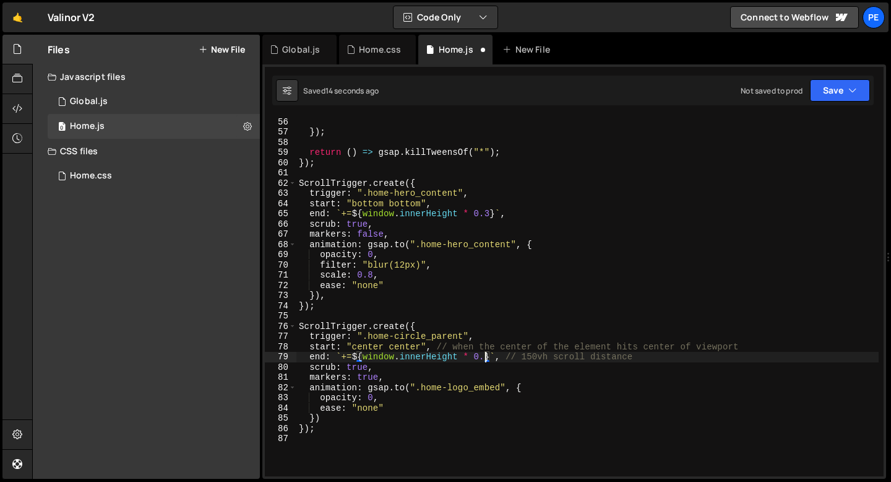
scroll to position [0, 13]
click at [489, 214] on div ". set ( ".h-hero_section[cursor-load]" , { cursor : "auto" } , 1.8 ) ; }) ; ret…" at bounding box center [701, 296] width 810 height 380
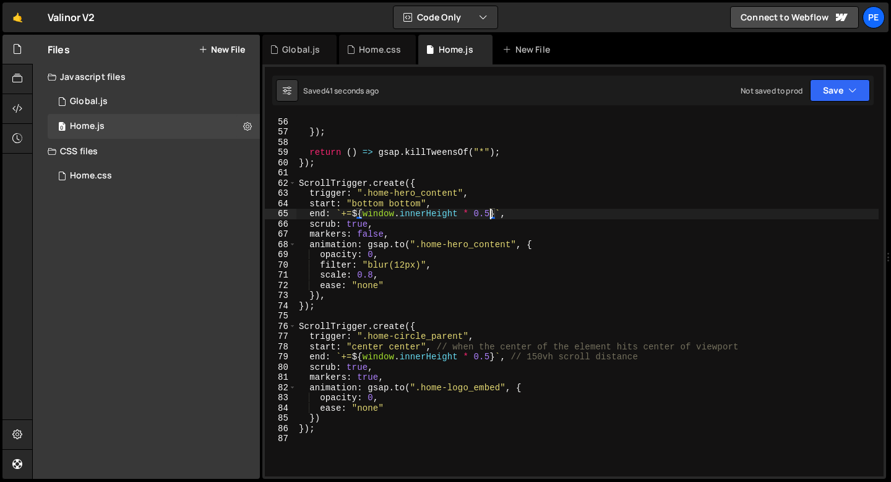
click at [382, 276] on div ". set ( ".h-hero_section[cursor-load]" , { cursor : "auto" } , 1.8 ) ; }) ; ret…" at bounding box center [701, 296] width 810 height 380
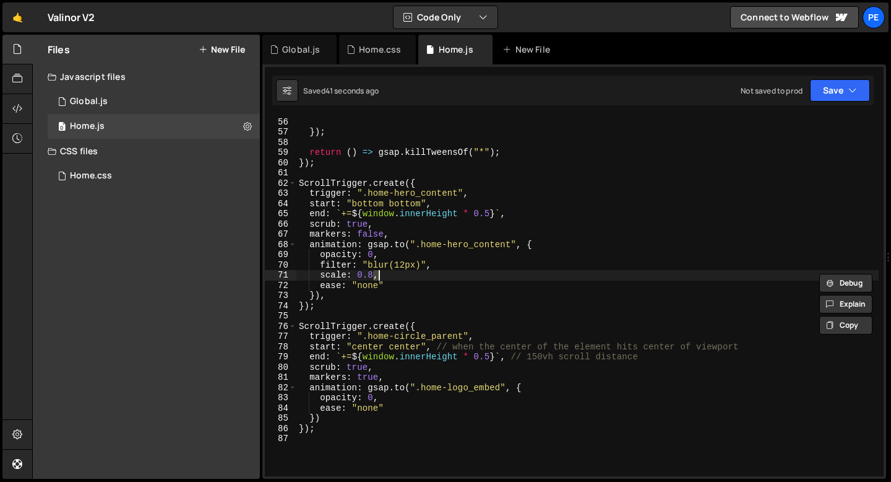
scroll to position [0, 5]
click at [382, 276] on div ". set ( ".h-hero_section[cursor-load]" , { cursor : "auto" } , 1.8 ) ; }) ; ret…" at bounding box center [701, 296] width 810 height 380
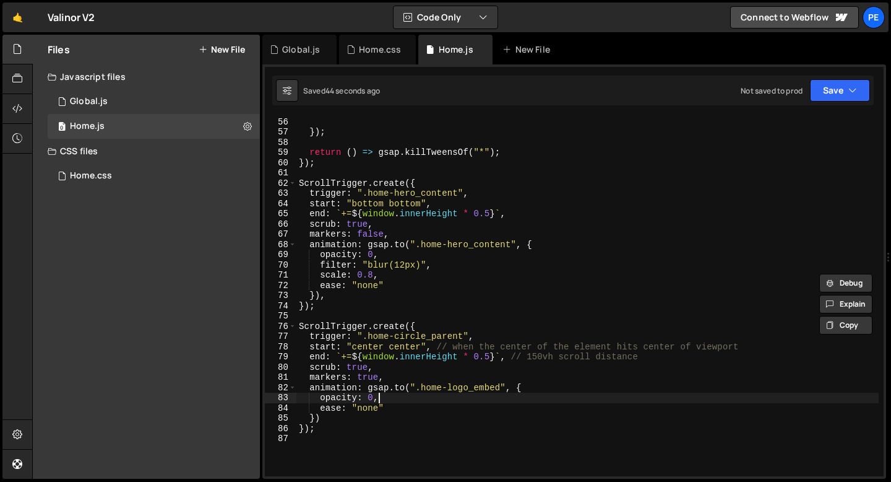
click at [390, 394] on div ". set ( ".h-hero_section[cursor-load]" , { cursor : "auto" } , 1.8 ) ; }) ; ret…" at bounding box center [701, 296] width 810 height 380
type textarea "opacity: 0,"
paste textarea
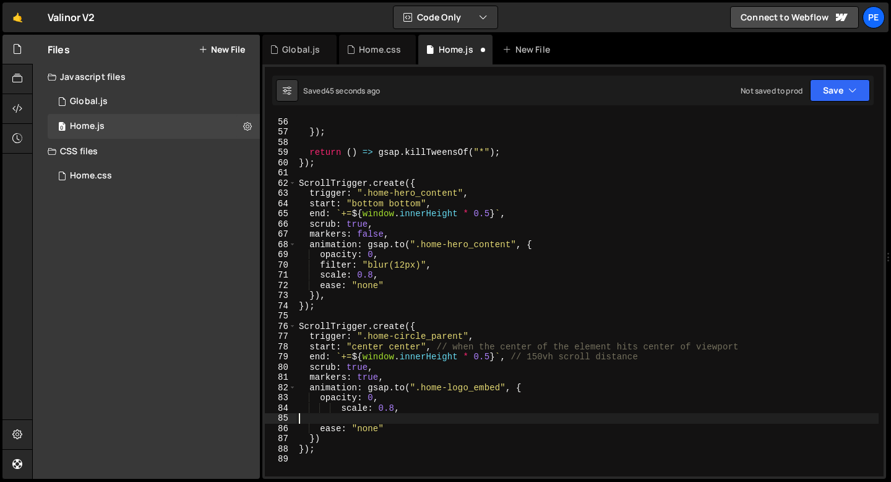
scroll to position [0, 0]
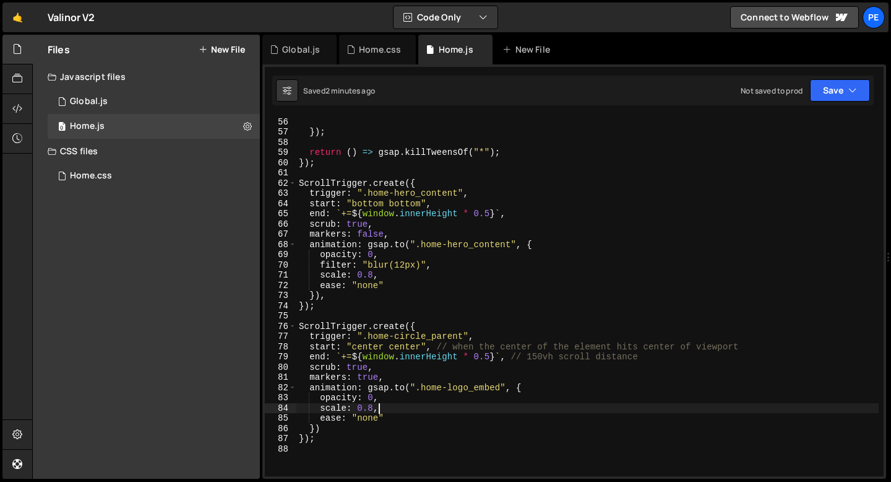
click at [373, 408] on div ". set ( ".h-hero_section[cursor-load]" , { cursor : "auto" } , 1.8 ) ; }) ; ret…" at bounding box center [701, 296] width 810 height 380
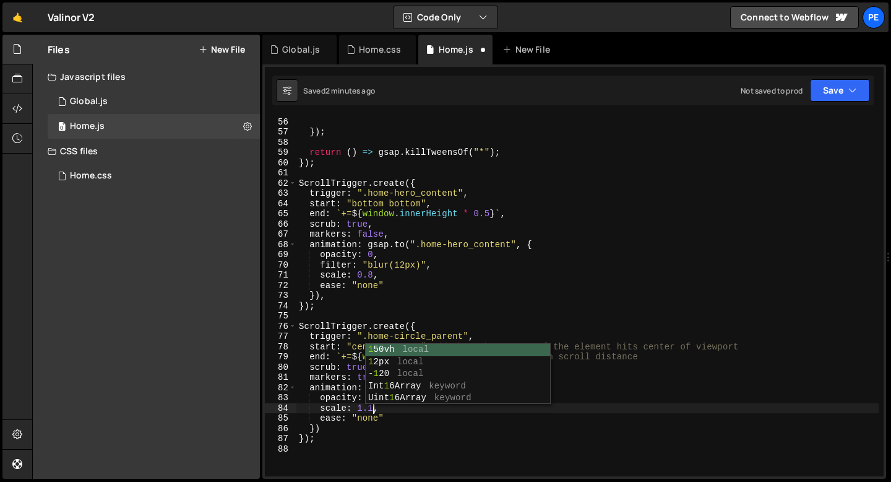
scroll to position [0, 5]
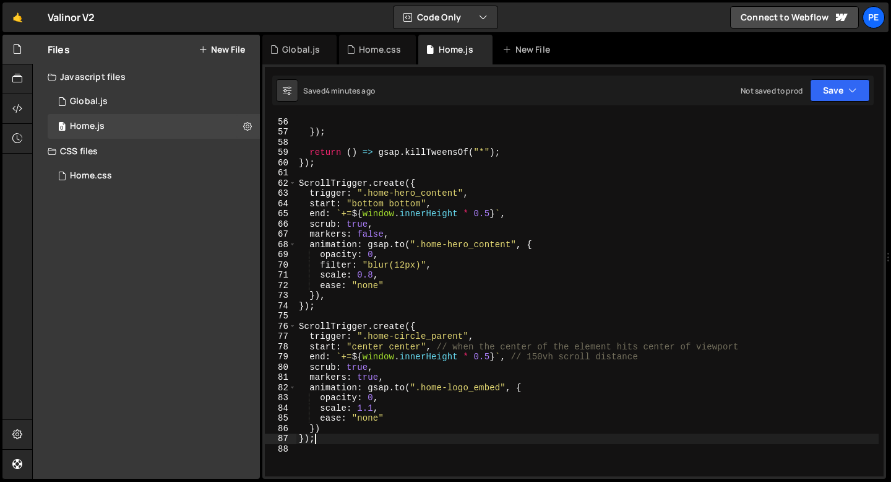
click at [365, 436] on div ". set ( ".h-hero_section[cursor-load]" , { cursor : "auto" } , 1.8 ) ; }) ; ret…" at bounding box center [701, 296] width 810 height 380
type textarea "});"
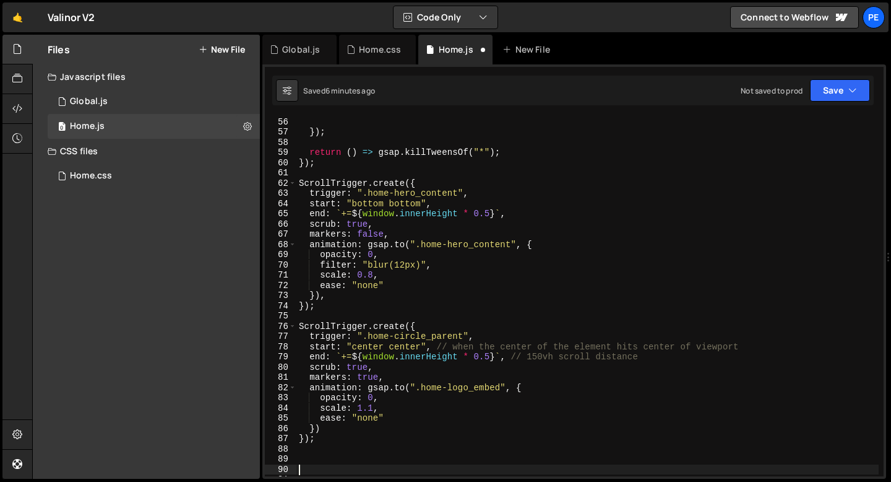
scroll to position [723, 0]
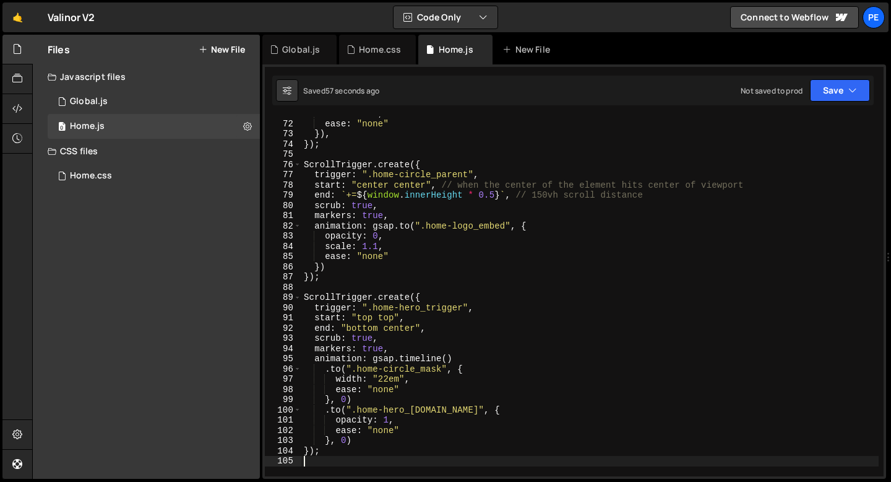
click at [400, 254] on div "scale : 0.8 , ease : "none" }) , }) ; ScrollTrigger . create ({ trigger : ".hom…" at bounding box center [703, 298] width 805 height 380
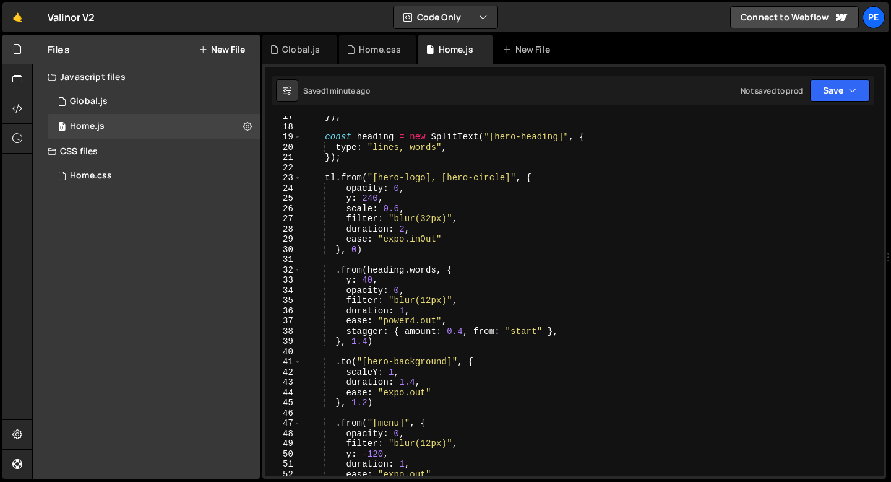
scroll to position [165, 0]
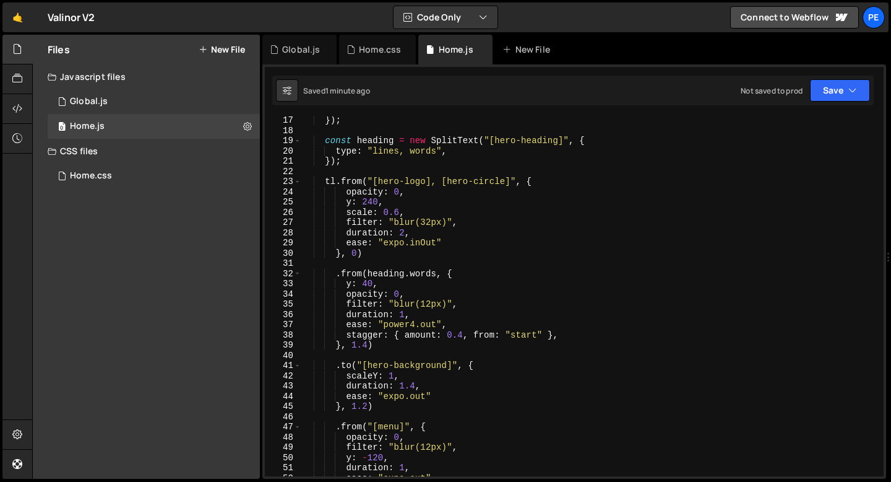
click at [389, 251] on div "}) ; const heading = new SplitText ( "[hero-heading]" , { type : "lines, words"…" at bounding box center [703, 305] width 805 height 380
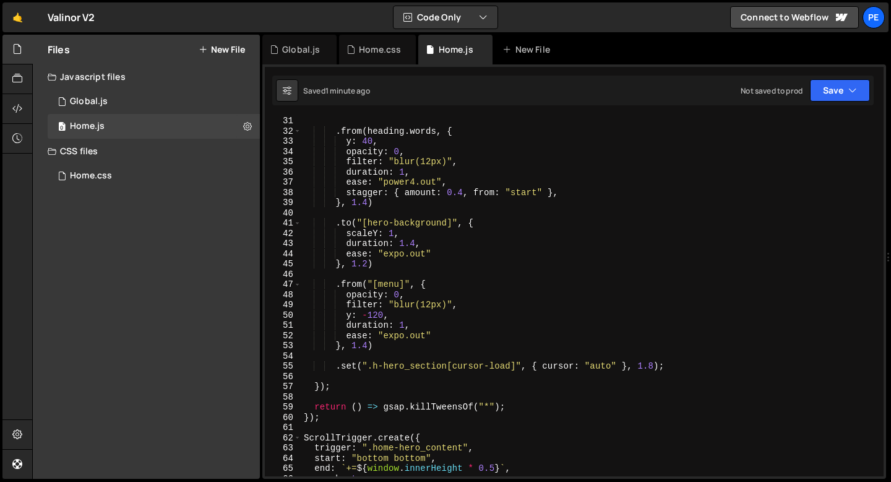
scroll to position [307, 0]
click at [393, 363] on div ". from ( heading . words , { y : 40 , opacity : 0 , filter : "blur(12px)" , dur…" at bounding box center [703, 305] width 805 height 380
type textarea ".set(".h-hero_section[cursor-load]", { cursor: "auto" }, 1.8);"
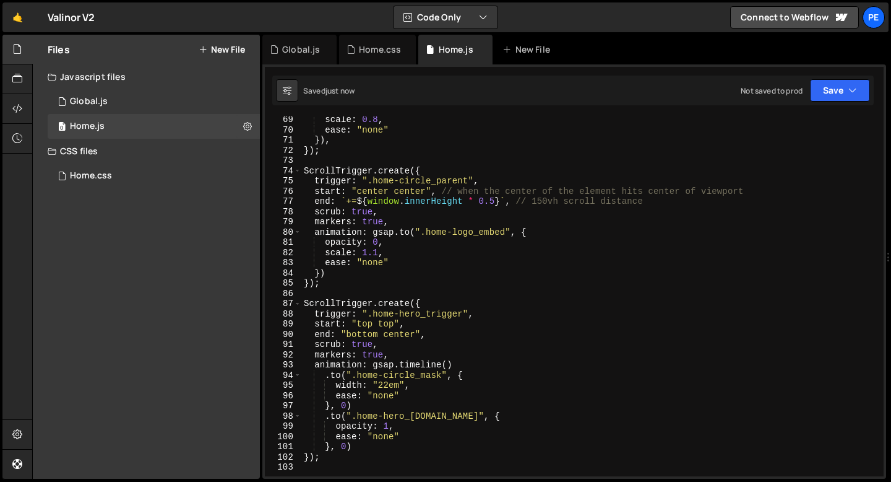
scroll to position [725, 0]
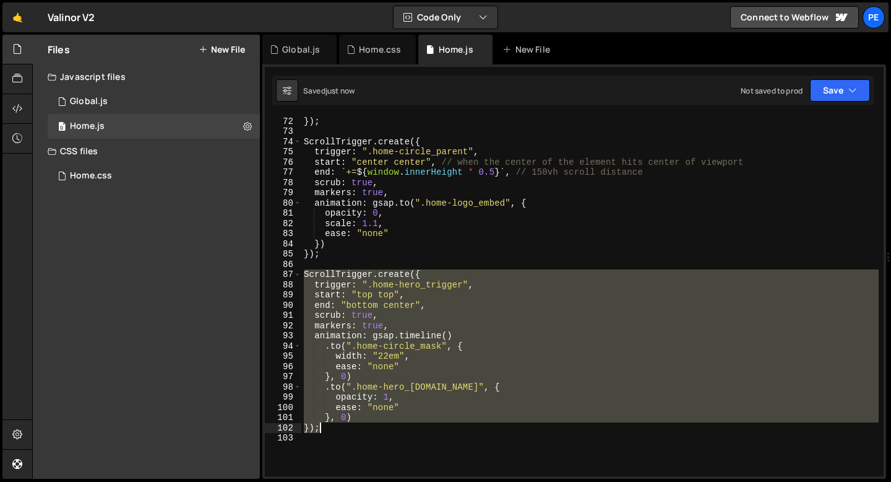
drag, startPoint x: 303, startPoint y: 274, endPoint x: 325, endPoint y: 426, distance: 153.8
click at [325, 425] on div "}) ; ScrollTrigger . create ({ trigger : ".home-circle_parent" , start : "cente…" at bounding box center [703, 306] width 805 height 380
type textarea "}, 0) });"
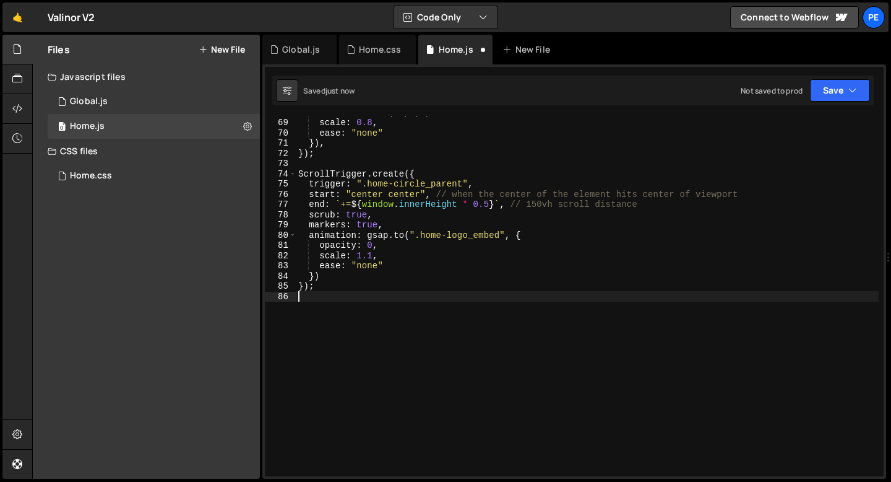
scroll to position [693, 0]
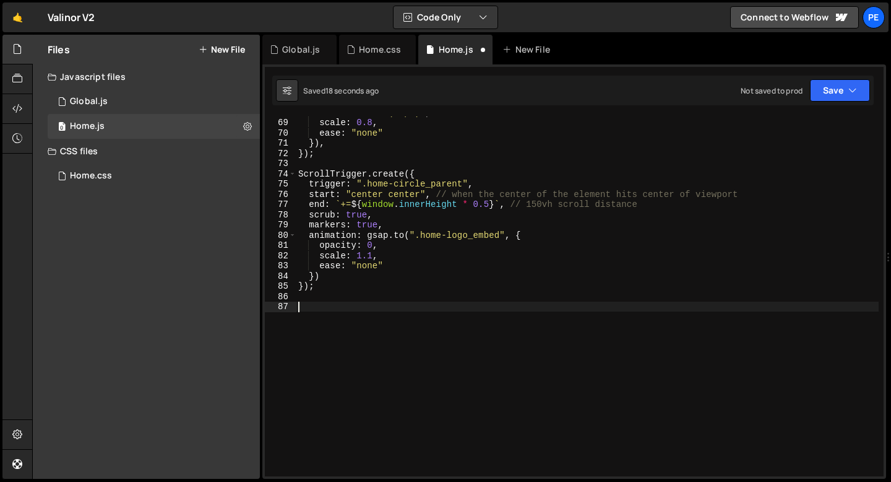
paste textarea "});"
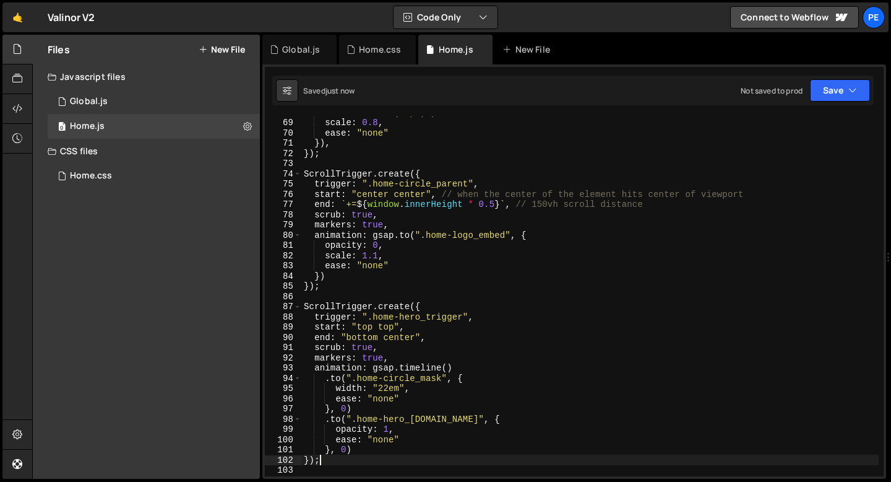
type textarea "});"
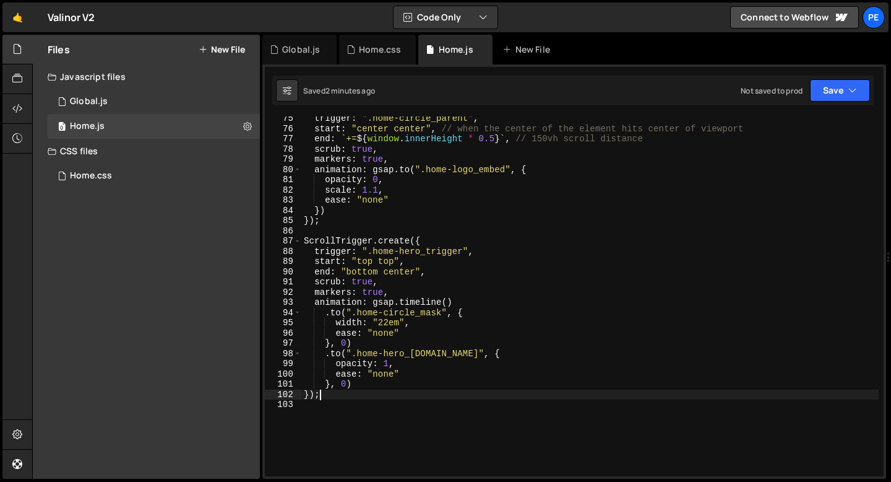
scroll to position [867, 0]
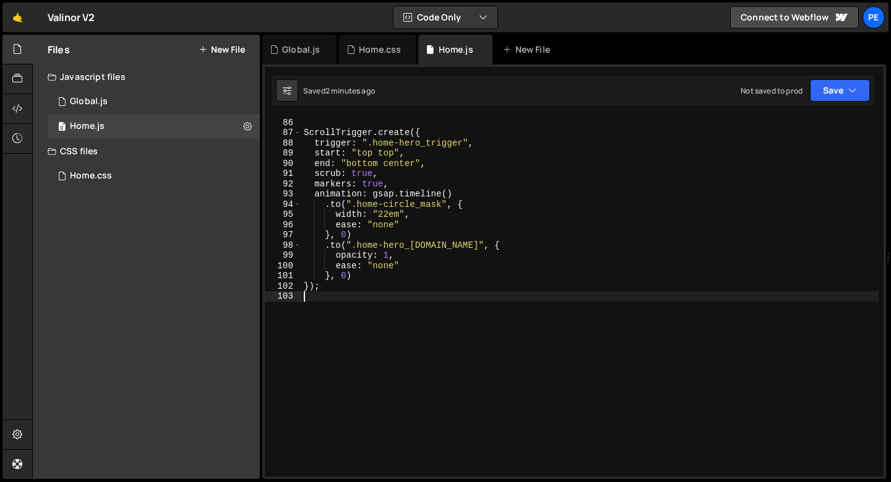
click at [355, 308] on div "}) ; ScrollTrigger . create ({ trigger : ".home-hero_trigger" , start : "top to…" at bounding box center [703, 297] width 805 height 380
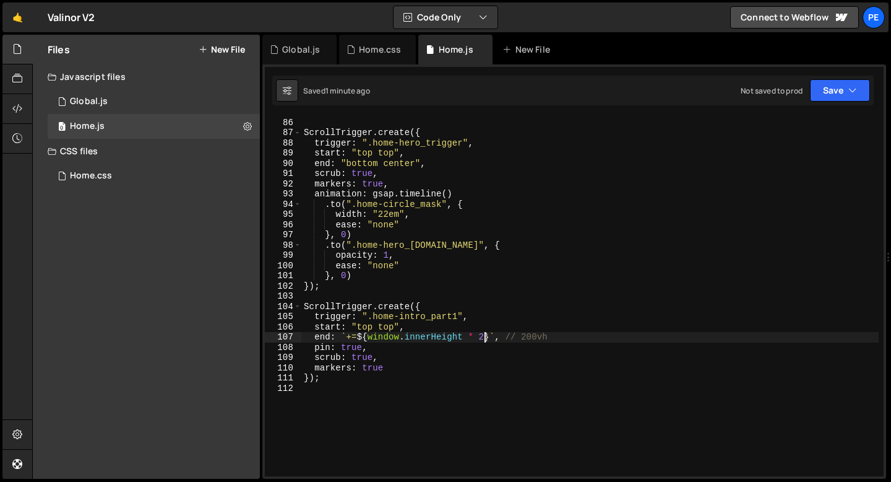
click at [486, 336] on div "}) ; ScrollTrigger . create ({ trigger : ".home-hero_trigger" , start : "top to…" at bounding box center [703, 297] width 805 height 380
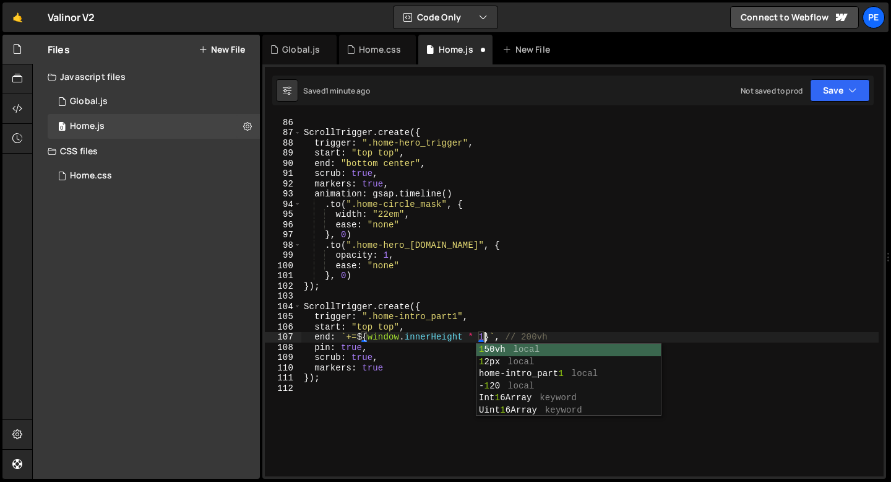
scroll to position [0, 12]
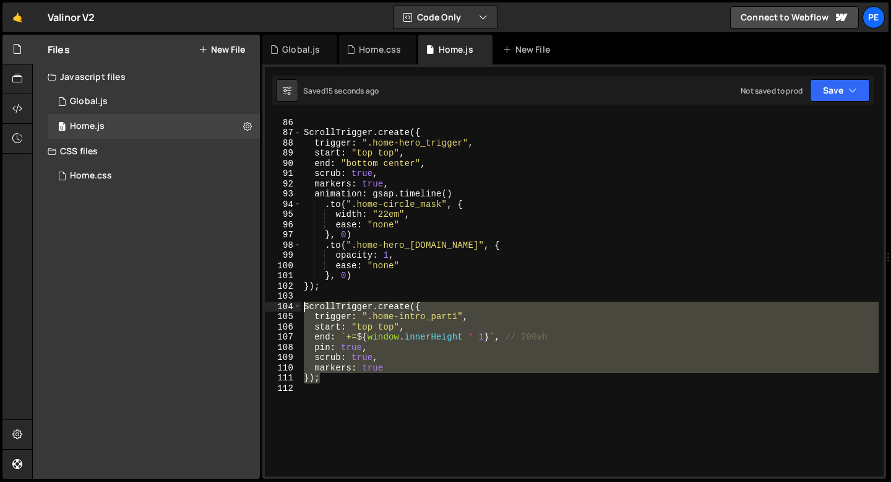
drag, startPoint x: 324, startPoint y: 382, endPoint x: 301, endPoint y: 308, distance: 77.9
click at [301, 308] on div "end: `+=${window.innerHeight * 1}`, // 200vh 85 86 87 88 89 90 91 92 93 94 95 9…" at bounding box center [574, 296] width 619 height 360
click at [333, 381] on div "}) ; ScrollTrigger . create ({ trigger : ".home-hero_trigger" , start : "top to…" at bounding box center [589, 296] width 577 height 360
type textarea "});"
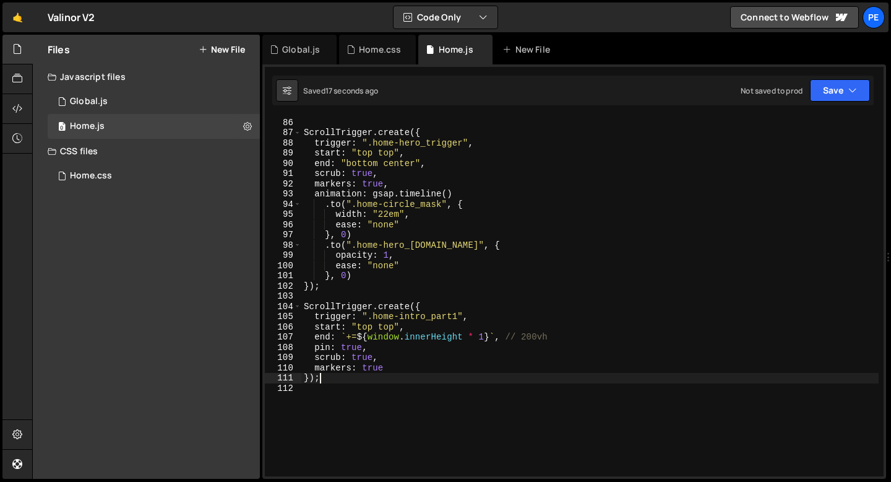
scroll to position [0, 0]
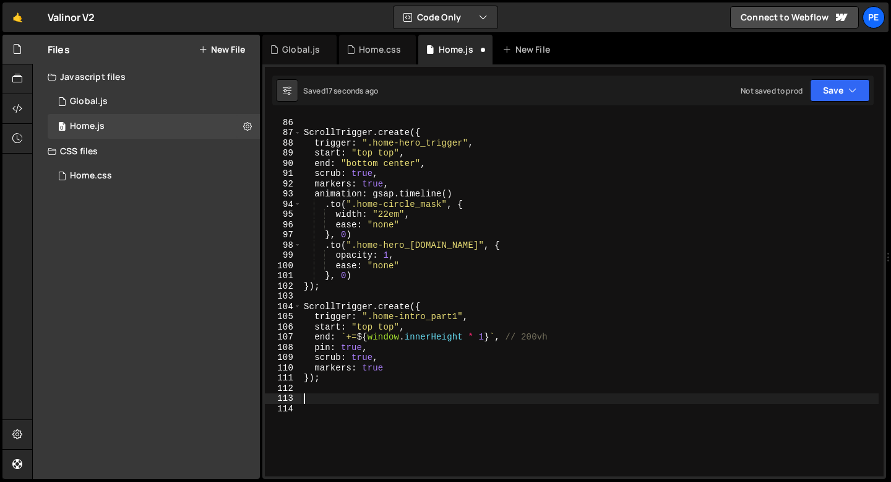
paste textarea "});"
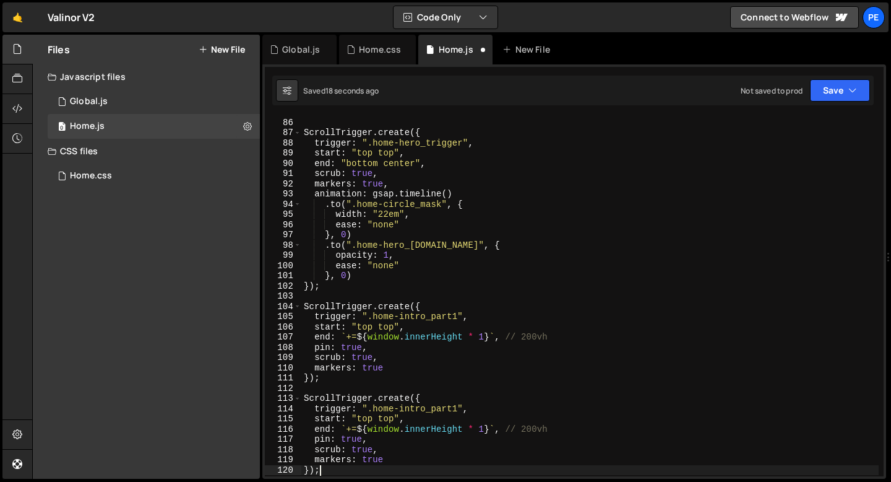
click at [457, 407] on div "}) ; ScrollTrigger . create ({ trigger : ".home-hero_trigger" , start : "top to…" at bounding box center [703, 297] width 805 height 380
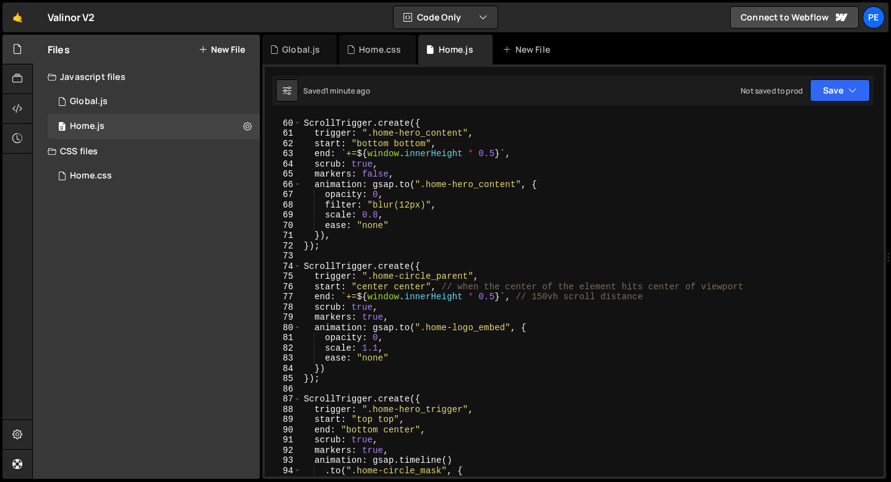
scroll to position [592, 0]
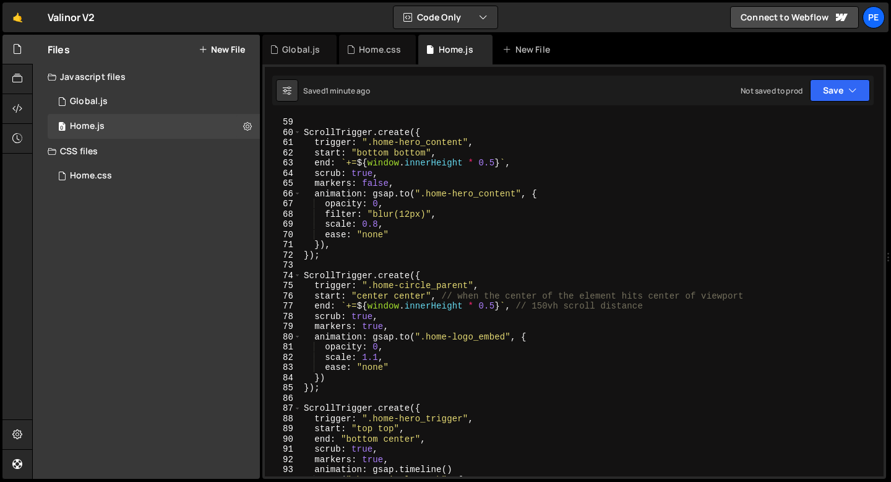
click at [329, 389] on div "}) ; ScrollTrigger . create ({ trigger : ".home-hero_content" , start : "bottom…" at bounding box center [703, 296] width 805 height 380
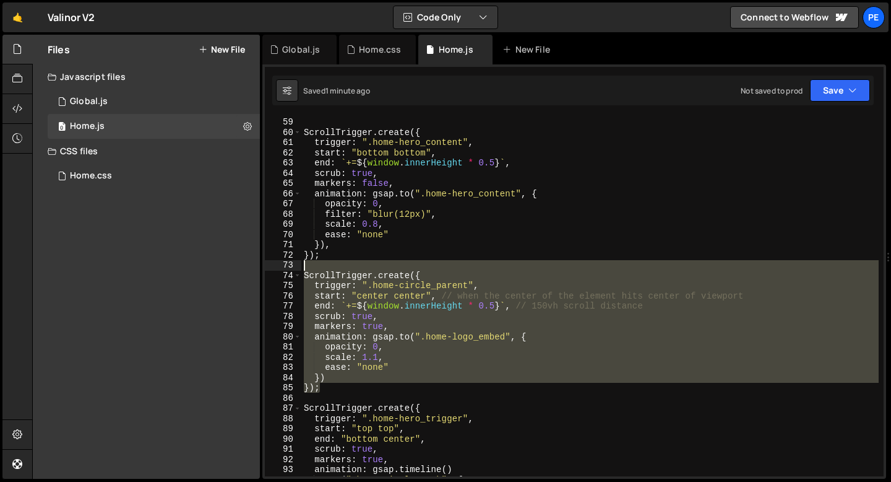
drag, startPoint x: 329, startPoint y: 388, endPoint x: 290, endPoint y: 263, distance: 131.1
click at [290, 263] on div "}); 58 59 60 61 62 63 64 65 66 67 68 69 70 71 72 73 74 75 76 77 78 79 80 81 82 …" at bounding box center [574, 296] width 619 height 360
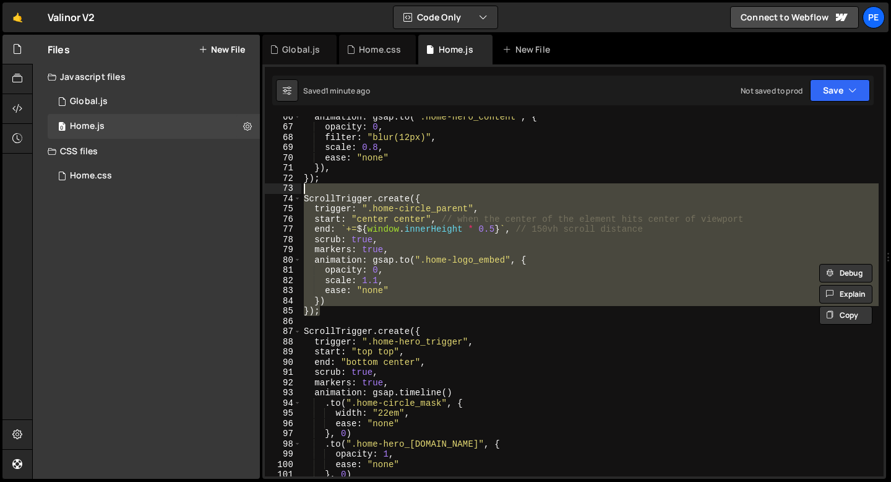
scroll to position [668, 0]
click at [331, 301] on div "animation : gsap . to ( ".home-hero_content" , { opacity : 0 , filter : "blur(1…" at bounding box center [589, 296] width 577 height 360
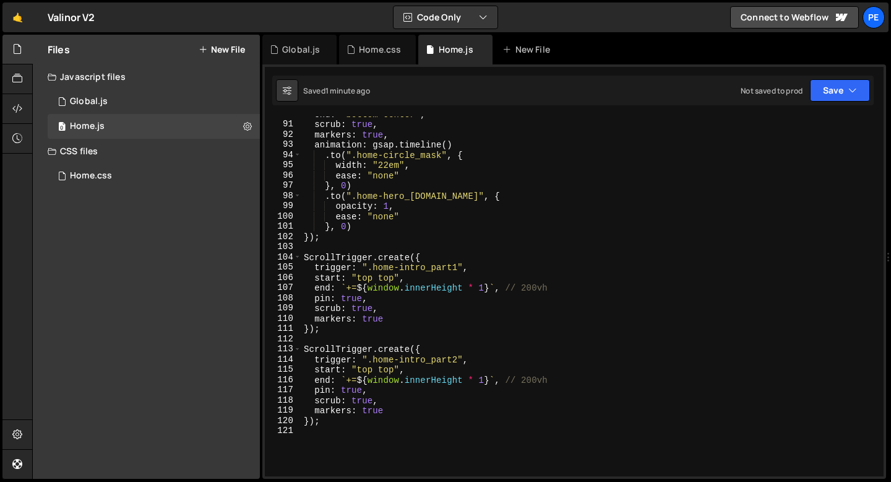
scroll to position [964, 0]
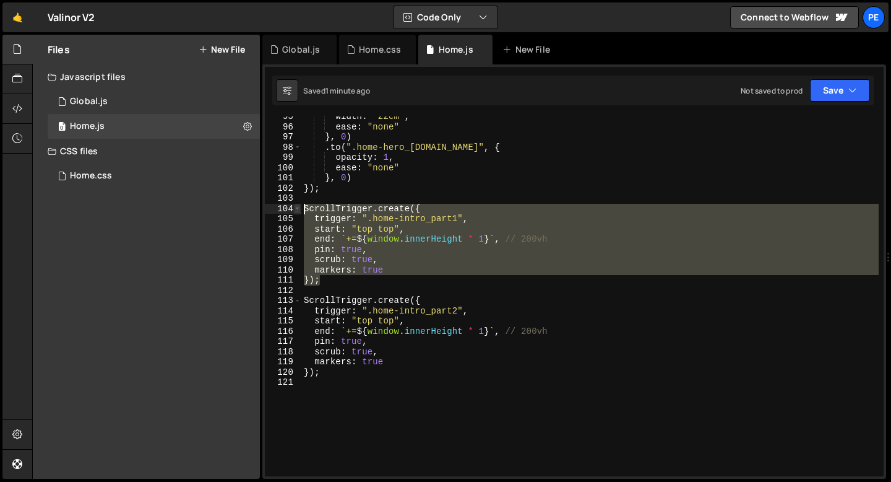
drag, startPoint x: 322, startPoint y: 282, endPoint x: 296, endPoint y: 212, distance: 74.6
click at [296, 212] on div "}) 95 96 97 98 99 100 101 102 103 104 105 106 107 108 109 110 111 112 113 114 1…" at bounding box center [574, 296] width 619 height 360
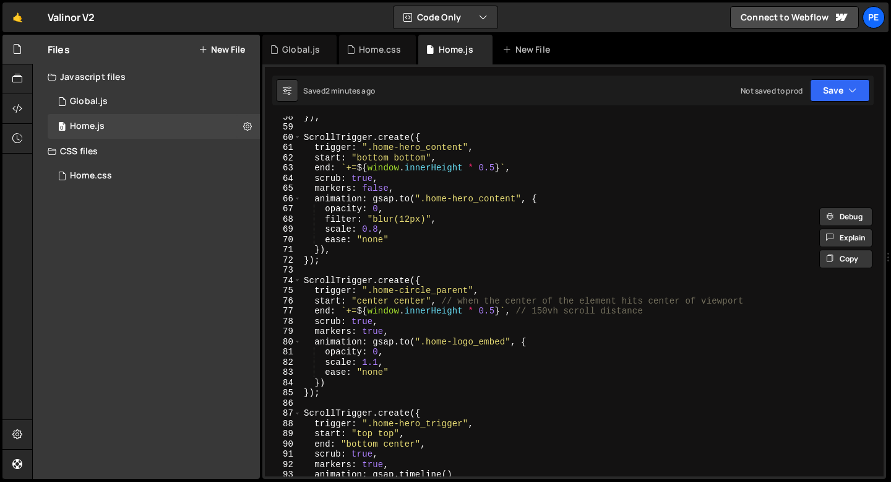
scroll to position [574, 0]
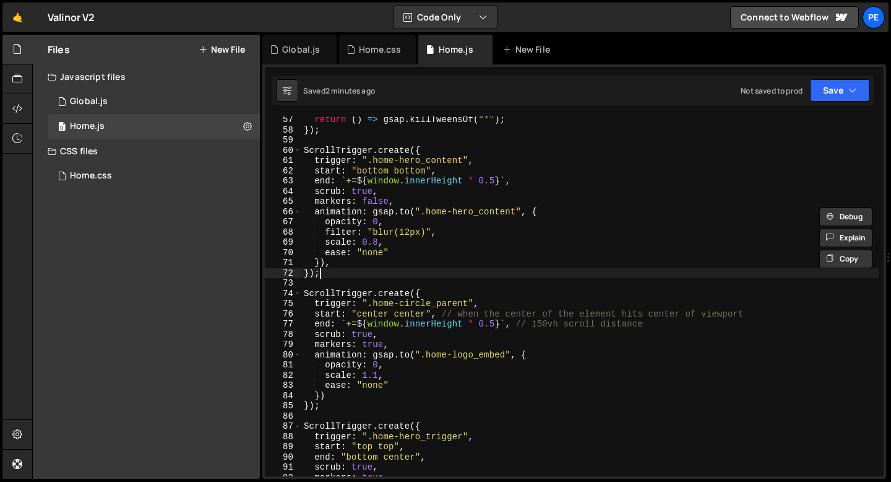
click at [345, 269] on div "return ( ) => gsap . killTweensOf ( "*" ) ; }) ; ScrollTrigger . create ({ trig…" at bounding box center [703, 304] width 805 height 380
type textarea "});"
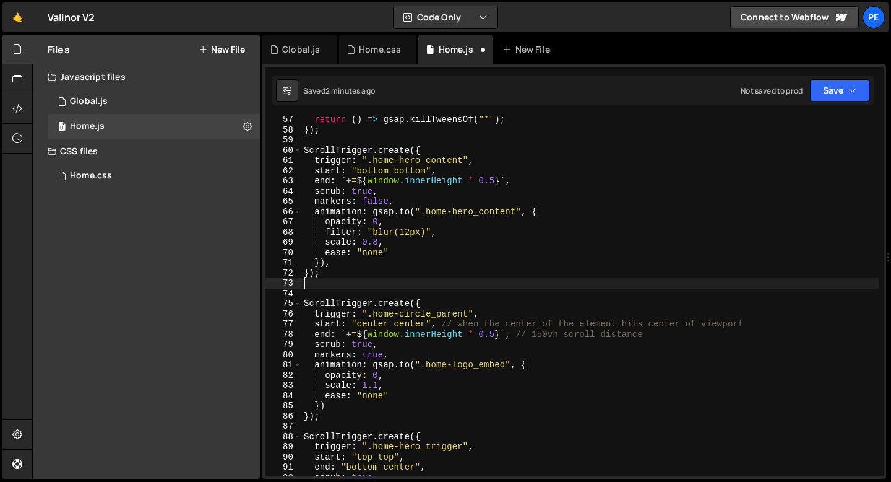
scroll to position [0, 0]
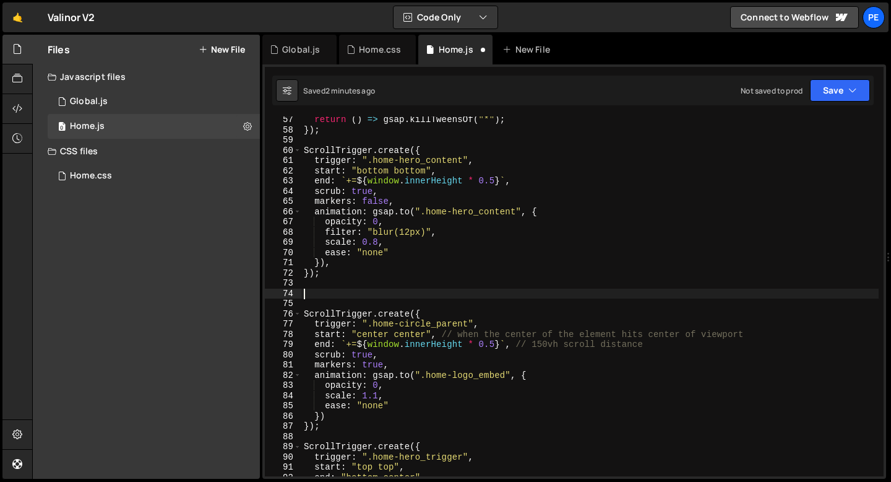
paste textarea "});"
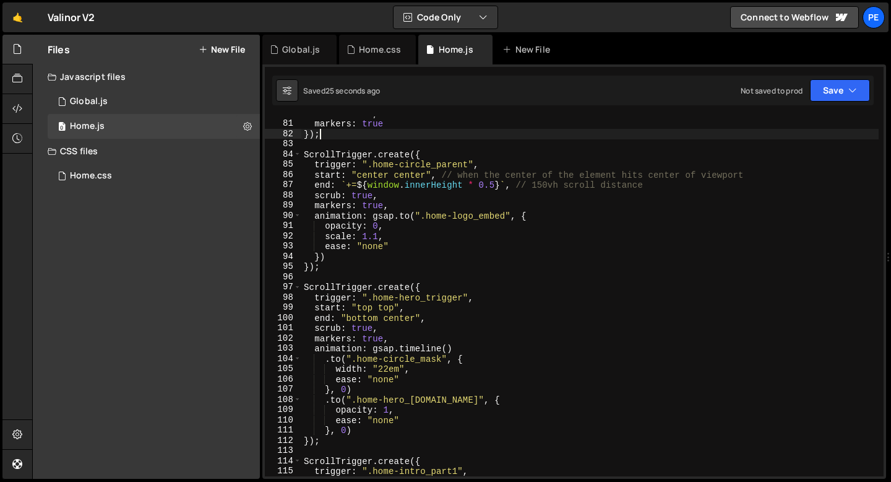
scroll to position [815, 0]
click at [331, 444] on div "scrub : true , markers : true }) ; ScrollTrigger . create ({ trigger : ".home-c…" at bounding box center [703, 298] width 805 height 380
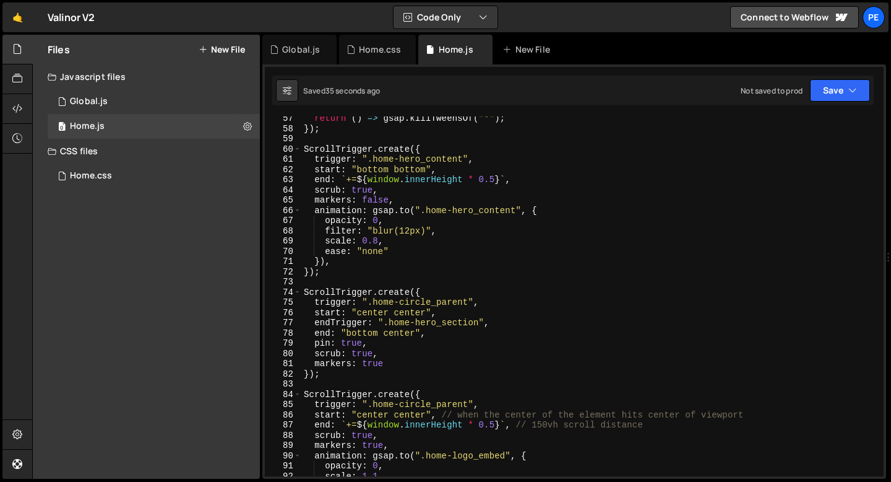
scroll to position [526, 0]
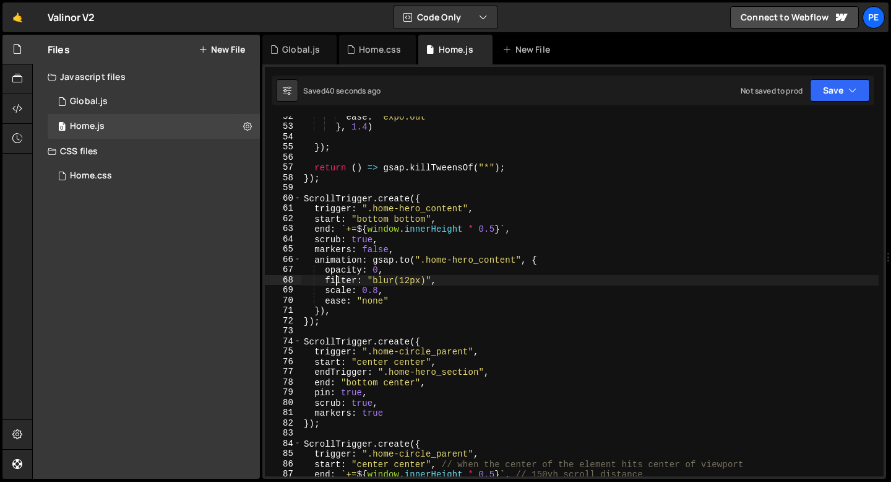
click at [338, 280] on div "ease : "expo.out" } , 1.4 ) }) ; return ( ) => gsap . killTweensOf ( "*" ) ; })…" at bounding box center [703, 301] width 805 height 380
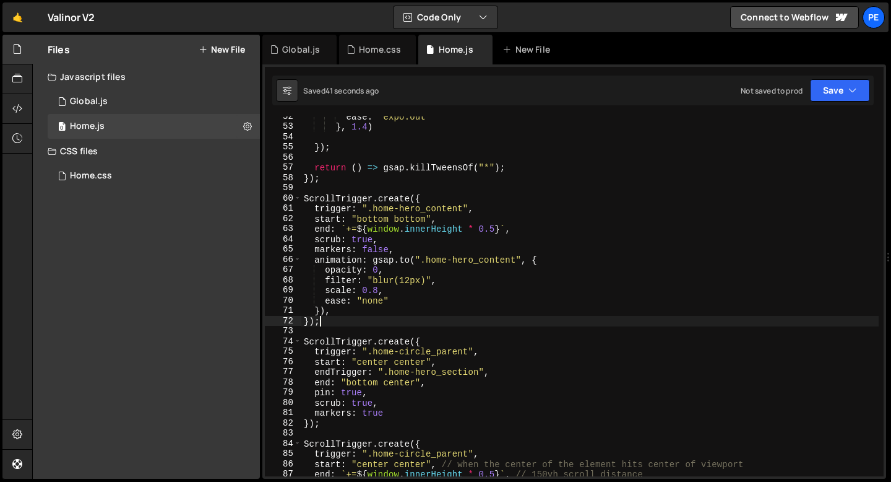
click at [355, 325] on div "ease : "expo.out" } , 1.4 ) }) ; return ( ) => gsap . killTweensOf ( "*" ) ; })…" at bounding box center [703, 301] width 805 height 380
type textarea "});"
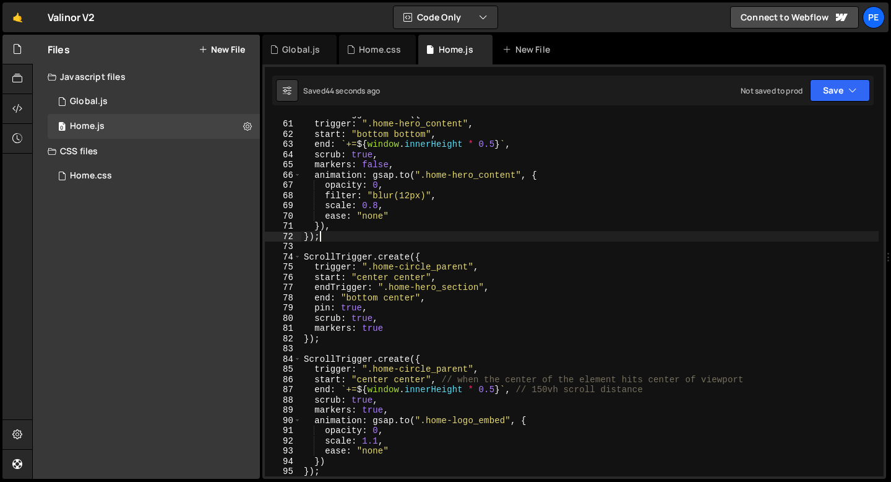
scroll to position [611, 0]
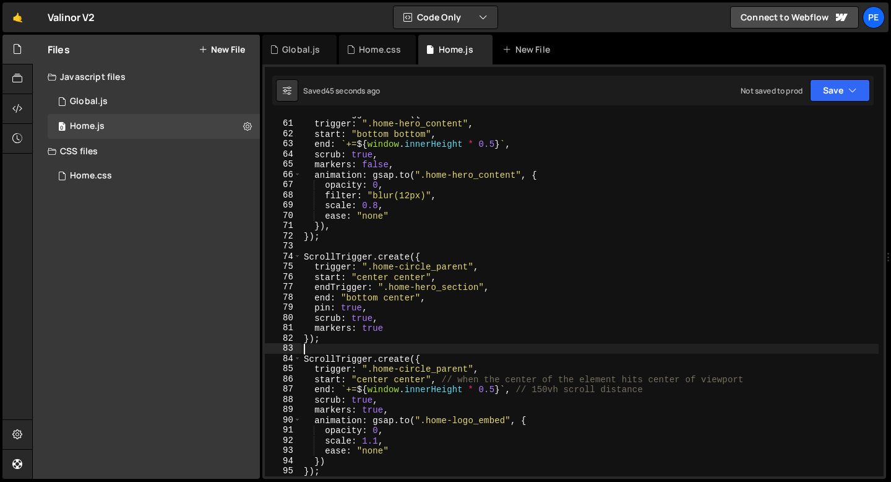
click at [347, 343] on div "ScrollTrigger . create ({ trigger : ".home-hero_content" , start : "bottom bott…" at bounding box center [703, 298] width 805 height 380
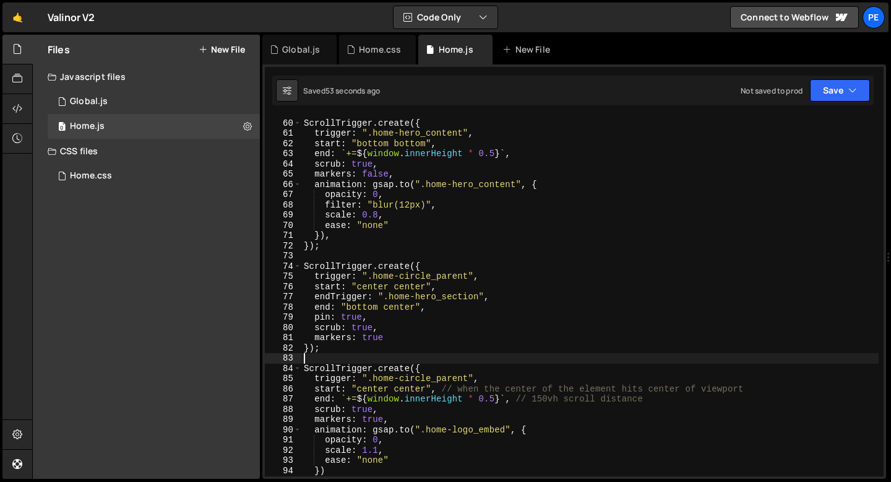
scroll to position [600, 0]
click at [367, 231] on div "ScrollTrigger . create ({ trigger : ".home-hero_content" , start : "bottom bott…" at bounding box center [703, 298] width 805 height 380
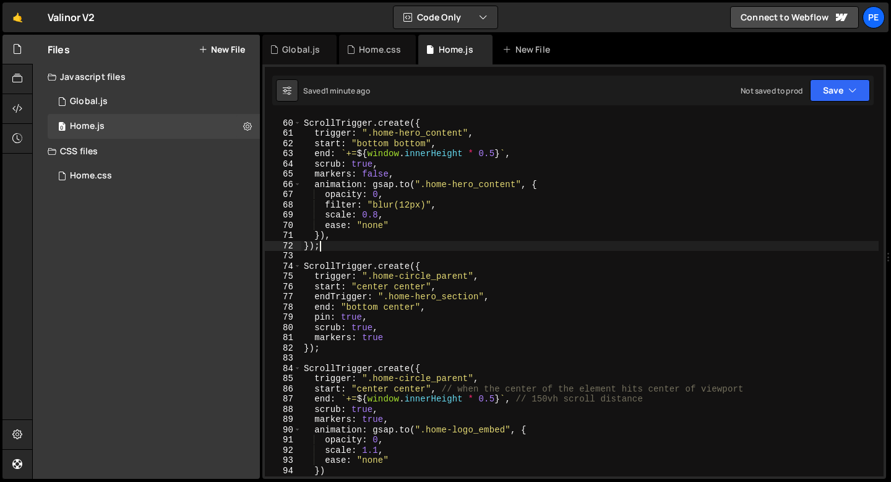
click at [332, 244] on div "ScrollTrigger . create ({ trigger : ".home-hero_content" , start : "bottom bott…" at bounding box center [703, 298] width 805 height 380
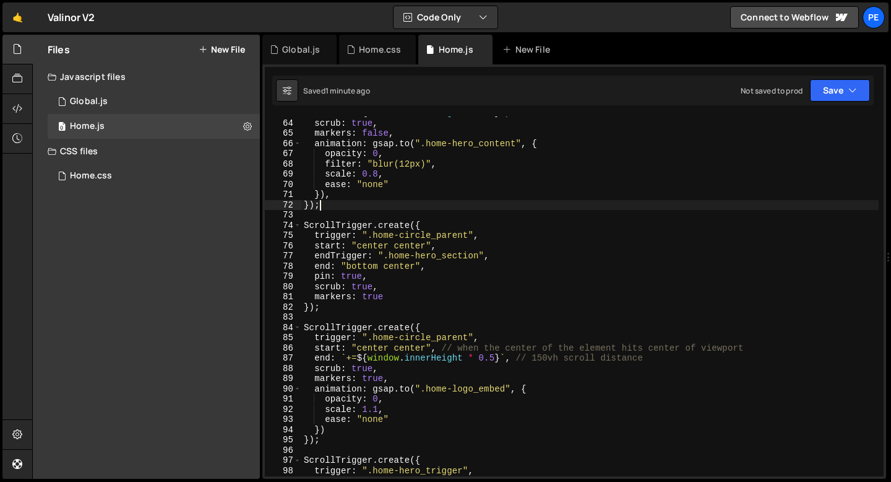
scroll to position [641, 0]
click at [322, 436] on div "end : ` += ${ window . innerHeight * 0.5 } ` , scrub : true , markers : false ,…" at bounding box center [703, 298] width 805 height 380
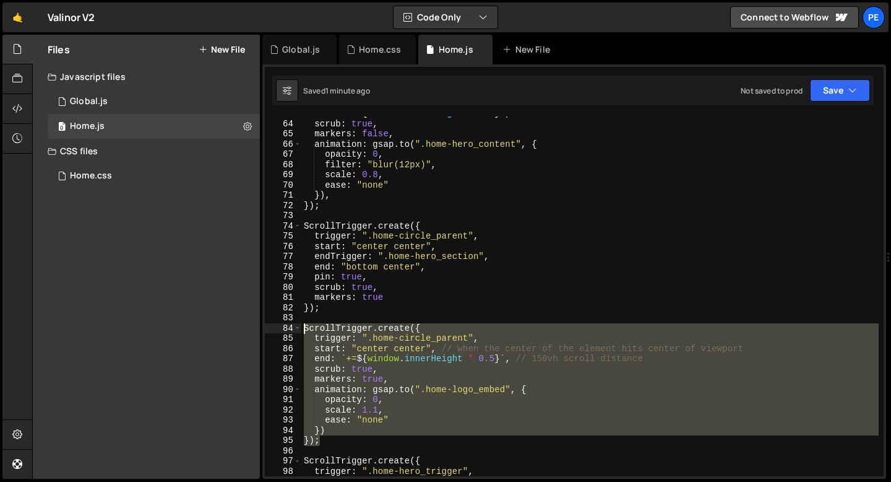
drag, startPoint x: 322, startPoint y: 436, endPoint x: 304, endPoint y: 329, distance: 108.1
click at [304, 329] on div "end : ` += ${ window . innerHeight * 0.5 } ` , scrub : true , markers : false ,…" at bounding box center [703, 298] width 805 height 380
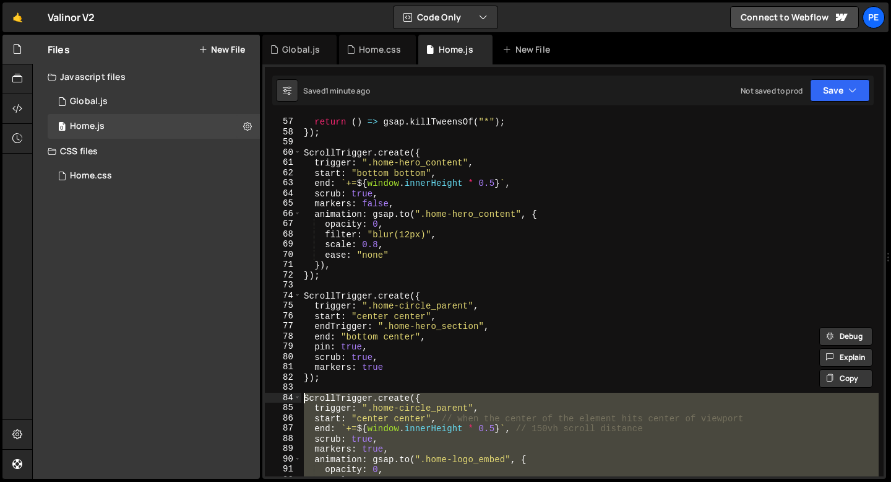
scroll to position [573, 0]
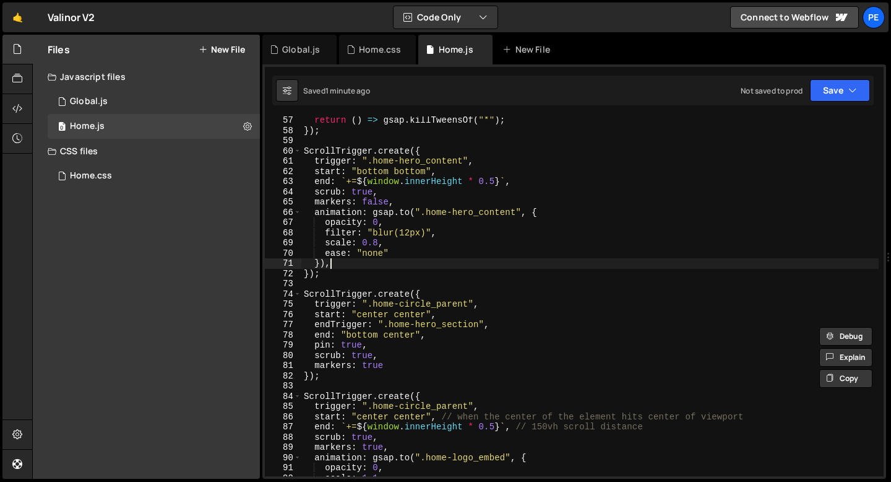
click at [345, 267] on div "return ( ) => gsap . killTweensOf ( "*" ) ; }) ; ScrollTrigger . create ({ trig…" at bounding box center [703, 305] width 805 height 380
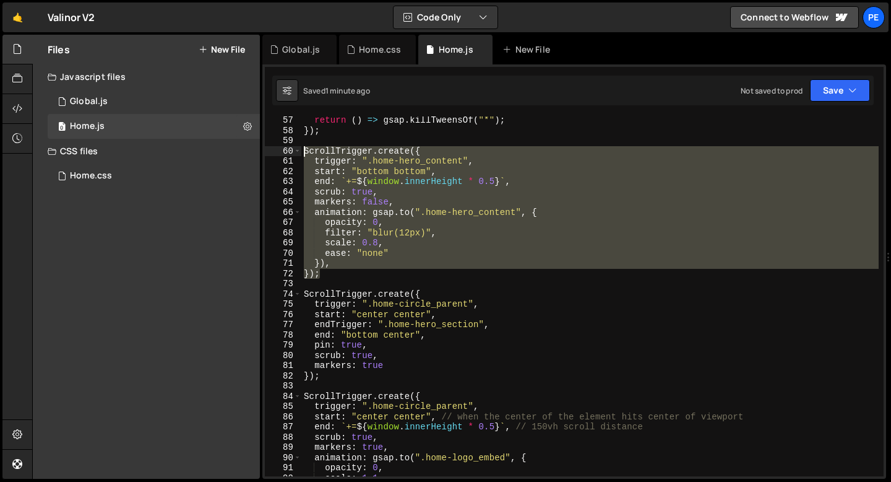
drag, startPoint x: 330, startPoint y: 276, endPoint x: 303, endPoint y: 153, distance: 125.4
click at [303, 153] on div "return ( ) => gsap . killTweensOf ( "*" ) ; }) ; ScrollTrigger . create ({ trig…" at bounding box center [703, 305] width 805 height 380
type textarea "ScrollTrigger.create({ trigger: ".home-hero_content","
paste textarea
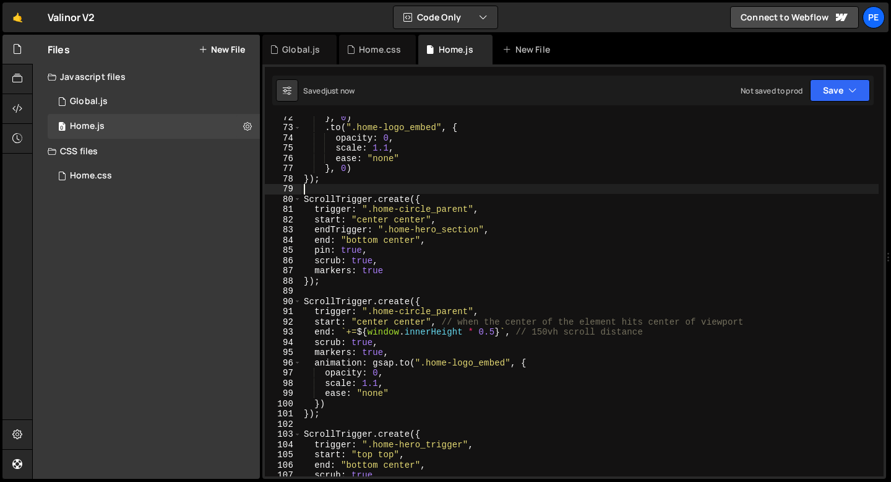
scroll to position [729, 0]
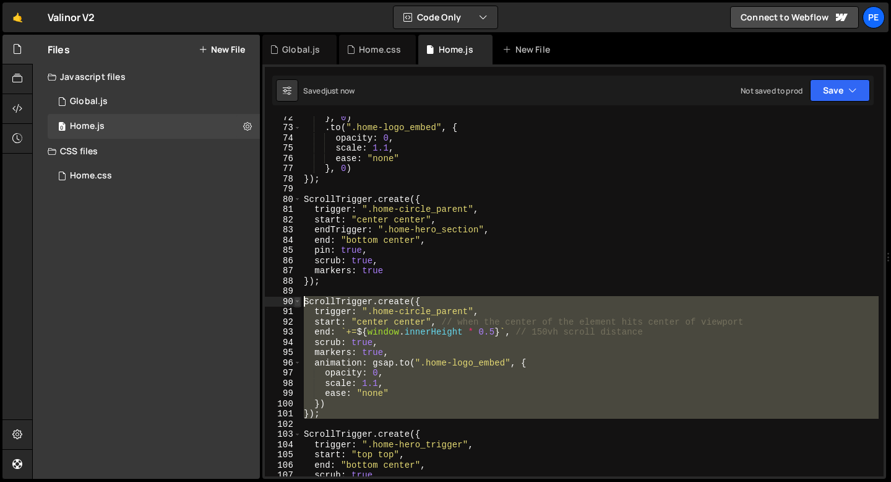
drag, startPoint x: 329, startPoint y: 420, endPoint x: 293, endPoint y: 300, distance: 125.3
click at [293, 301] on div "72 73 74 75 76 77 78 79 80 81 82 83 84 85 86 87 88 89 90 91 92 93 94 95 96 97 9…" at bounding box center [574, 296] width 619 height 360
type textarea "ScrollTrigger.create({ trigger: ".home-circle_parent","
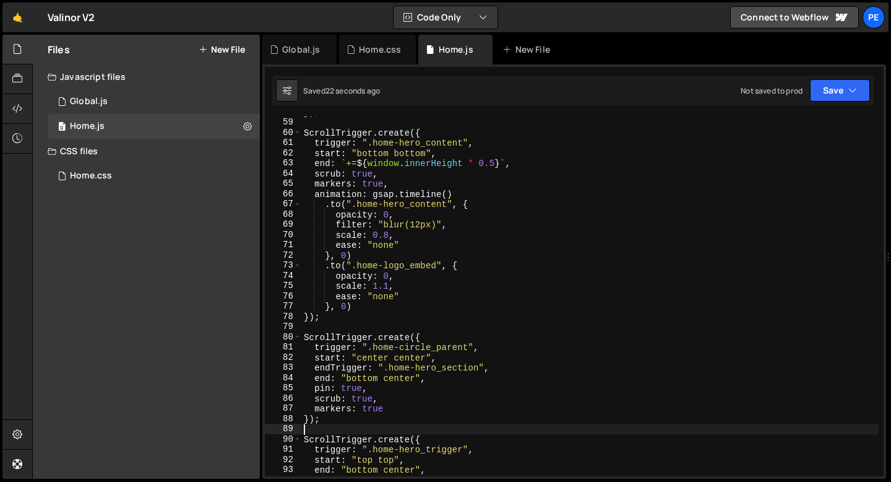
scroll to position [591, 0]
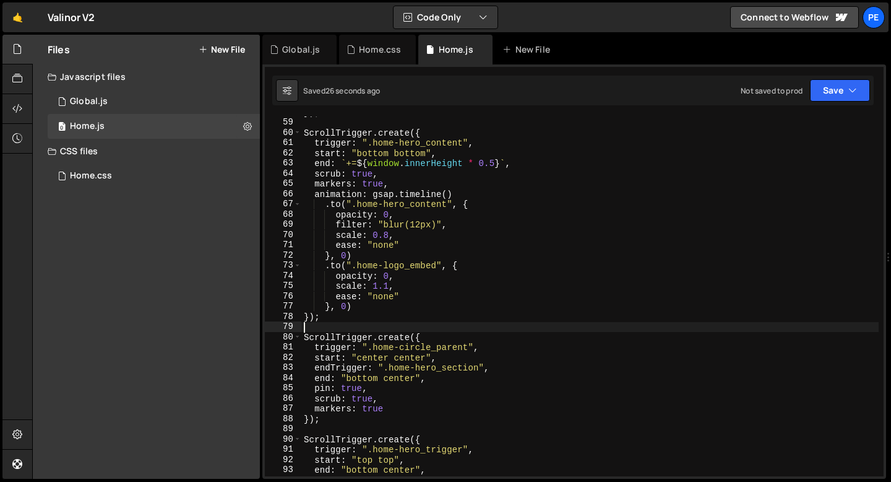
click at [355, 324] on div "}) ; ScrollTrigger . create ({ trigger : ".home-hero_content" , start : "bottom…" at bounding box center [703, 297] width 805 height 380
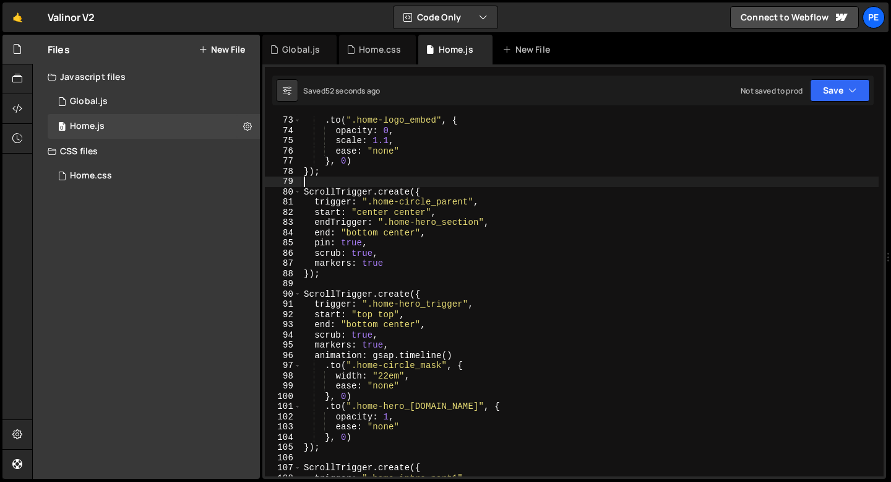
scroll to position [743, 0]
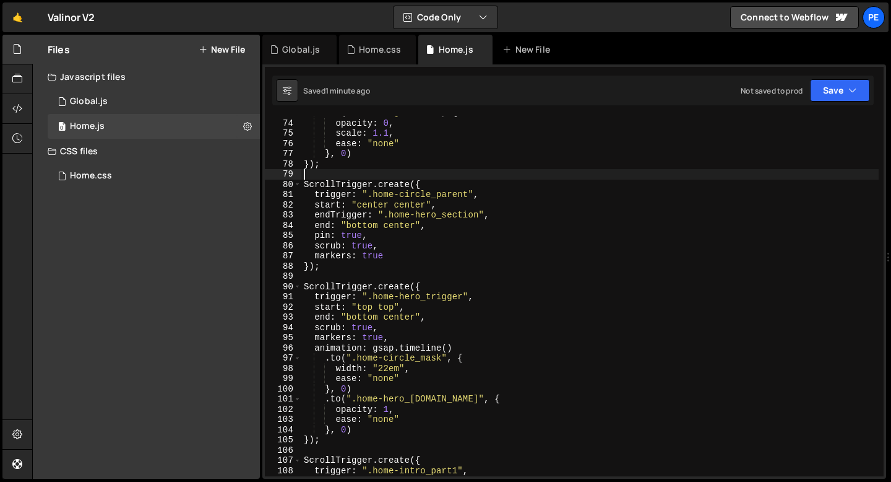
click at [413, 373] on div ". to ( ".home-logo_embed" , { opacity : 0 , scale : 1.1 , ease : "none" } , 0 )…" at bounding box center [703, 298] width 805 height 380
type textarea "width: "22em","
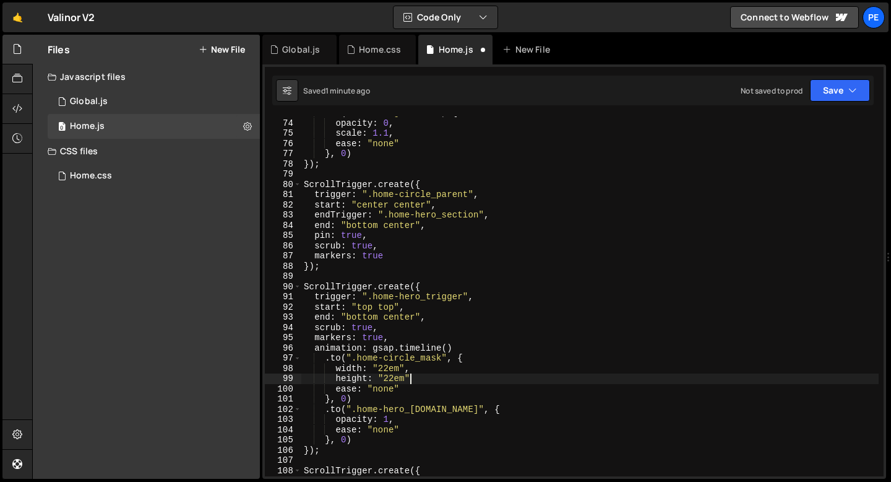
scroll to position [0, 7]
click at [422, 379] on div ". to ( ".home-logo_embed" , { opacity : 0 , scale : 1.1 , ease : "none" } , 0 )…" at bounding box center [703, 298] width 805 height 380
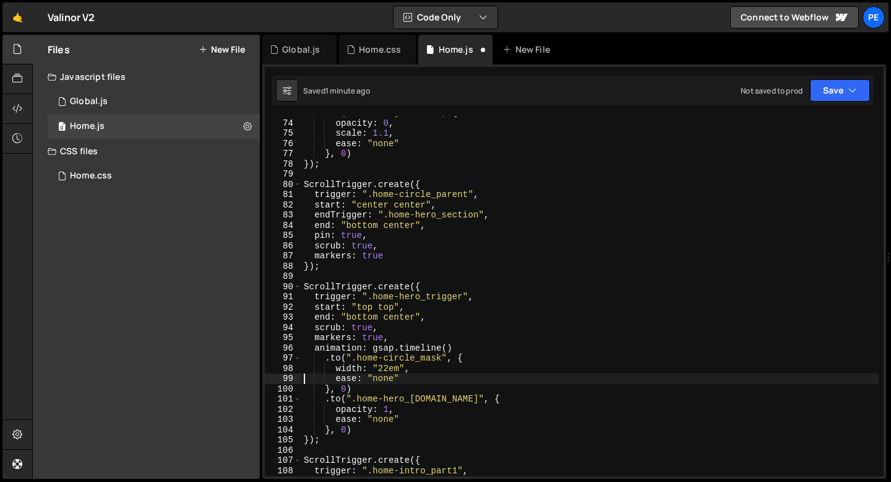
scroll to position [0, 6]
click at [355, 363] on div ". to ( ".home-logo_embed" , { opacity : 0 , scale : 1.1 , ease : "none" } , 0 )…" at bounding box center [703, 298] width 805 height 380
click at [390, 366] on div ". to ( ".home-logo_embed" , { opacity : 0 , scale : 1.1 , ease : "none" } , 0 )…" at bounding box center [703, 298] width 805 height 380
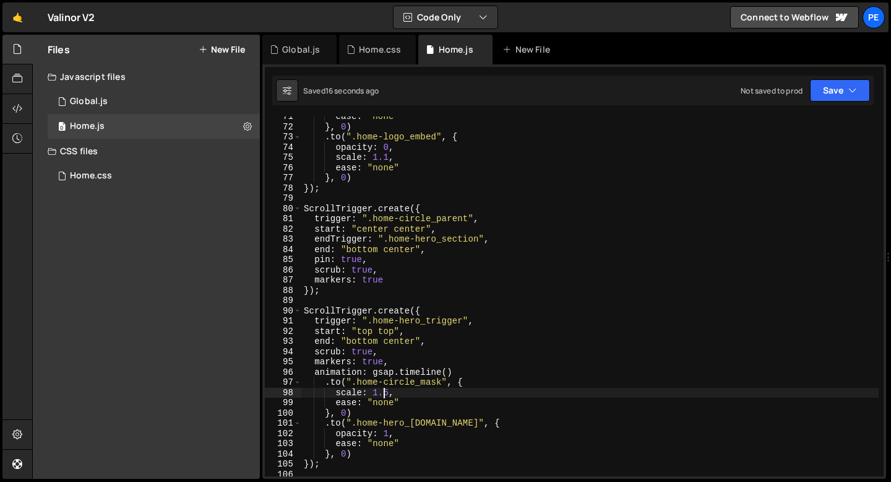
scroll to position [719, 0]
click at [337, 291] on div "ease : "none" } , 0 ) . to ( ".home-logo_embed" , { opacity : 0 , scale : 1.1 ,…" at bounding box center [703, 302] width 805 height 380
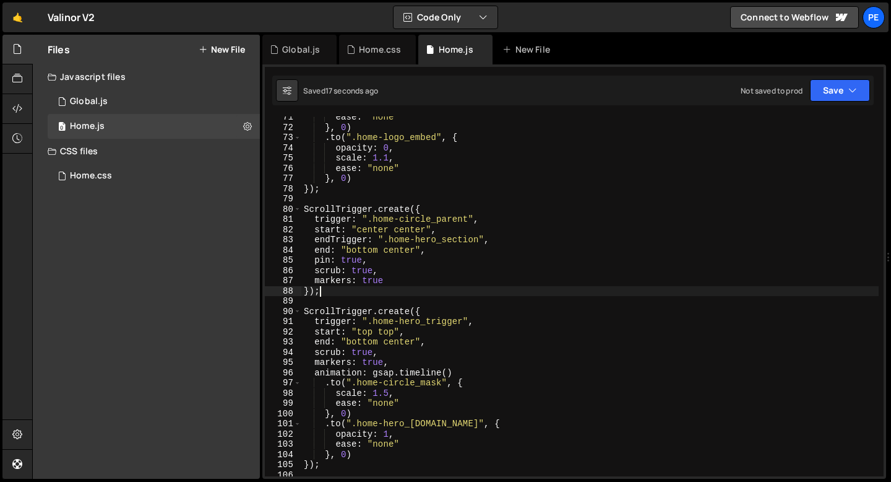
scroll to position [0, 1]
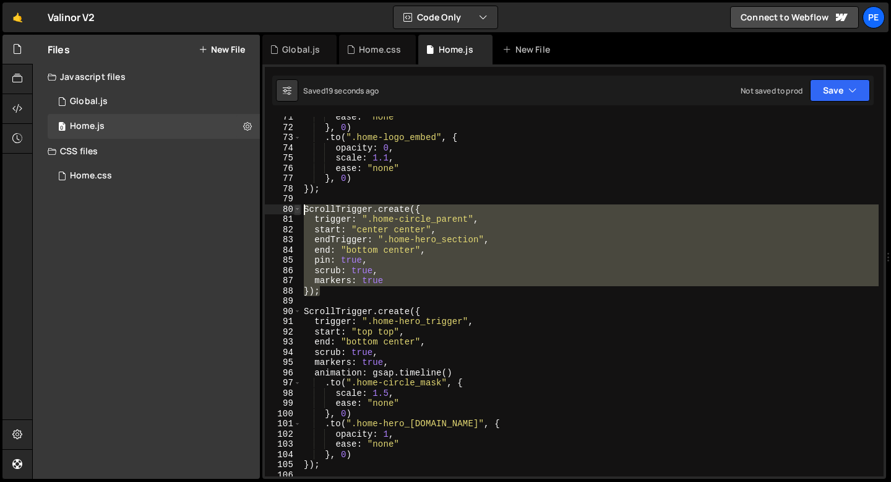
drag, startPoint x: 332, startPoint y: 292, endPoint x: 294, endPoint y: 205, distance: 94.8
click at [294, 205] on div "}); 71 72 73 74 75 76 77 78 79 80 81 82 83 84 85 86 87 88 89 90 91 92 93 94 95 …" at bounding box center [574, 296] width 619 height 360
type textarea "ScrollTrigger.create({ trigger: ".home-circle_parent","
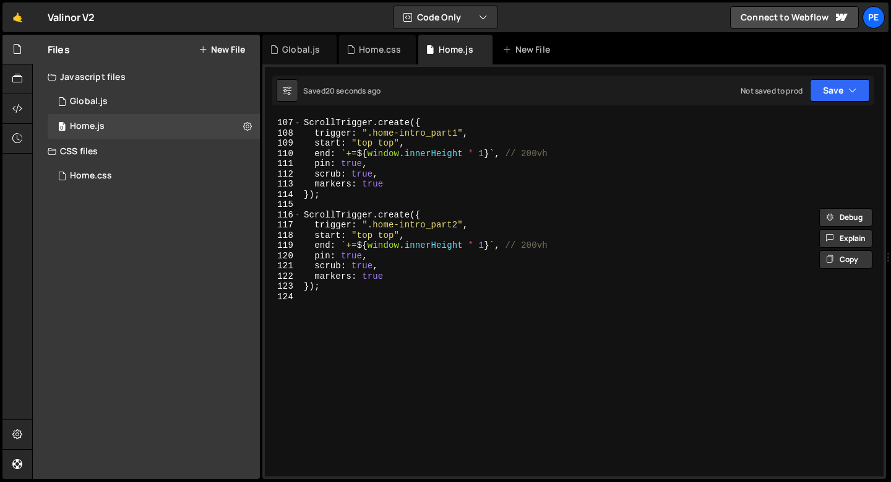
scroll to position [1081, 0]
click at [331, 299] on div "ScrollTrigger . create ({ trigger : ".home-intro_part1" , start : "top top" , e…" at bounding box center [703, 297] width 805 height 380
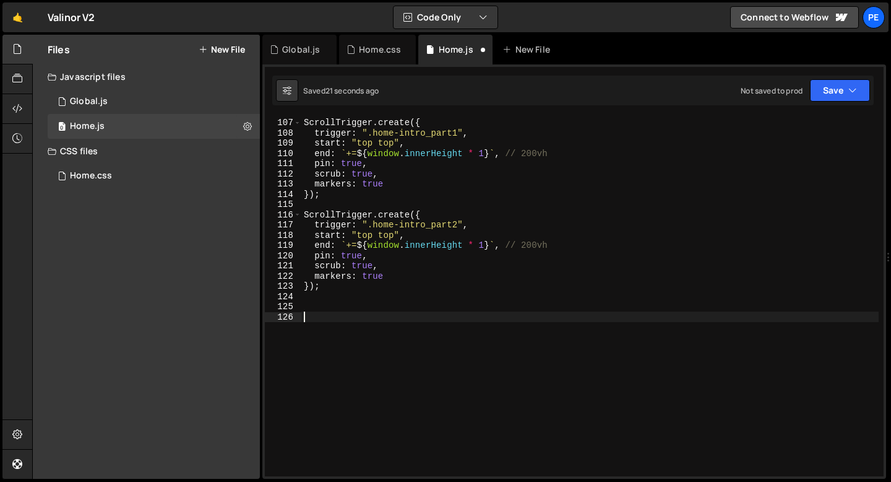
paste textarea "});"
type textarea "});"
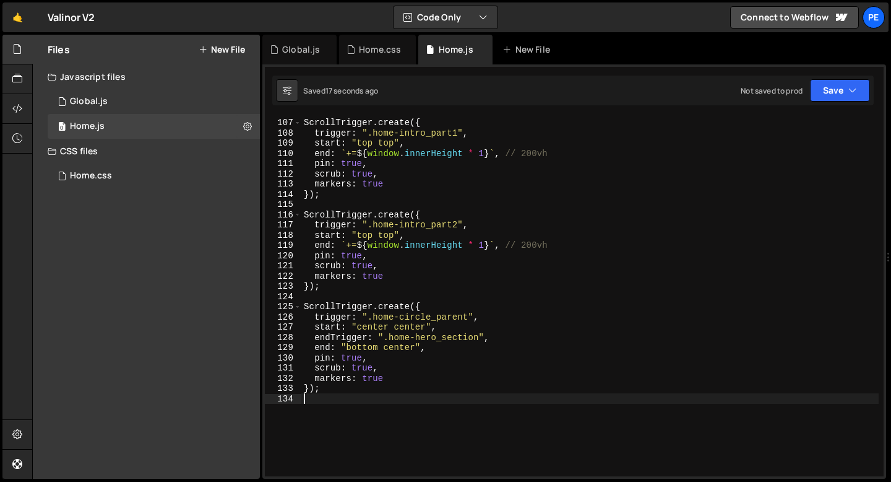
type textarea "markers: true });"
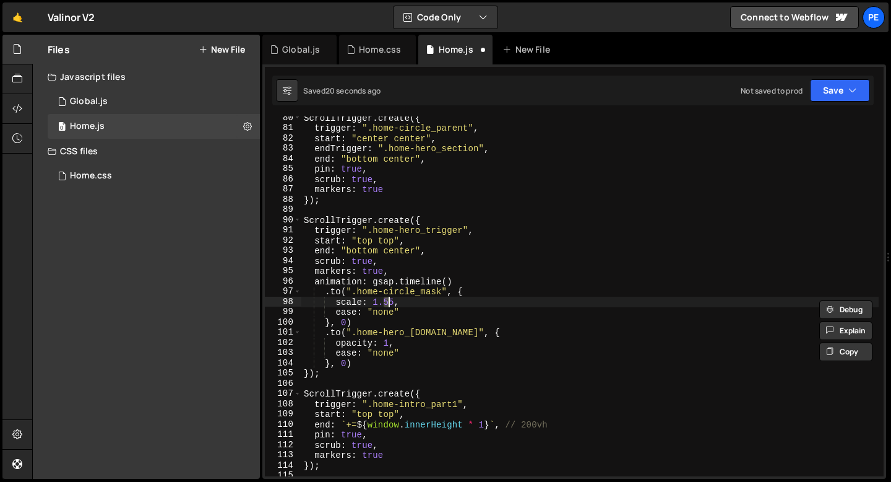
scroll to position [811, 0]
type textarea "scale: 1.5,"
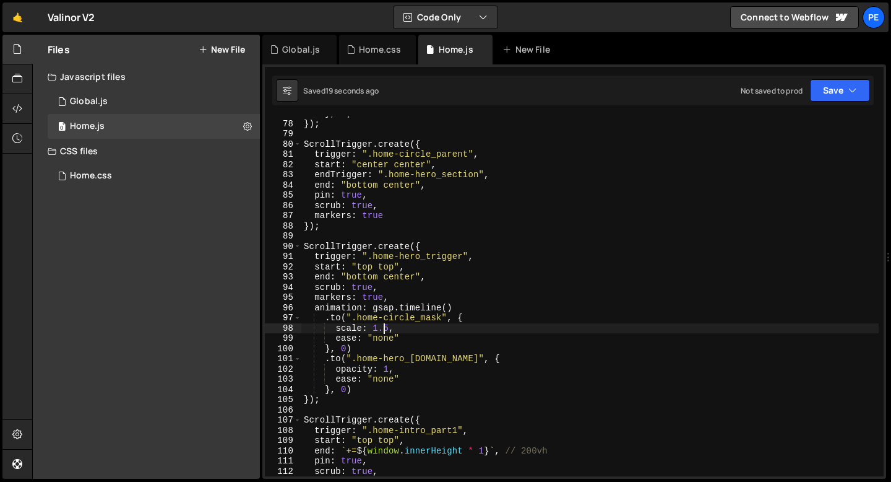
scroll to position [781, 0]
click at [316, 238] on div "} , 0 ) }) ; ScrollTrigger . create ({ trigger : ".home-circle_parent" , start …" at bounding box center [703, 301] width 805 height 380
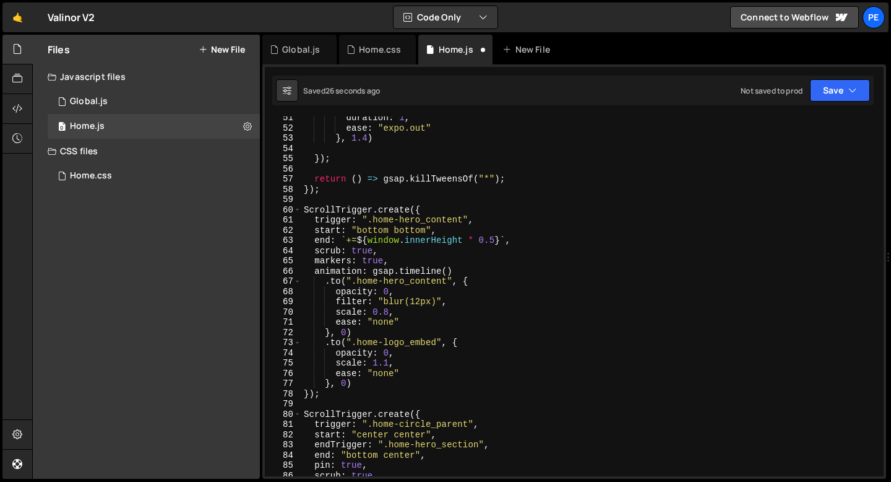
scroll to position [514, 0]
click at [316, 203] on div "duration : 1 , ease : "expo.out" } , 1.4 ) }) ; return ( ) => gsap . killTweens…" at bounding box center [703, 303] width 805 height 380
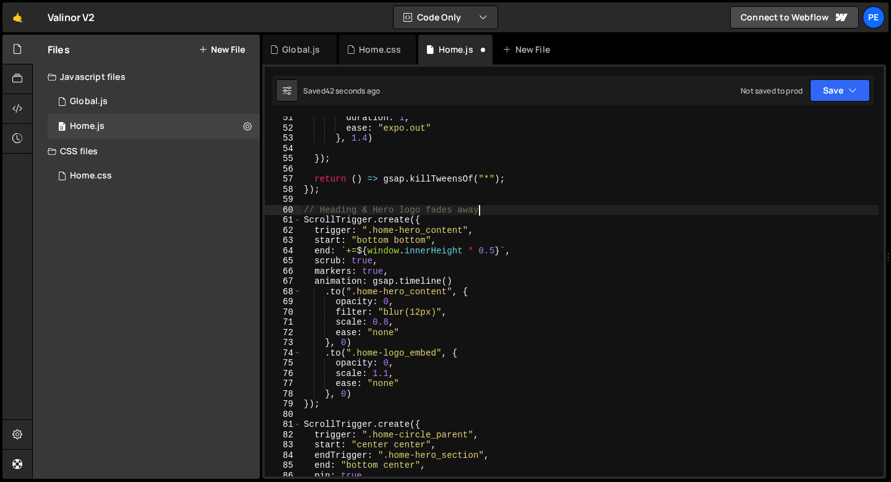
scroll to position [0, 11]
click at [391, 210] on div "duration : 1 , ease : "expo.out" } , 1.4 ) }) ; return ( ) => gsap . killTweens…" at bounding box center [703, 303] width 805 height 380
type textarea "// Heading & Hero logo fades away ScrollTrigger.create({"
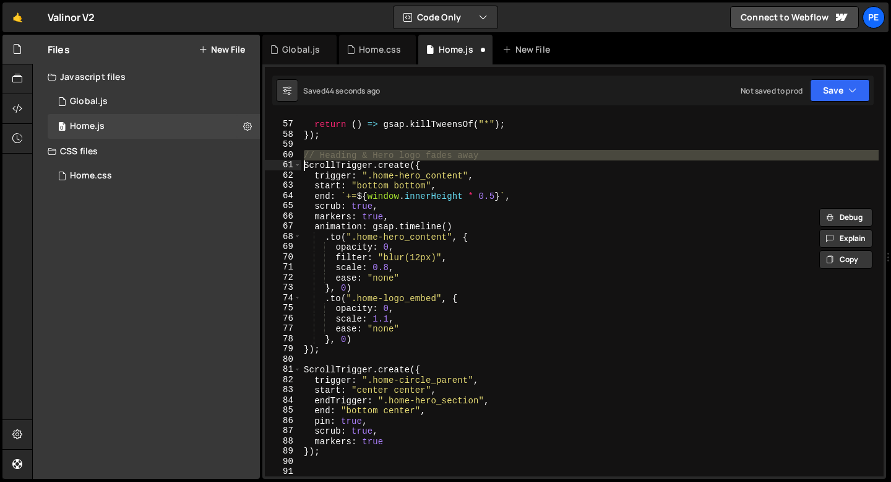
scroll to position [569, 0]
click at [327, 356] on div "return ( ) => gsap . killTweensOf ( "*" ) ; }) ; // Heading & Hero logo fades a…" at bounding box center [703, 298] width 805 height 380
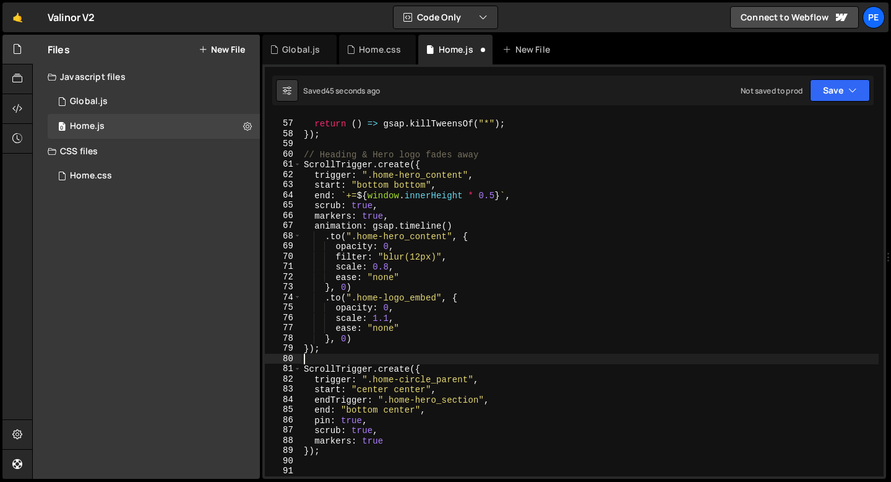
scroll to position [0, 0]
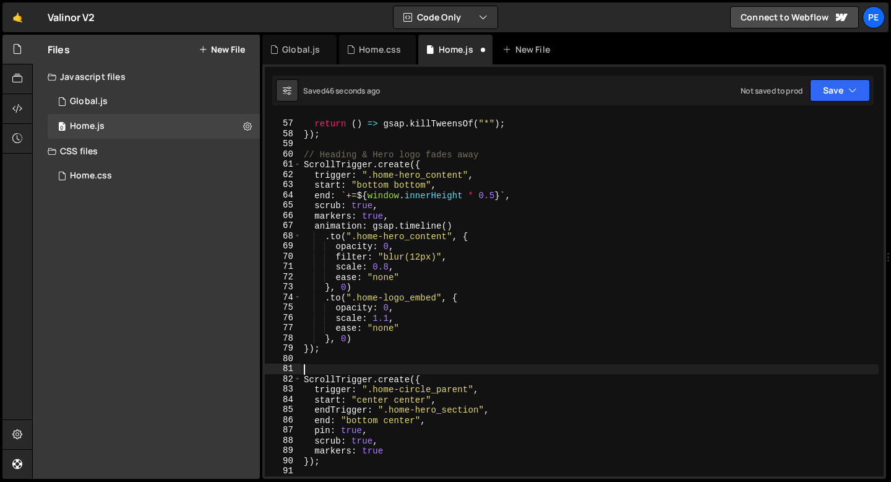
paste textarea "// Heading & Hero logo fades away"
drag, startPoint x: 318, startPoint y: 370, endPoint x: 530, endPoint y: 372, distance: 212.3
click at [530, 372] on div "return ( ) => gsap . killTweensOf ( "*" ) ; }) ; // Heading & Hero logo fades a…" at bounding box center [703, 298] width 805 height 380
click at [405, 369] on div "return ( ) => gsap . killTweensOf ( "*" ) ; }) ; // Heading & Hero logo fades a…" at bounding box center [703, 298] width 805 height 380
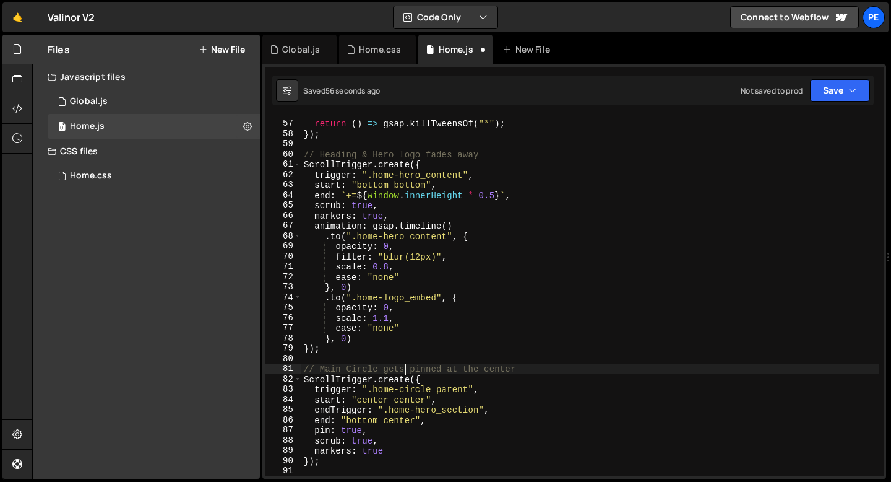
click at [405, 369] on div "return ( ) => gsap . killTweensOf ( "*" ) ; }) ; // Heading & Hero logo fades a…" at bounding box center [703, 298] width 805 height 380
type textarea "// Main Circle gets pinned at the center ScrollTrigger.create({"
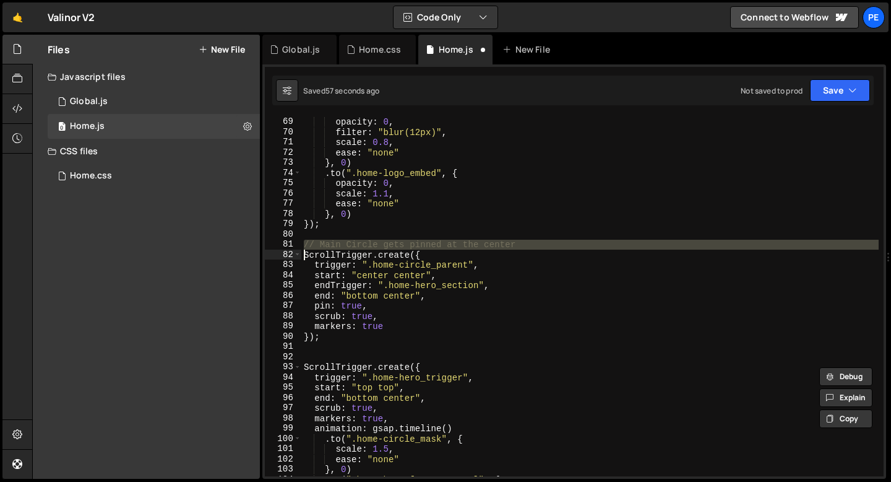
scroll to position [711, 0]
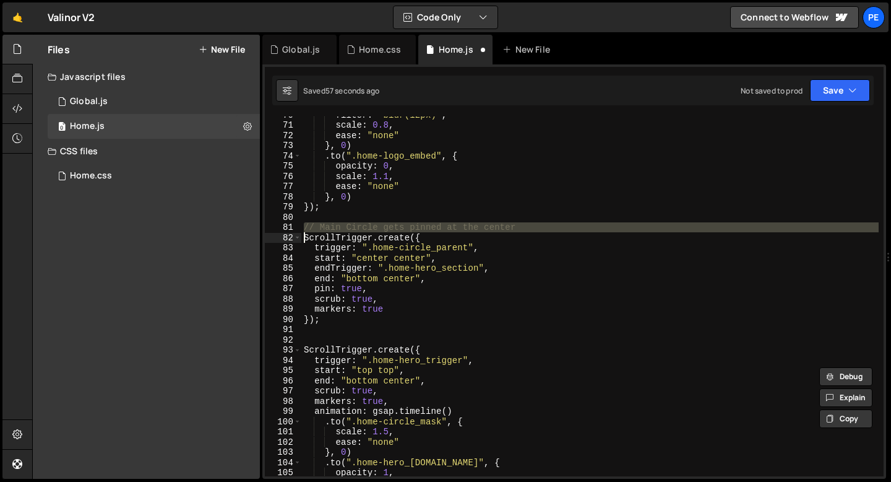
click at [337, 335] on div "filter : "blur(12px)" , scale : 0.8 , ease : "none" } , 0 ) . to ( ".home-logo_…" at bounding box center [703, 300] width 805 height 380
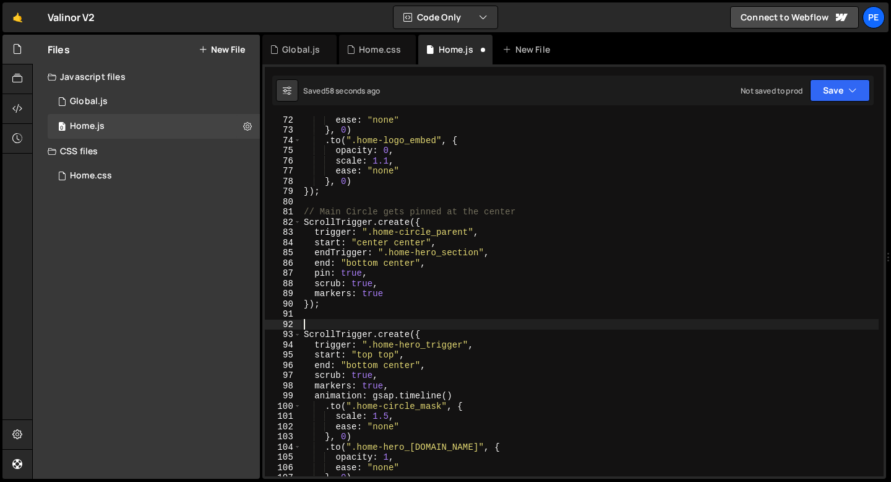
scroll to position [765, 0]
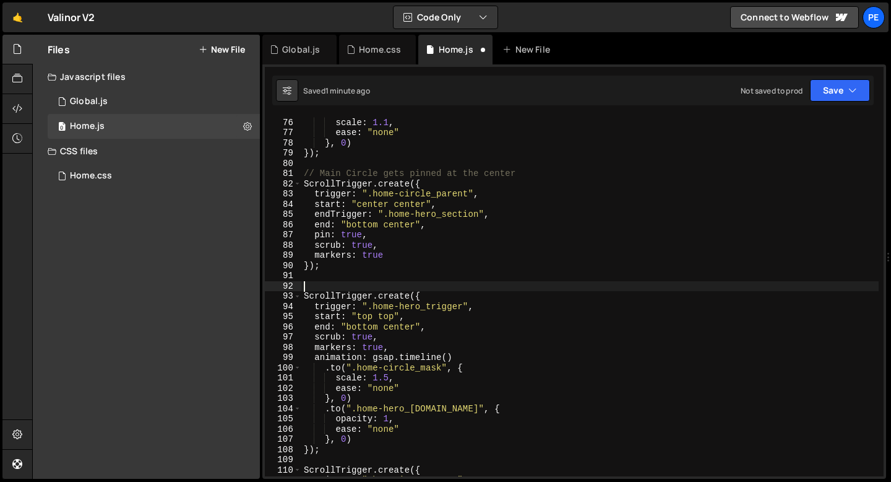
paste textarea "// Main Circle gets pinned at the center"
drag, startPoint x: 320, startPoint y: 285, endPoint x: 566, endPoint y: 288, distance: 246.3
click at [566, 288] on div "opacity : 0 , scale : 1.1 , ease : "none" } , 0 ) }) ; // Main Circle gets pinn…" at bounding box center [703, 297] width 805 height 380
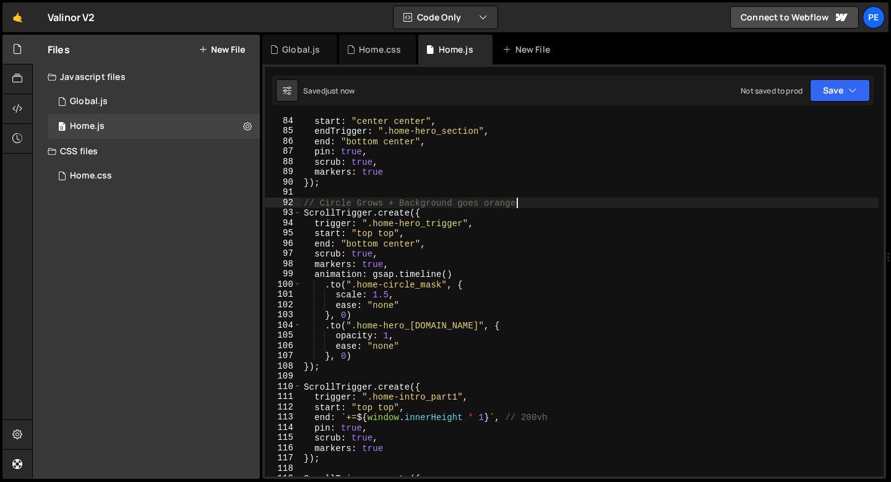
scroll to position [879, 0]
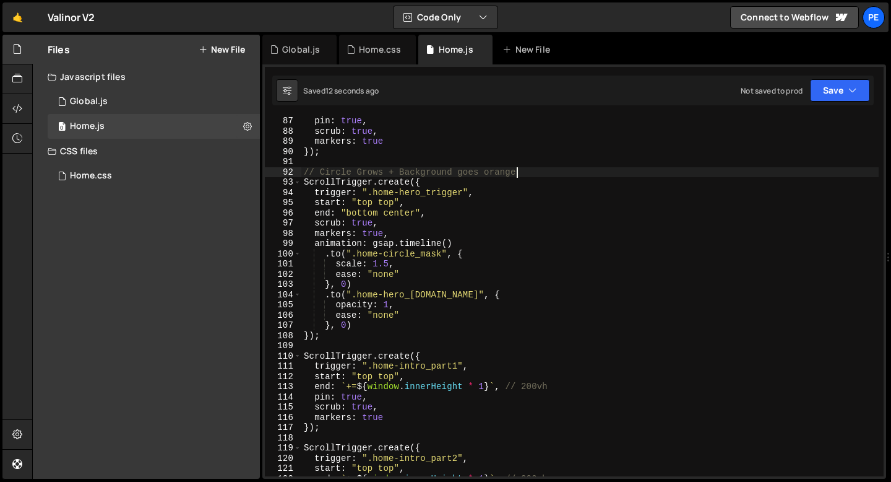
click at [415, 174] on div "pin : true , scrub : true , markers : true }) ; // Circle Grows + Background go…" at bounding box center [703, 306] width 805 height 380
type textarea "// Circle Grows + Background goes orange ScrollTrigger.create({"
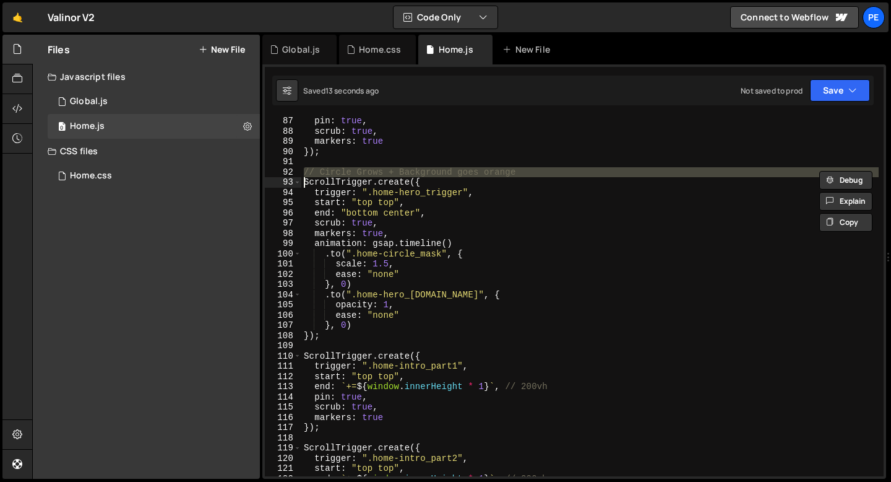
click at [363, 345] on div "pin : true , scrub : true , markers : true }) ; // Circle Grows + Background go…" at bounding box center [703, 306] width 805 height 380
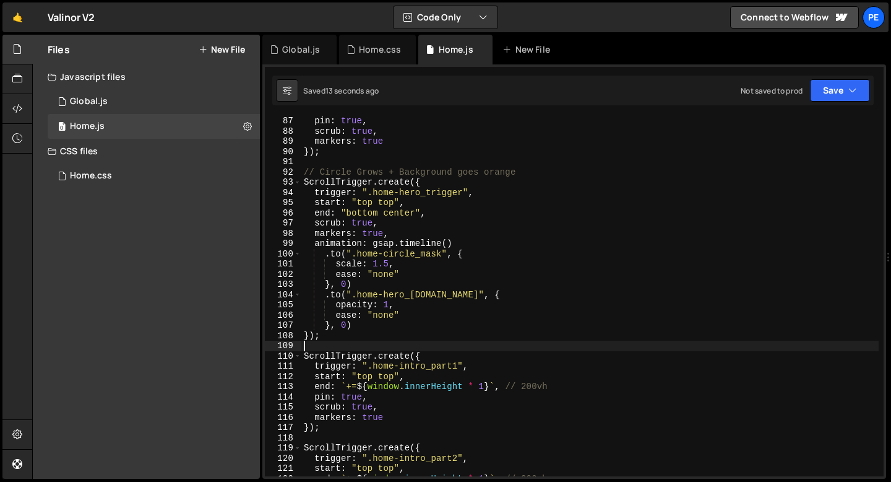
scroll to position [0, 0]
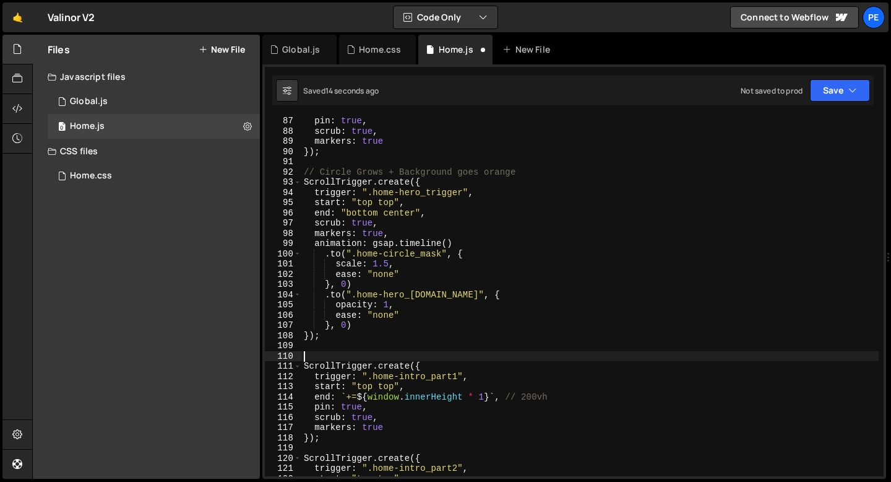
paste textarea "// Circle Grows + Background goes orange"
drag, startPoint x: 322, startPoint y: 356, endPoint x: 528, endPoint y: 357, distance: 206.1
click at [528, 357] on div "pin : true , scrub : true , markers : true }) ; // Circle Grows + Background go…" at bounding box center [703, 306] width 805 height 380
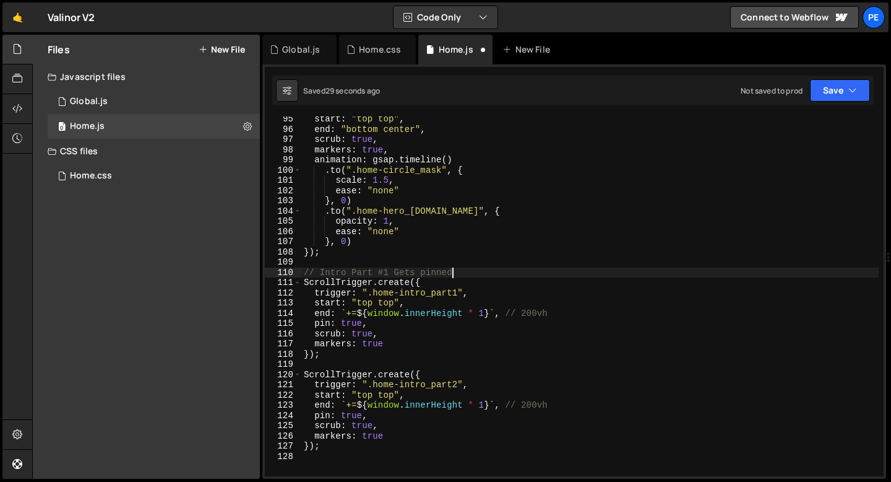
scroll to position [962, 0]
click at [486, 403] on div "start : "top top" , end : "bottom center" , scrub : true , markers : true , ani…" at bounding box center [703, 304] width 805 height 380
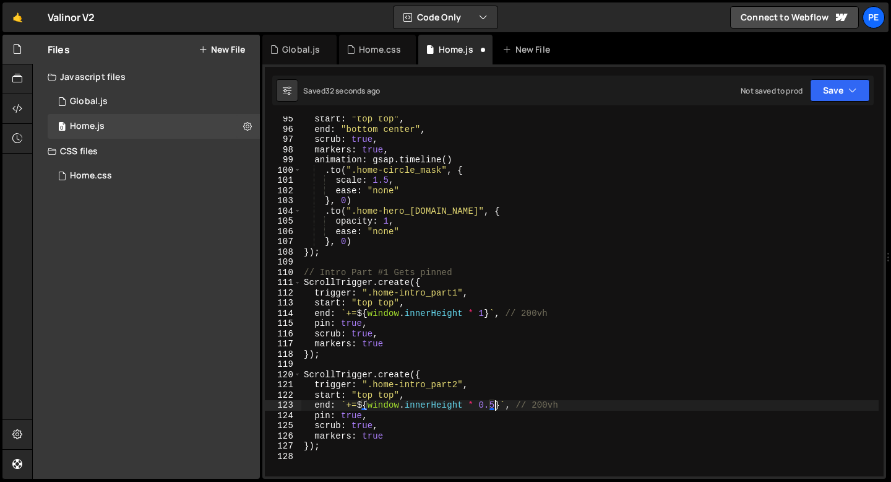
scroll to position [0, 13]
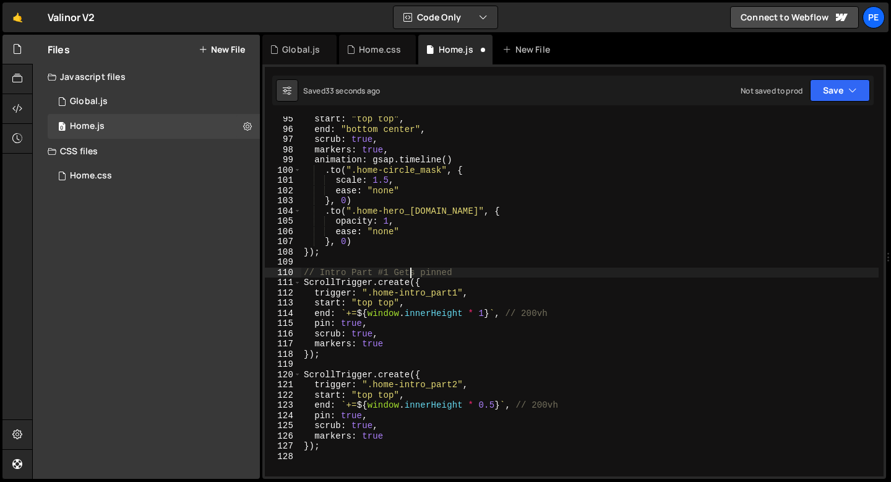
click at [412, 274] on div "start : "top top" , end : "bottom center" , scrub : true , markers : true , ani…" at bounding box center [703, 304] width 805 height 380
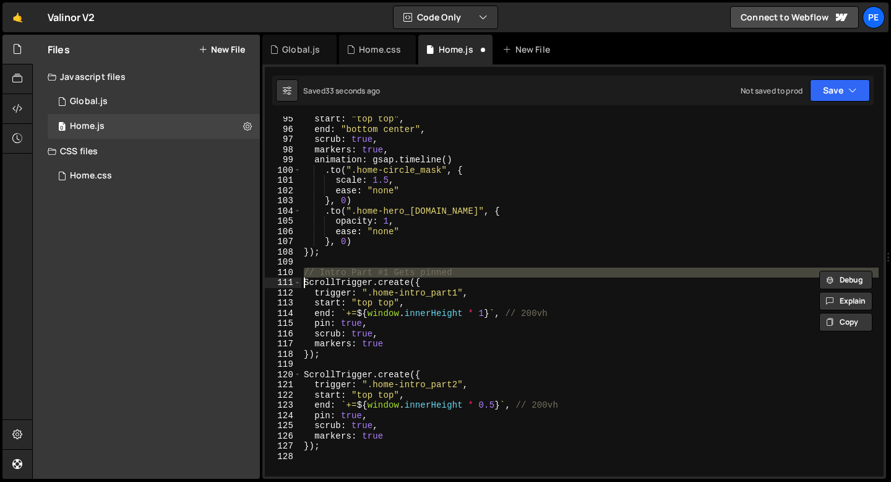
click at [412, 274] on div "start : "top top" , end : "bottom center" , scrub : true , markers : true , ani…" at bounding box center [703, 304] width 805 height 380
type textarea "// Intro Part #1 Gets pinned ScrollTrigger.create({"
click at [363, 369] on div "start : "top top" , end : "bottom center" , scrub : true , markers : true , ani…" at bounding box center [703, 304] width 805 height 380
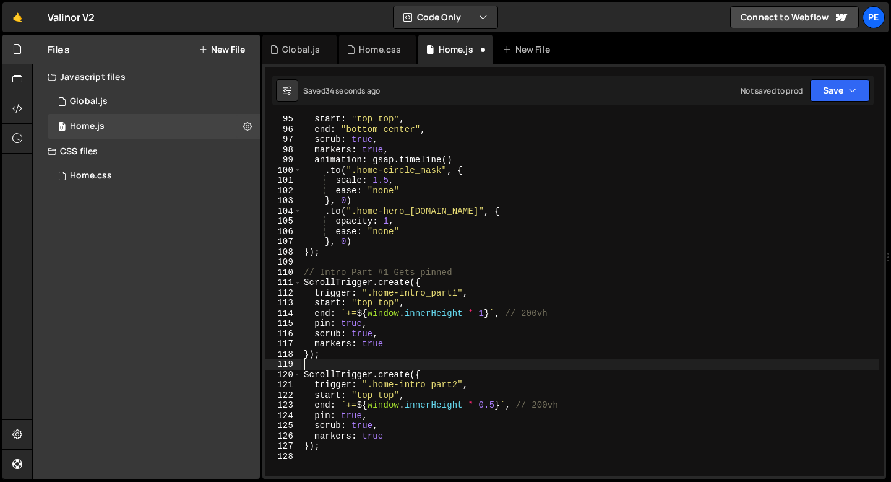
scroll to position [0, 0]
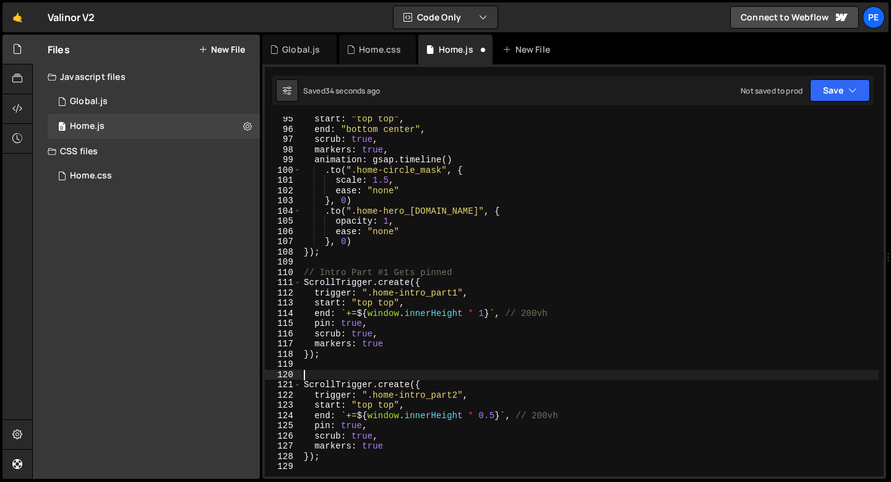
paste textarea "// Intro Part #1 Gets pinned"
click at [387, 375] on div "start : "top top" , end : "bottom center" , scrub : true , markers : true , ani…" at bounding box center [703, 304] width 805 height 380
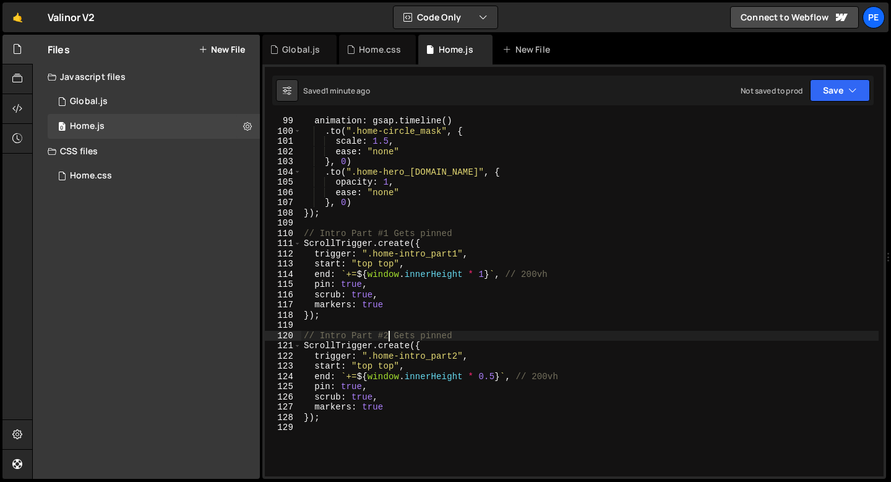
scroll to position [1001, 0]
click at [352, 217] on div "animation : gsap . timeline ( ) . to ( ".home-circle_mask" , { scale : 1.5 , ea…" at bounding box center [703, 306] width 805 height 380
type textarea "});"
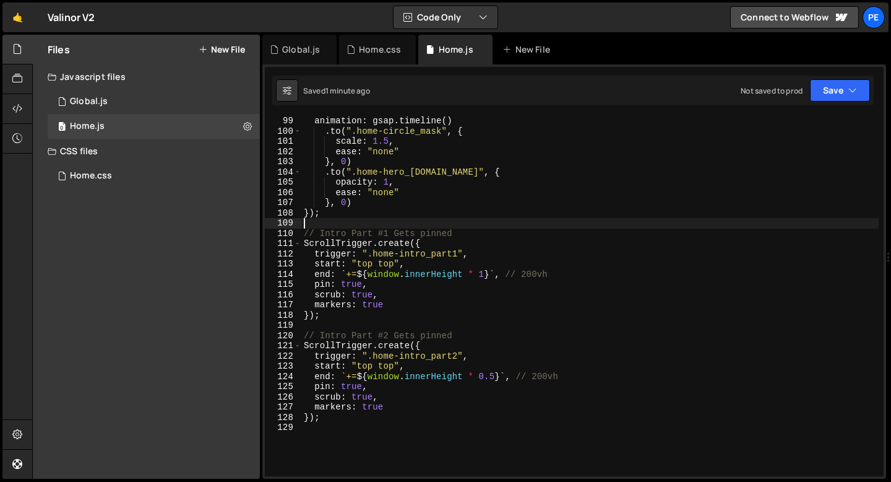
click at [339, 226] on div "animation : gsap . timeline ( ) . to ( ".home-circle_mask" , { scale : 1.5 , ea…" at bounding box center [703, 306] width 805 height 380
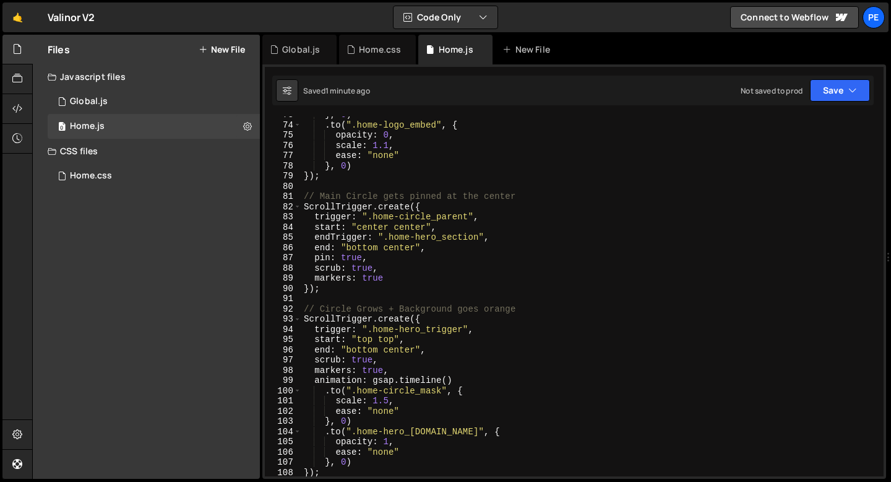
scroll to position [742, 0]
click at [321, 289] on div "} , 0 ) . to ( ".home-logo_embed" , { opacity : 0 , scale : 1.1 , ease : "none"…" at bounding box center [703, 300] width 805 height 380
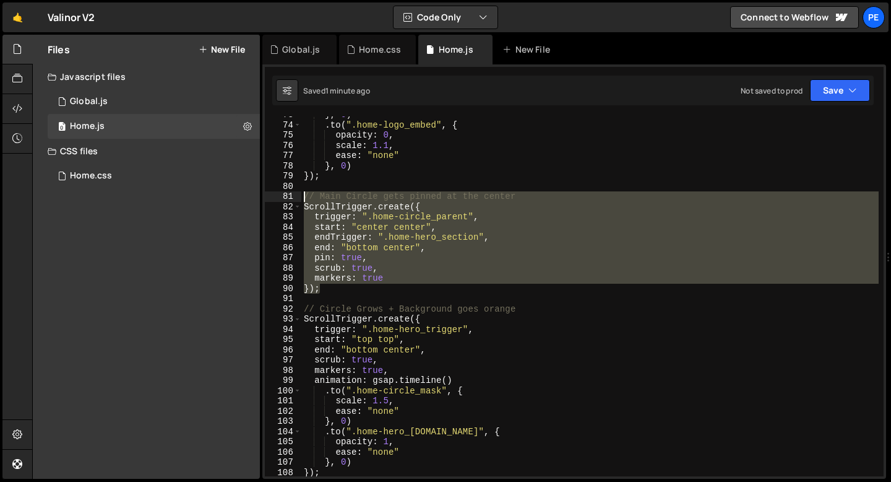
drag, startPoint x: 321, startPoint y: 289, endPoint x: 303, endPoint y: 201, distance: 89.7
click at [303, 201] on div "} , 0 ) . to ( ".home-logo_embed" , { opacity : 0 , scale : 1.1 , ease : "none"…" at bounding box center [703, 300] width 805 height 380
type textarea "// Main Circle gets pinned at the center ScrollTrigger.create({"
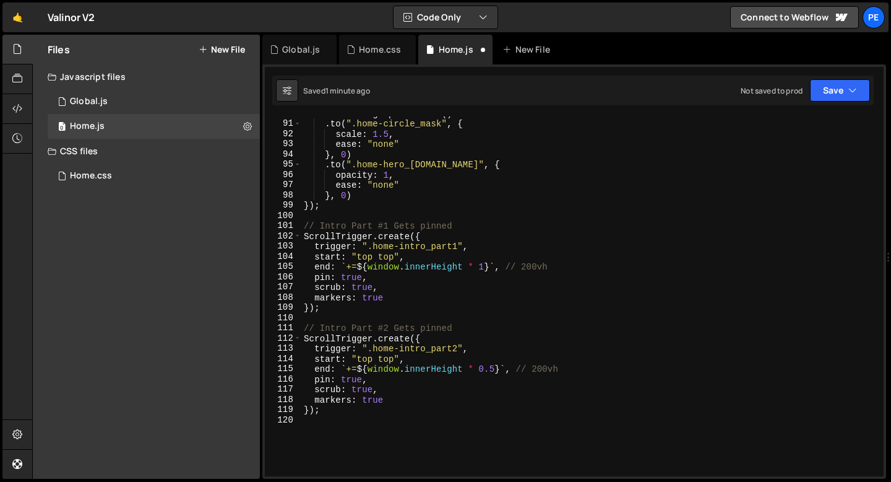
scroll to position [948, 0]
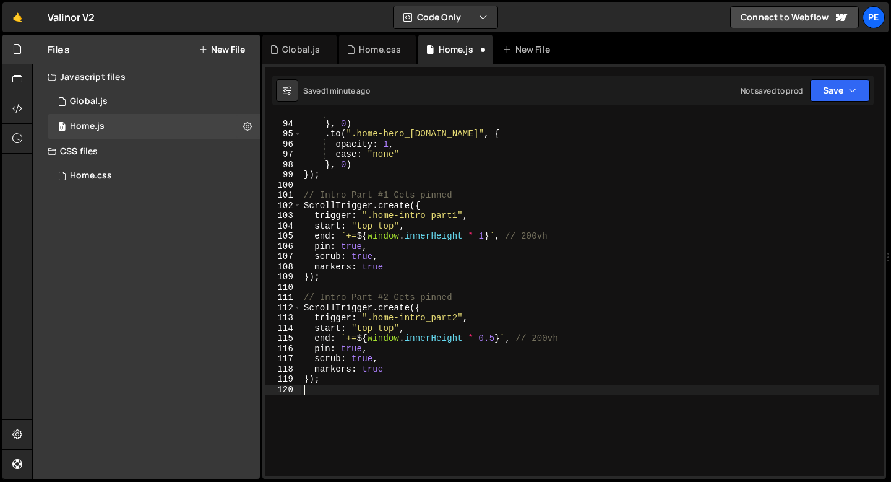
click at [334, 399] on div "ease : "none" } , 0 ) . to ( ".home-hero_[DOMAIN_NAME]" , { opacity : 1 , ease …" at bounding box center [703, 298] width 805 height 380
paste textarea "});"
type textarea "});"
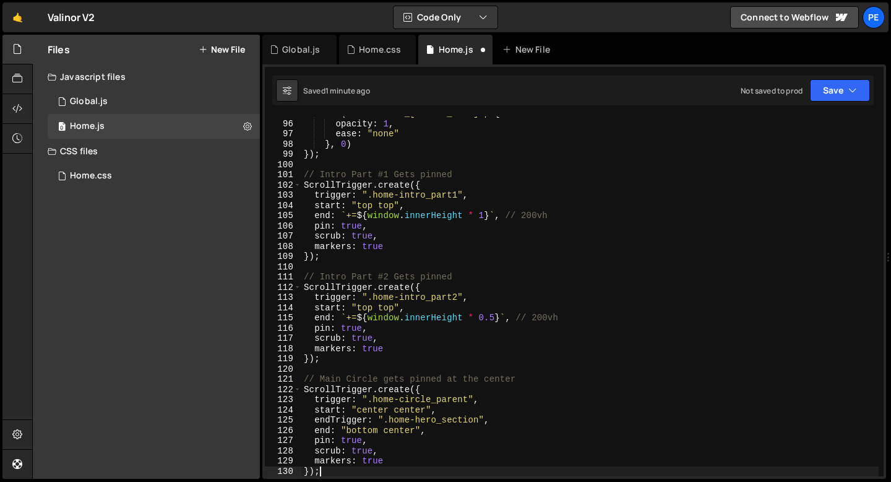
scroll to position [968, 0]
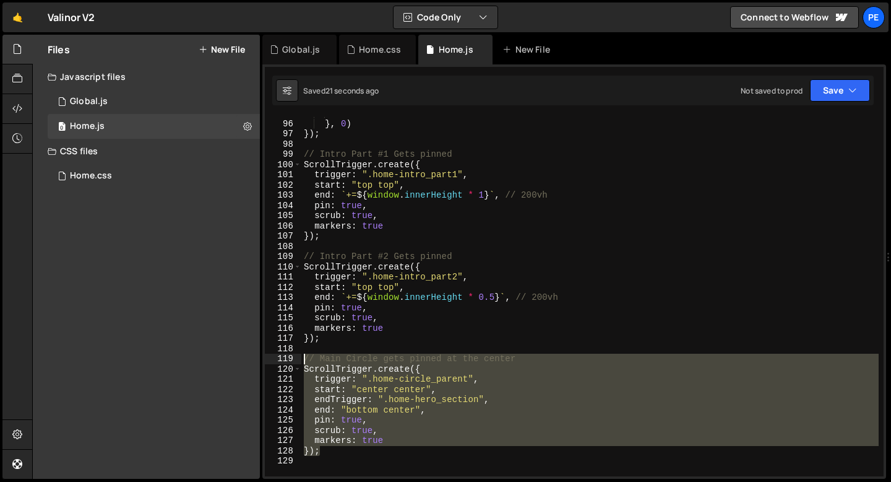
drag, startPoint x: 329, startPoint y: 452, endPoint x: 297, endPoint y: 358, distance: 99.2
click at [297, 359] on div "95 96 97 98 99 100 101 102 103 104 105 106 107 108 109 110 111 112 113 114 115 …" at bounding box center [574, 296] width 619 height 360
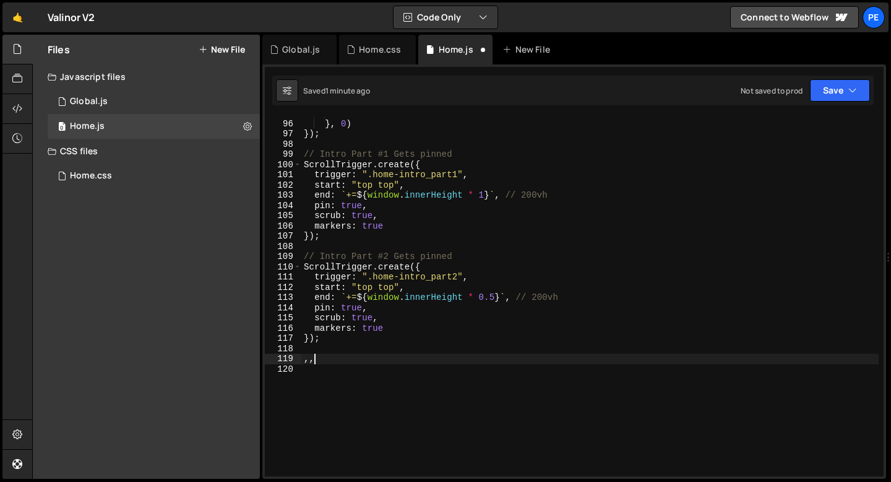
type textarea ","
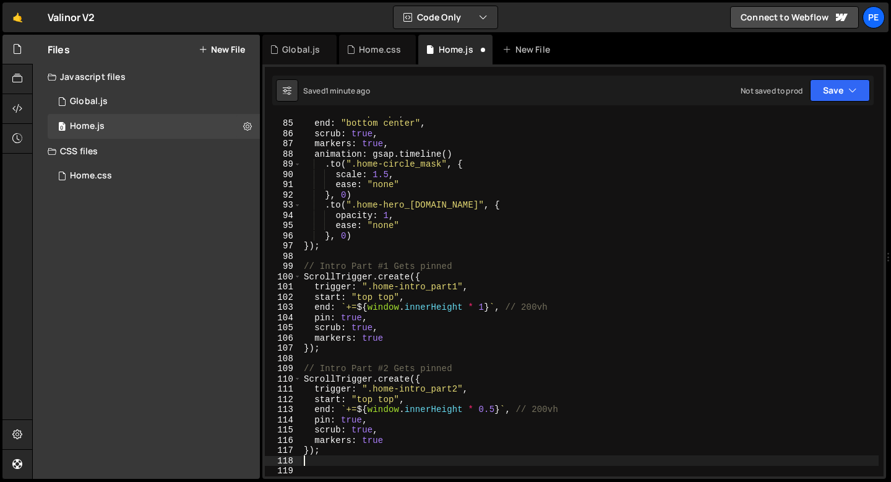
scroll to position [1030, 0]
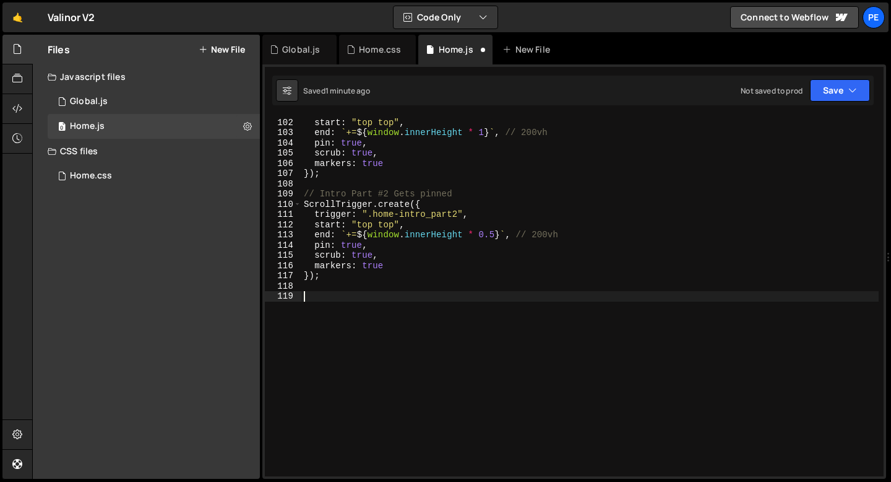
click at [377, 332] on div "trigger : ".home-intro_part1" , start : "top top" , end : ` += ${ window . inne…" at bounding box center [703, 297] width 805 height 380
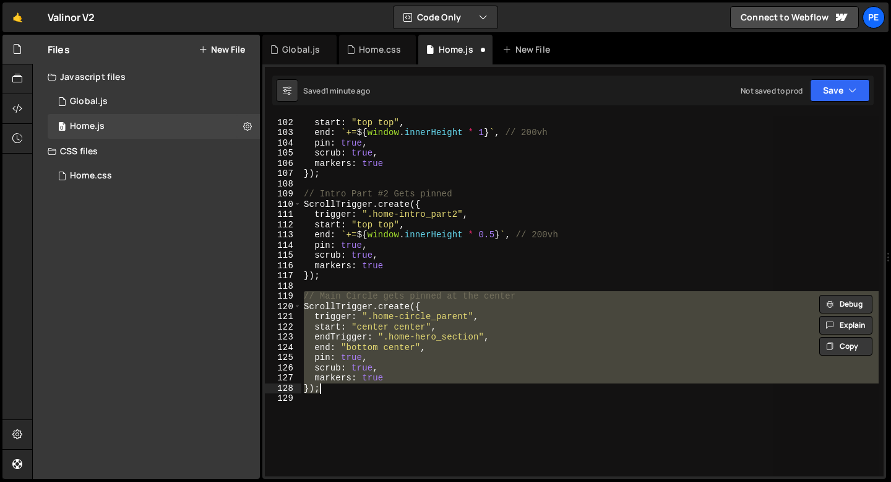
click at [343, 293] on div "trigger : ".home-intro_part1" , start : "top top" , end : ` += ${ window . inne…" at bounding box center [589, 296] width 577 height 360
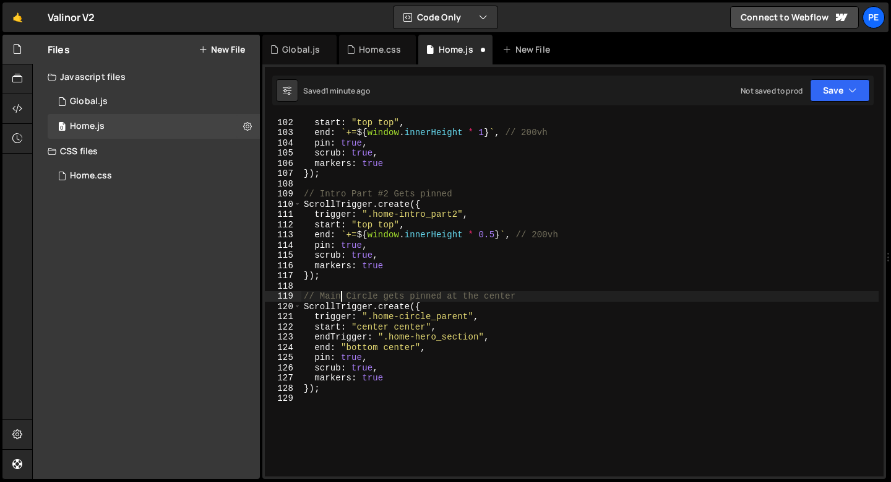
click at [395, 350] on div "trigger : ".home-intro_part1" , start : "top top" , end : ` += ${ window . inne…" at bounding box center [703, 297] width 805 height 380
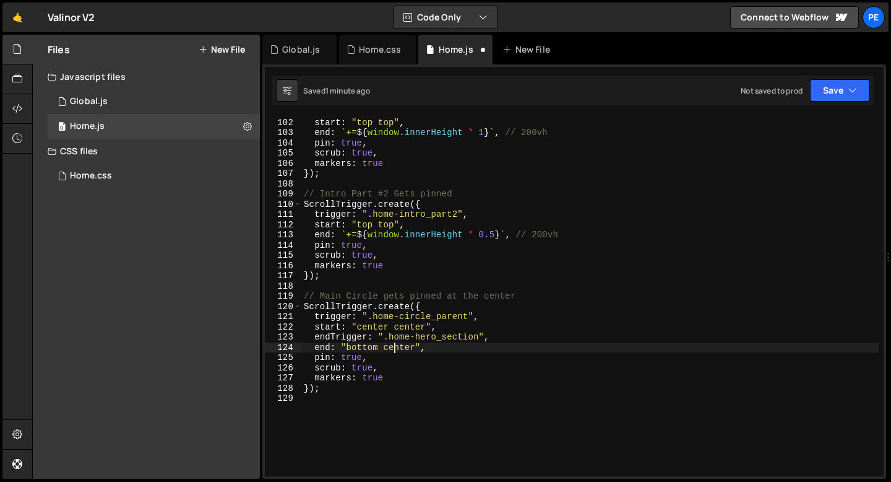
click at [395, 350] on div "trigger : ".home-intro_part1" , start : "top top" , end : ` += ${ window . inne…" at bounding box center [703, 297] width 805 height 380
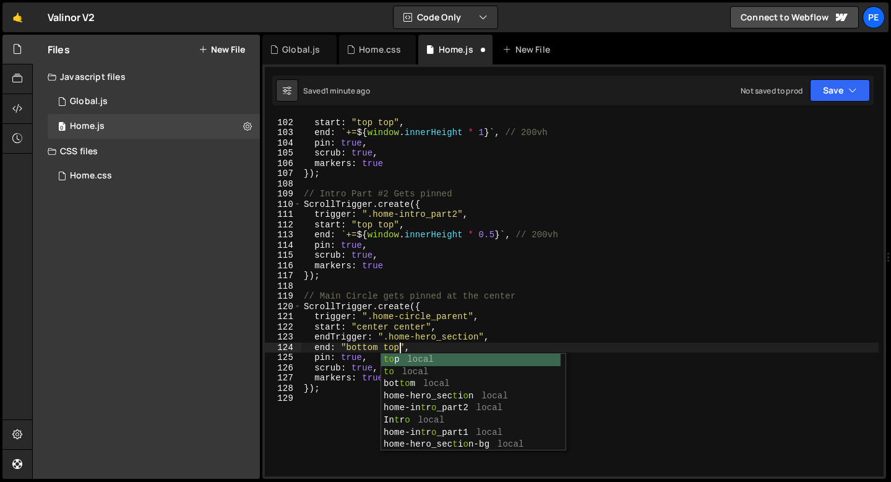
scroll to position [0, 6]
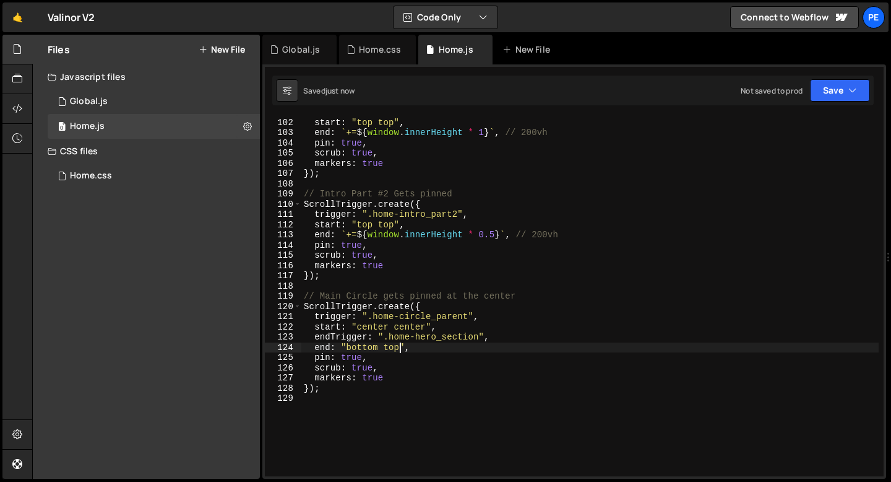
type textarea "end: "bottom top","
